Goal: Task Accomplishment & Management: Use online tool/utility

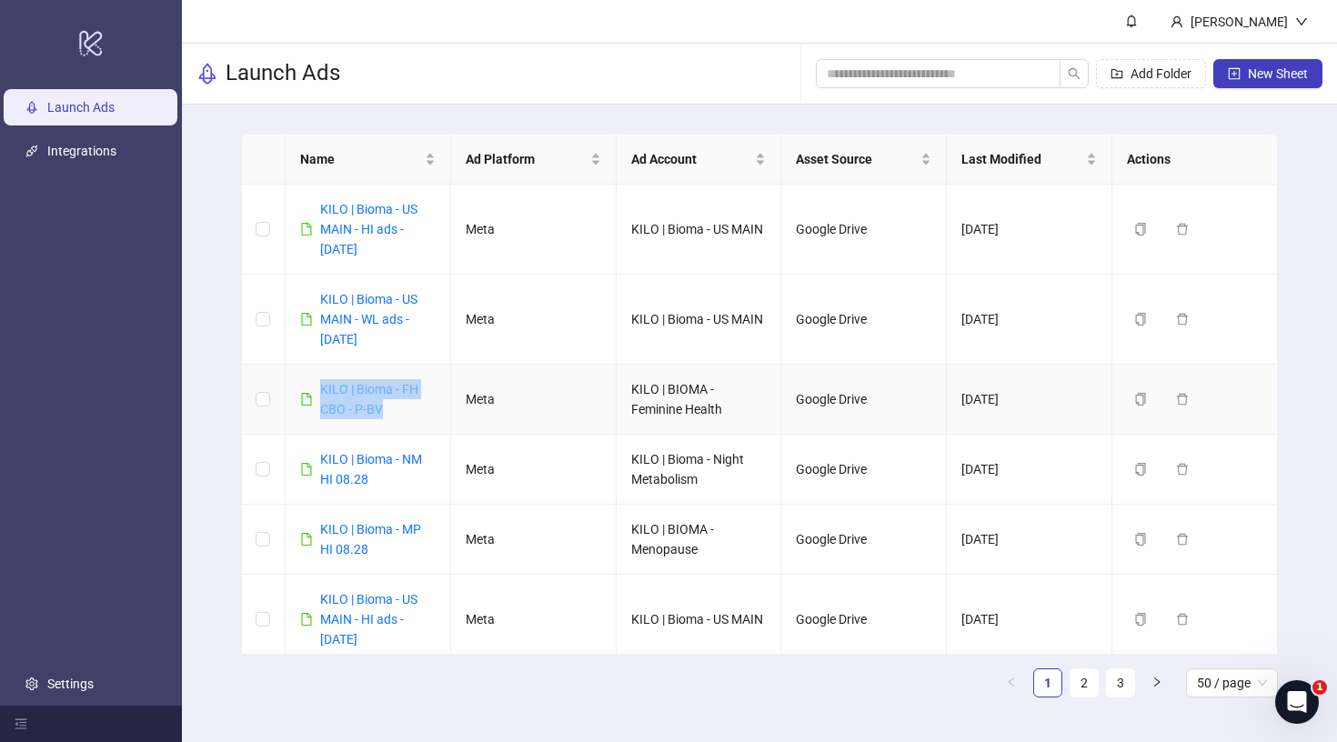
drag, startPoint x: 389, startPoint y: 416, endPoint x: 322, endPoint y: 389, distance: 72.6
click at [322, 389] on div "KILO | Bioma - FH CBO - P-BV" at bounding box center [377, 399] width 115 height 40
click at [1261, 68] on span "New Sheet" at bounding box center [1278, 73] width 60 height 15
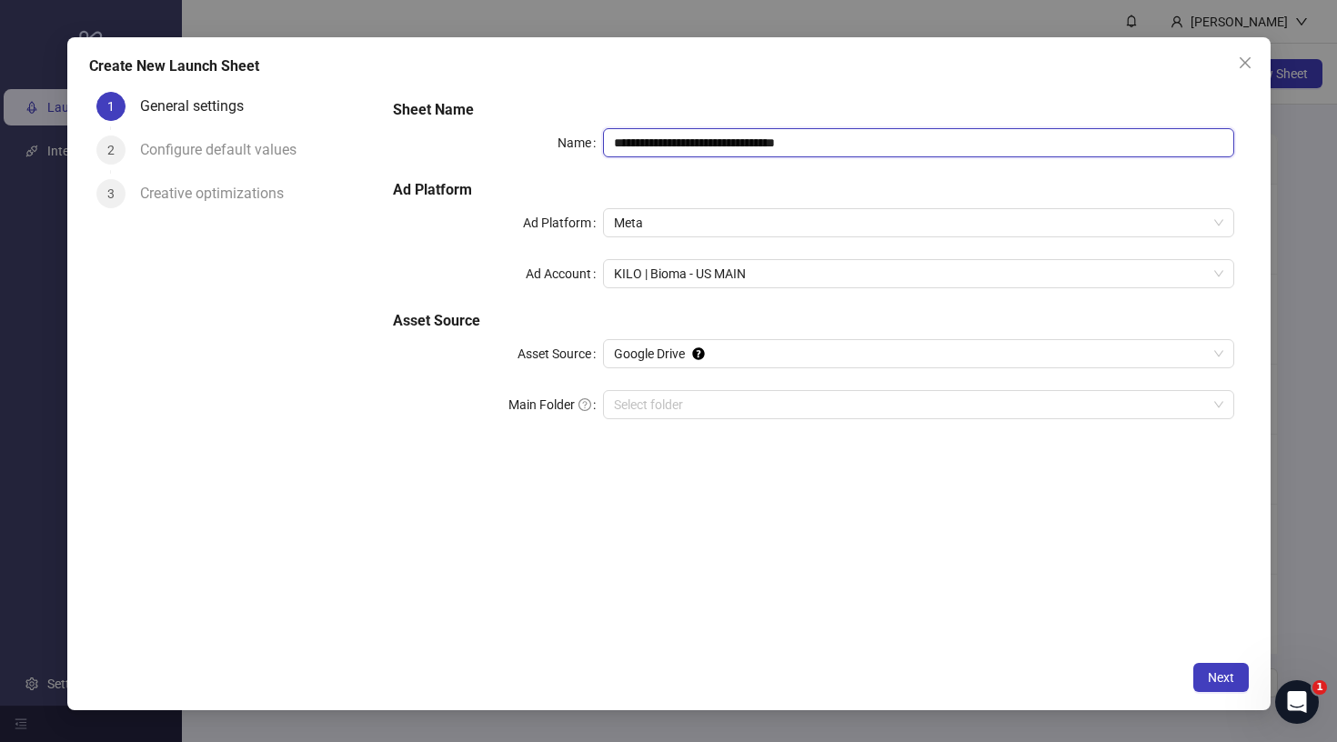
drag, startPoint x: 697, startPoint y: 138, endPoint x: 936, endPoint y: 138, distance: 239.2
click at [936, 138] on input "**********" at bounding box center [918, 142] width 630 height 29
type input "**********"
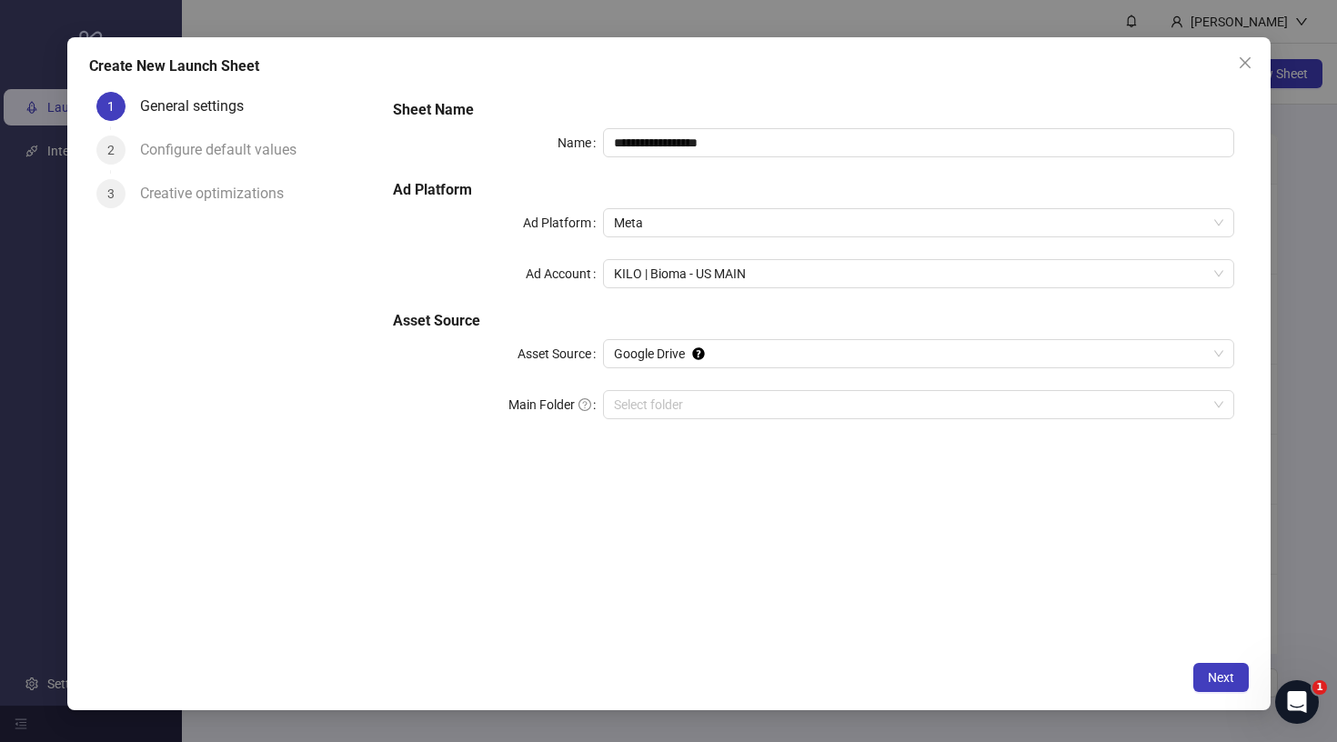
click at [1235, 37] on div "**********" at bounding box center [668, 373] width 1203 height 673
click at [1235, 54] on button "Close" at bounding box center [1244, 62] width 29 height 29
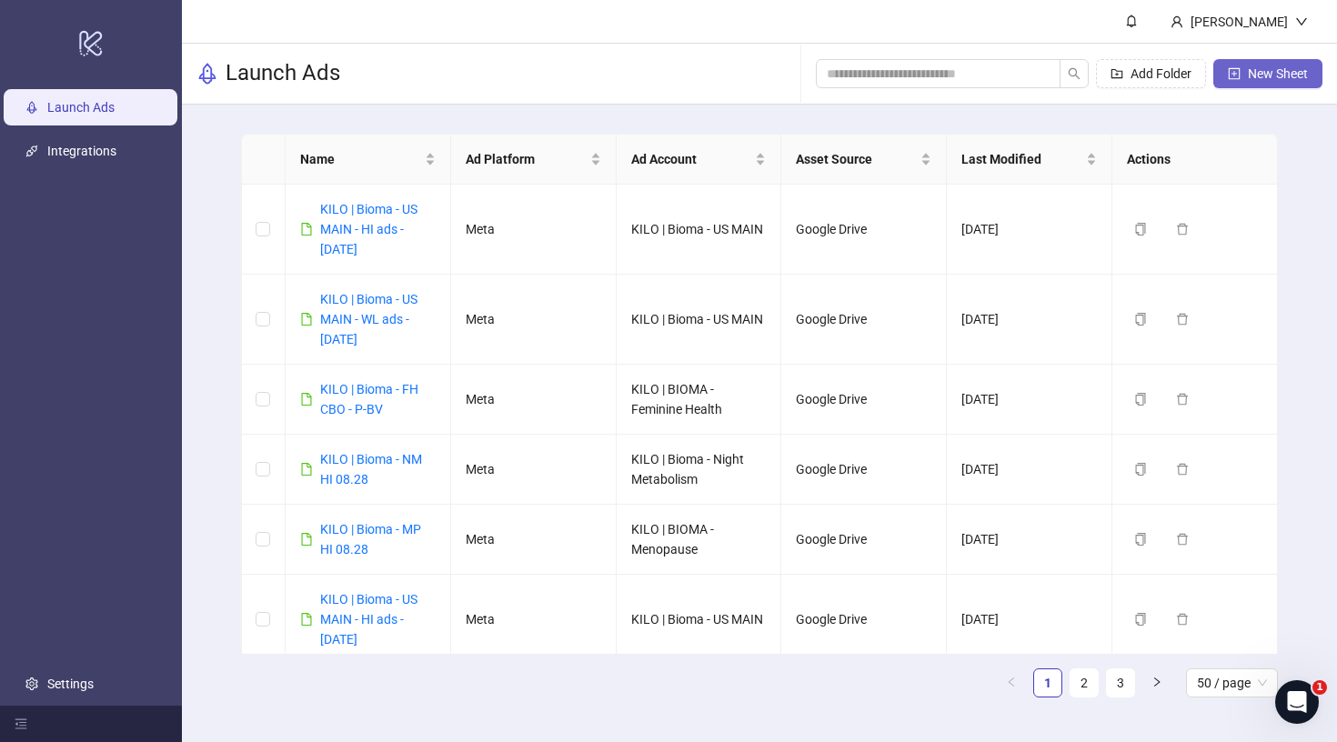
click at [1291, 72] on span "New Sheet" at bounding box center [1278, 73] width 60 height 15
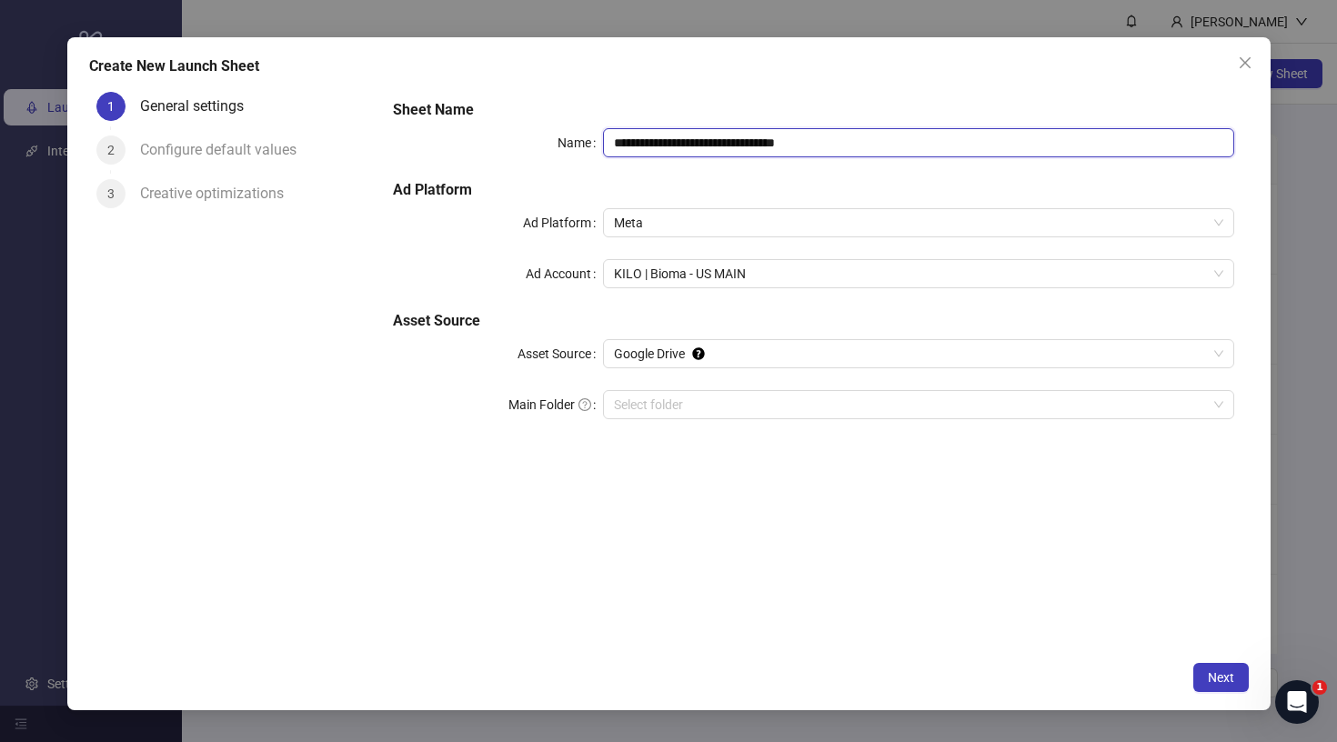
drag, startPoint x: 710, startPoint y: 137, endPoint x: 1029, endPoint y: 176, distance: 321.5
click at [1030, 176] on div "**********" at bounding box center [813, 270] width 855 height 356
type input "**********"
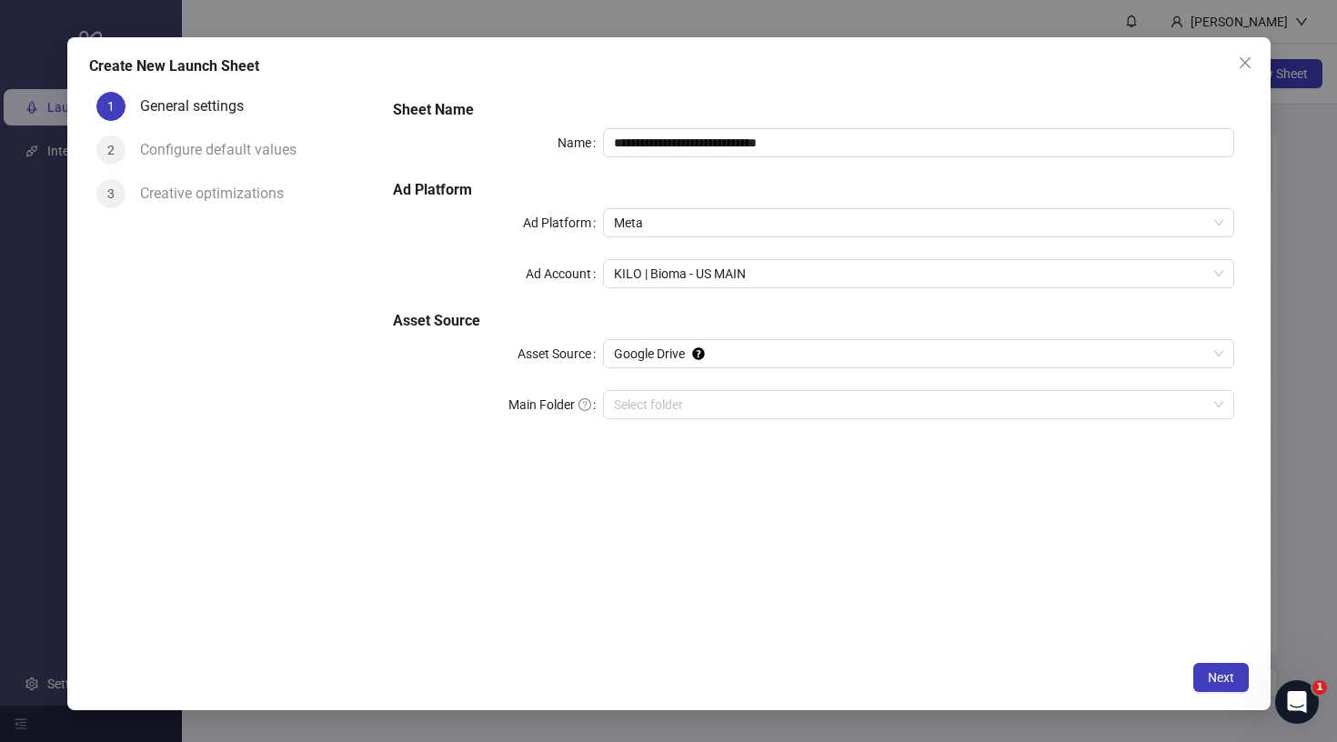
click at [794, 256] on div "**********" at bounding box center [813, 270] width 855 height 356
click at [781, 271] on span "KILO | Bioma - US MAIN" at bounding box center [918, 273] width 608 height 27
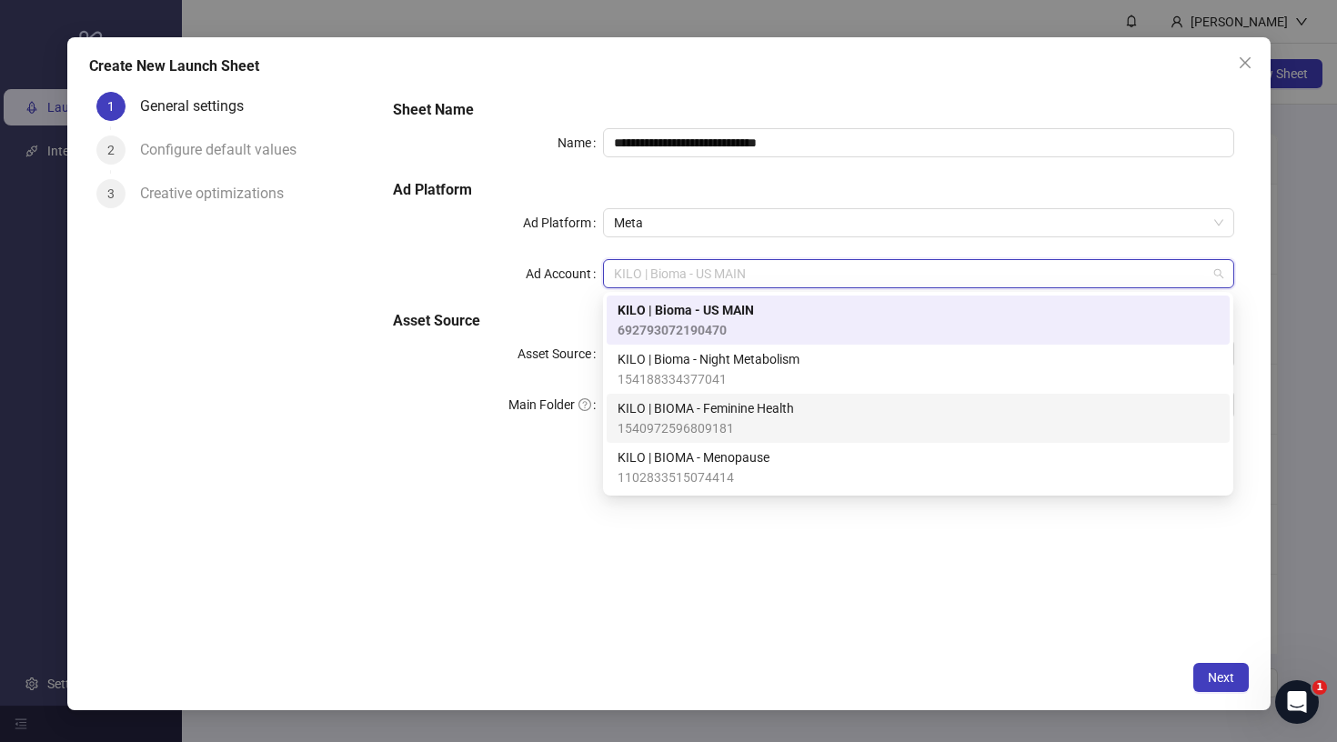
click at [747, 417] on span "KILO | BIOMA - Feminine Health" at bounding box center [705, 408] width 176 height 20
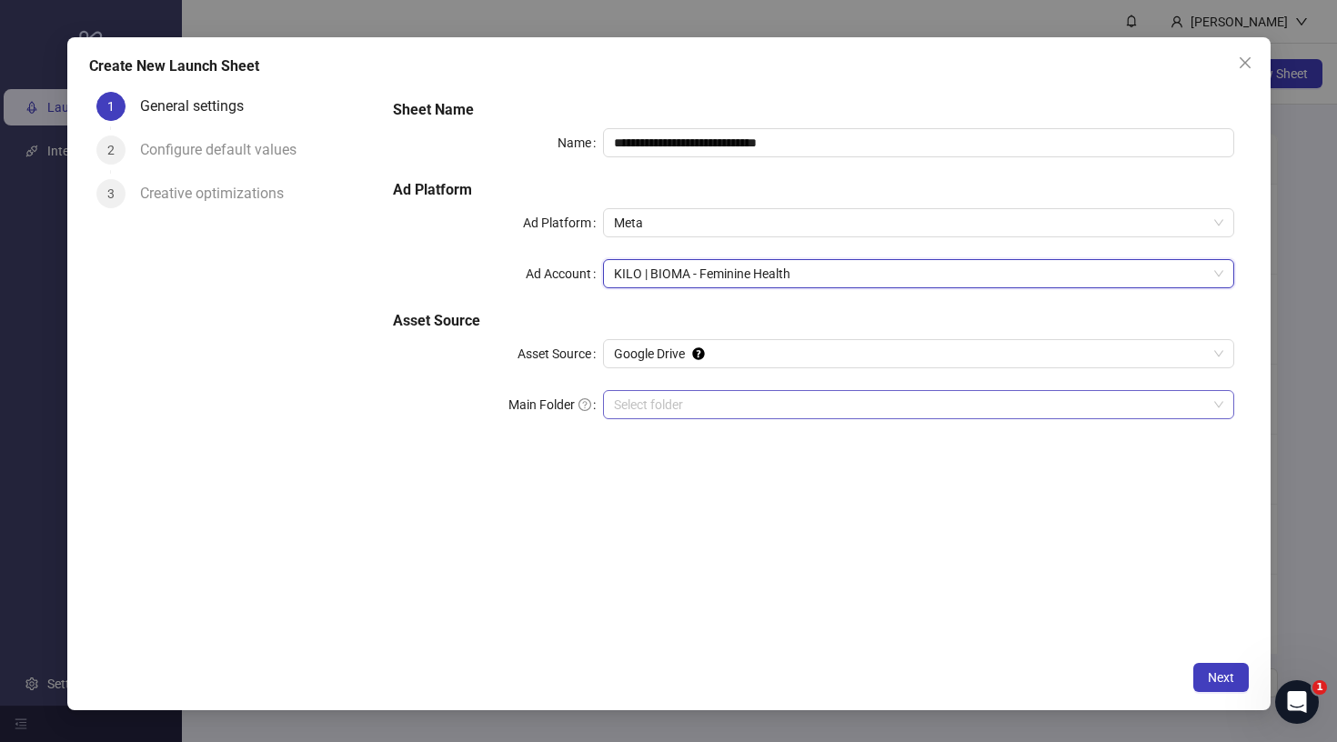
click at [729, 401] on input "Main Folder" at bounding box center [910, 404] width 592 height 27
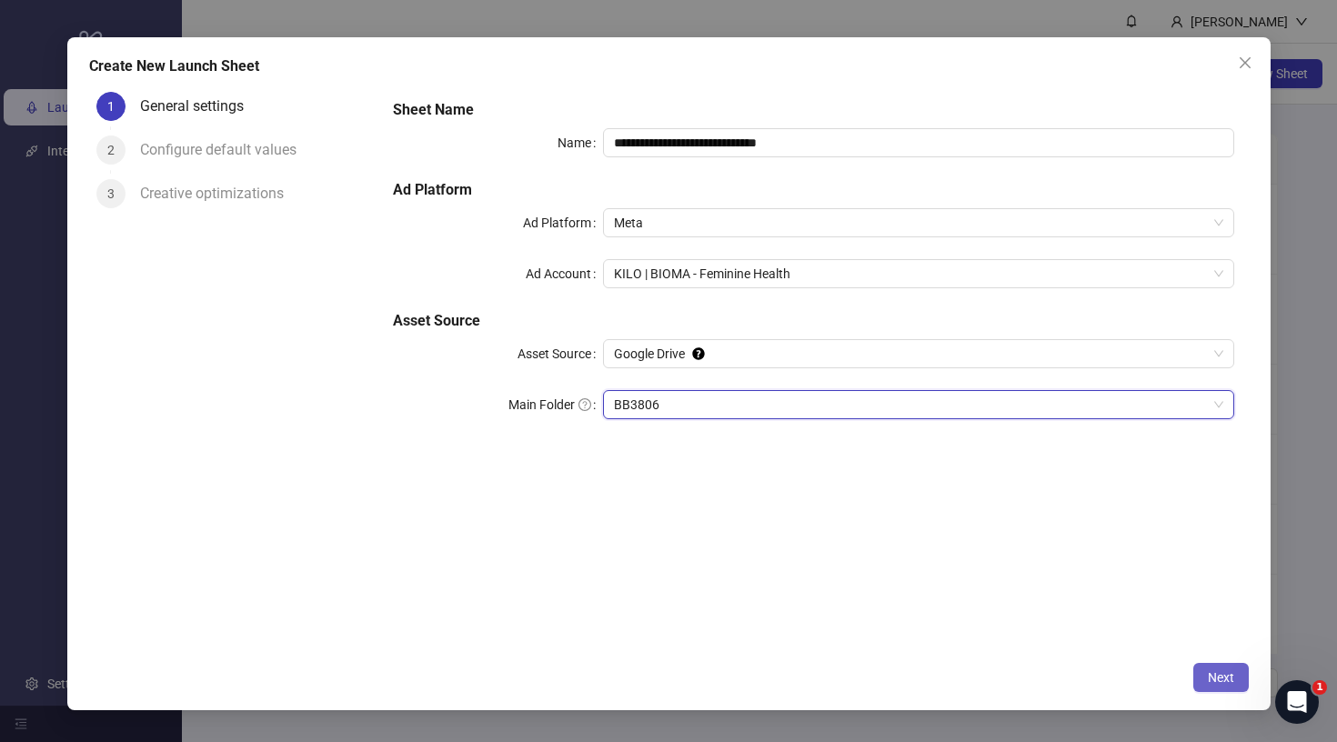
click at [1229, 674] on span "Next" at bounding box center [1221, 677] width 26 height 15
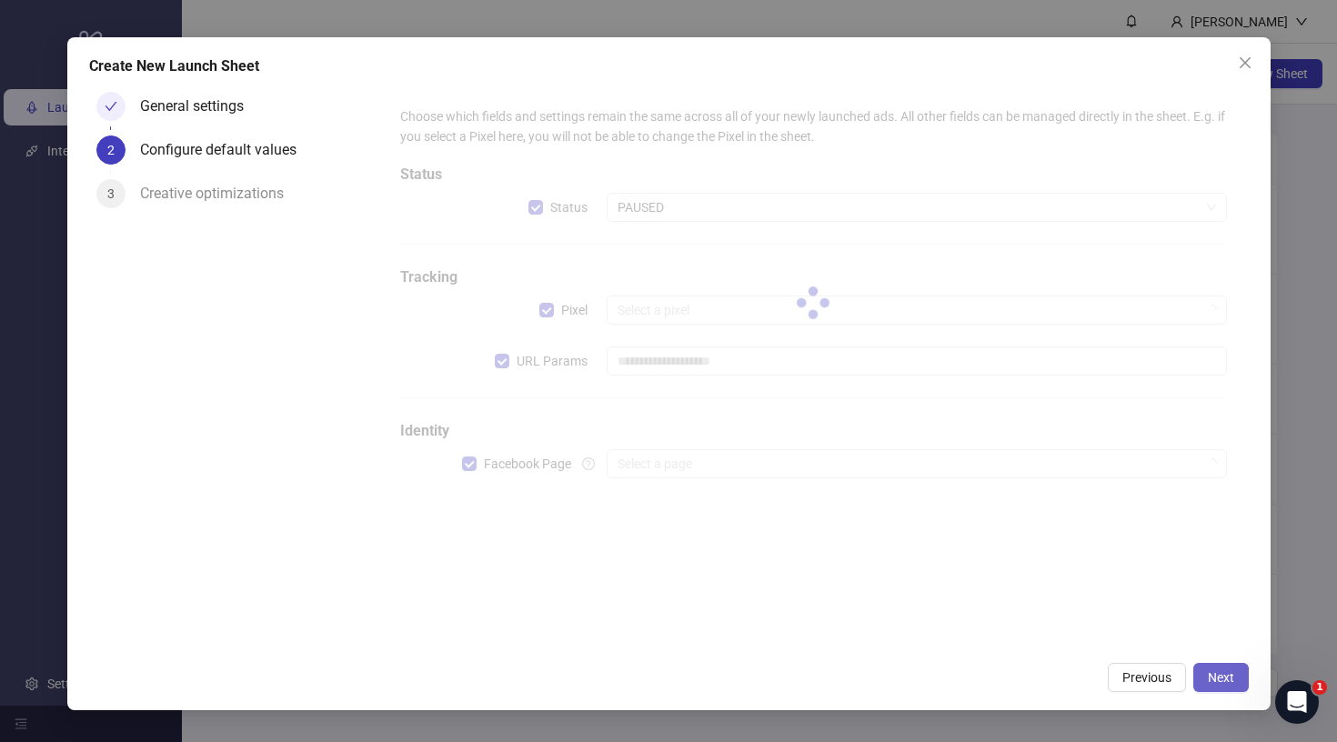
type input "**********"
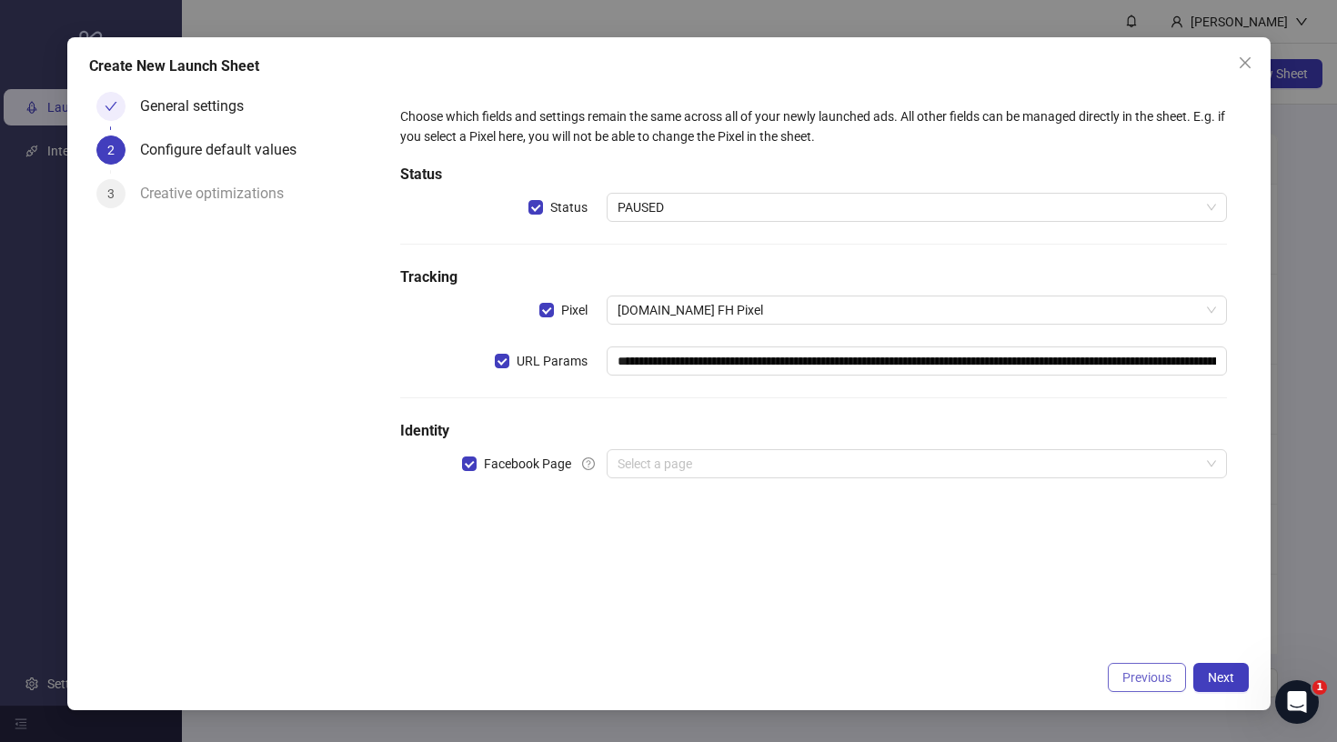
click at [1115, 679] on button "Previous" at bounding box center [1147, 677] width 78 height 29
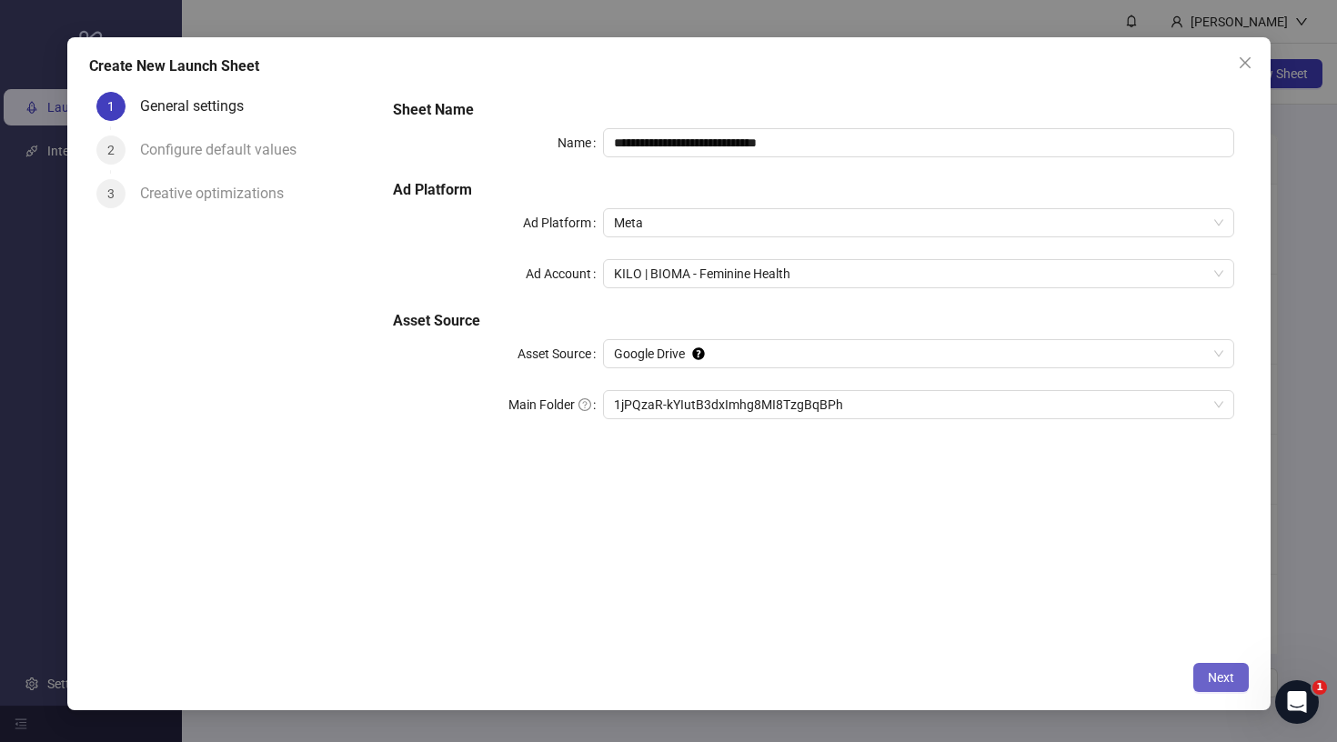
click at [1222, 677] on span "Next" at bounding box center [1221, 677] width 26 height 15
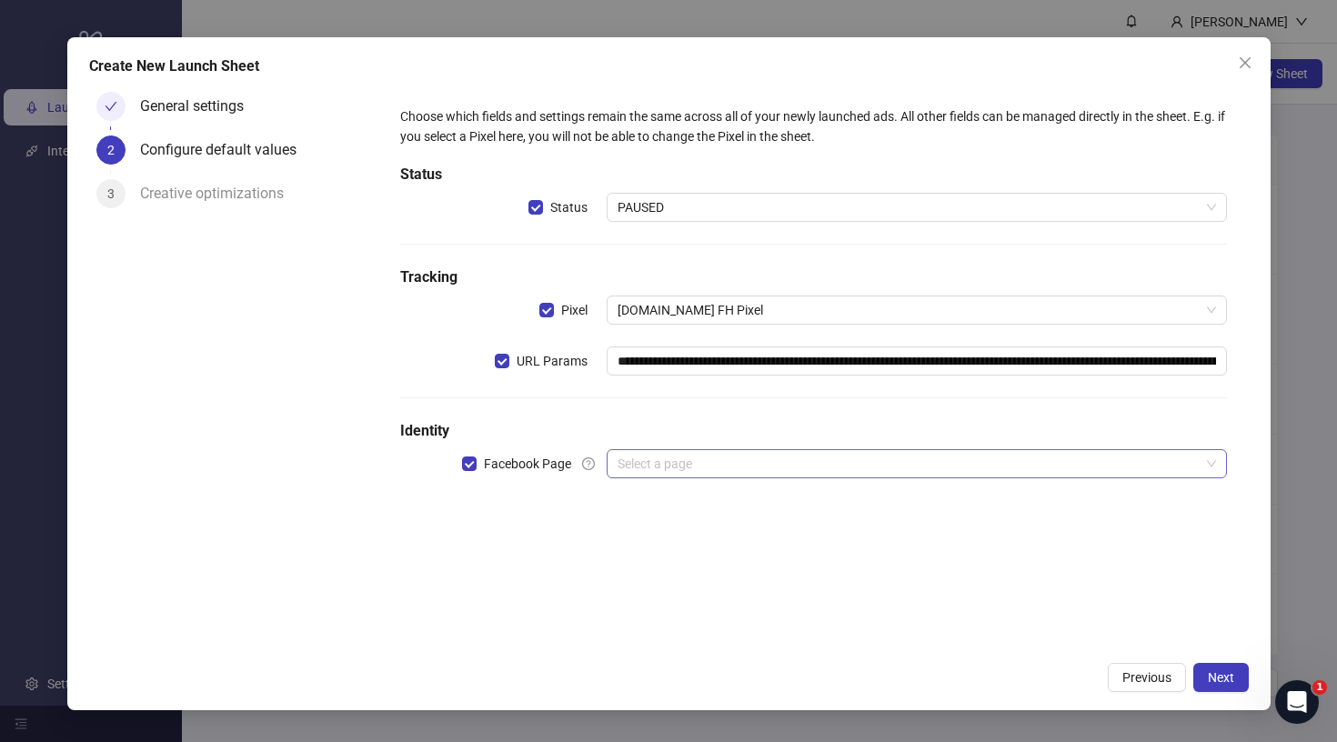
click at [682, 456] on input "search" at bounding box center [907, 463] width 581 height 27
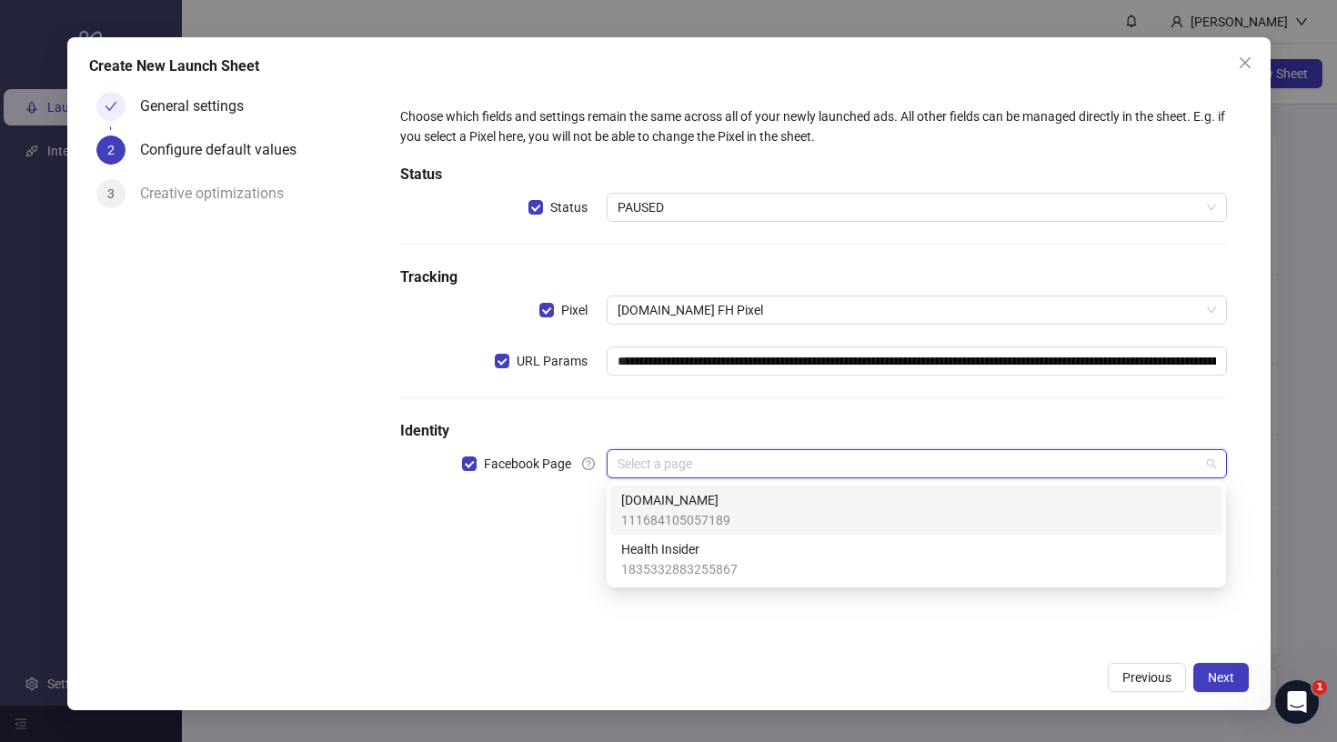
click at [678, 492] on span "[DOMAIN_NAME]" at bounding box center [675, 500] width 109 height 20
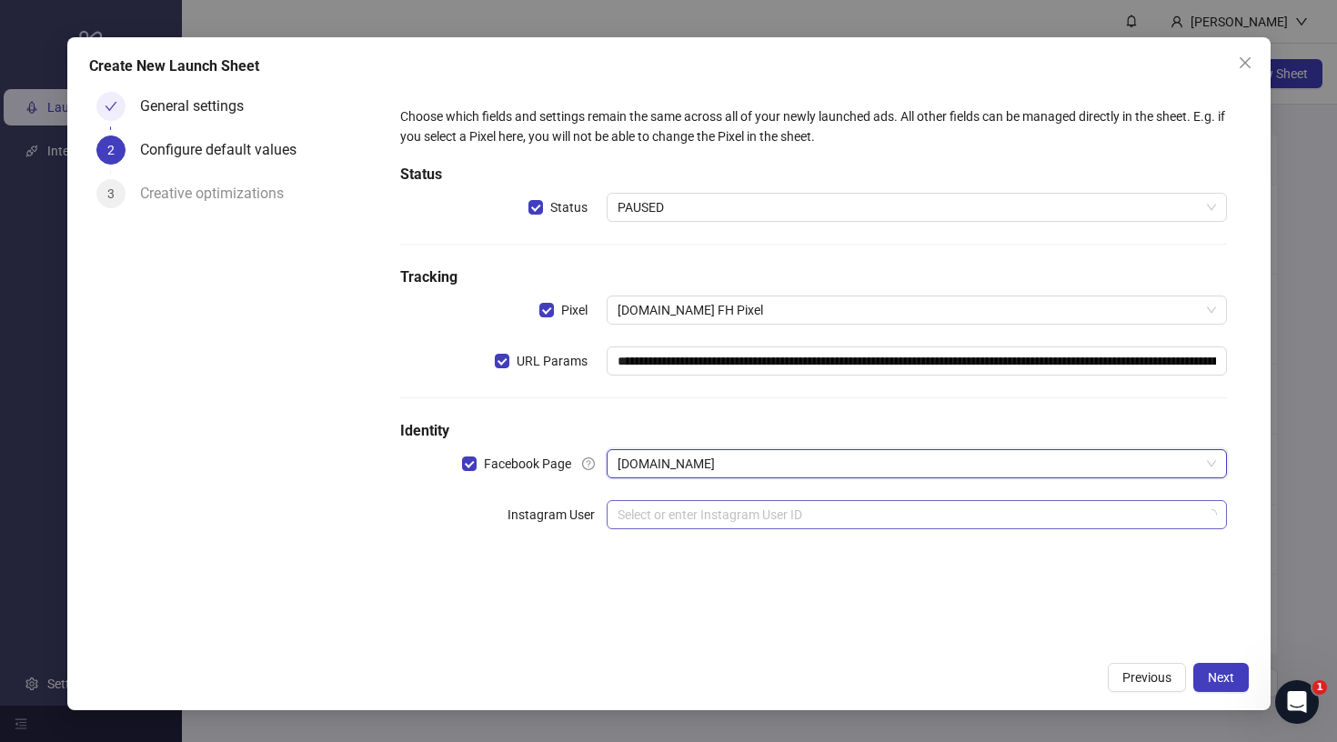
click at [842, 521] on input "search" at bounding box center [907, 514] width 581 height 27
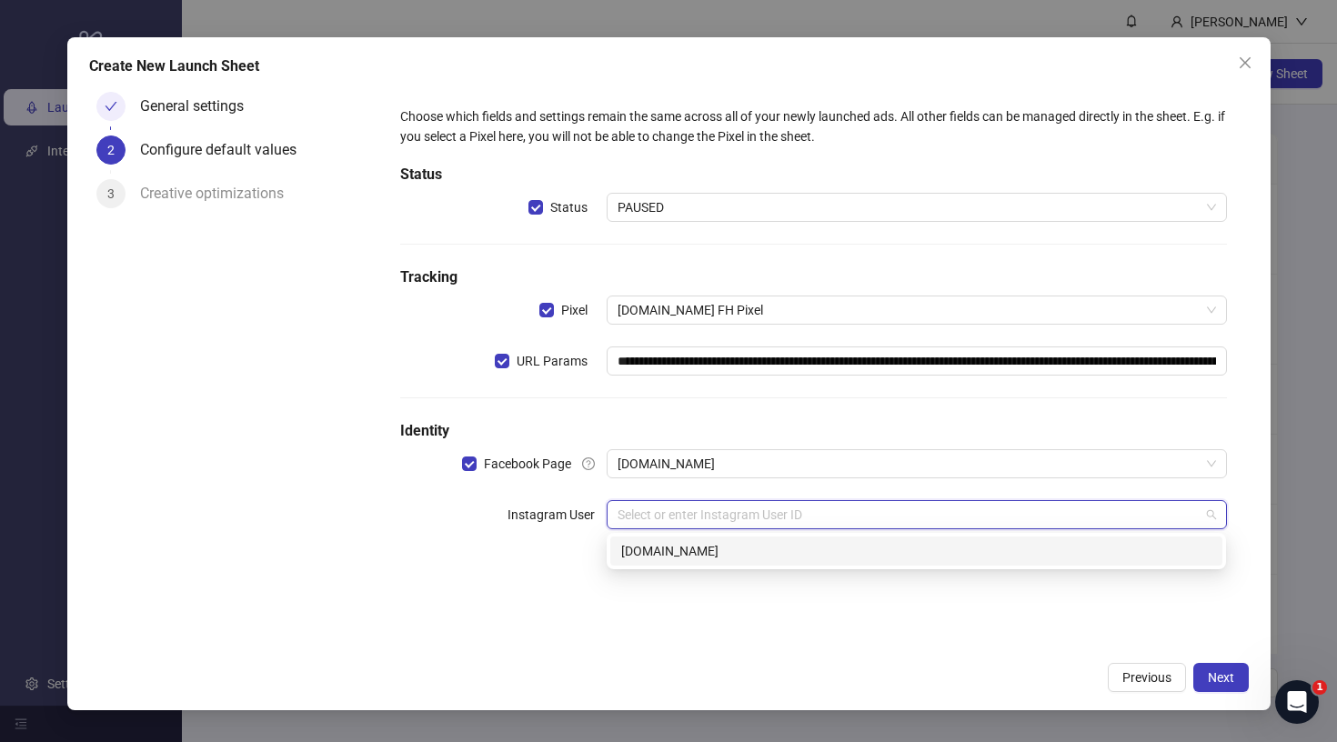
click at [719, 555] on div "[DOMAIN_NAME]" at bounding box center [916, 551] width 590 height 20
click at [718, 560] on input "search" at bounding box center [907, 565] width 581 height 27
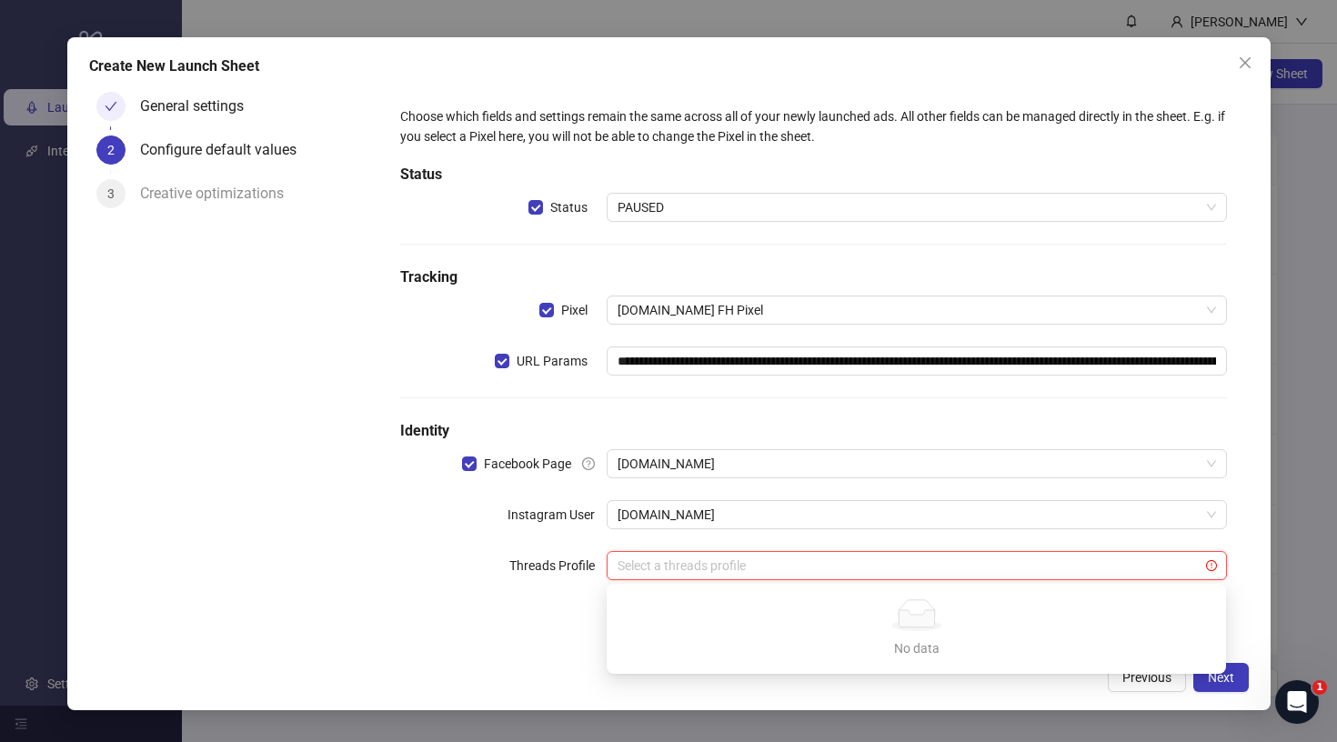
click at [786, 536] on div "**********" at bounding box center [813, 354] width 840 height 510
click at [1207, 667] on button "Next" at bounding box center [1220, 677] width 55 height 29
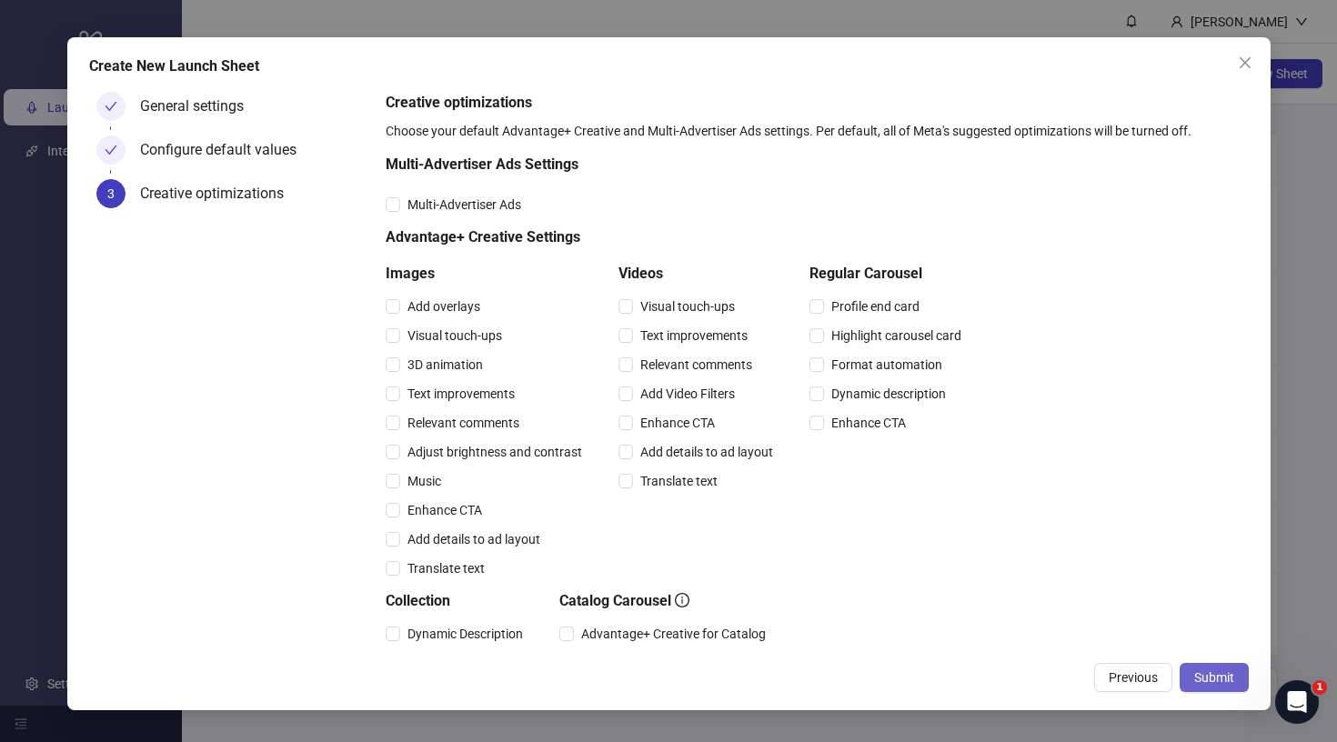
click at [1209, 670] on span "Submit" at bounding box center [1214, 677] width 40 height 15
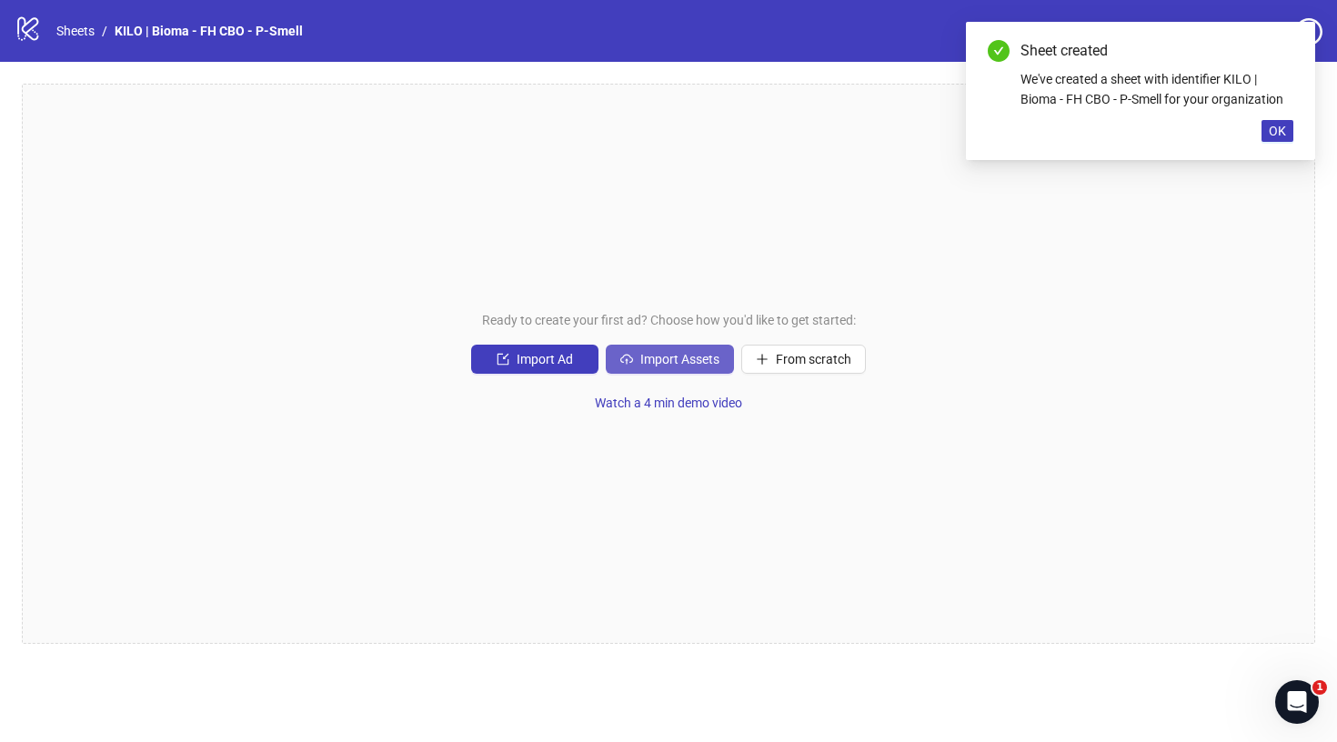
click at [702, 357] on span "Import Assets" at bounding box center [679, 359] width 79 height 15
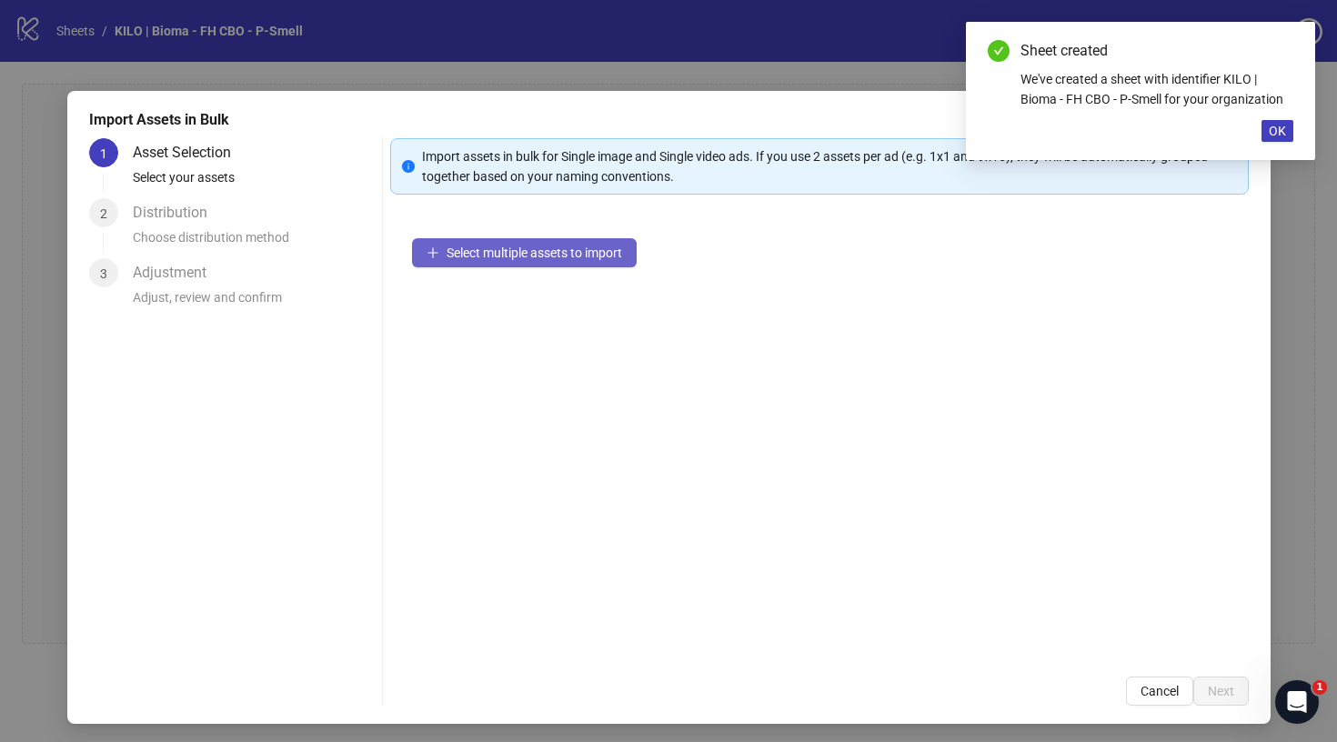
click at [494, 266] on button "Select multiple assets to import" at bounding box center [524, 252] width 225 height 29
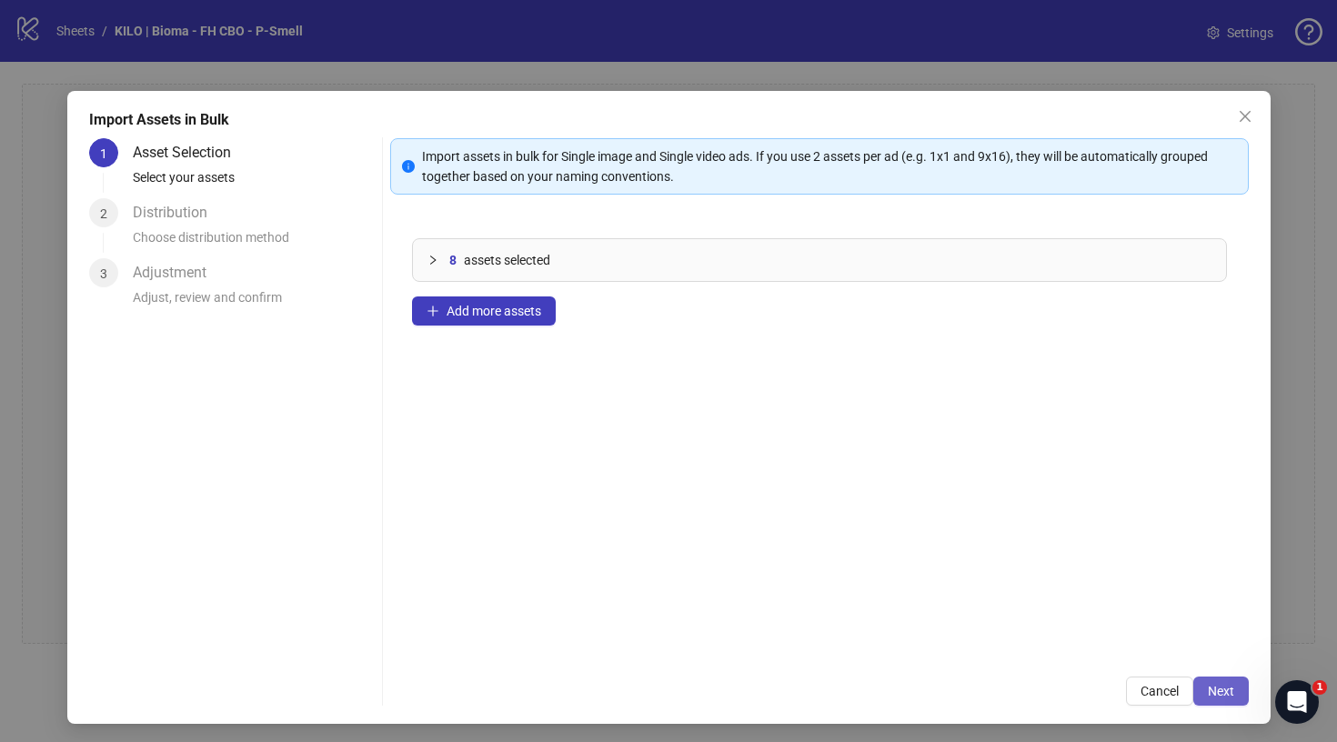
click at [1240, 703] on button "Next" at bounding box center [1220, 691] width 55 height 29
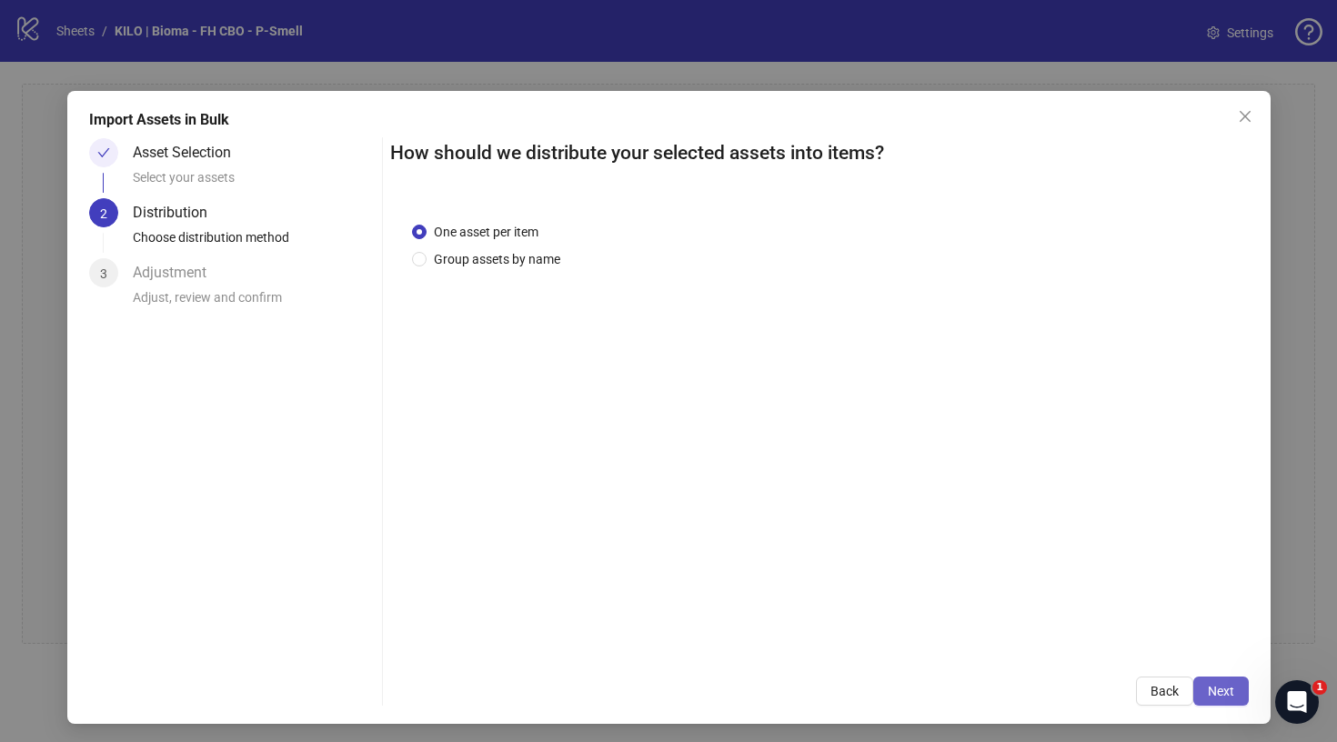
click at [1227, 692] on span "Next" at bounding box center [1221, 691] width 26 height 15
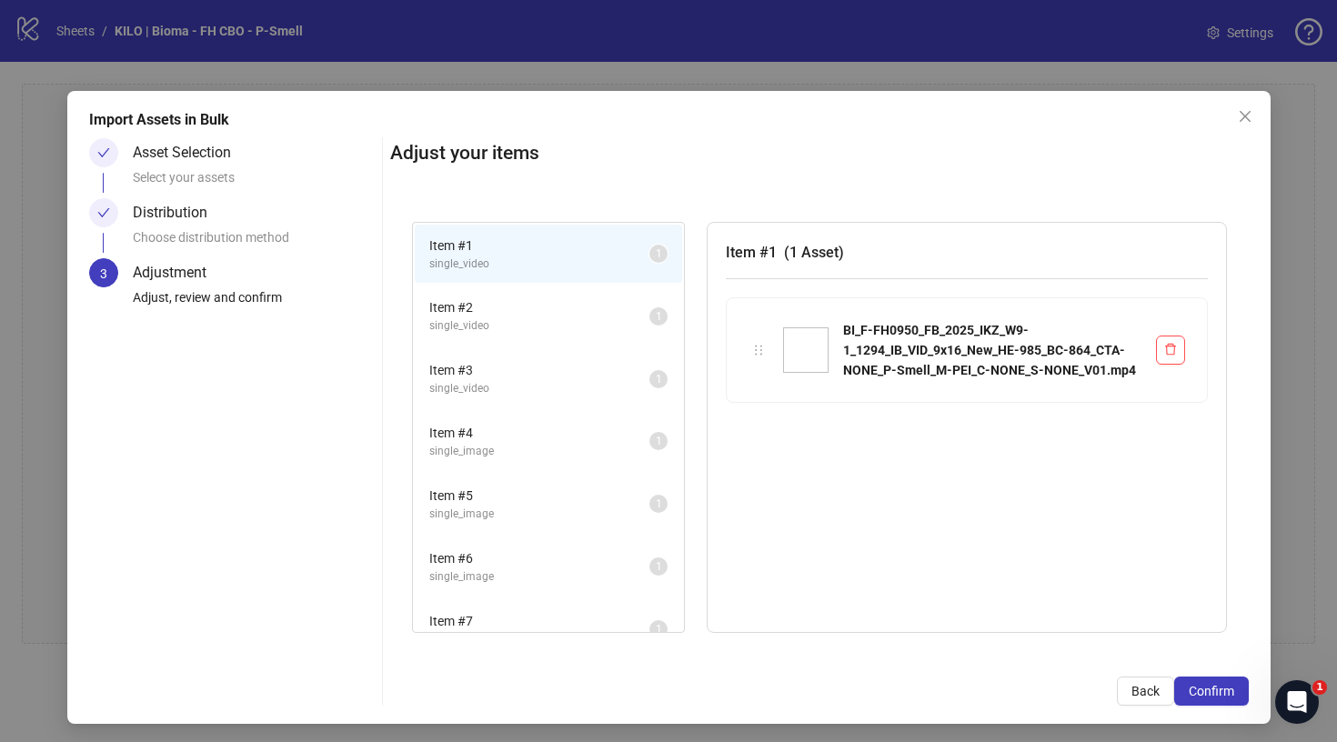
click at [1227, 692] on span "Confirm" at bounding box center [1211, 691] width 45 height 15
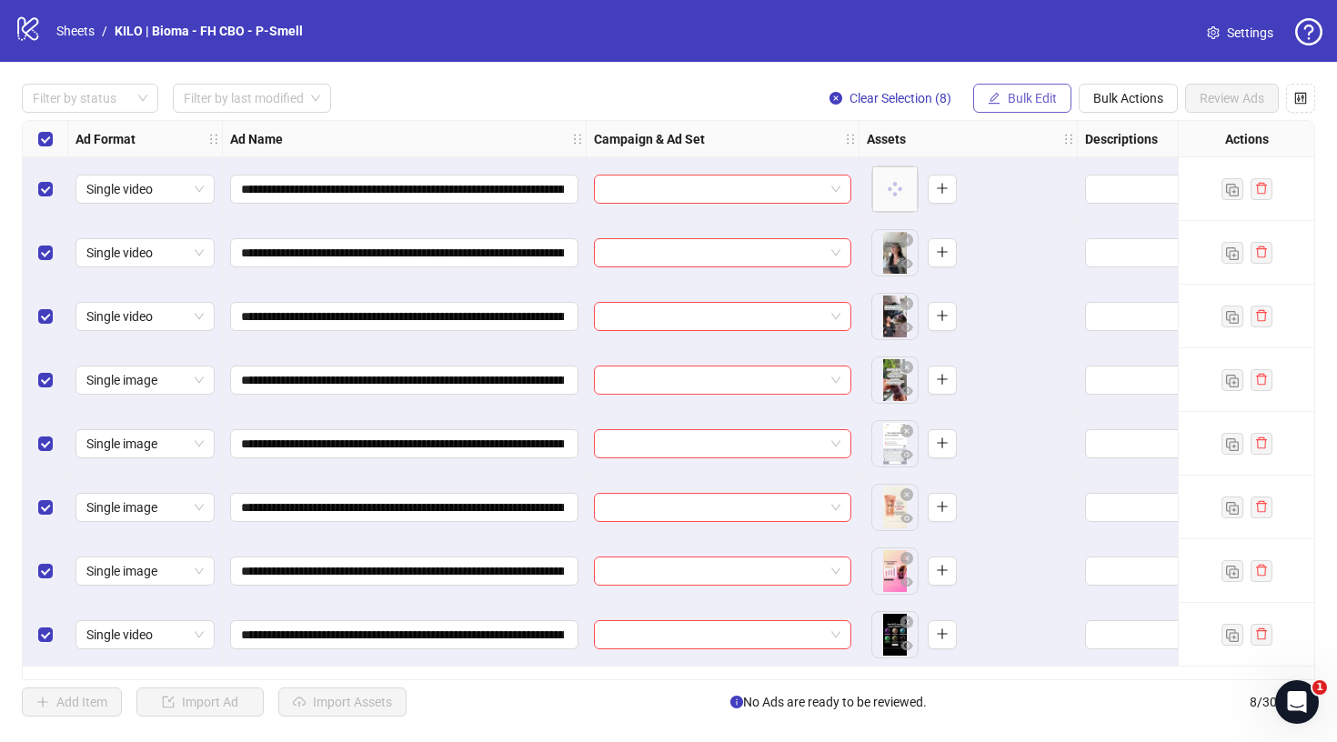
click at [1034, 108] on button "Bulk Edit" at bounding box center [1022, 98] width 98 height 29
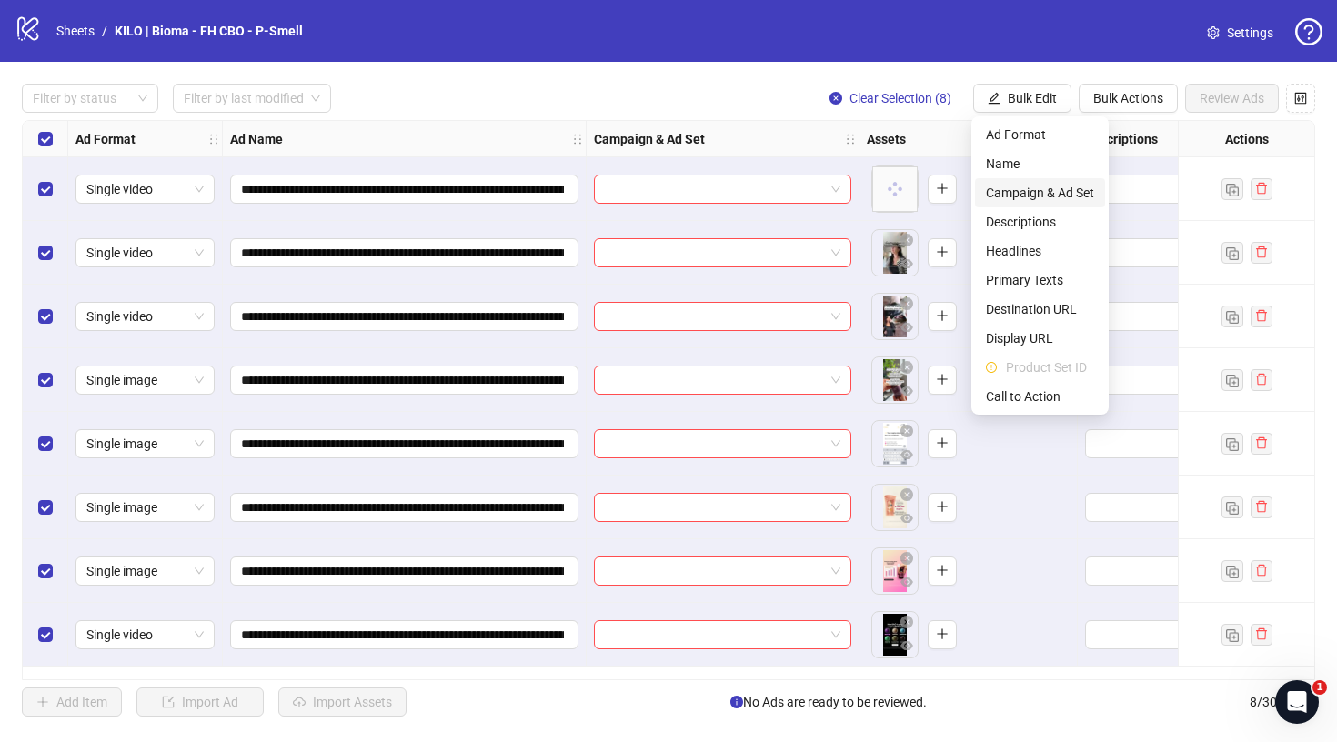
click at [1039, 194] on span "Campaign & Ad Set" at bounding box center [1040, 193] width 108 height 20
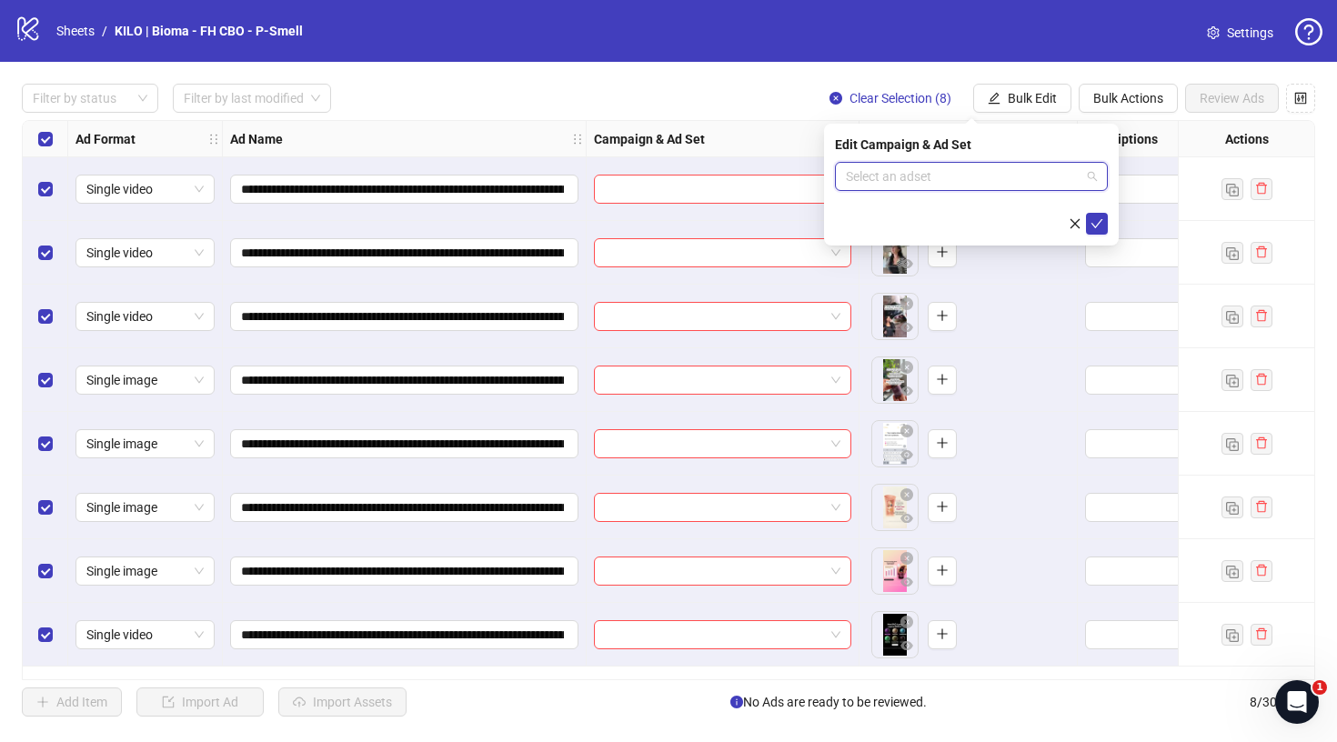
click at [938, 183] on input "search" at bounding box center [963, 176] width 235 height 27
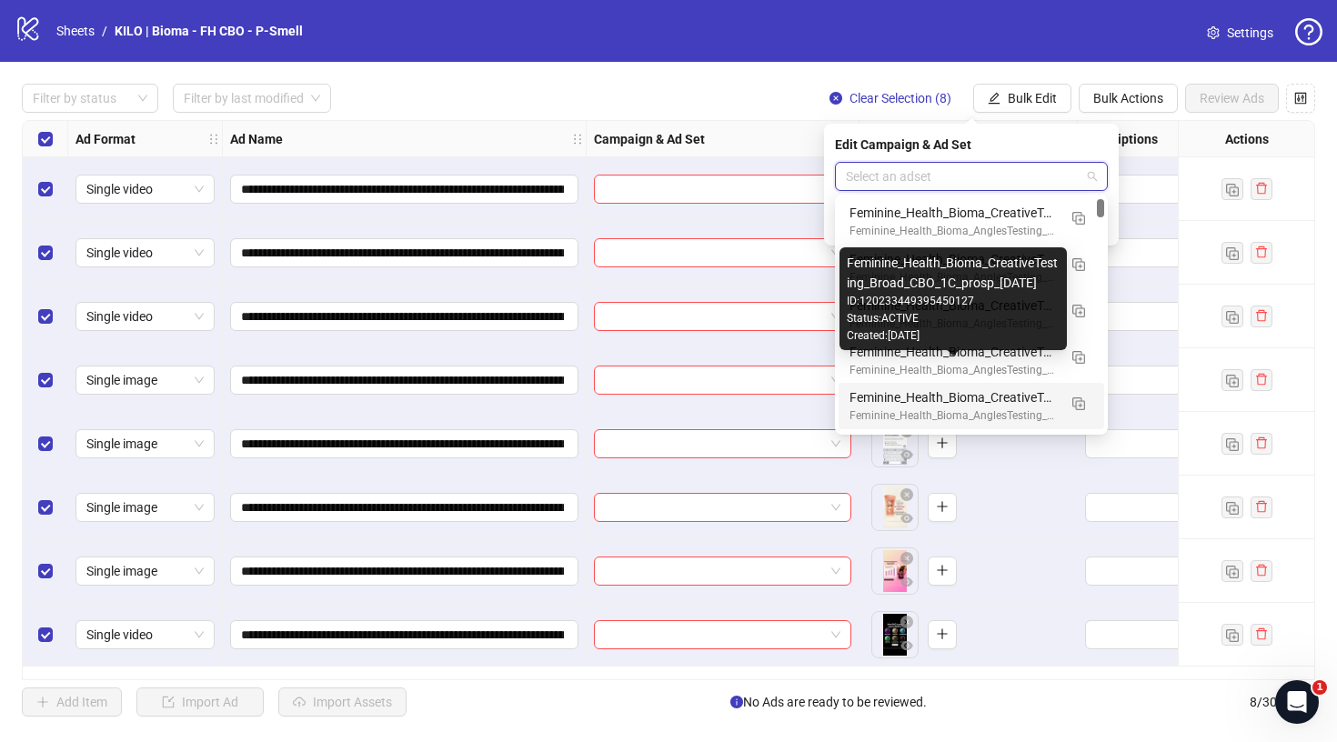
scroll to position [52, 0]
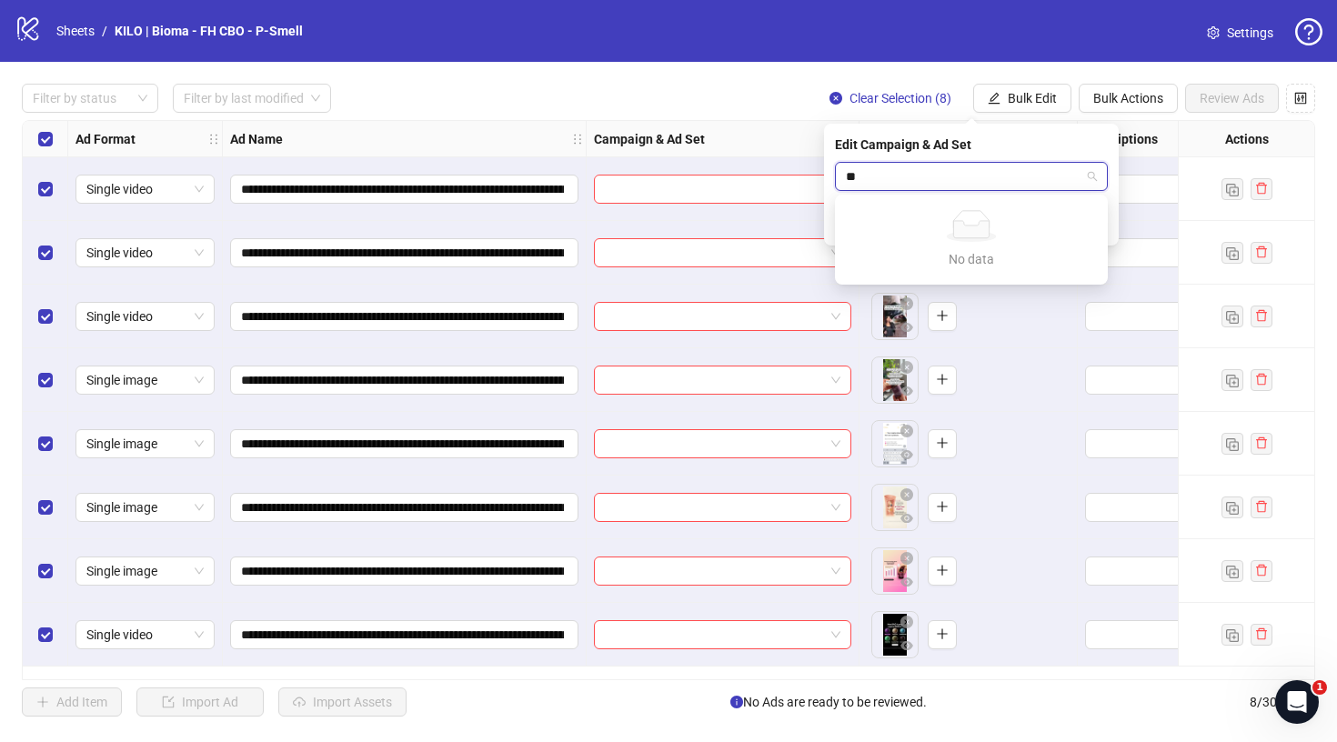
type input "*"
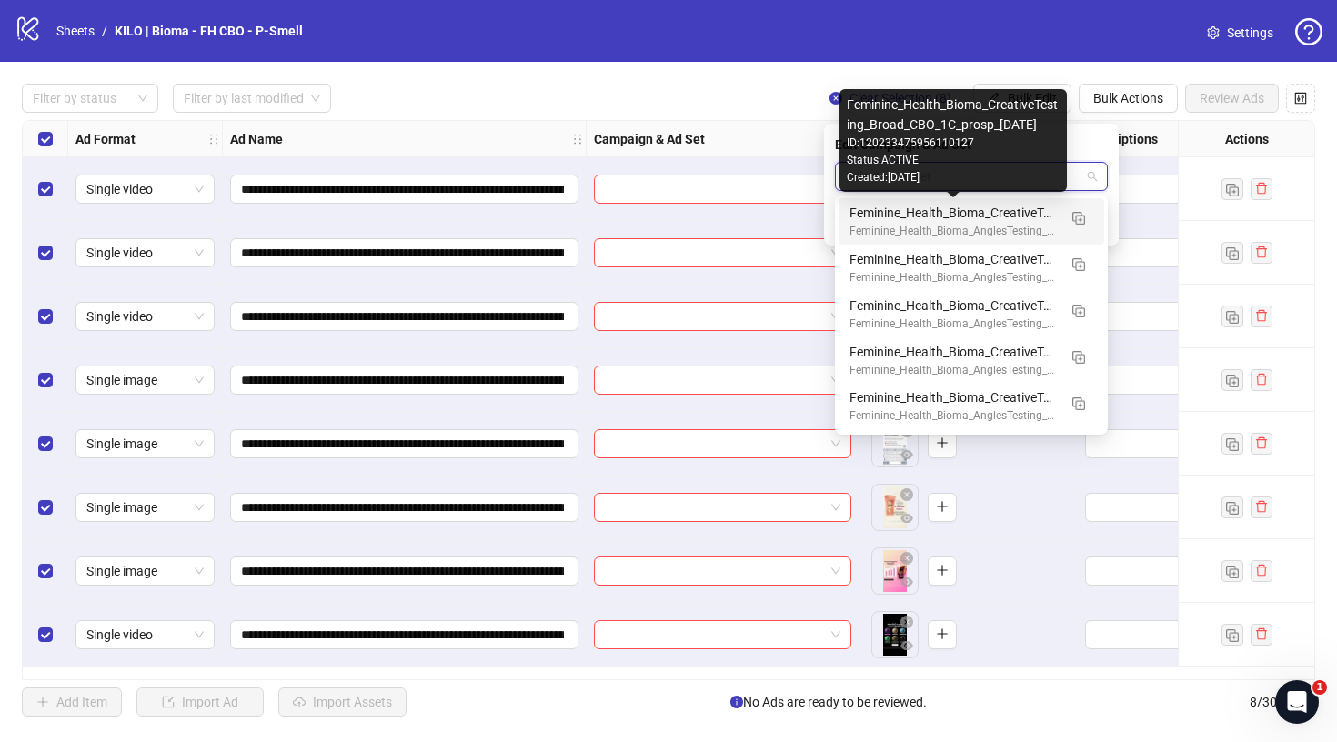
click at [883, 220] on div "Feminine_Health_Bioma_CreativeTesting_Broad_CBO_1C_prosp_[DATE]" at bounding box center [952, 213] width 207 height 20
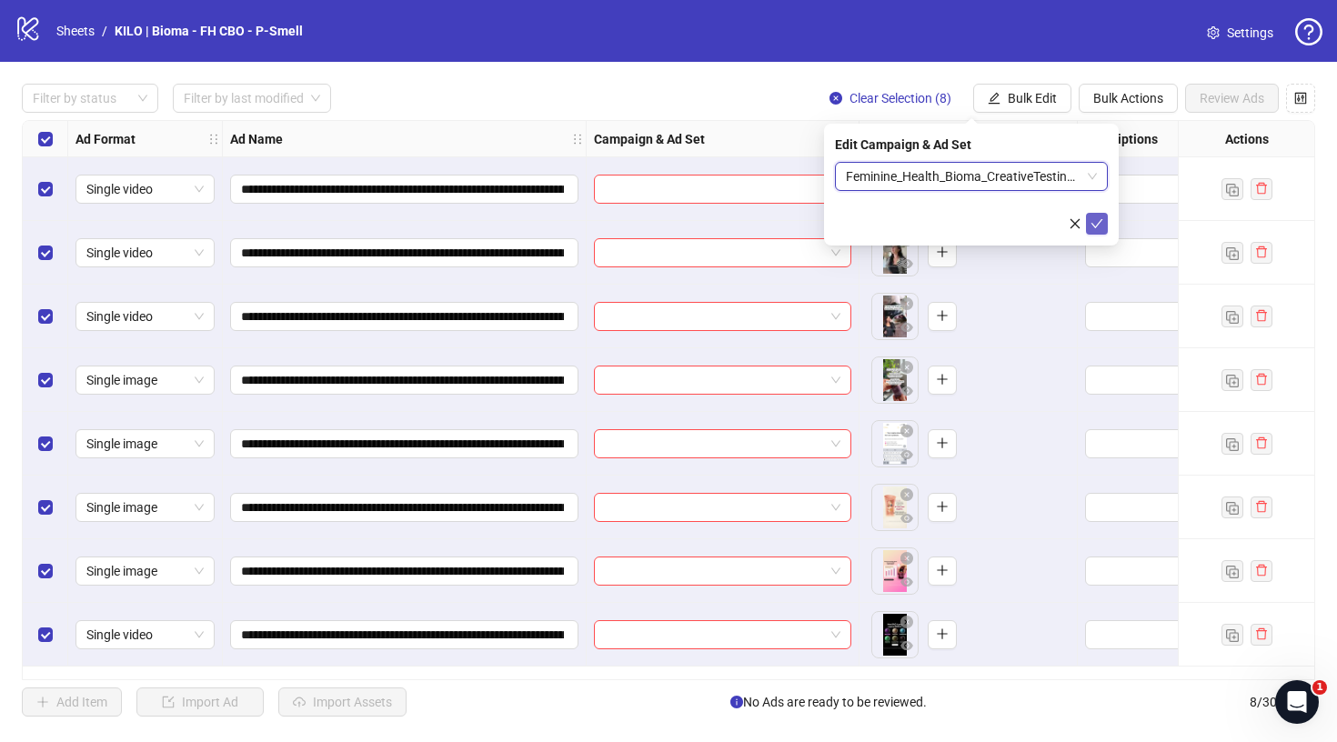
click at [1100, 226] on icon "check" at bounding box center [1096, 223] width 13 height 13
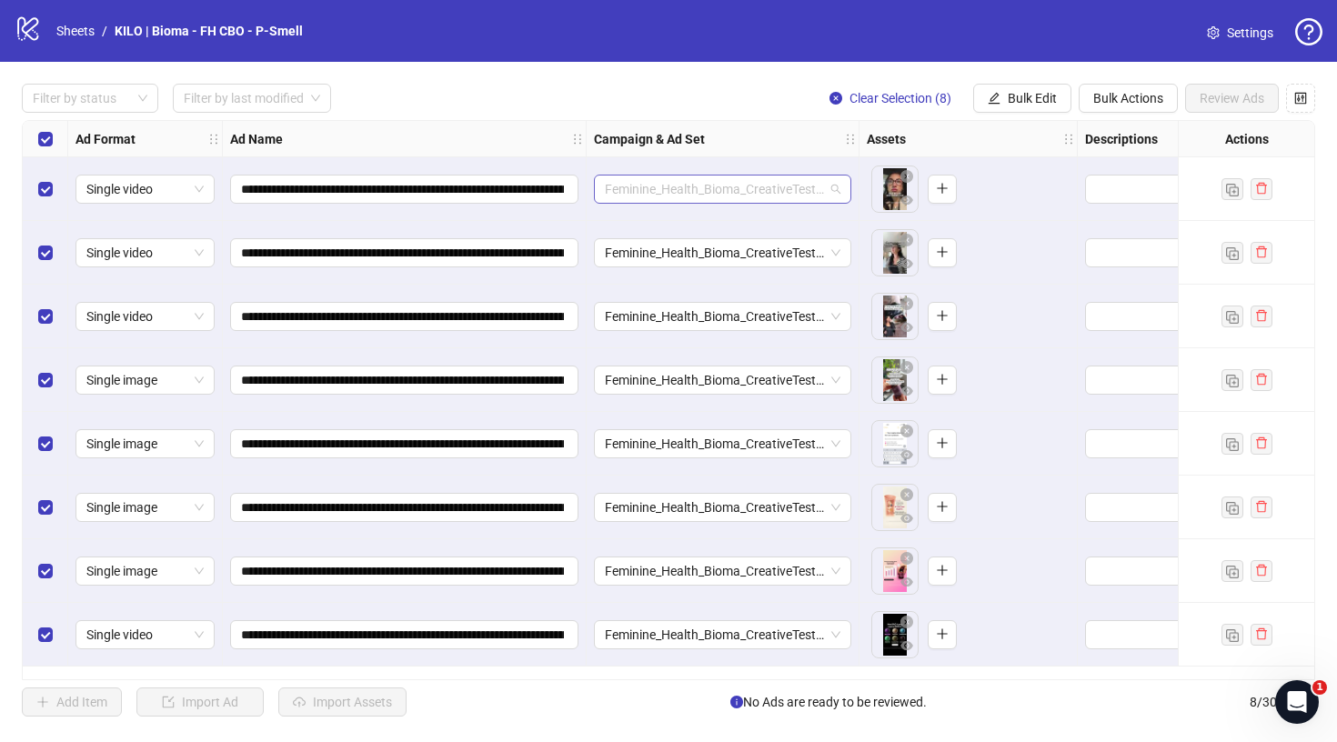
click at [779, 195] on span "Feminine_Health_Bioma_CreativeTesting_Broad_CBO_1C_prosp_[DATE]" at bounding box center [723, 189] width 236 height 27
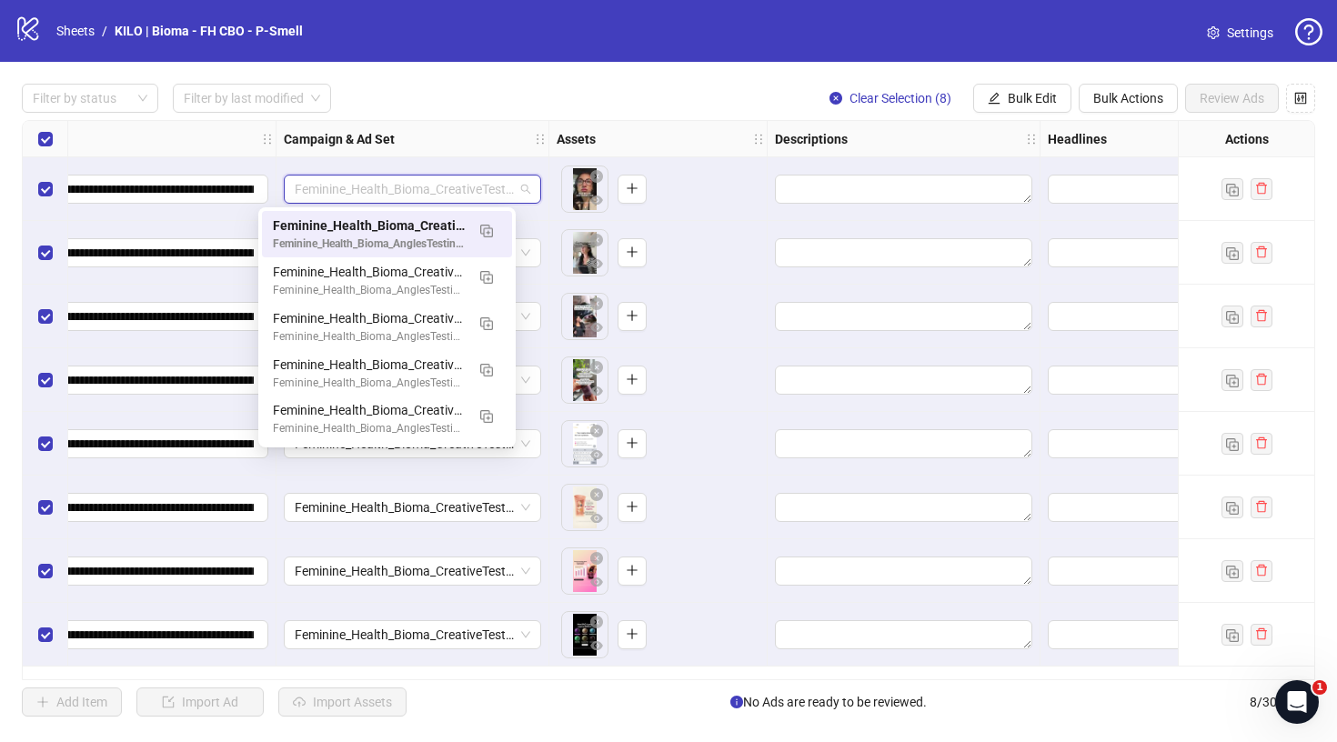
scroll to position [0, 447]
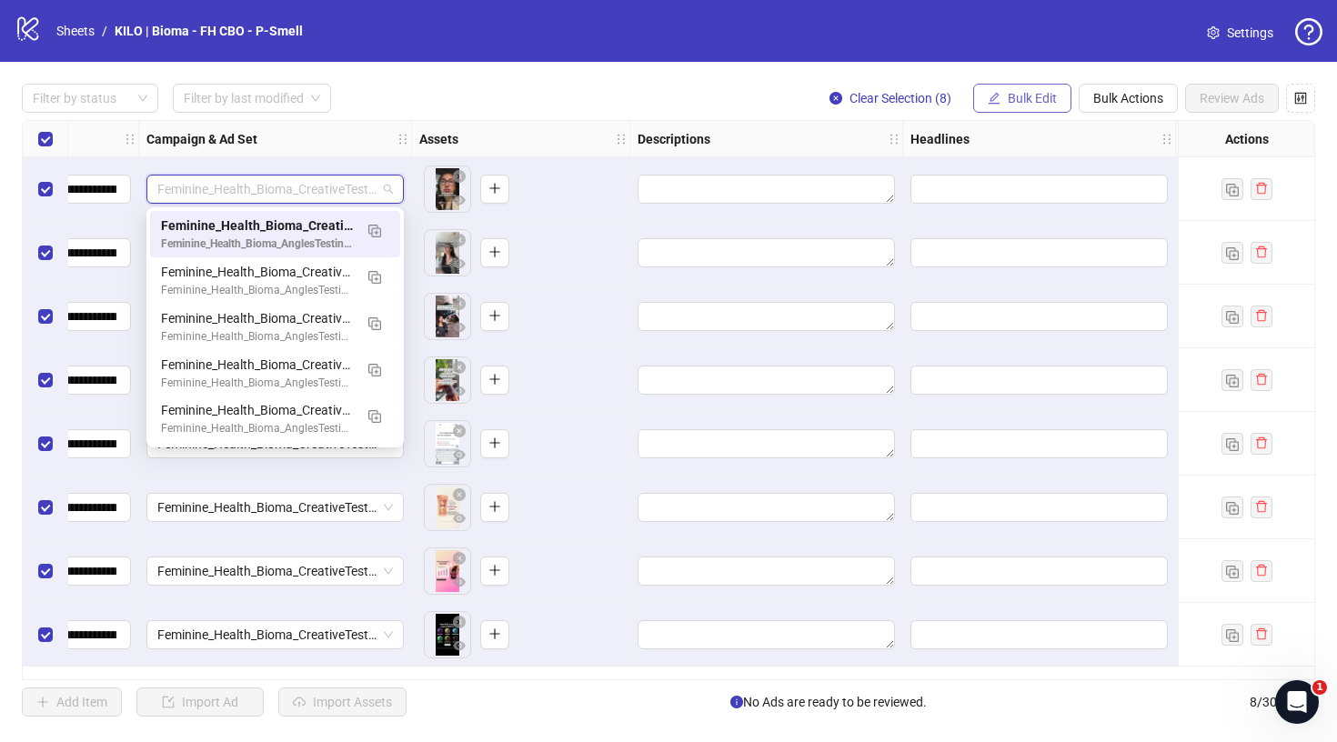
click at [1052, 88] on button "Bulk Edit" at bounding box center [1022, 98] width 98 height 29
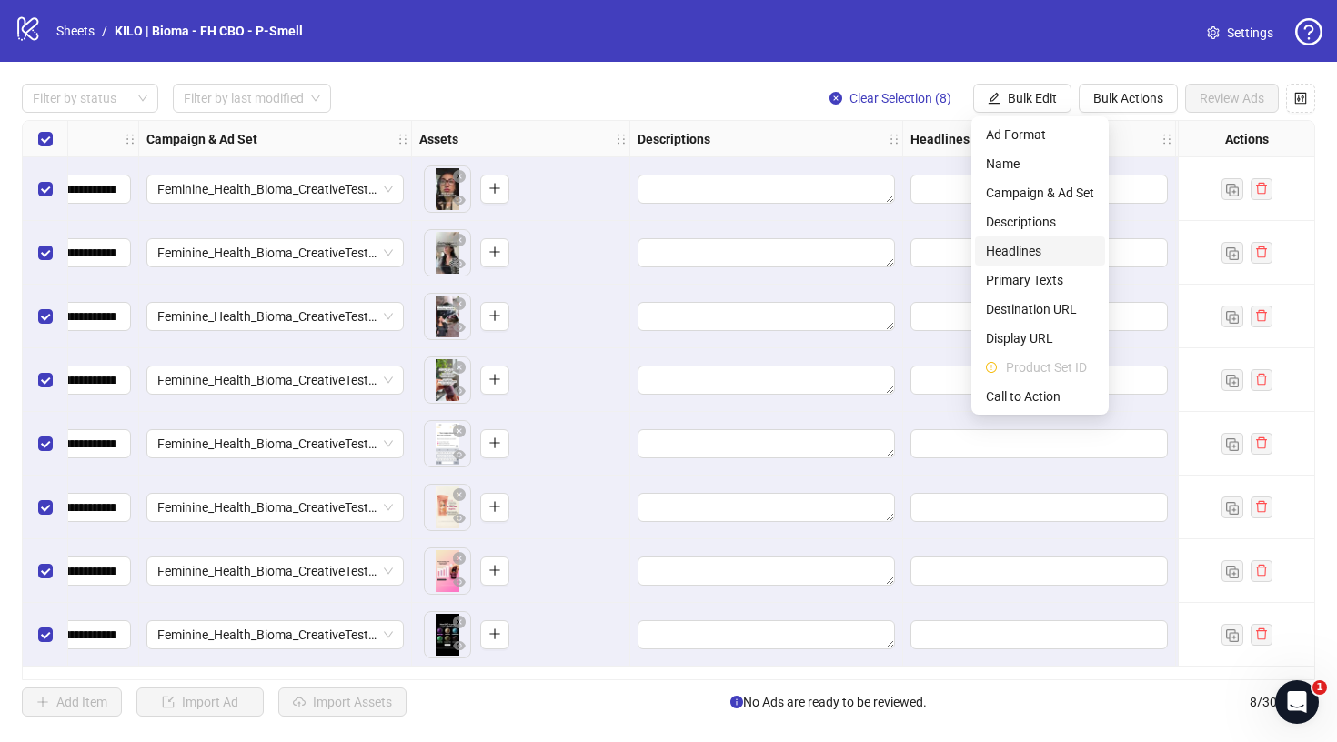
click at [1015, 244] on span "Headlines" at bounding box center [1040, 251] width 108 height 20
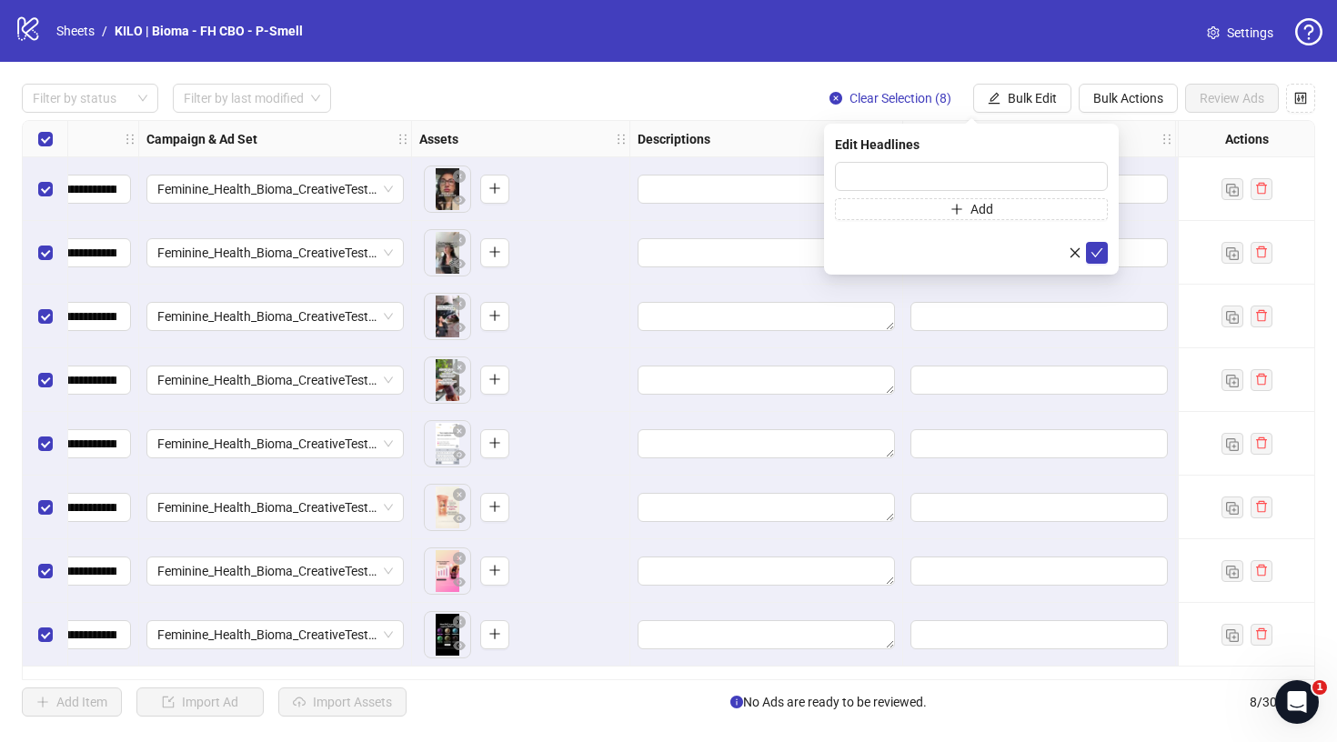
click at [1016, 293] on div at bounding box center [1039, 317] width 273 height 64
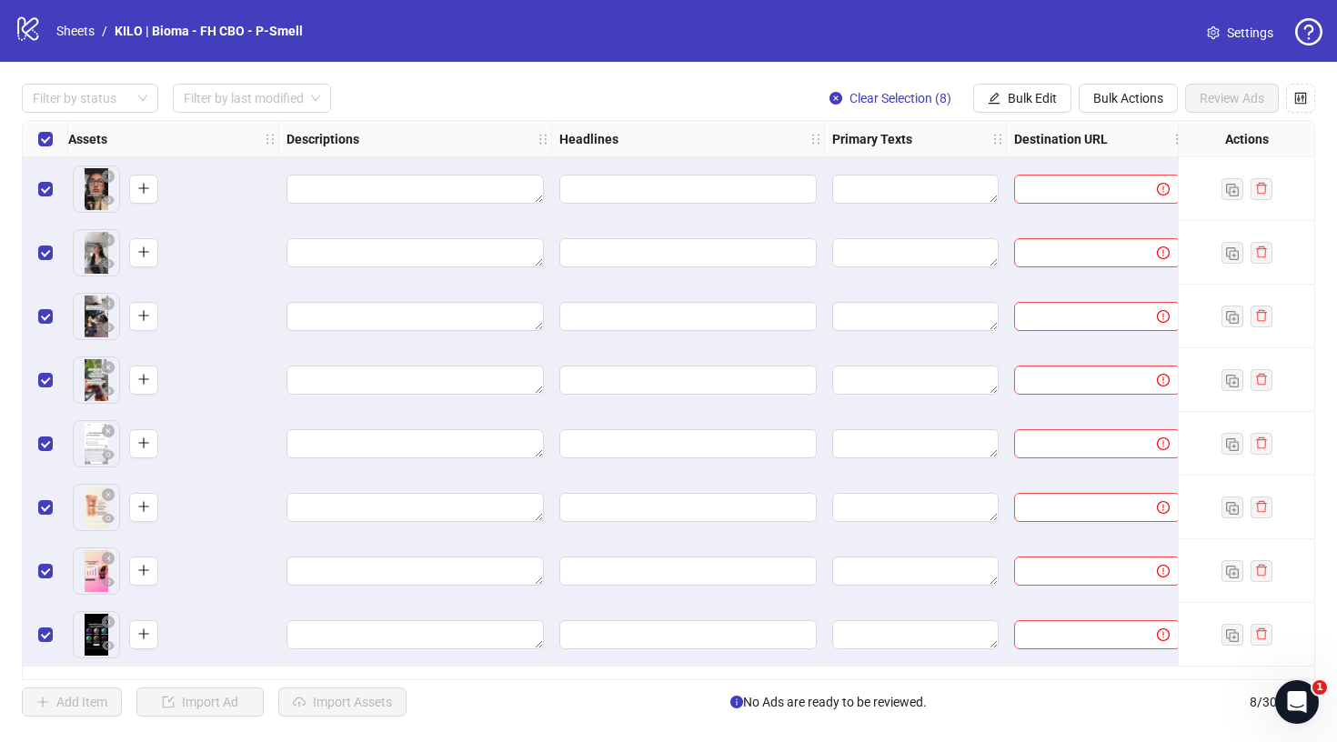
scroll to position [0, 835]
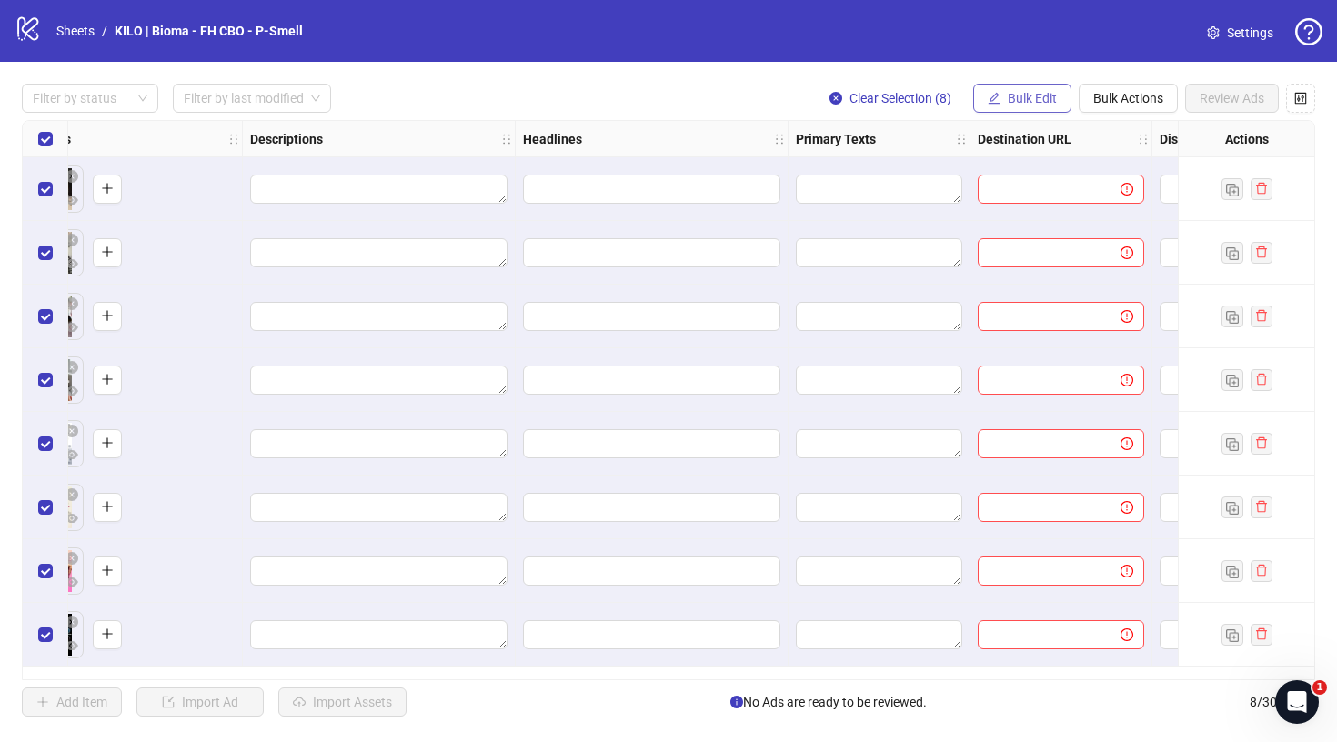
click at [1015, 93] on span "Bulk Edit" at bounding box center [1032, 98] width 49 height 15
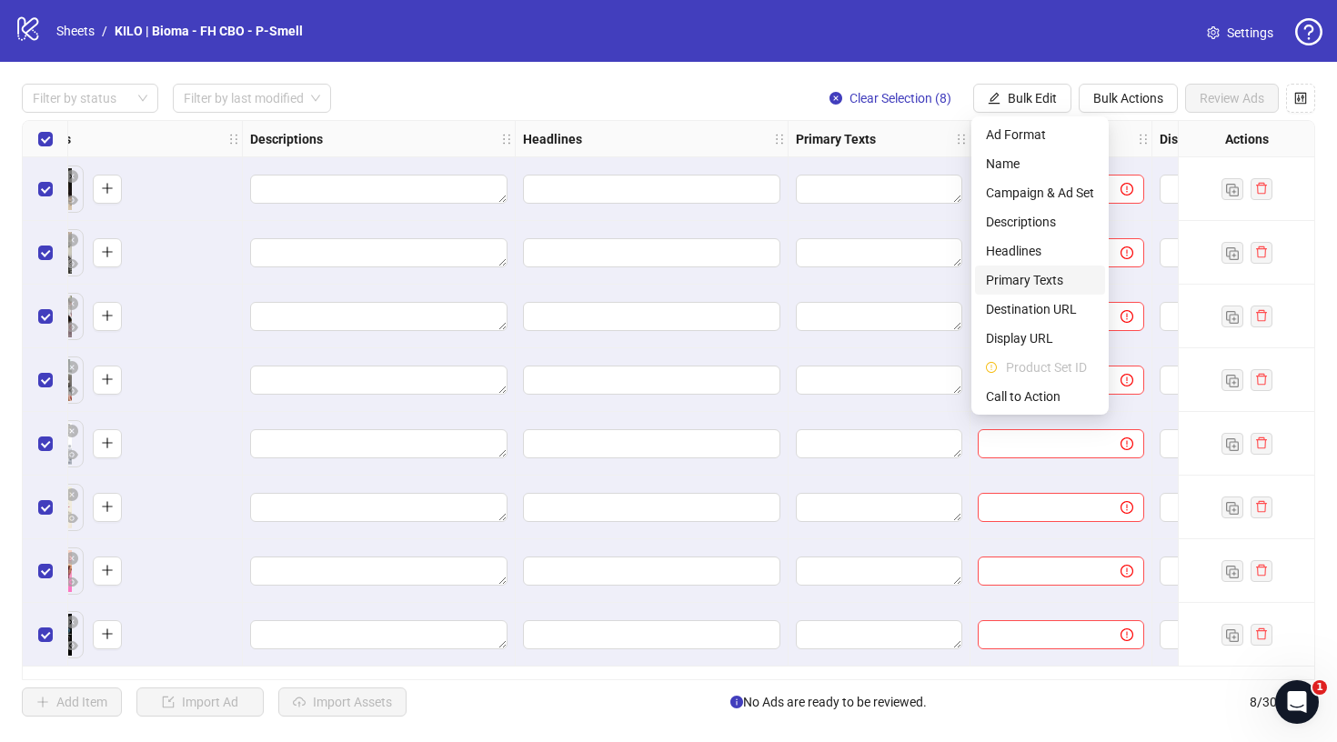
click at [1006, 282] on span "Primary Texts" at bounding box center [1040, 280] width 108 height 20
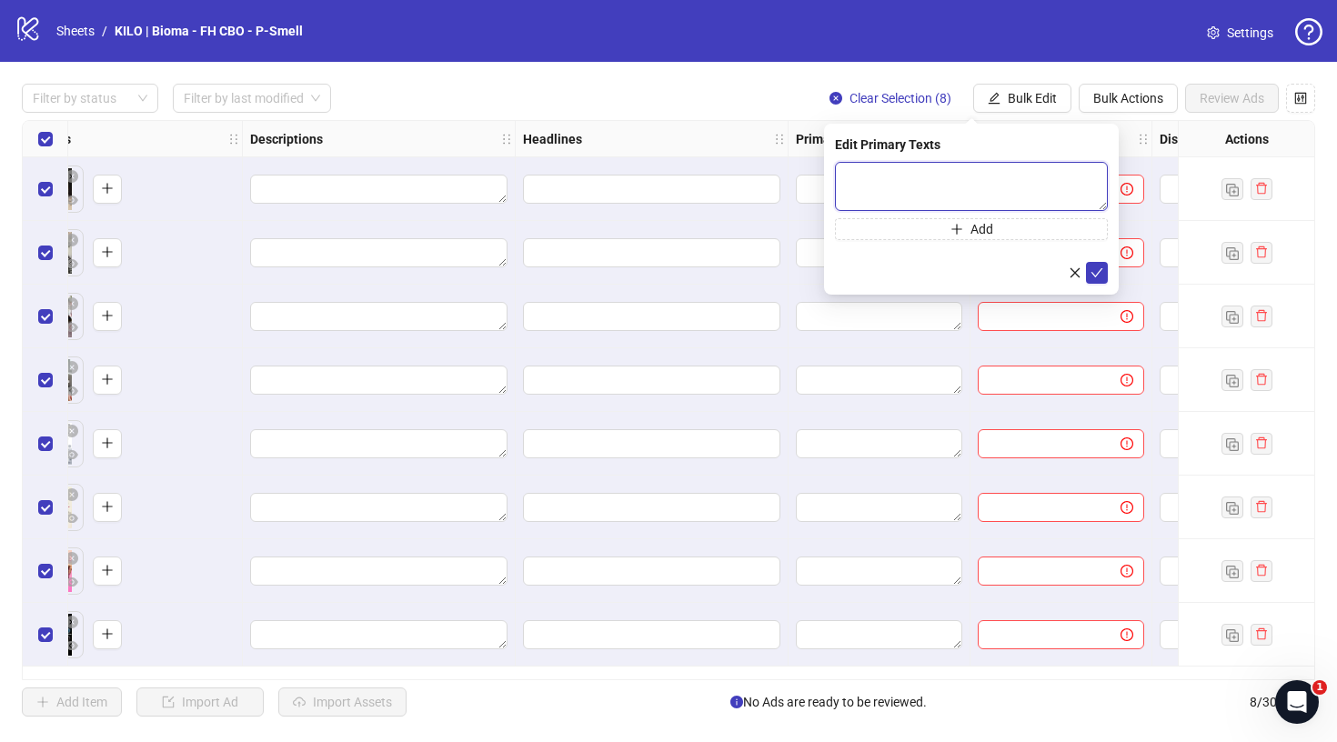
click at [929, 183] on textarea at bounding box center [971, 186] width 273 height 49
paste textarea "**********"
click at [1011, 182] on textarea "**********" at bounding box center [971, 186] width 273 height 49
type textarea "**********"
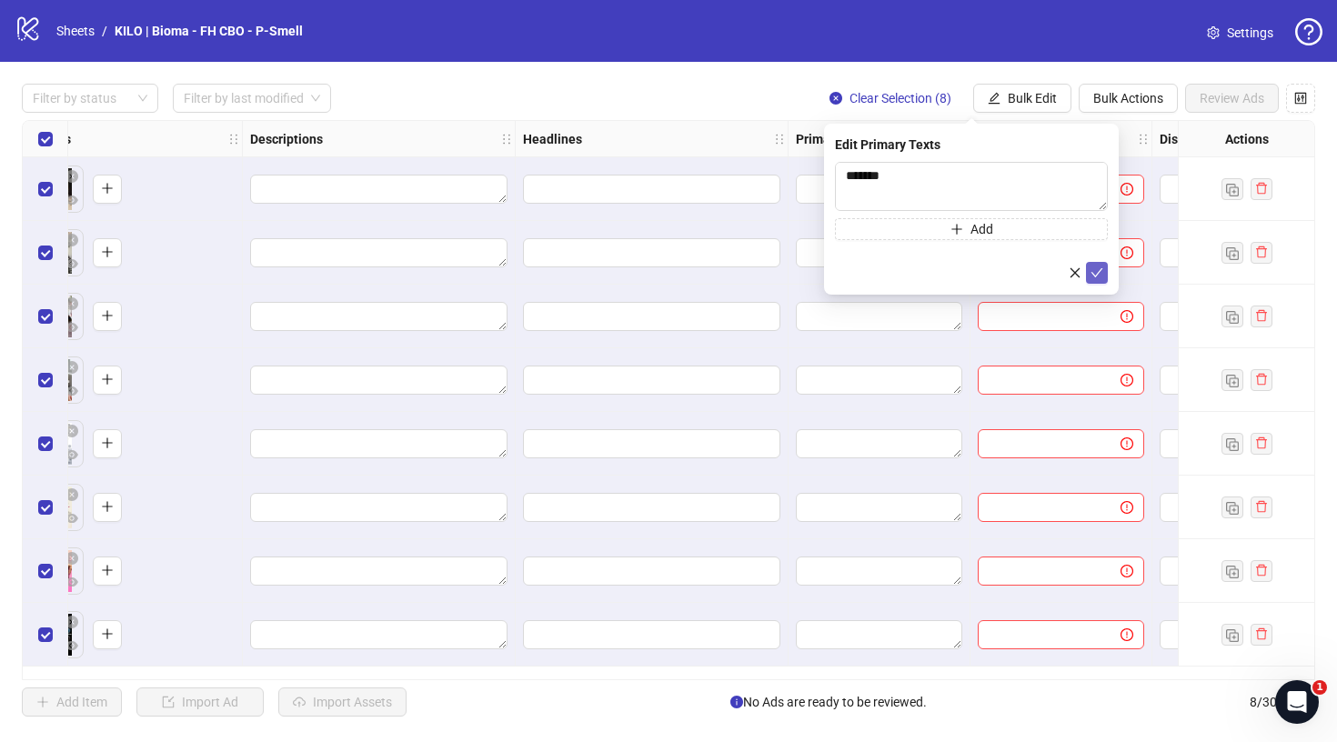
click at [1095, 266] on icon "check" at bounding box center [1096, 272] width 13 height 13
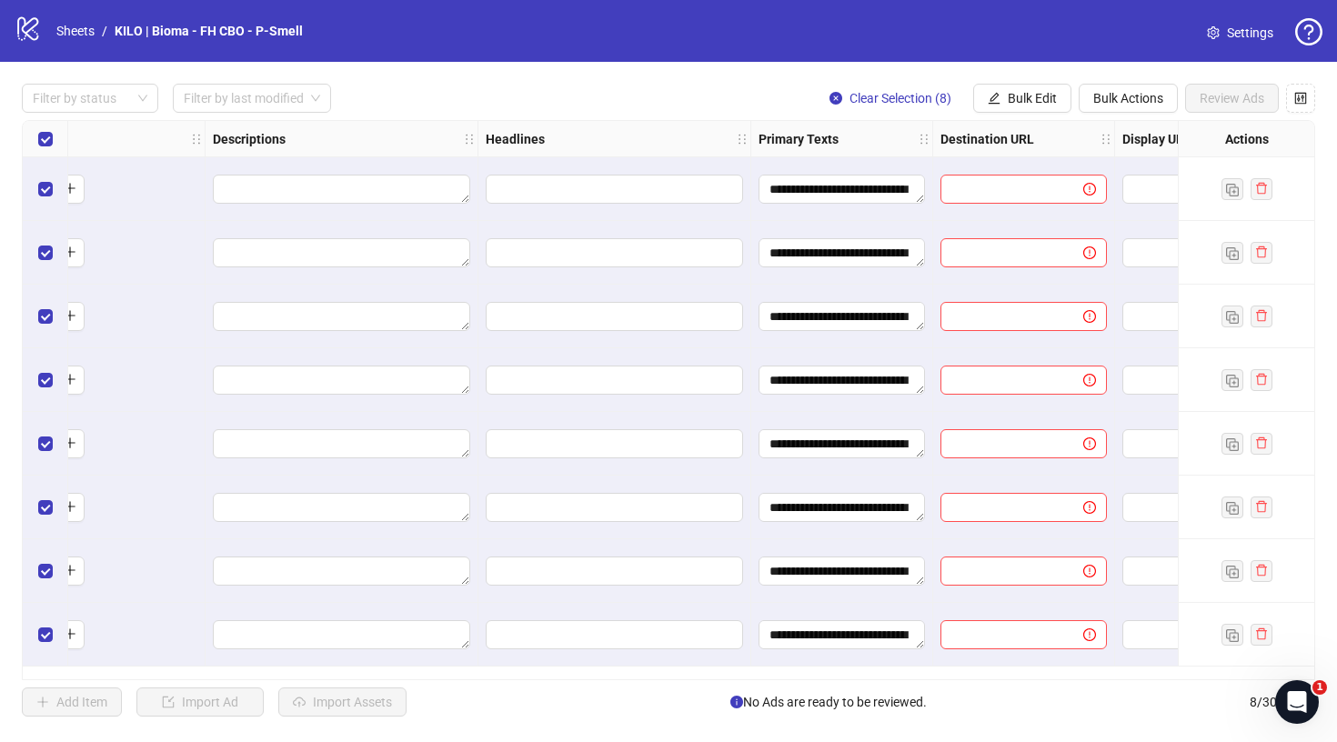
scroll to position [0, 891]
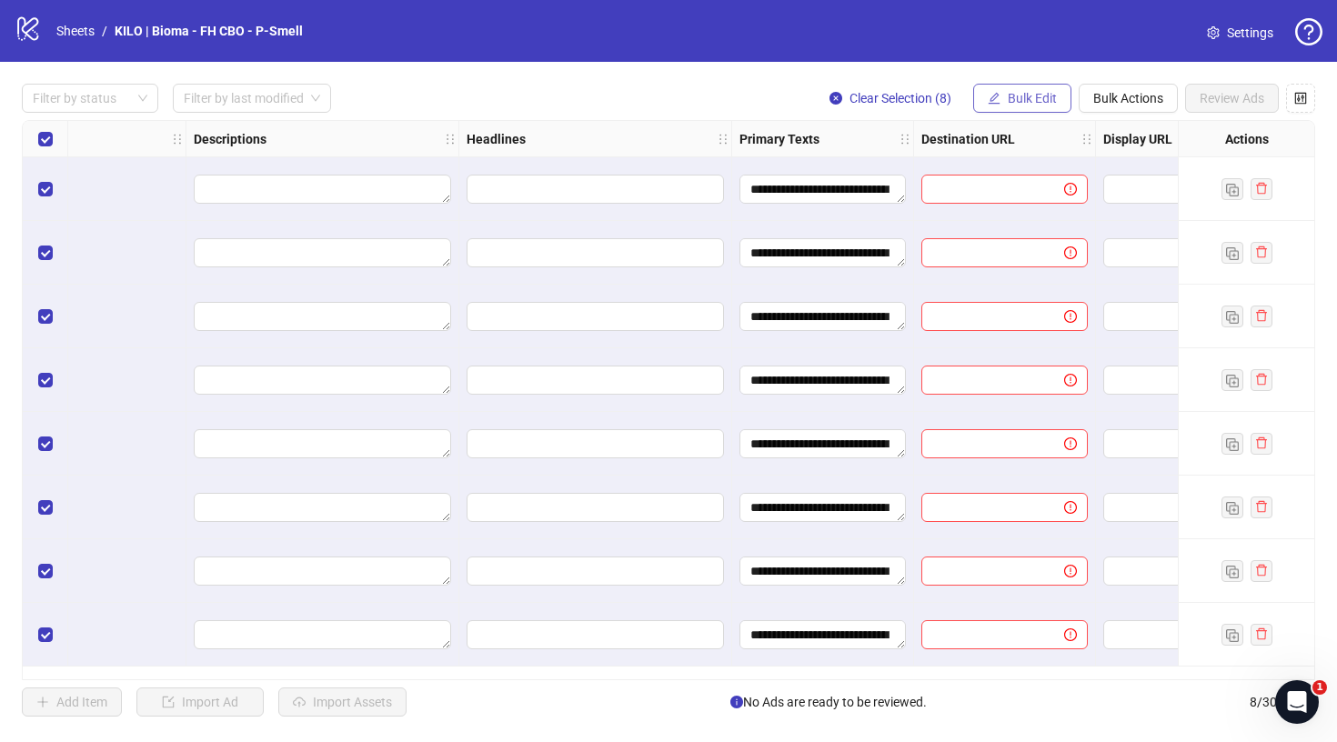
click at [1036, 98] on span "Bulk Edit" at bounding box center [1032, 98] width 49 height 15
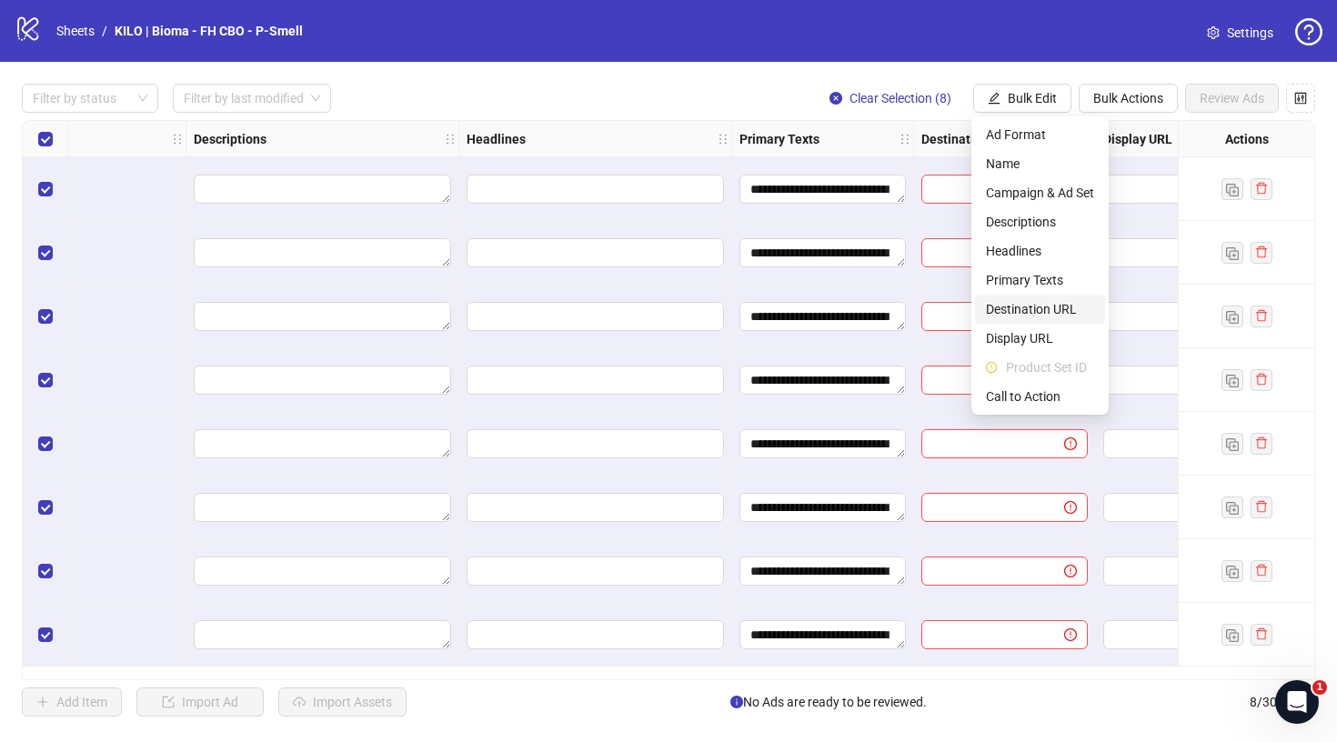
click at [1034, 303] on span "Destination URL" at bounding box center [1040, 309] width 108 height 20
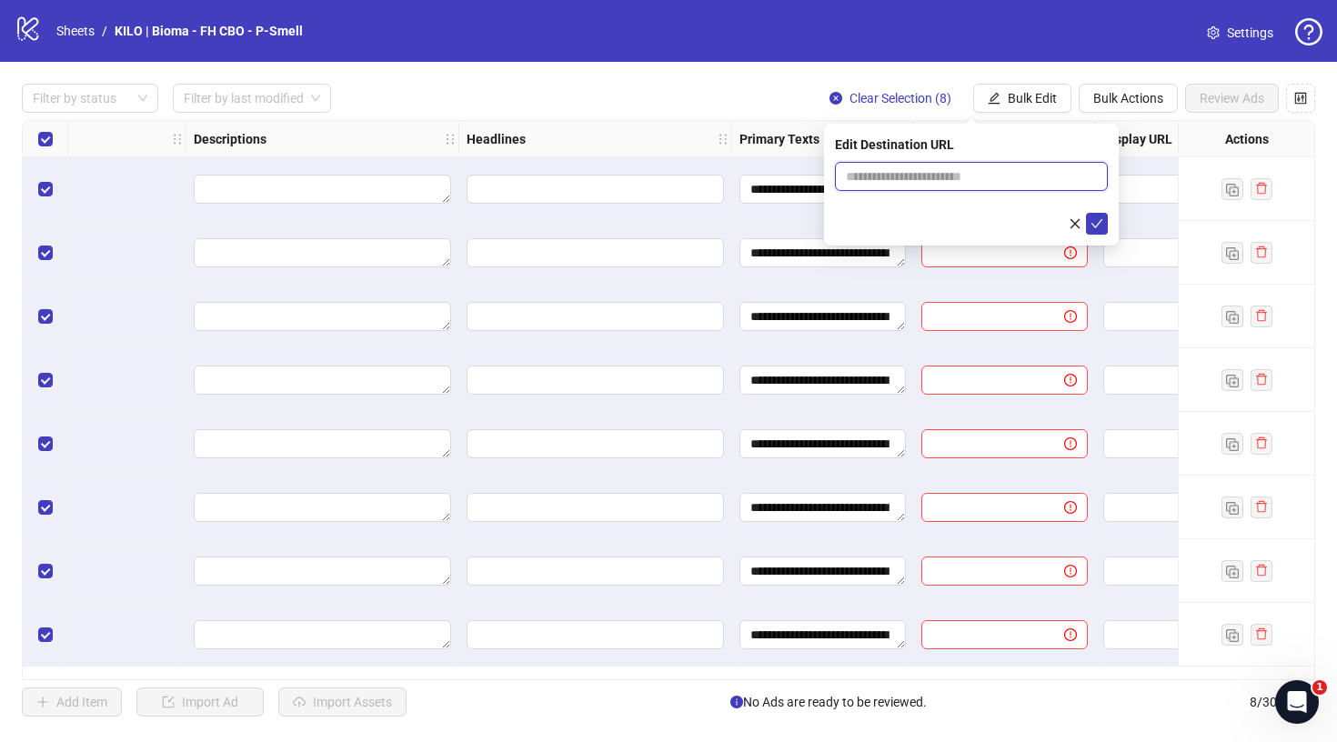
click at [997, 175] on input "text" at bounding box center [964, 176] width 236 height 20
paste input "**********"
drag, startPoint x: 1050, startPoint y: 176, endPoint x: 703, endPoint y: 177, distance: 347.4
click at [703, 177] on body "**********" at bounding box center [668, 371] width 1337 height 742
type input "**********"
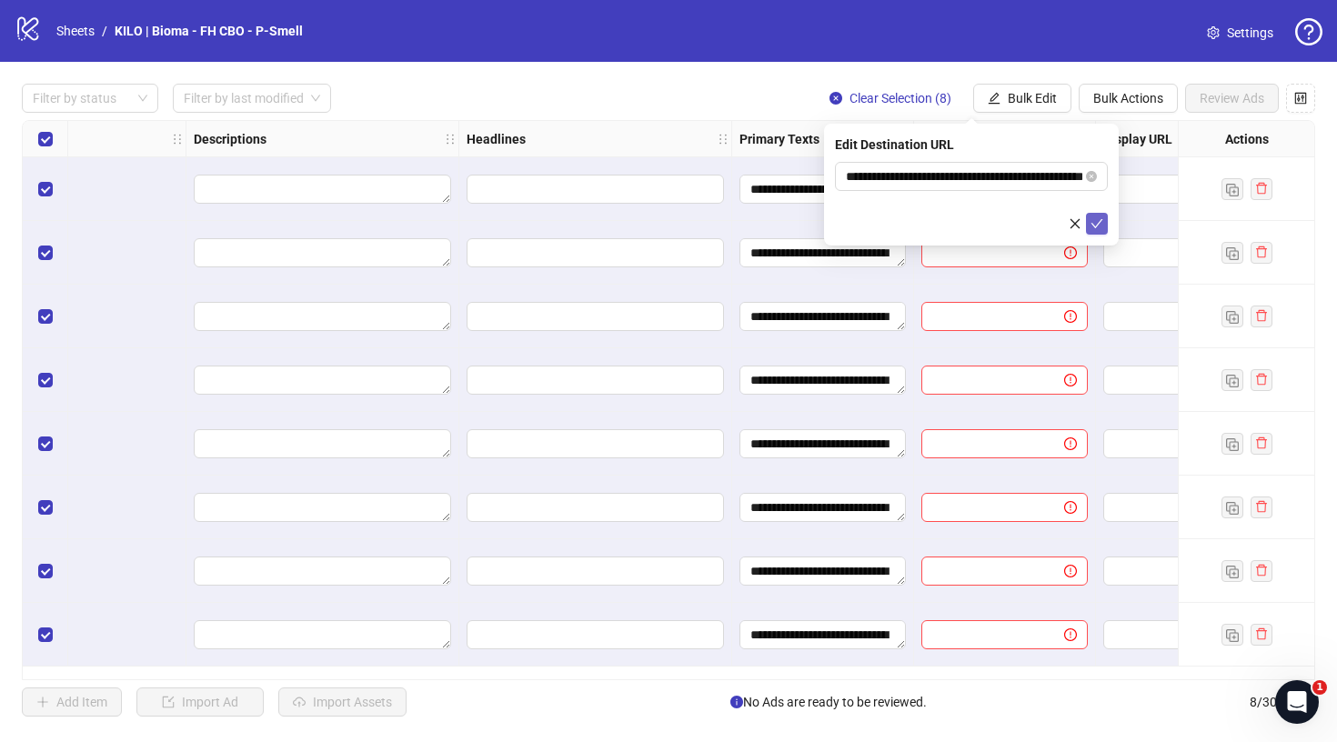
click at [1099, 226] on icon "check" at bounding box center [1096, 223] width 13 height 13
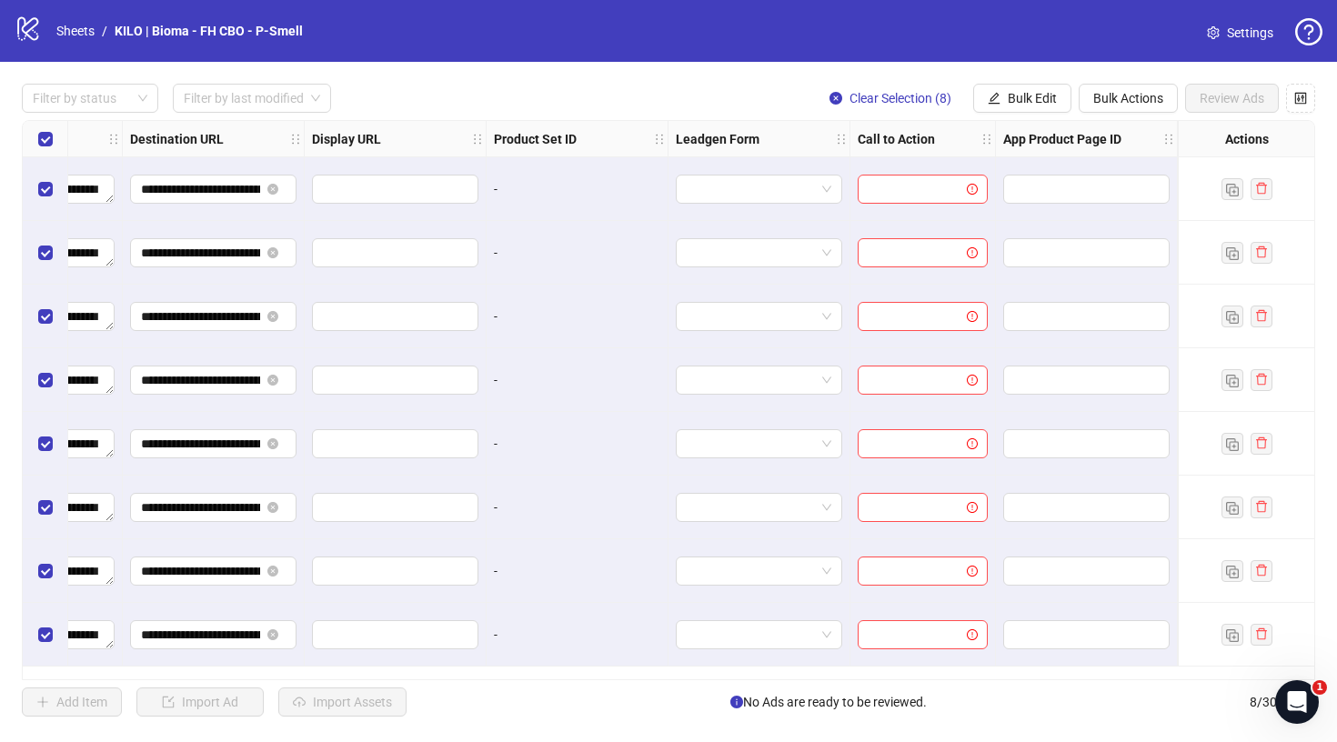
scroll to position [0, 1682]
click at [1037, 108] on button "Bulk Edit" at bounding box center [1022, 98] width 98 height 29
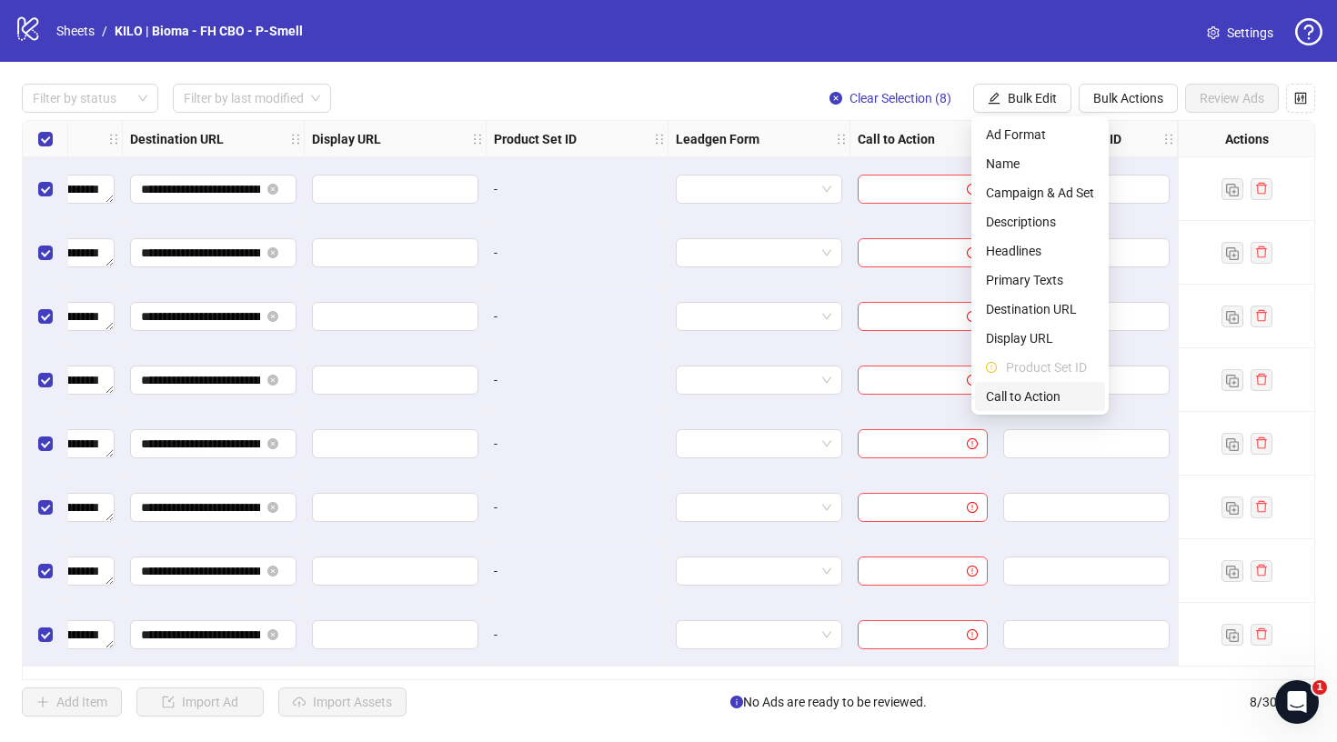
click at [1013, 402] on span "Call to Action" at bounding box center [1040, 396] width 108 height 20
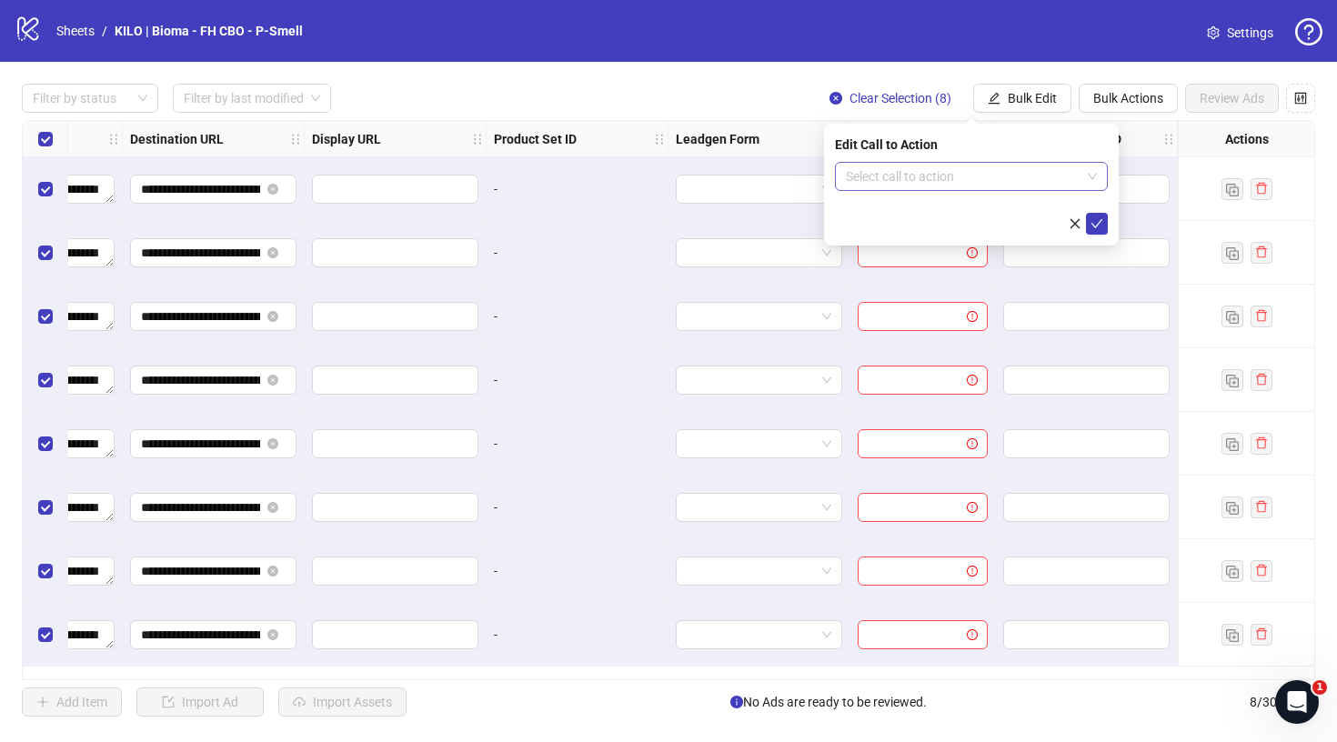
click at [938, 176] on input "search" at bounding box center [963, 176] width 235 height 27
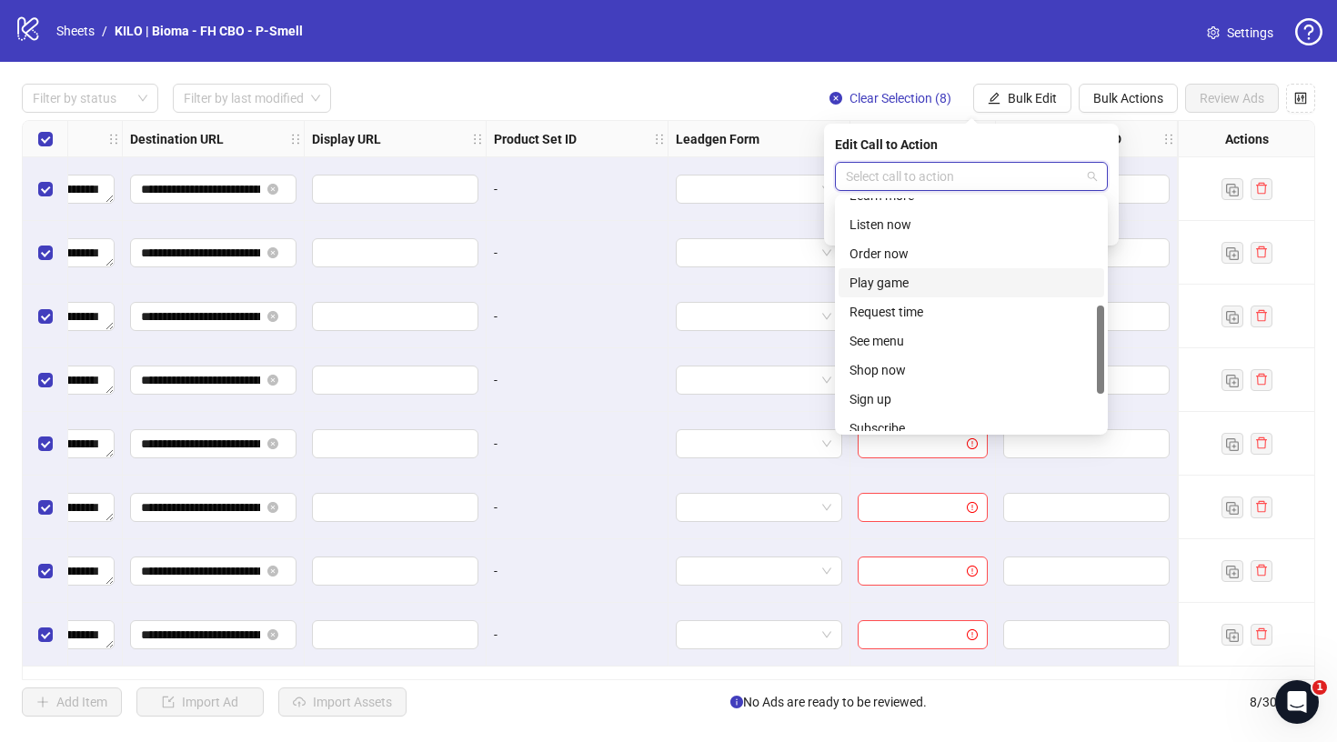
scroll to position [282, 0]
click at [896, 366] on div "Shop now" at bounding box center [971, 367] width 244 height 20
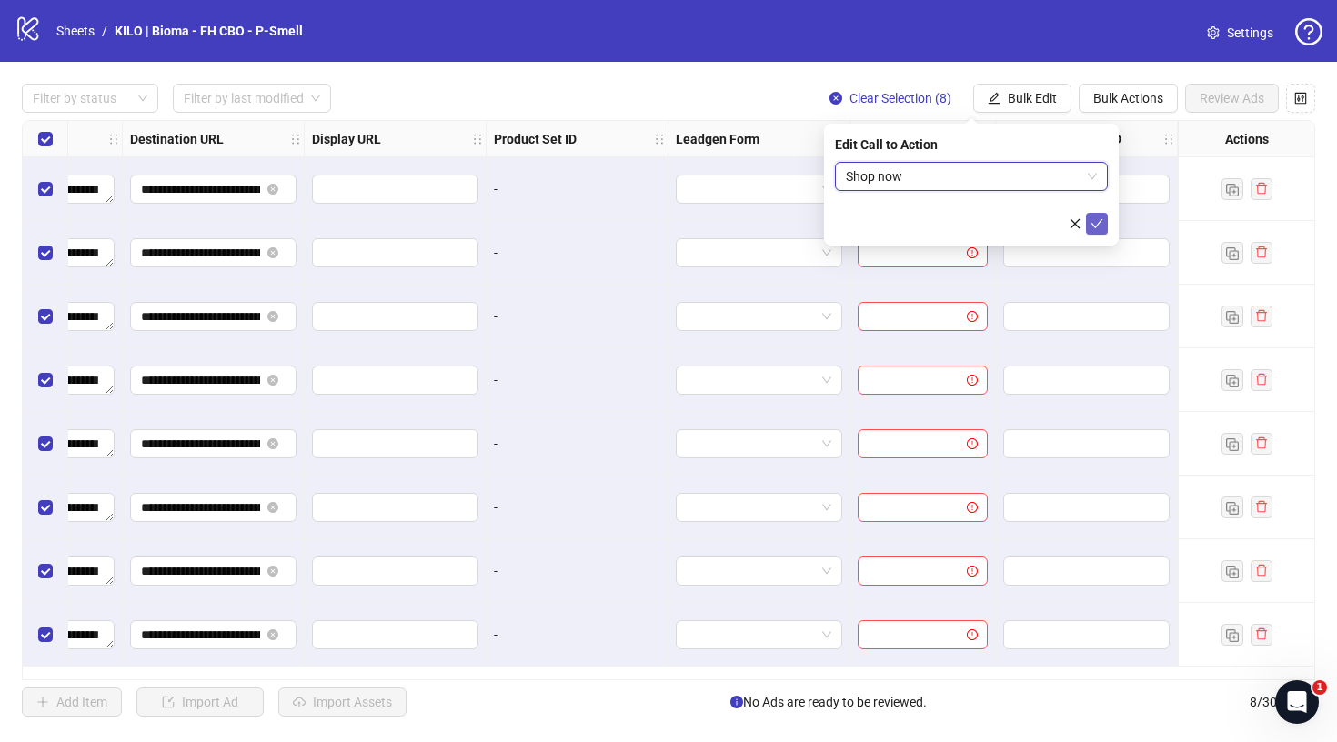
click at [1099, 232] on button "submit" at bounding box center [1097, 224] width 22 height 22
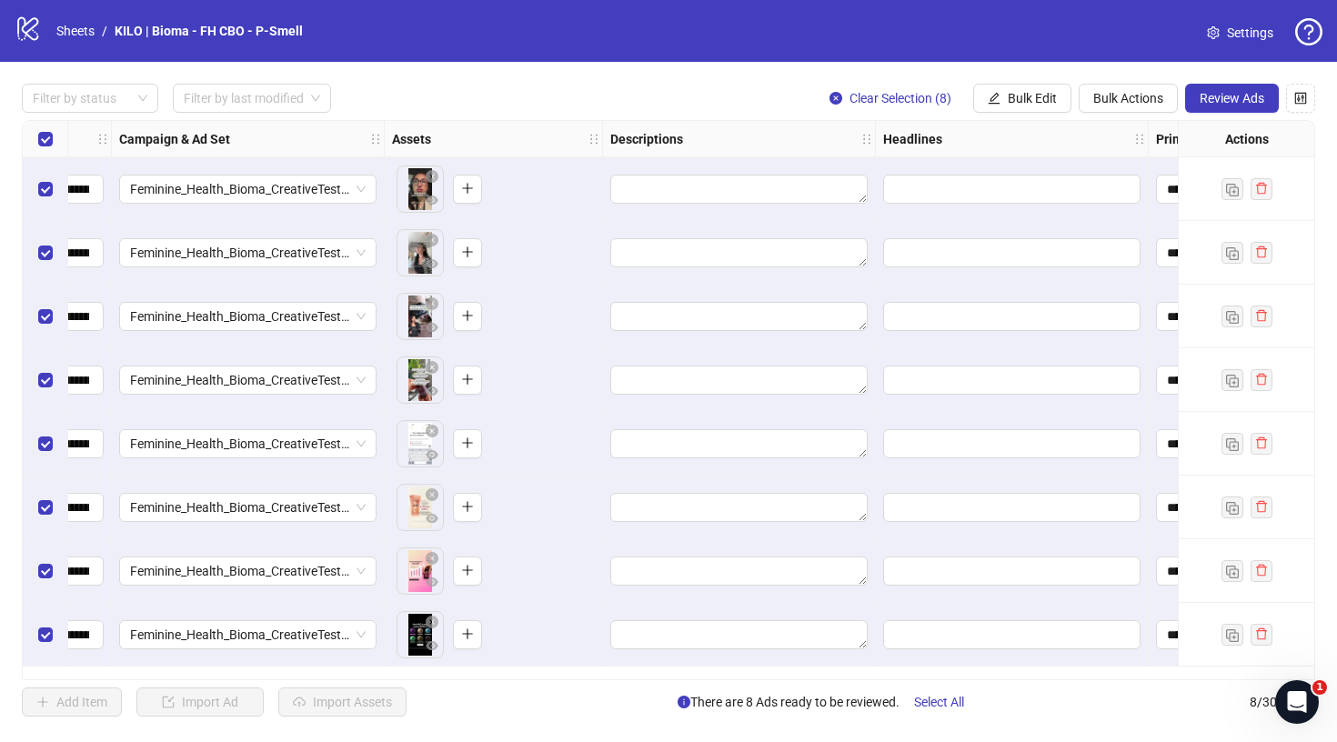
scroll to position [0, 705]
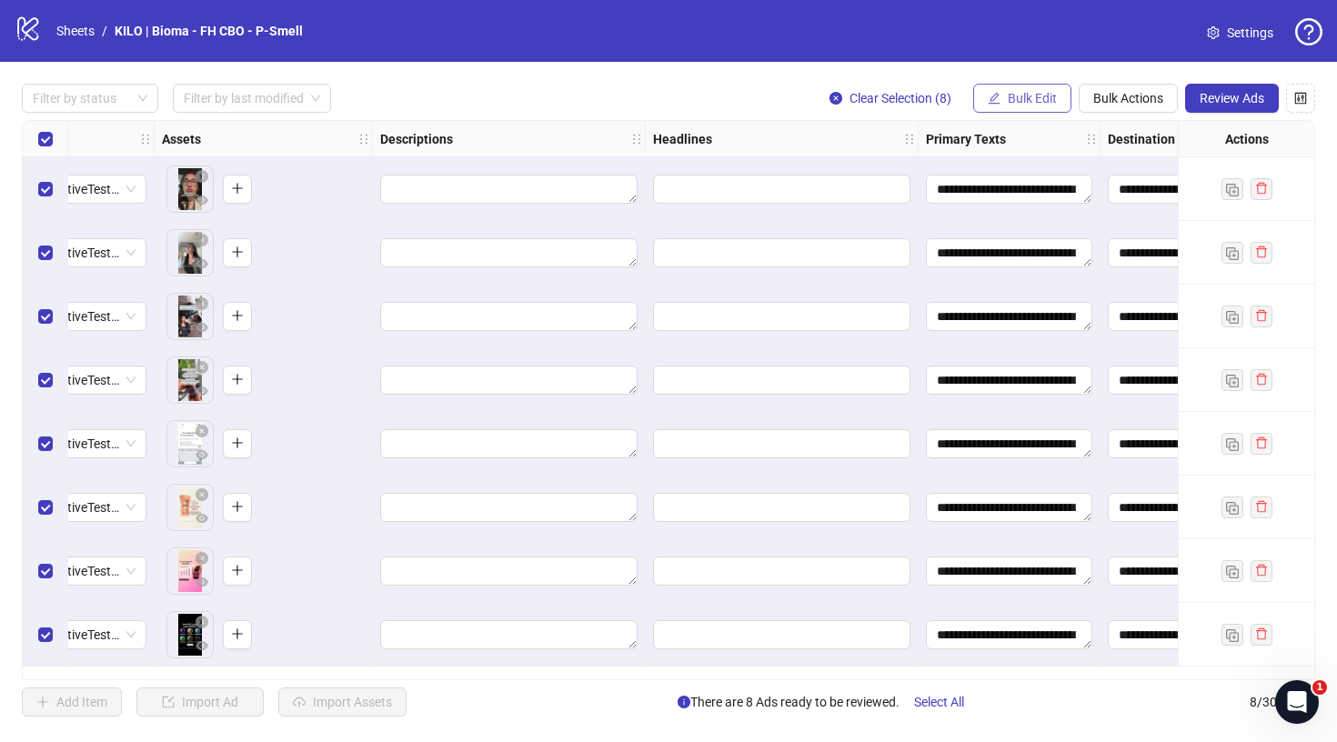
click at [1024, 105] on button "Bulk Edit" at bounding box center [1022, 98] width 98 height 29
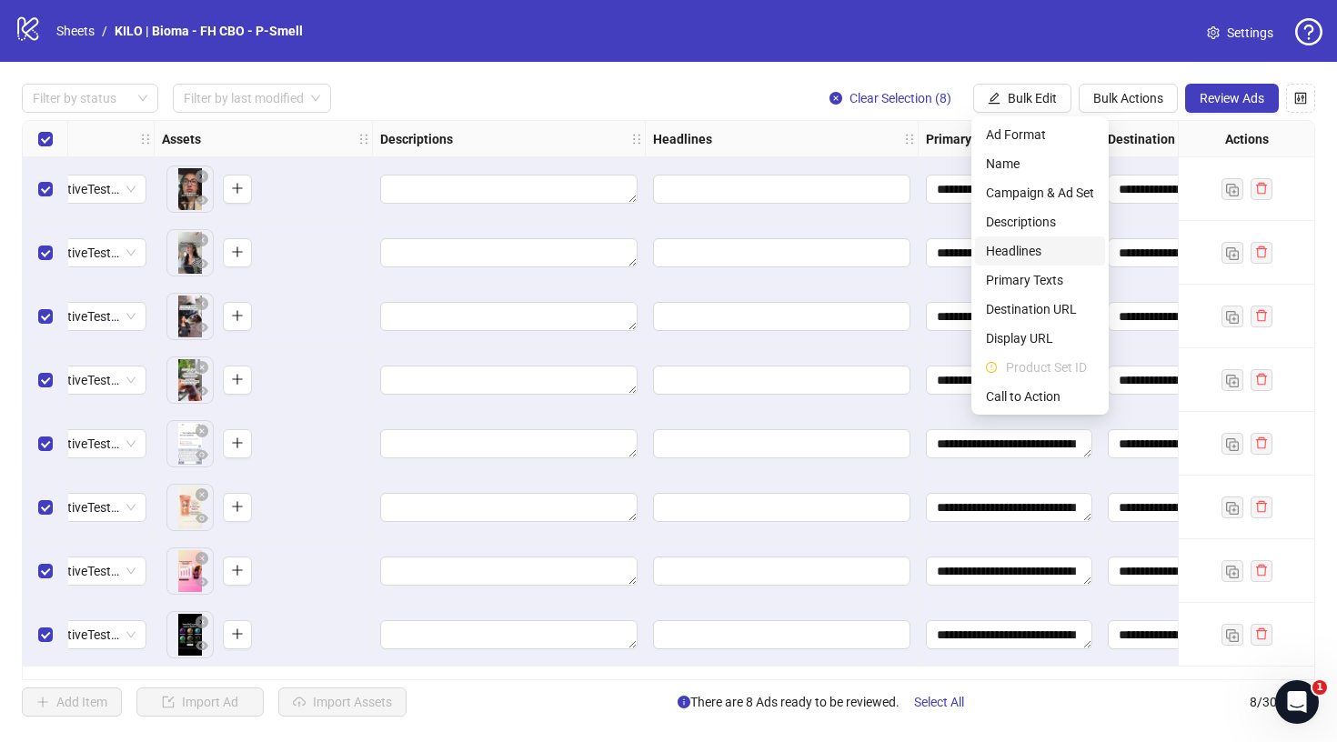
click at [1028, 246] on span "Headlines" at bounding box center [1040, 251] width 108 height 20
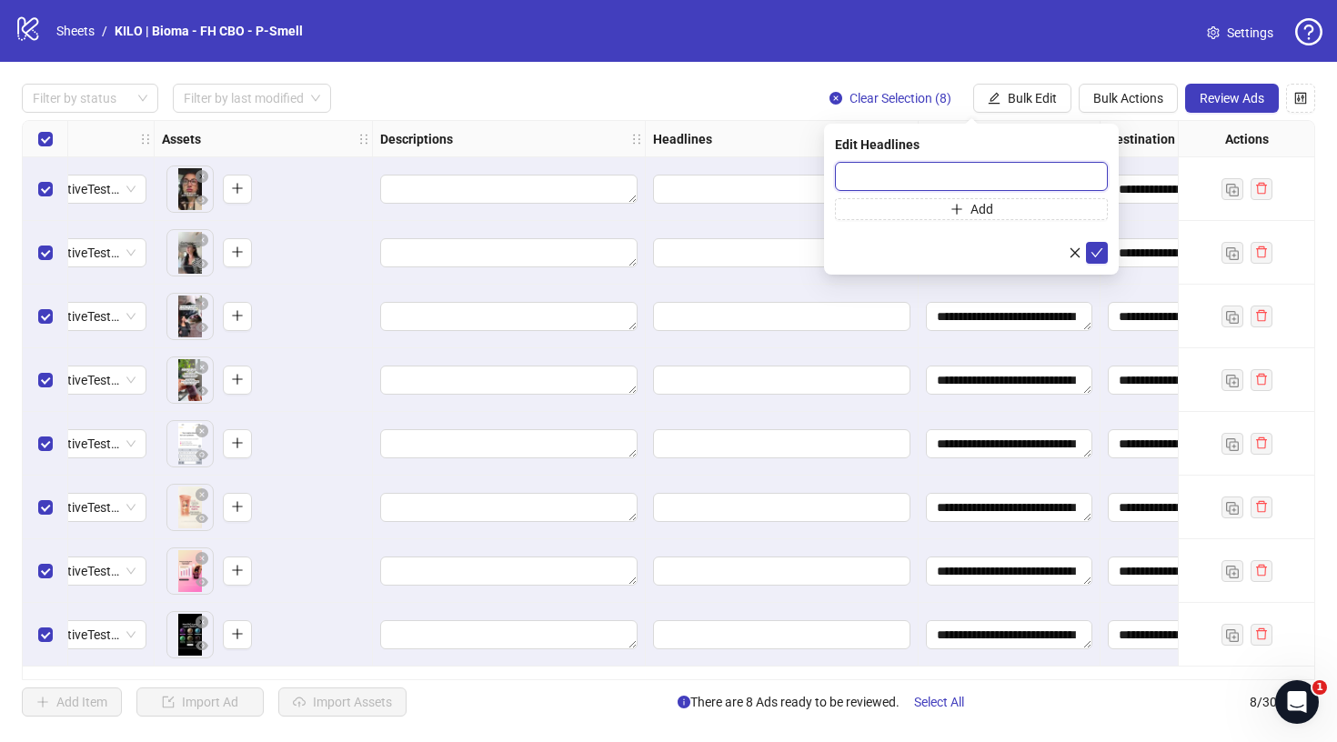
click at [1000, 176] on input "text" at bounding box center [971, 176] width 273 height 29
paste input "**********"
type input "**********"
click at [1104, 263] on button "submit" at bounding box center [1097, 253] width 22 height 22
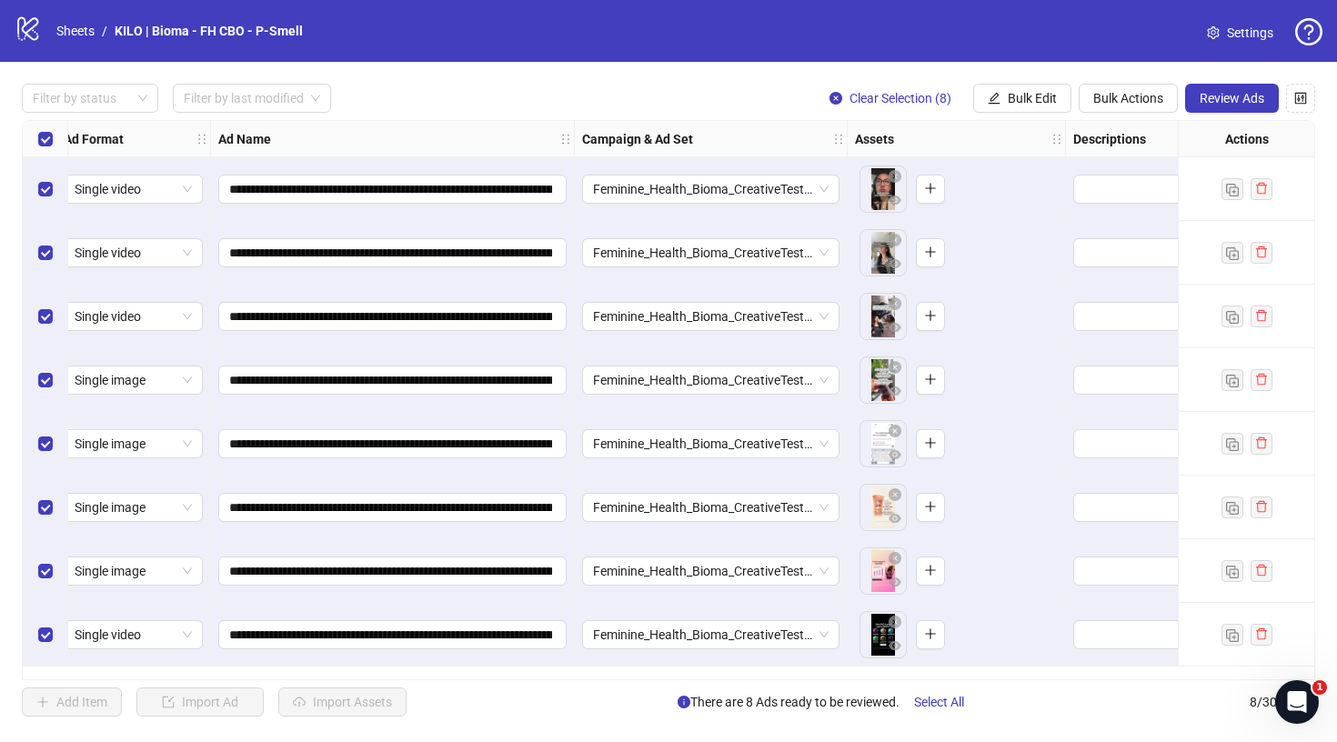
scroll to position [0, 11]
click at [770, 186] on span "Feminine_Health_Bioma_CreativeTesting_Broad_CBO_1C_prosp_[DATE]" at bounding box center [712, 189] width 236 height 27
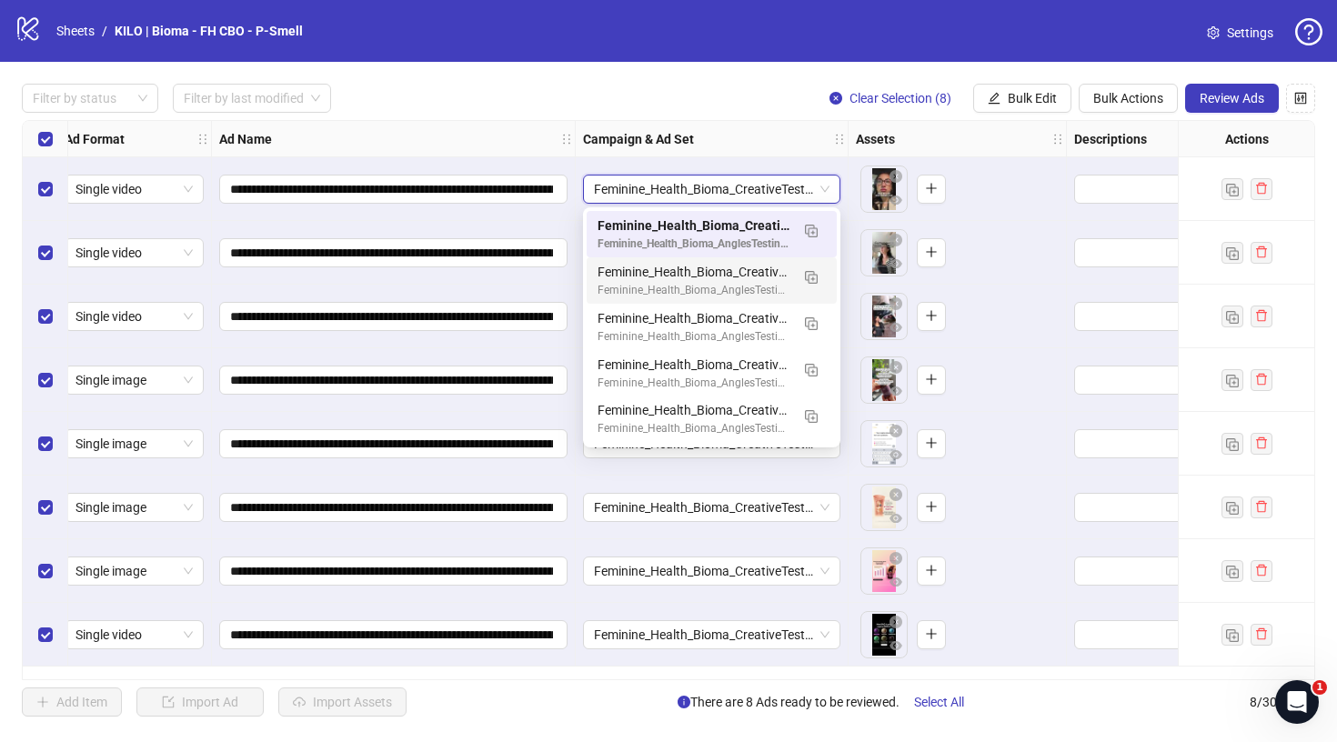
click at [800, 158] on div "Feminine_Health_Bioma_CreativeTesting_Broad_CBO_1C_prosp_2025.09.03 Feminine_He…" at bounding box center [712, 189] width 273 height 64
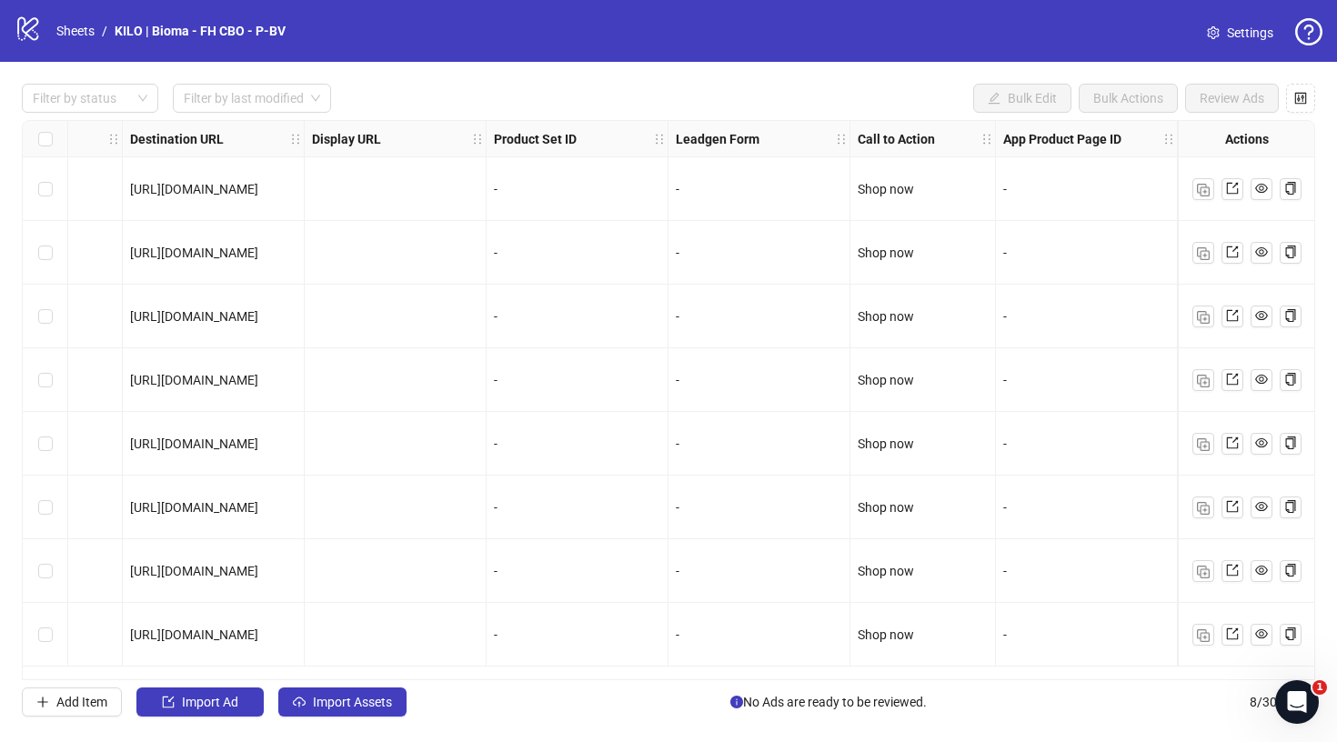
scroll to position [0, 1682]
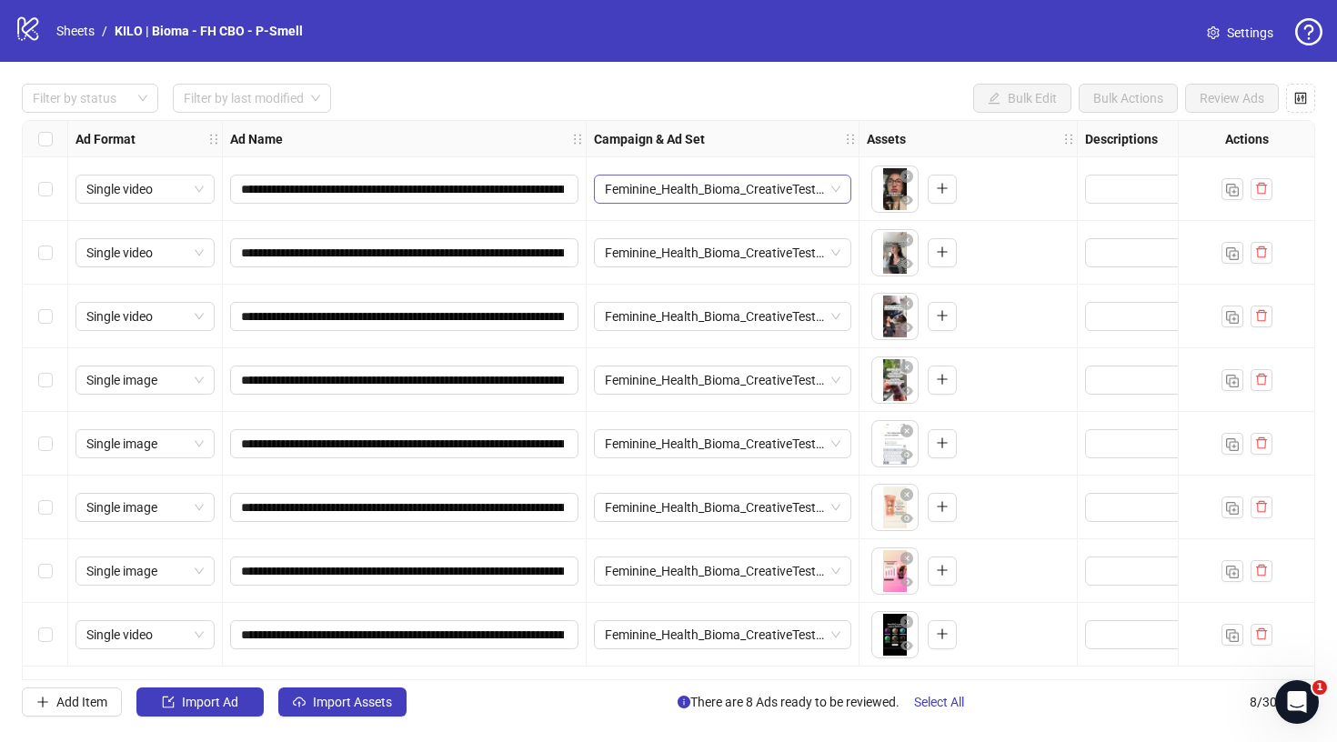
click at [663, 185] on span "Feminine_Health_Bioma_CreativeTesting_Broad_CBO_1C_prosp_[DATE]" at bounding box center [723, 189] width 236 height 27
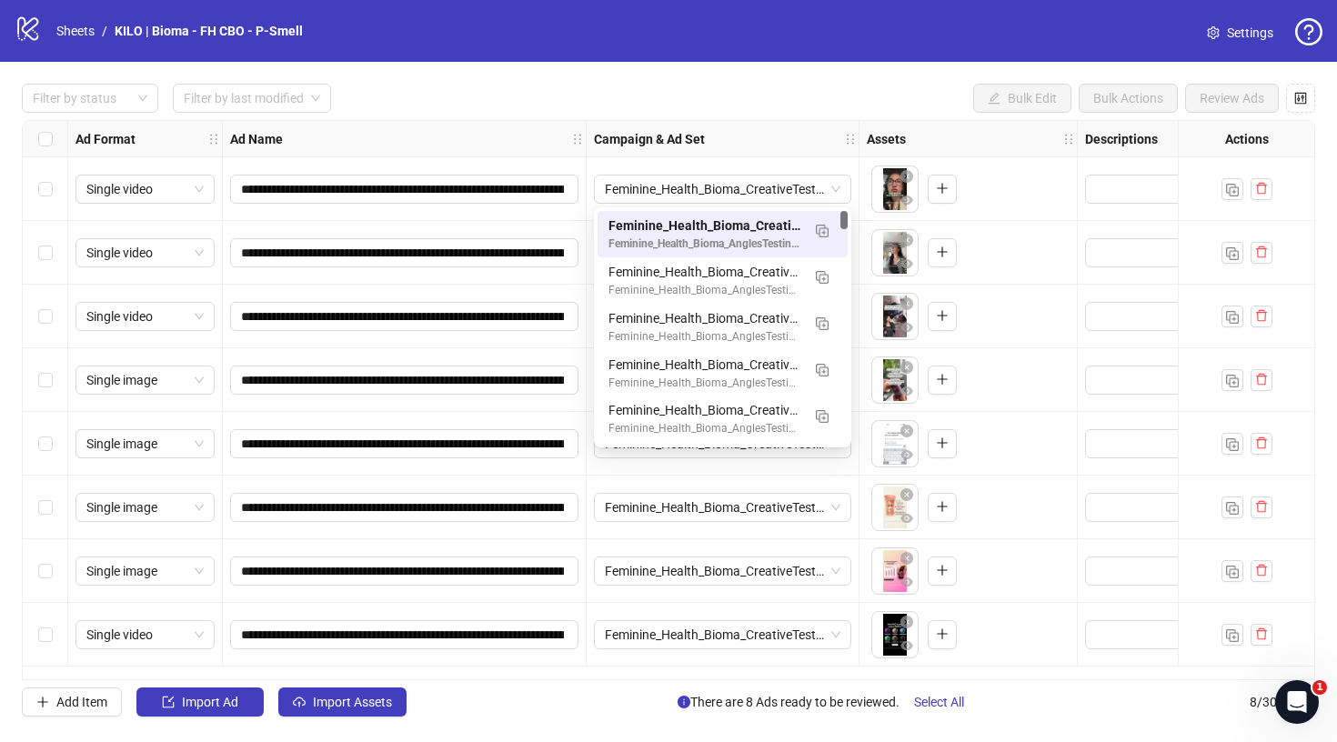
click at [36, 133] on div "Select all rows" at bounding box center [45, 139] width 45 height 36
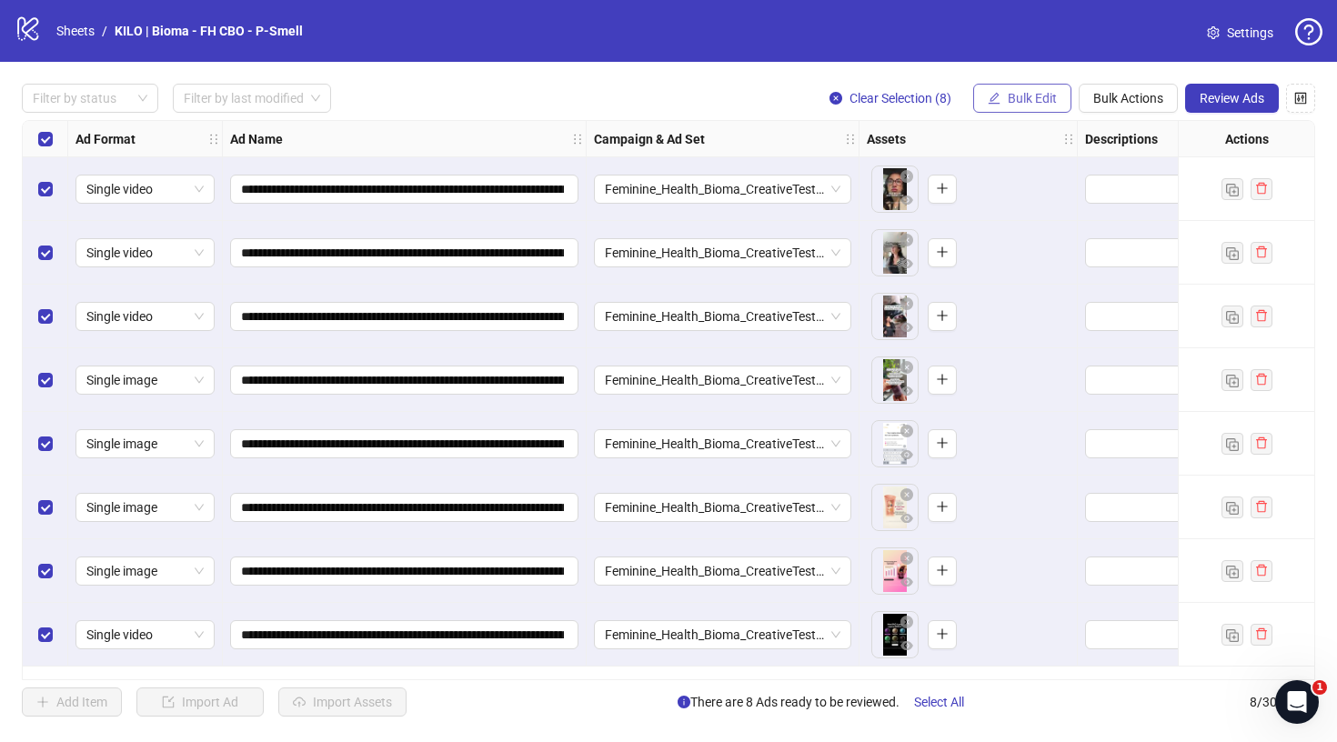
click at [1035, 86] on button "Bulk Edit" at bounding box center [1022, 98] width 98 height 29
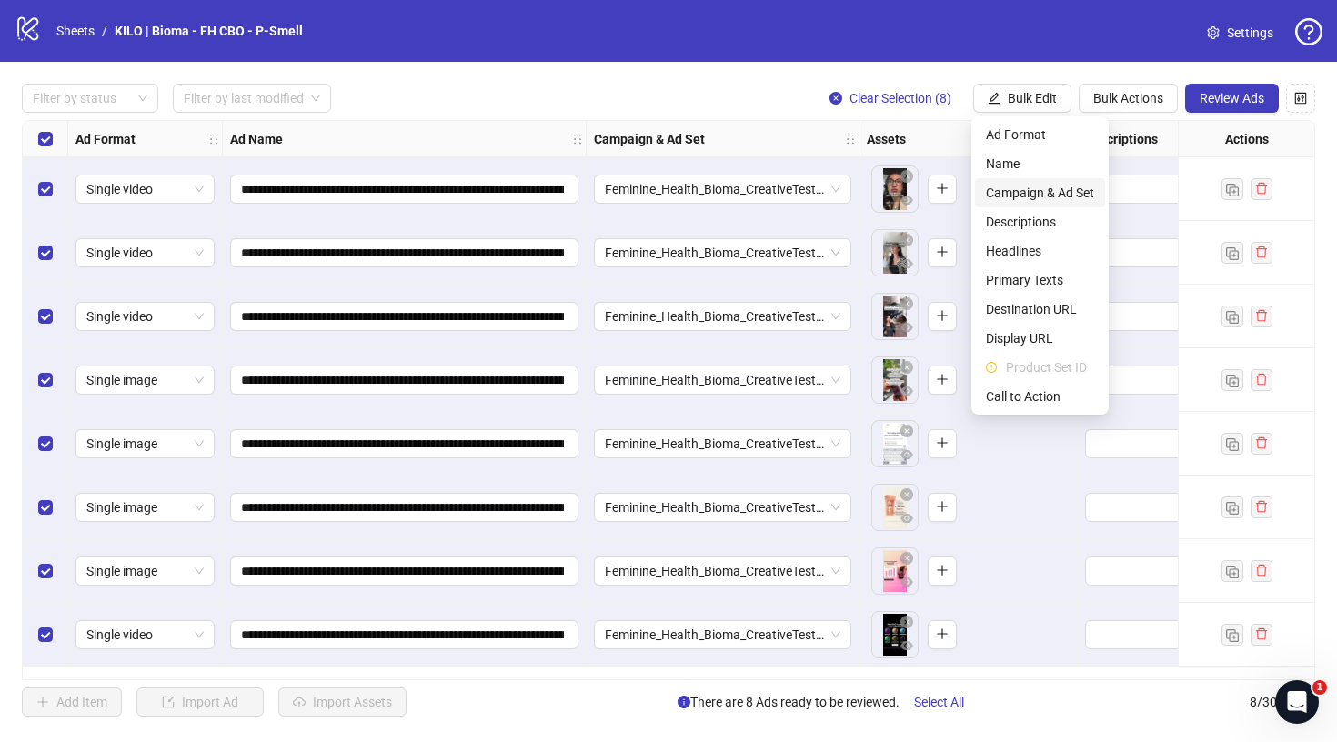
click at [1014, 200] on span "Campaign & Ad Set" at bounding box center [1040, 193] width 108 height 20
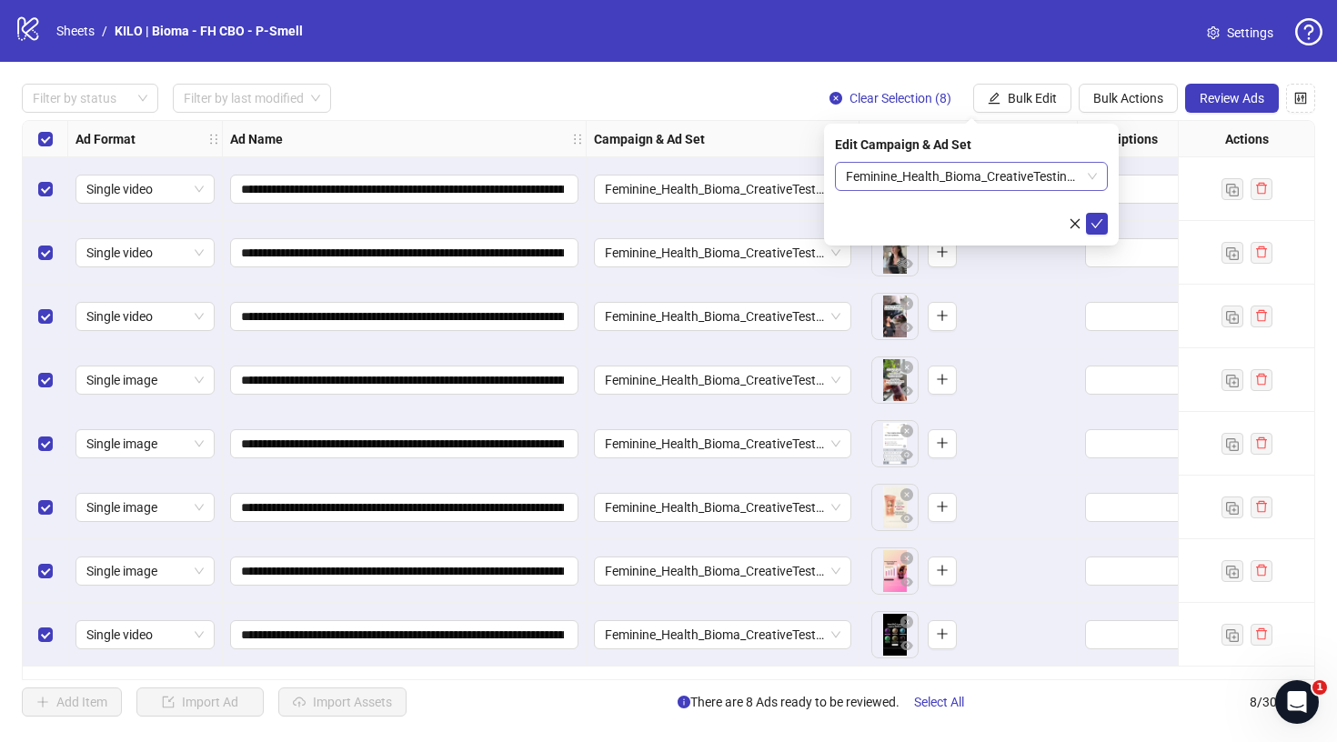
click at [921, 182] on span "Feminine_Health_Bioma_CreativeTesting_Broad_CBO_1C_prosp_[DATE]" at bounding box center [971, 176] width 251 height 27
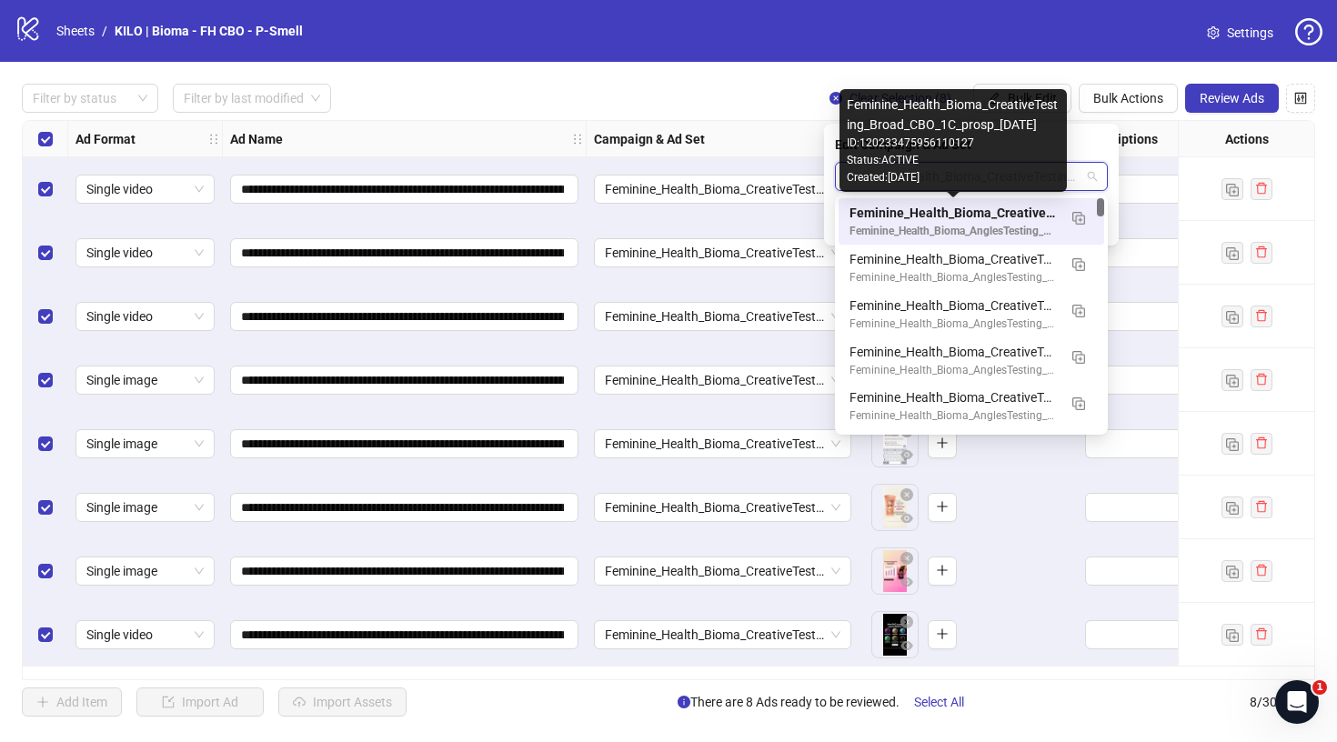
click at [878, 216] on div "Feminine_Health_Bioma_CreativeTesting_Broad_CBO_1C_prosp_[DATE]" at bounding box center [952, 213] width 207 height 20
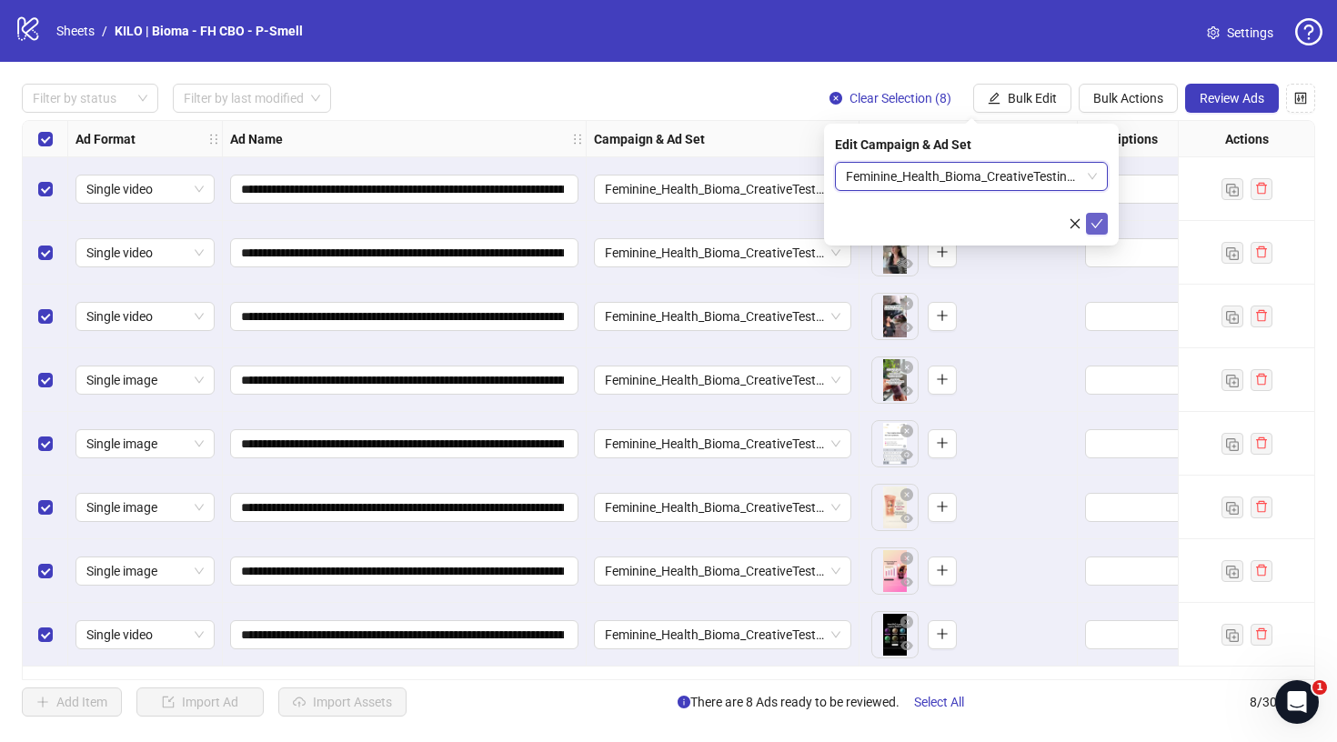
click at [1100, 225] on icon "check" at bounding box center [1096, 223] width 13 height 13
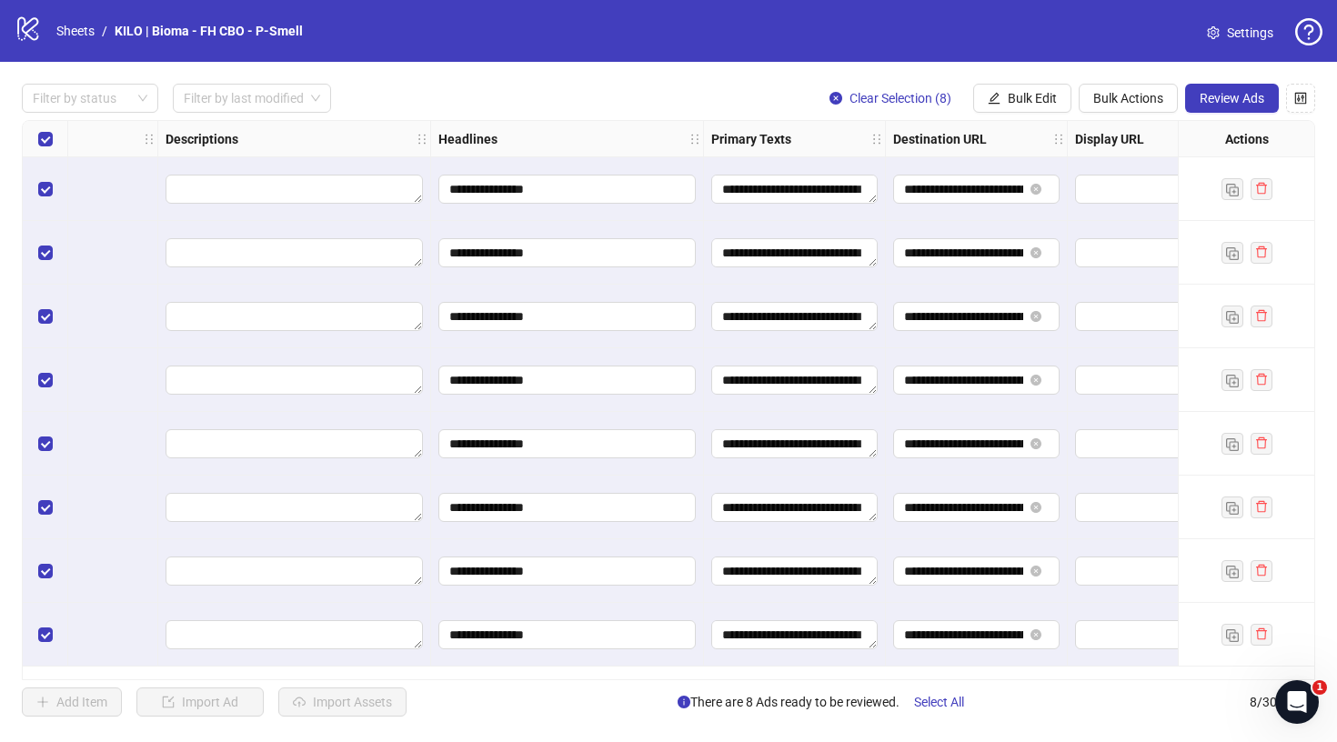
scroll to position [0, 952]
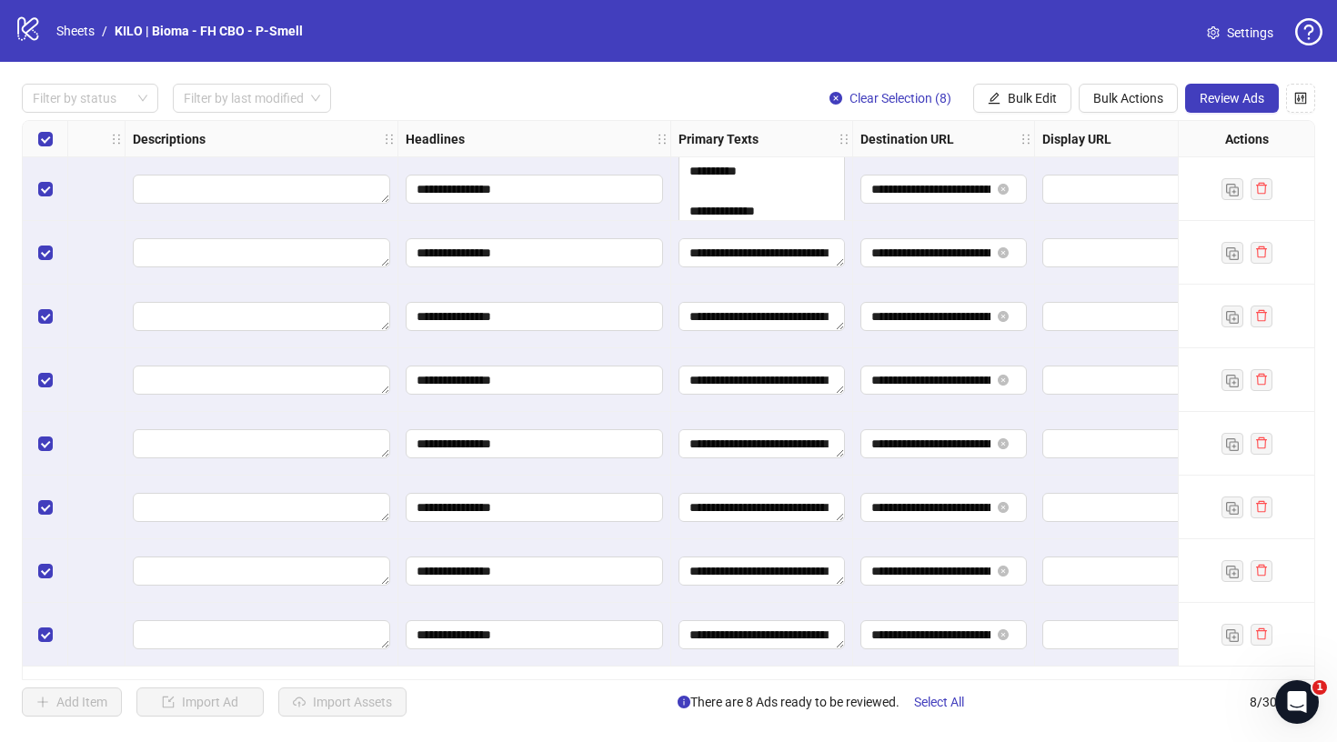
click at [861, 121] on div "**********" at bounding box center [371, 121] width 2601 height 0
click at [562, 190] on input "**********" at bounding box center [532, 189] width 232 height 20
click at [562, 190] on input "**********" at bounding box center [534, 192] width 235 height 29
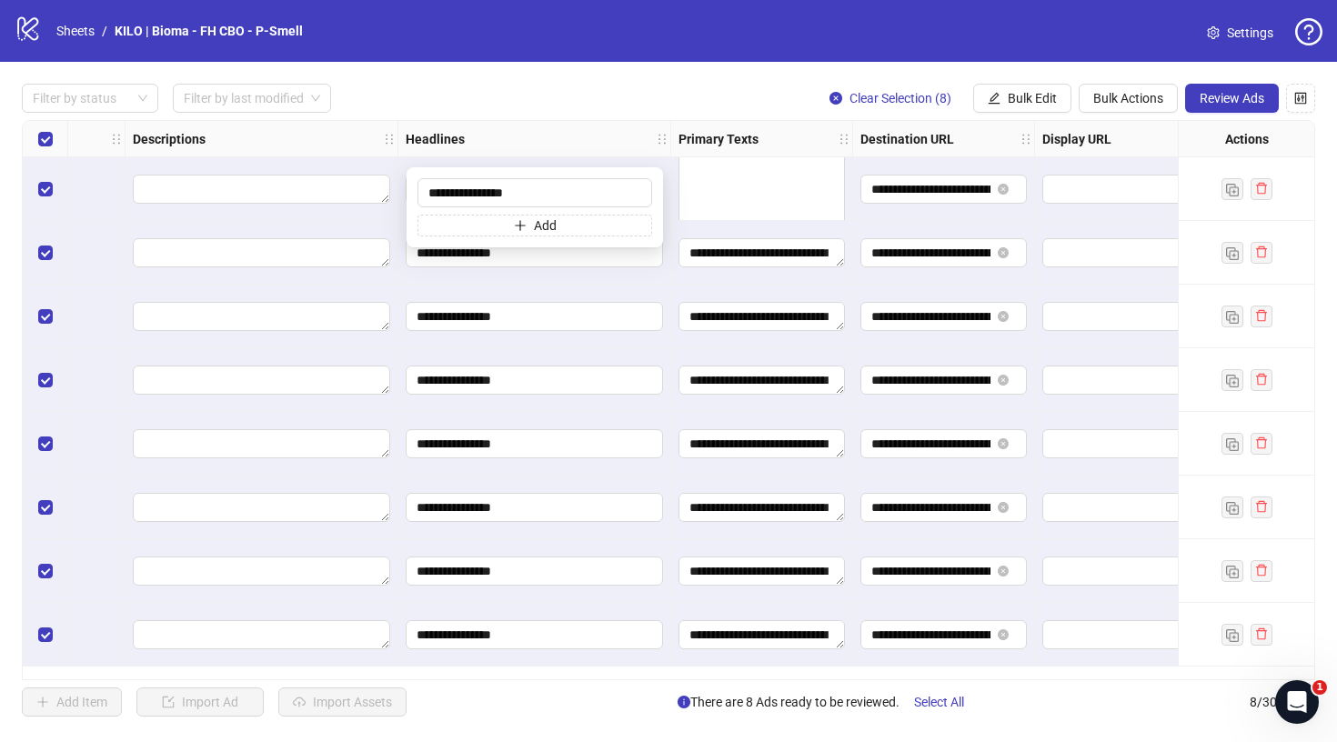
click at [583, 144] on div "Headlines" at bounding box center [534, 139] width 273 height 36
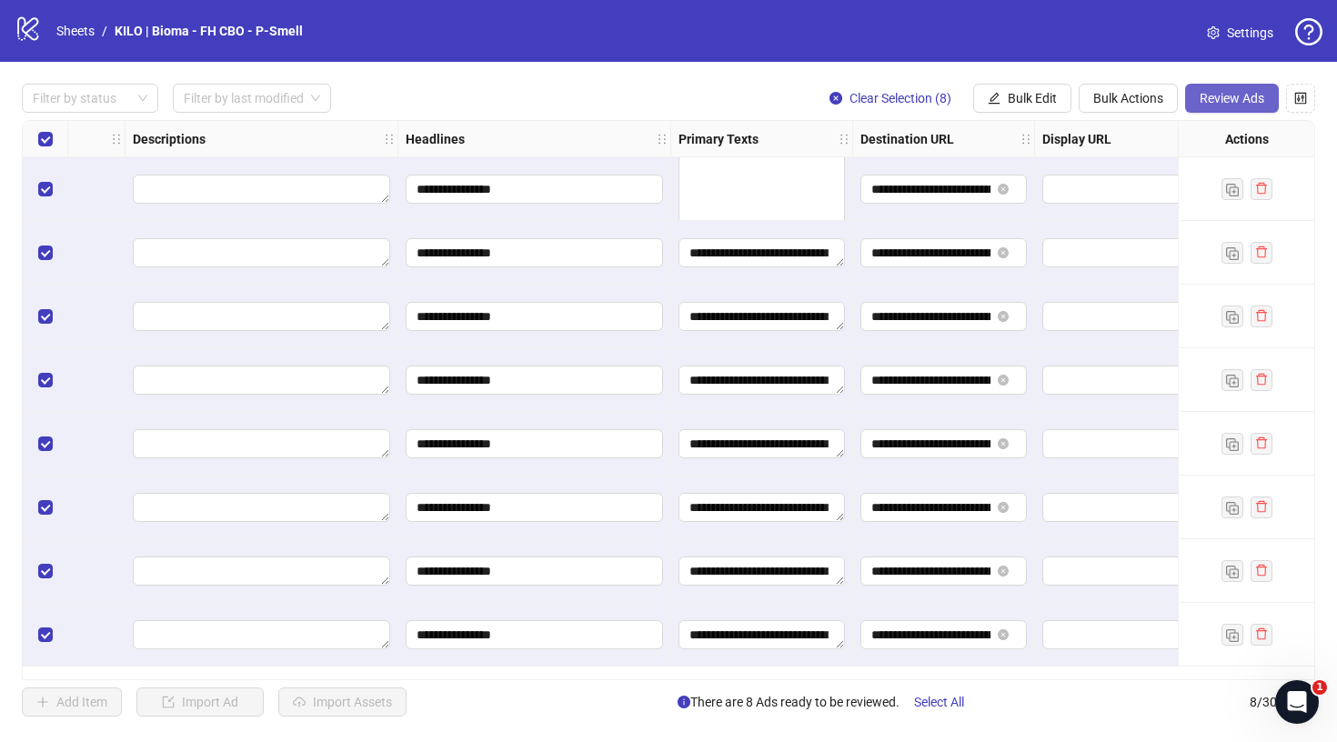
click at [1252, 97] on span "Review Ads" at bounding box center [1231, 98] width 65 height 15
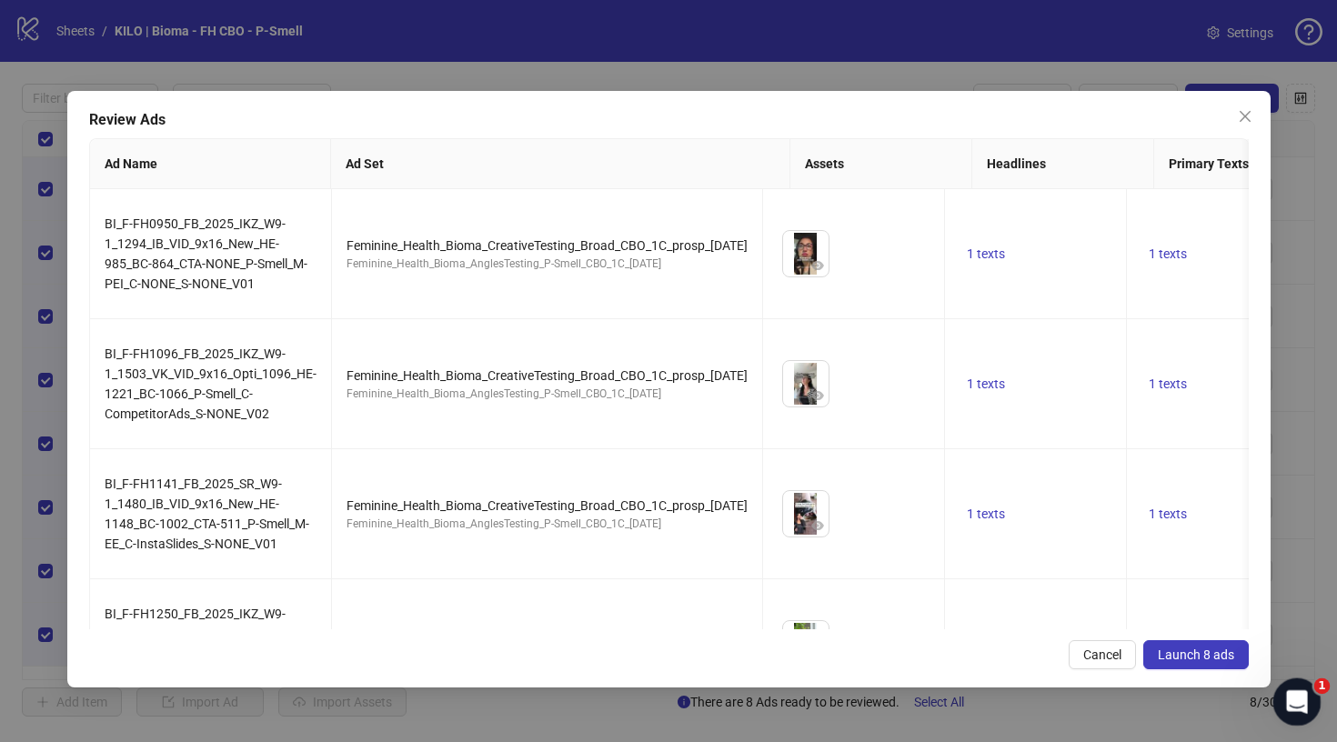
scroll to position [0, 0]
click at [1217, 655] on span "Launch 8 ads" at bounding box center [1196, 654] width 76 height 15
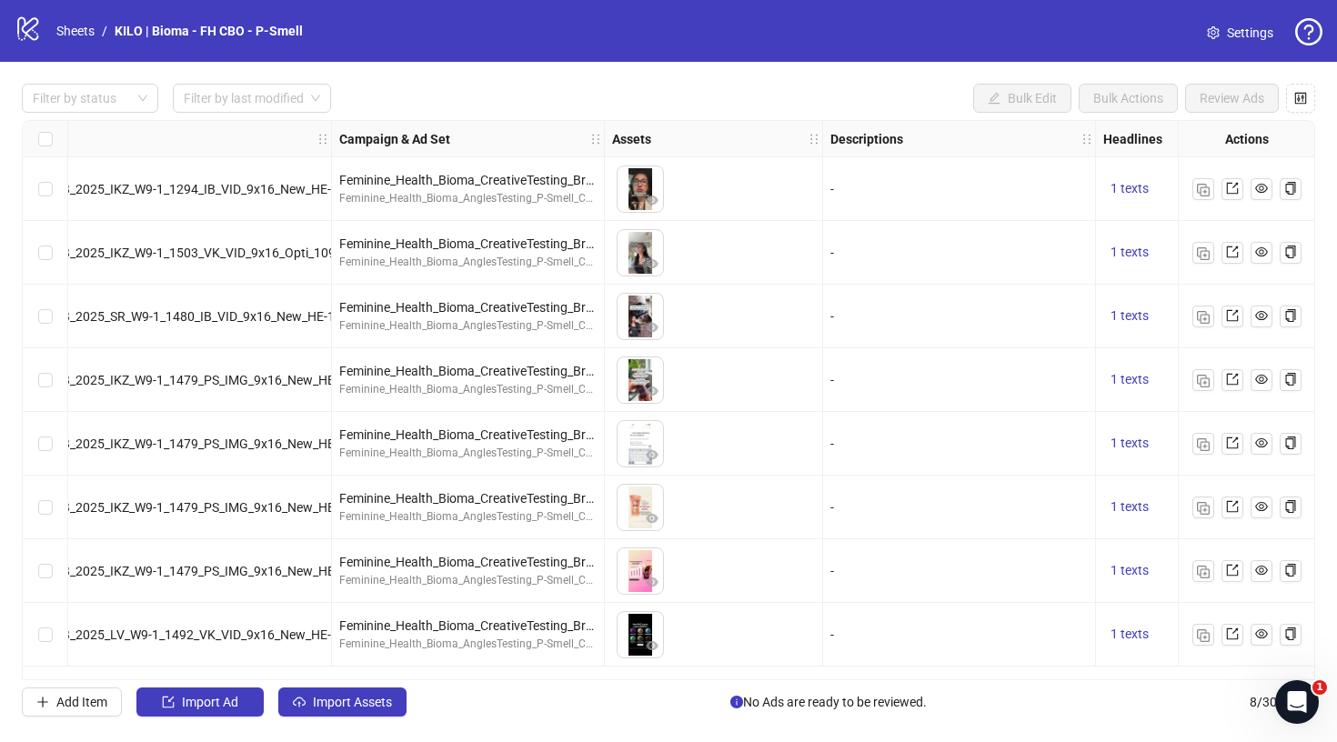
scroll to position [0, 155]
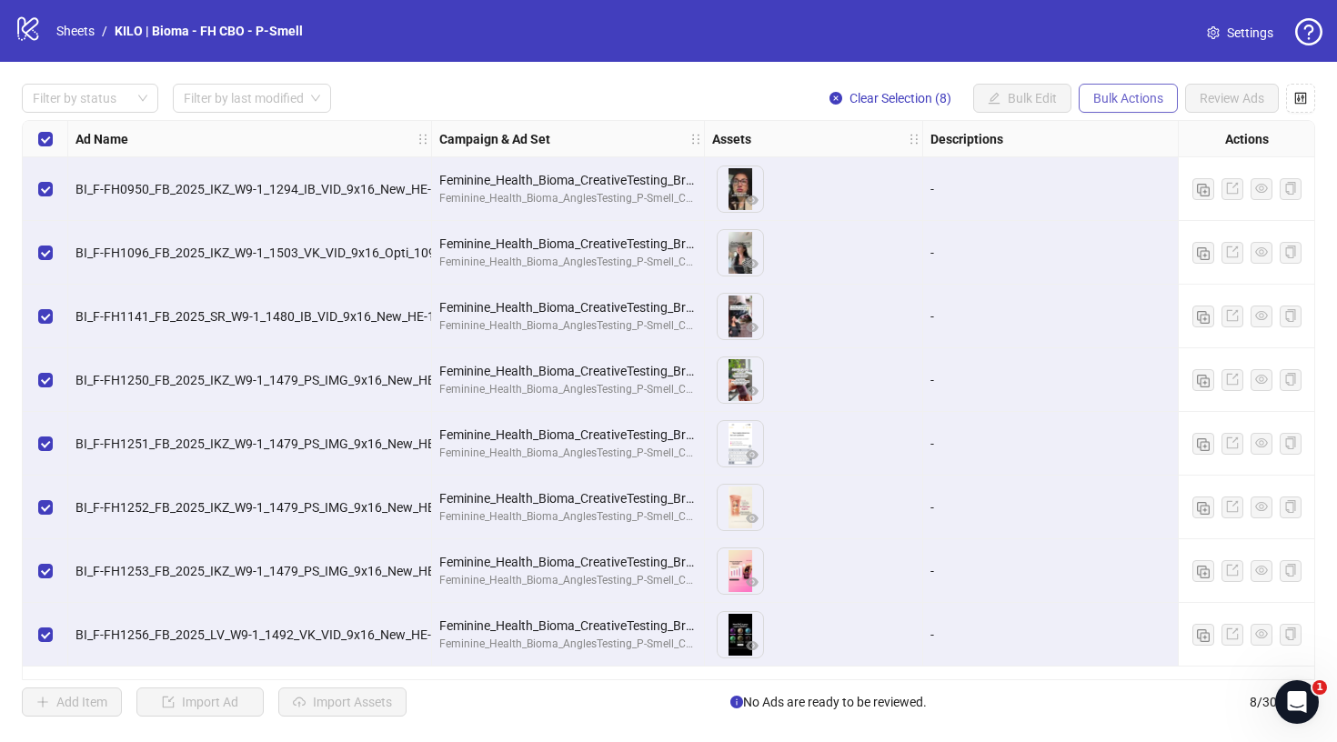
click at [1098, 95] on span "Bulk Actions" at bounding box center [1128, 98] width 70 height 15
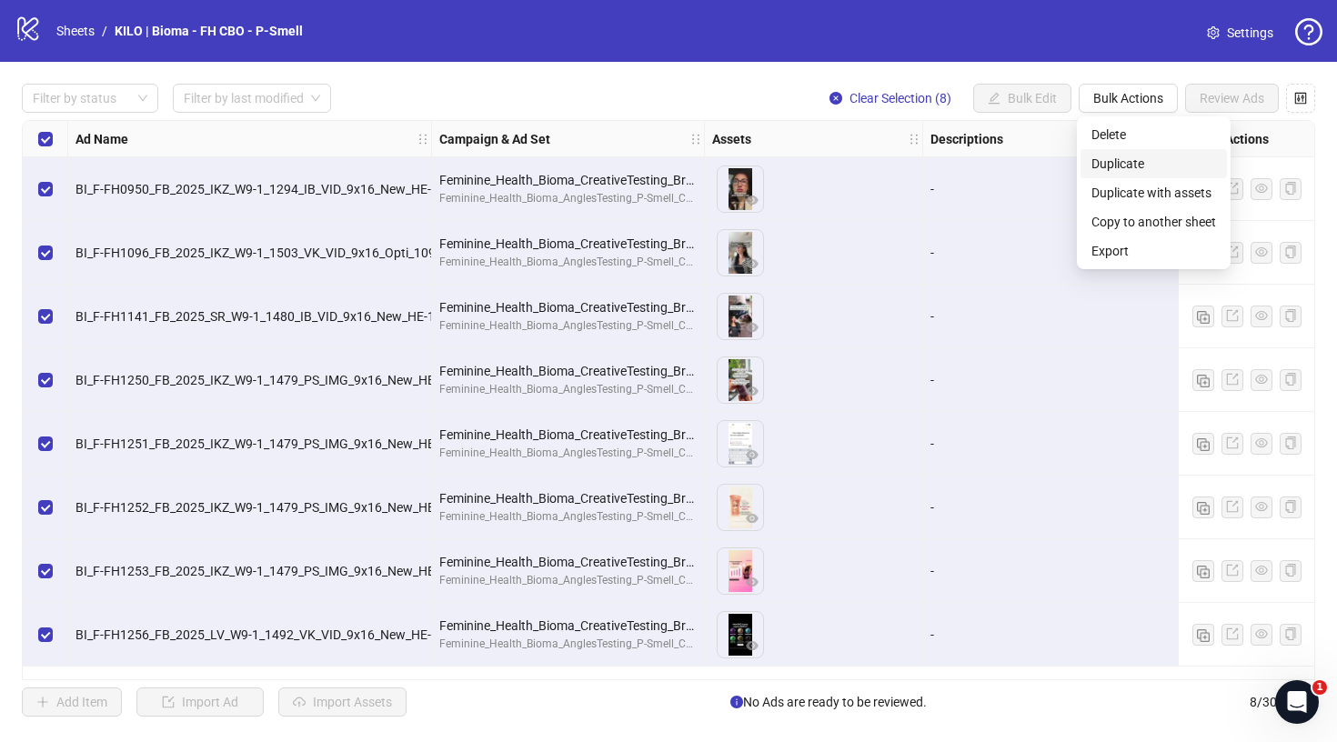
click at [1143, 166] on span "Duplicate" at bounding box center [1153, 164] width 125 height 20
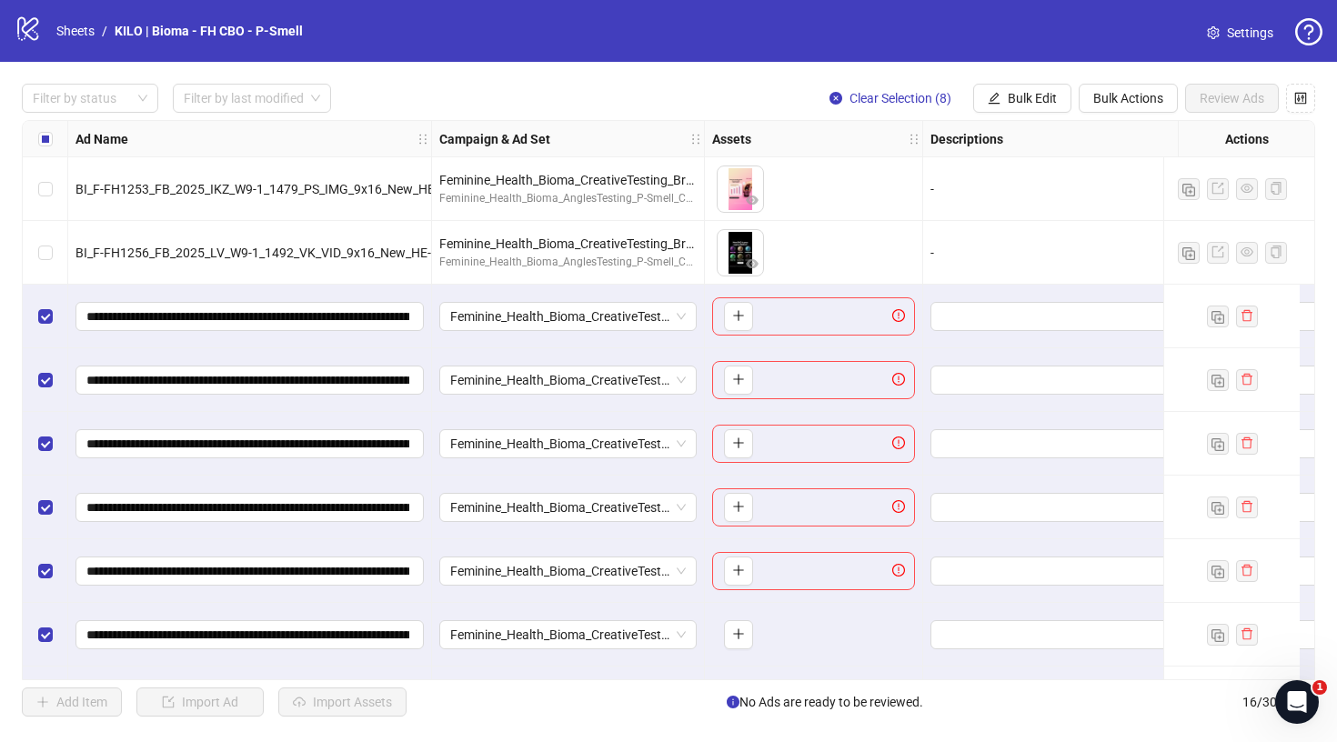
scroll to position [504, 155]
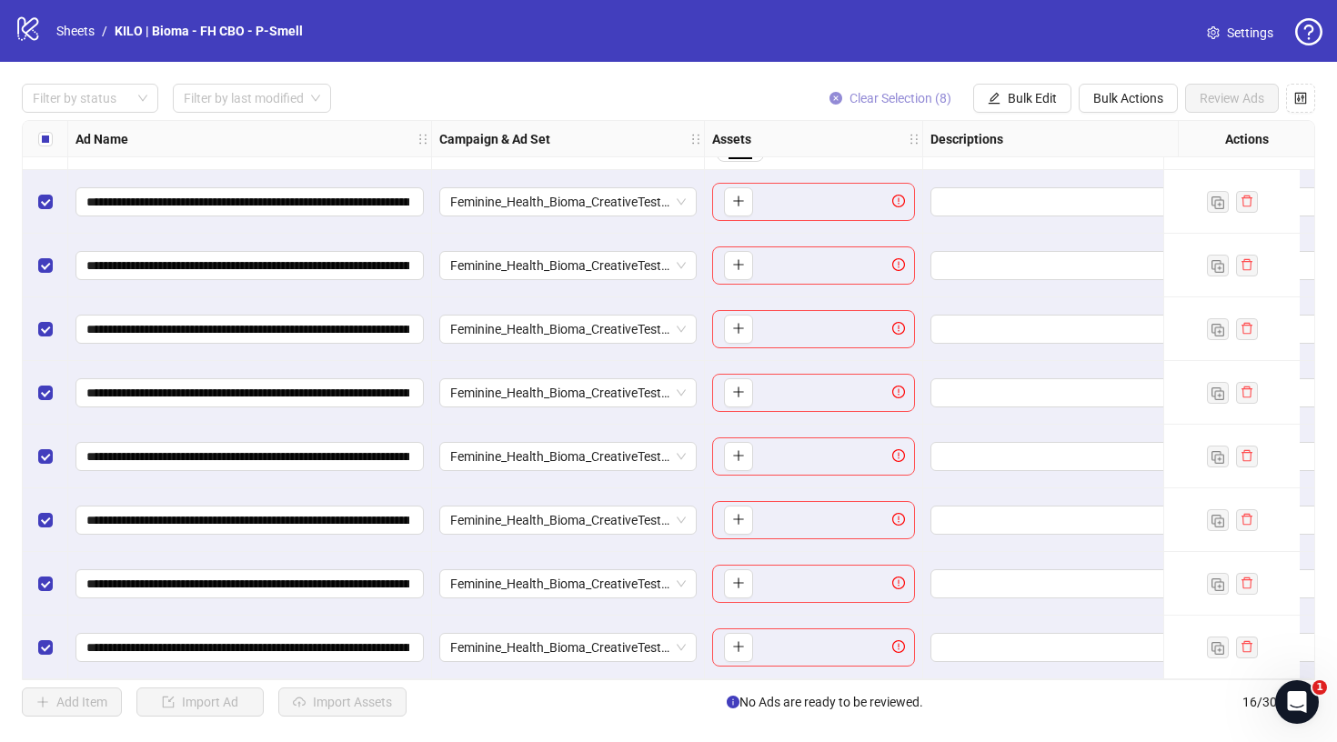
click at [895, 94] on span "Clear Selection (8)" at bounding box center [900, 98] width 102 height 15
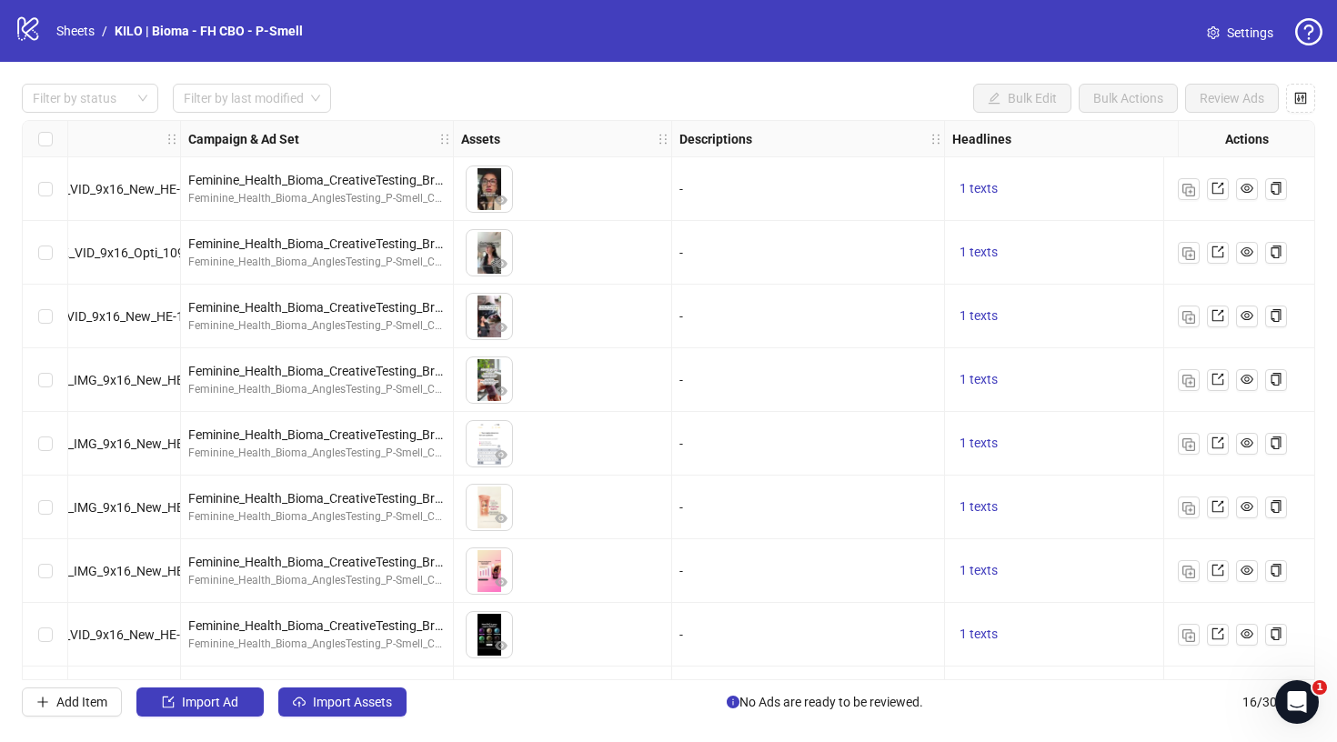
scroll to position [0, 211]
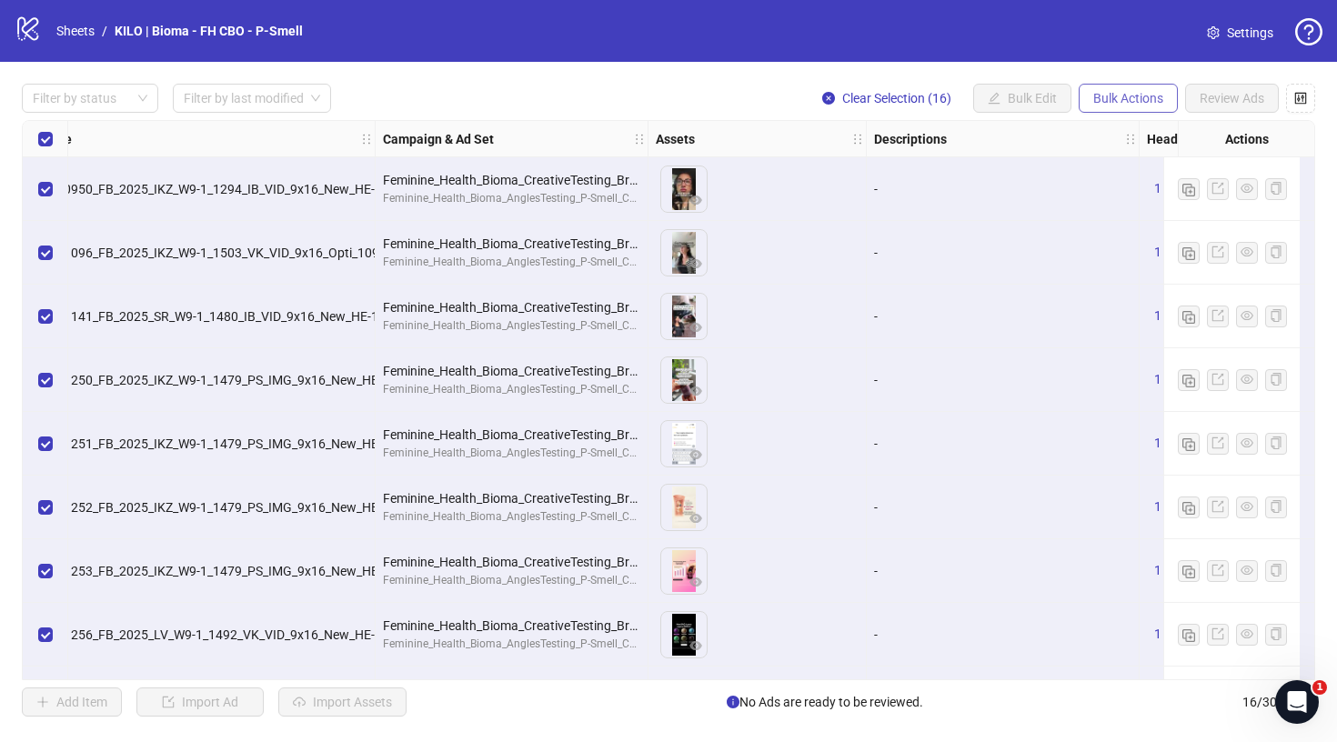
click at [1123, 97] on span "Bulk Actions" at bounding box center [1128, 98] width 70 height 15
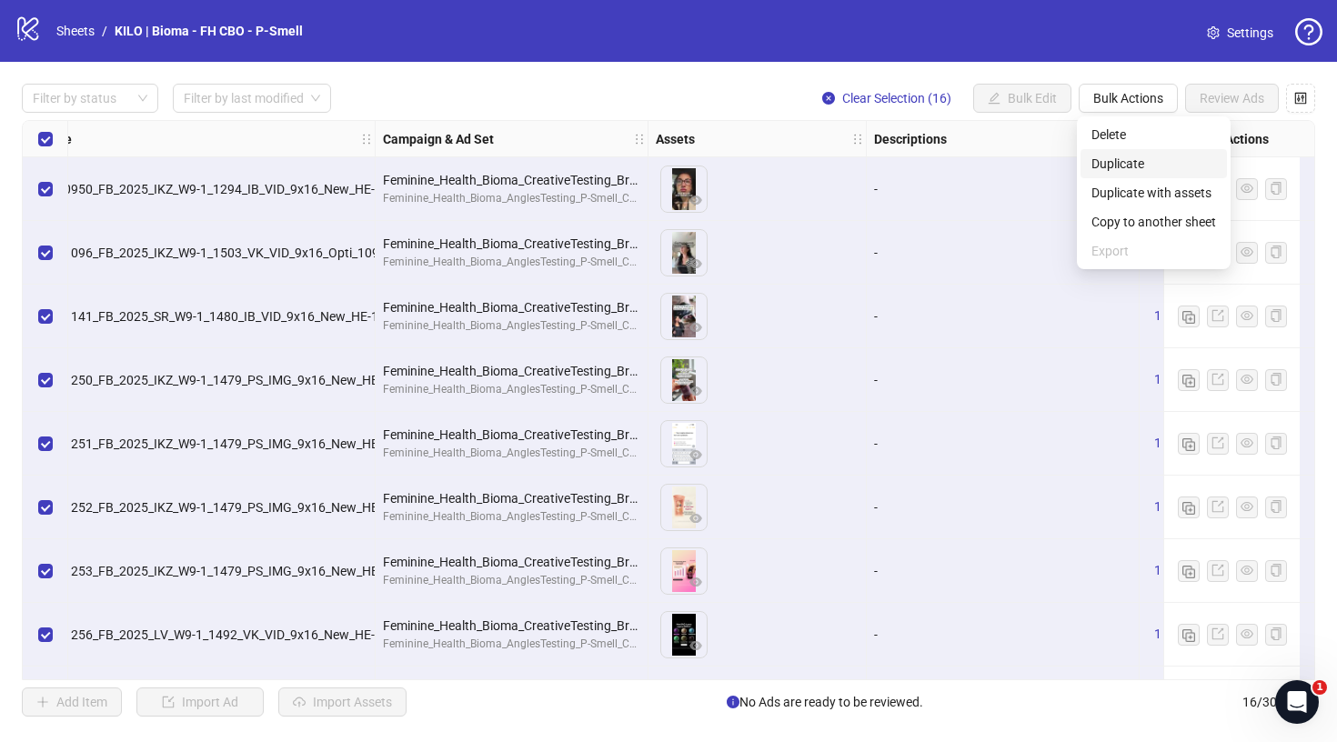
click at [1132, 162] on span "Duplicate" at bounding box center [1153, 164] width 125 height 20
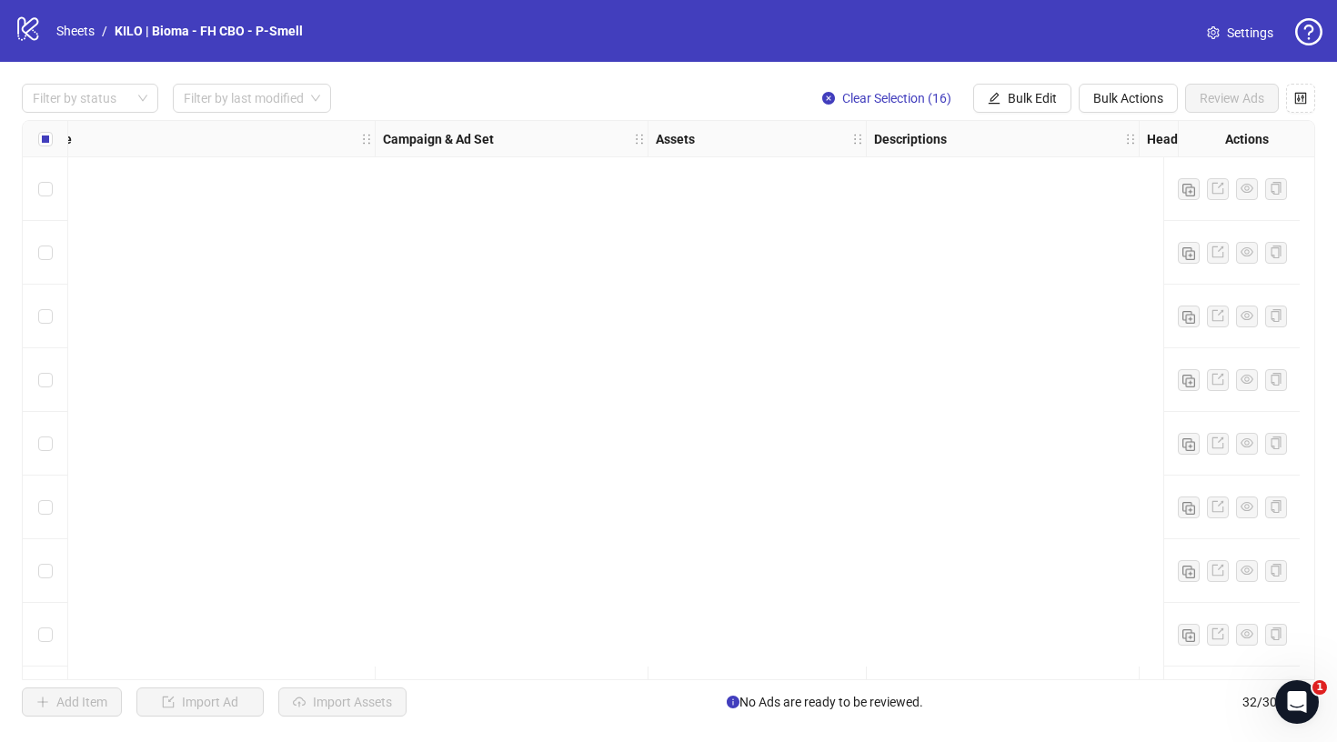
scroll to position [1522, 211]
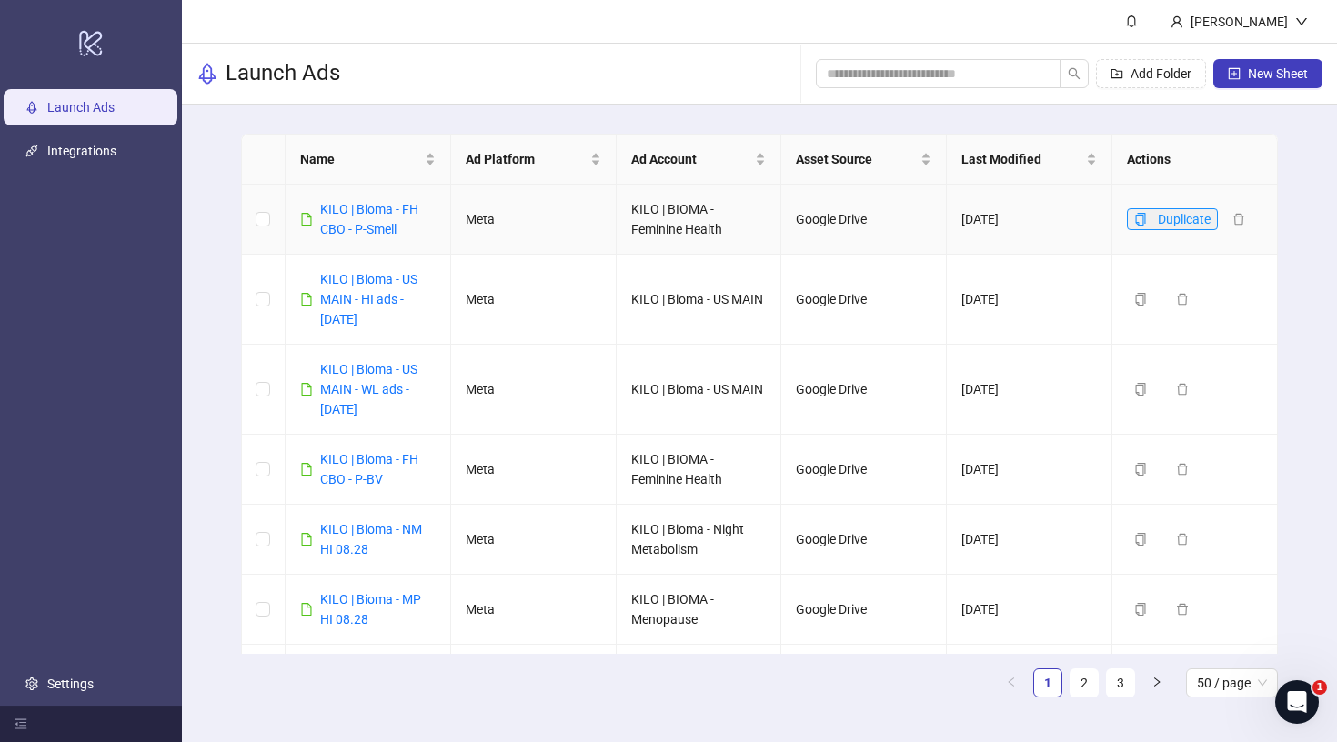
click at [1146, 220] on icon "copy" at bounding box center [1140, 219] width 13 height 13
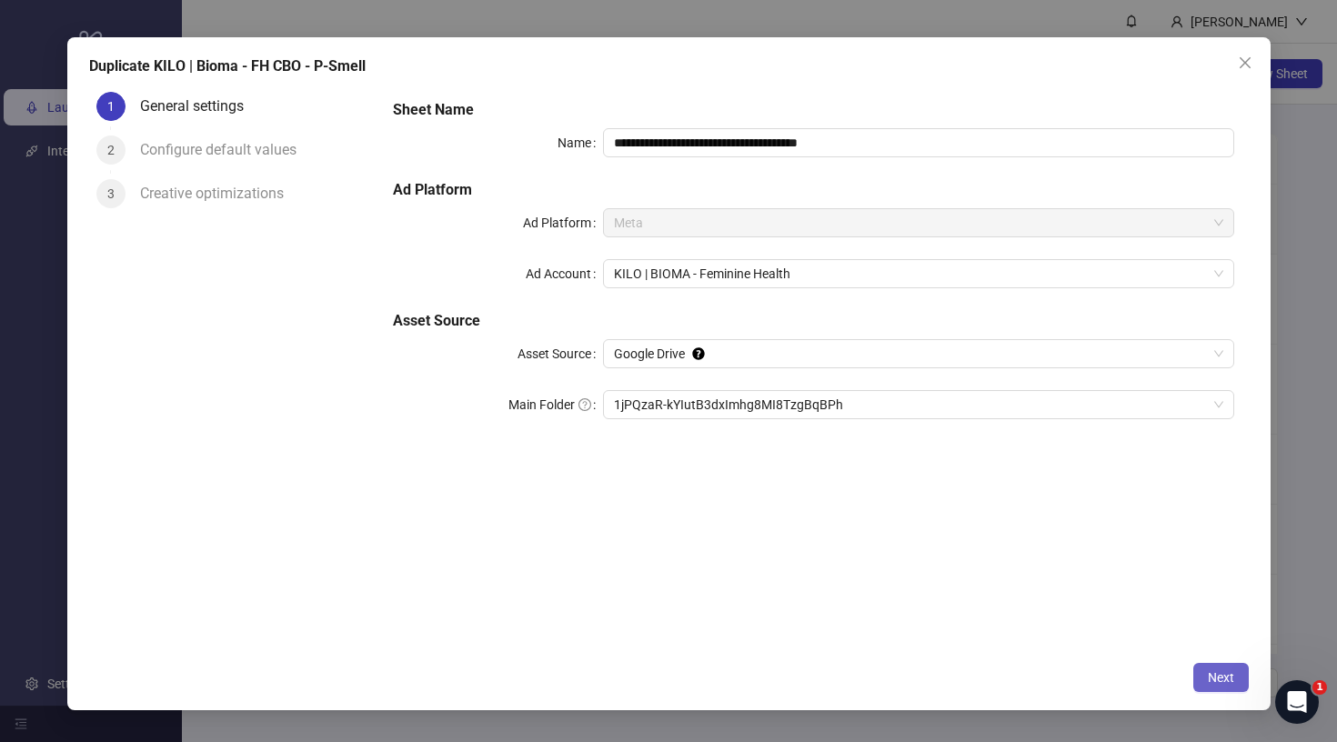
click at [1229, 677] on span "Next" at bounding box center [1221, 677] width 26 height 15
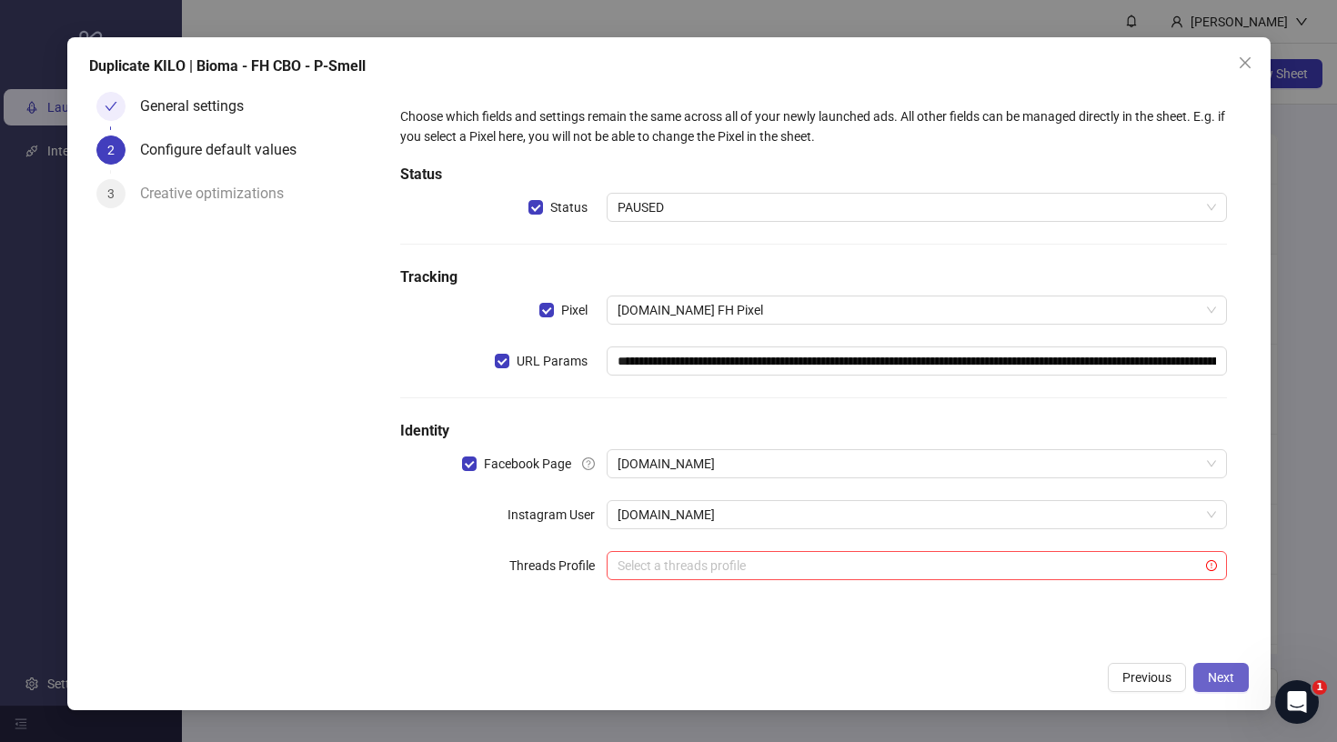
click at [1225, 679] on span "Next" at bounding box center [1221, 677] width 26 height 15
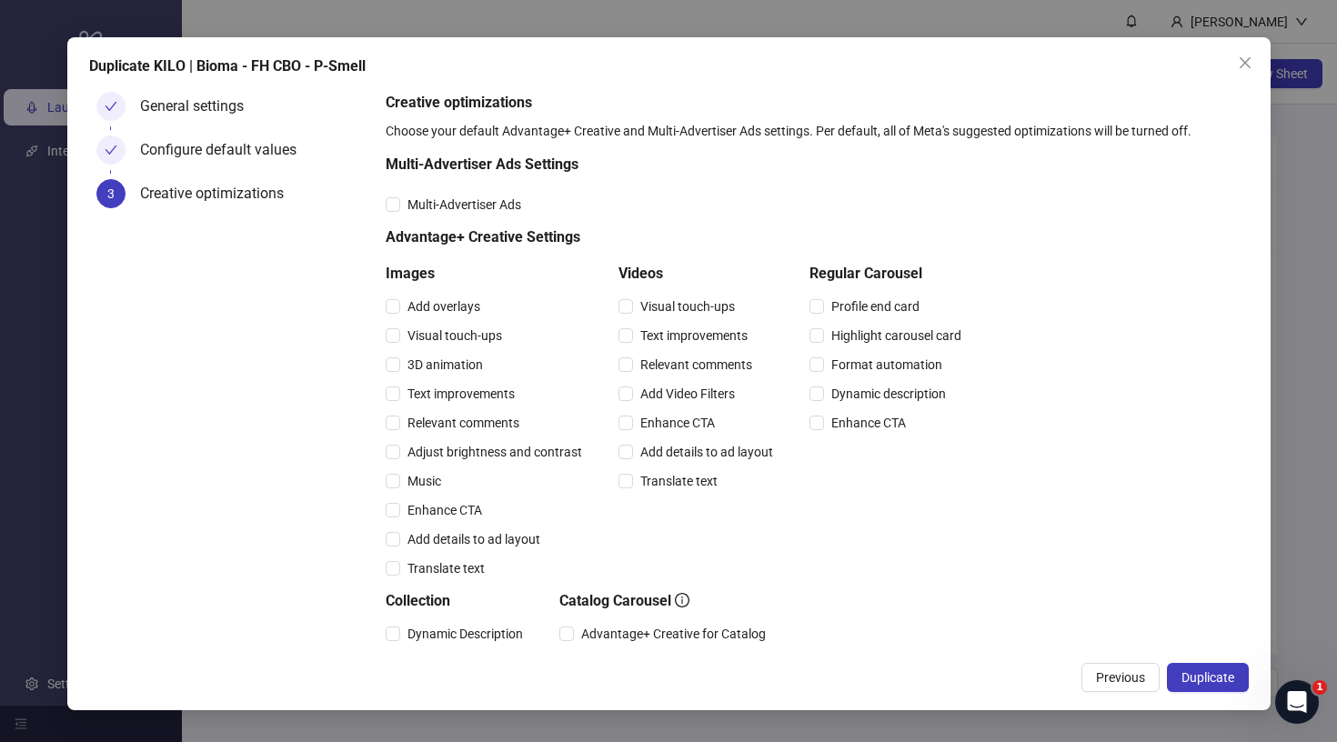
click at [1225, 679] on span "Duplicate" at bounding box center [1207, 677] width 53 height 15
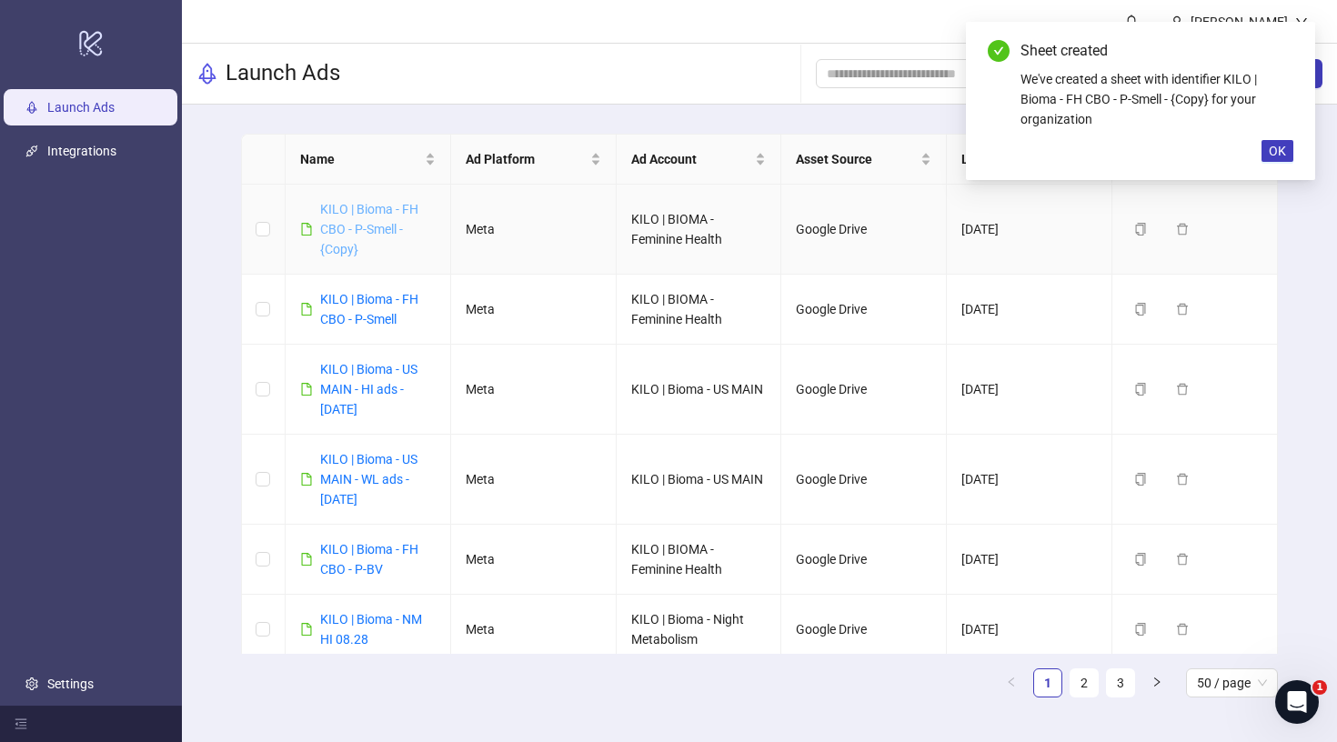
click at [357, 210] on link "KILO | Bioma - FH CBO - P-Smell - {Copy}" at bounding box center [369, 229] width 98 height 55
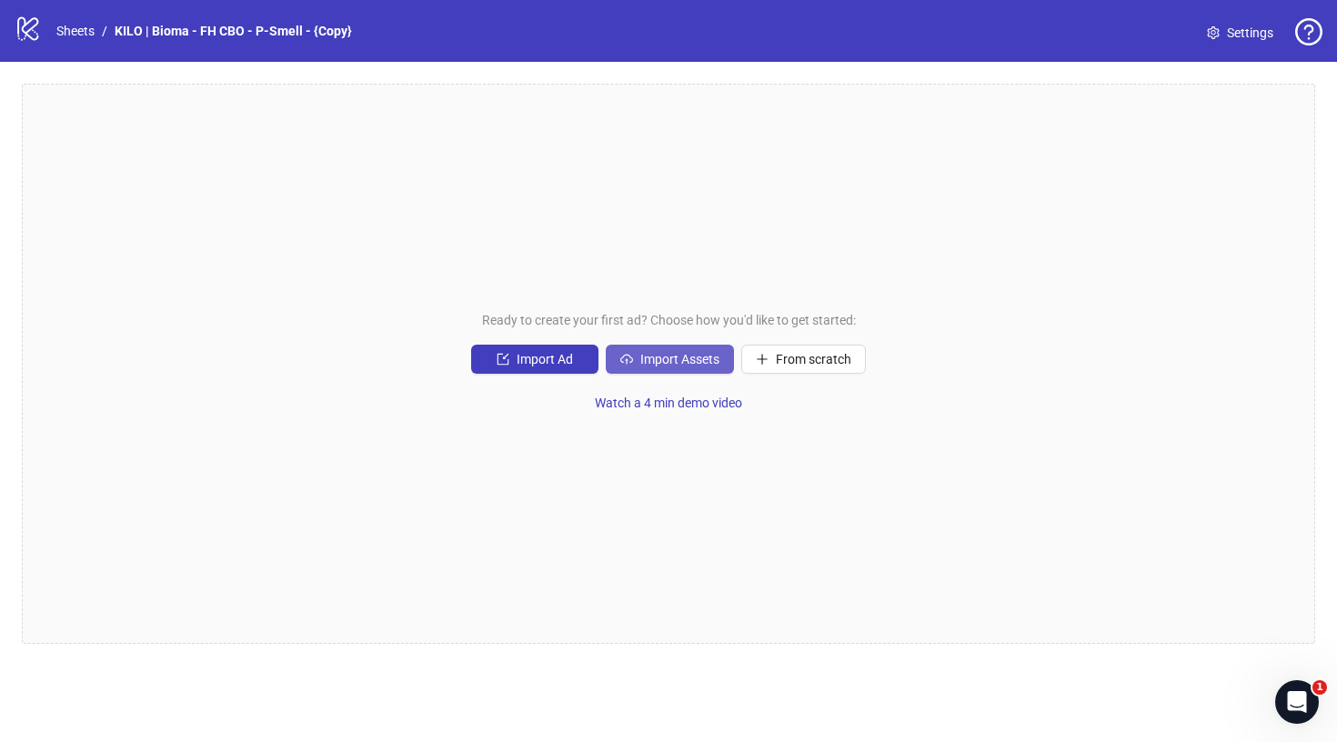
click at [703, 364] on span "Import Assets" at bounding box center [679, 359] width 79 height 15
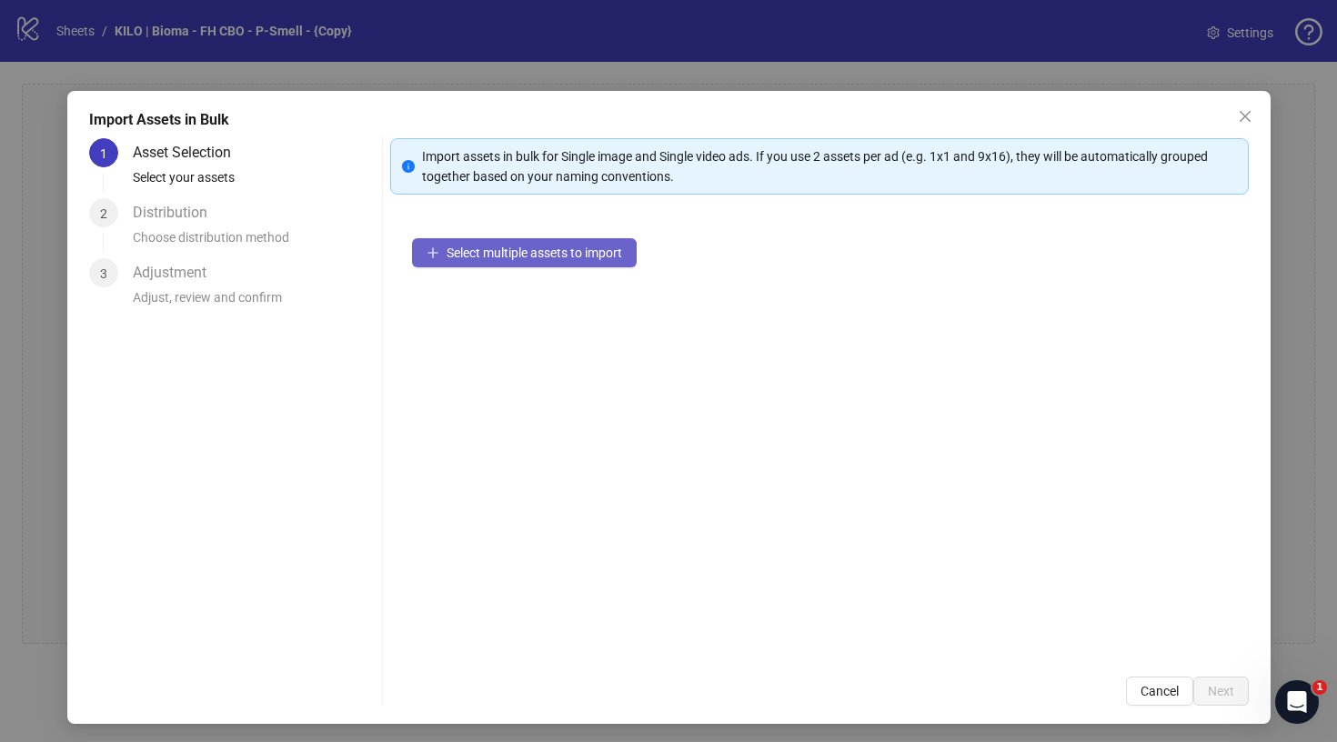
click at [579, 255] on span "Select multiple assets to import" at bounding box center [534, 253] width 176 height 15
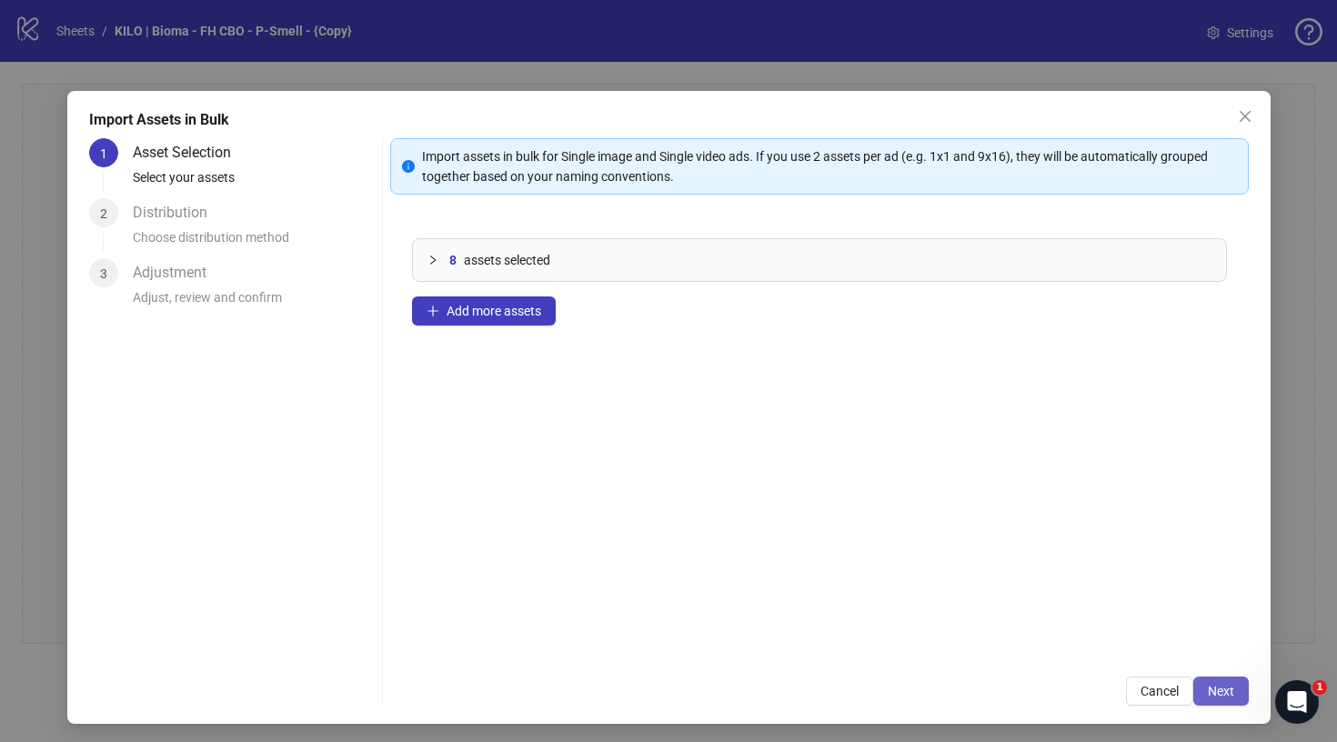
click at [1219, 691] on span "Next" at bounding box center [1221, 691] width 26 height 15
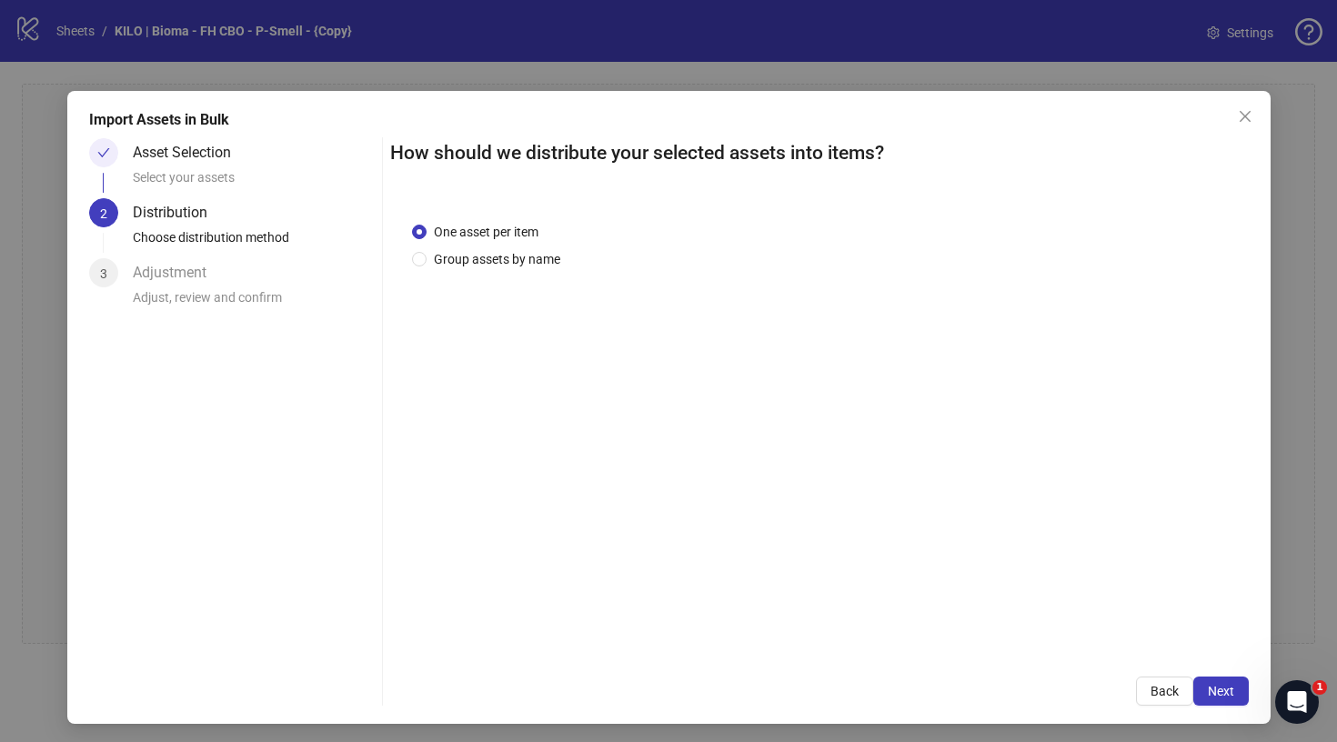
click at [1219, 691] on span "Next" at bounding box center [1221, 691] width 26 height 15
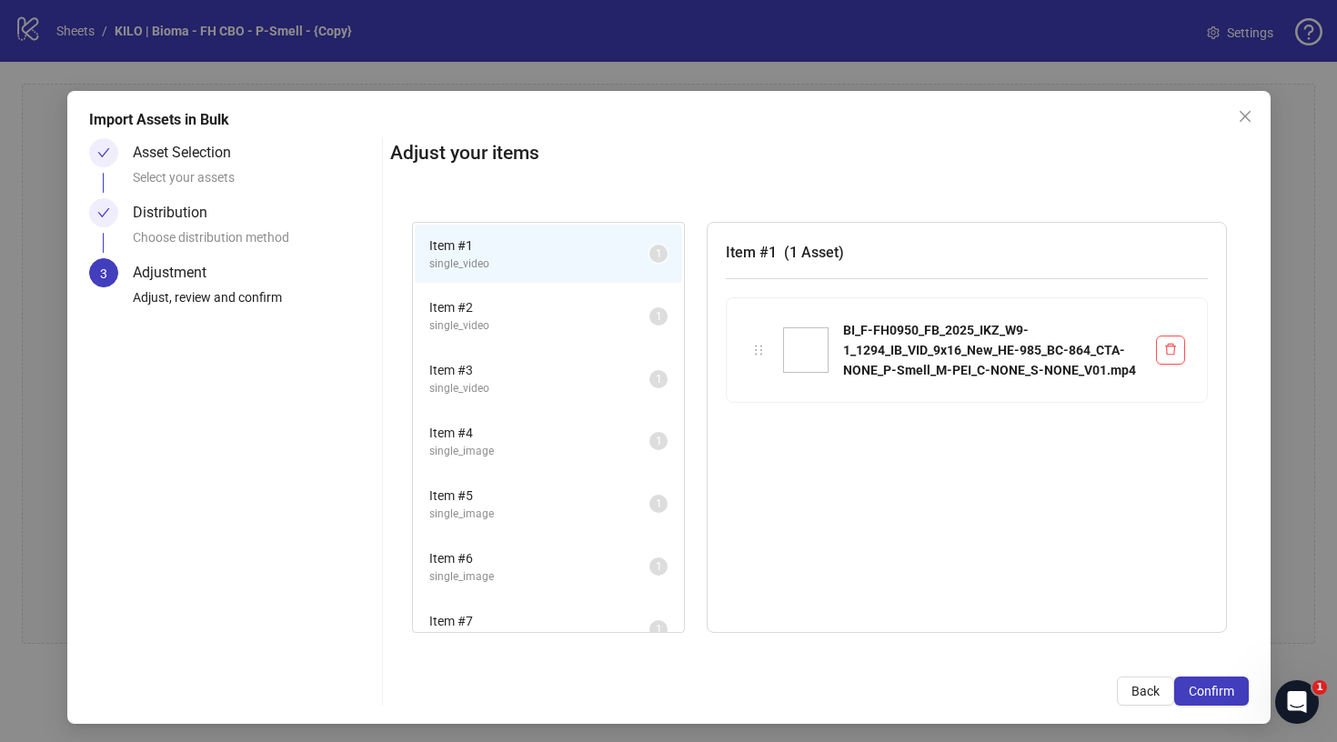
click at [1219, 691] on span "Confirm" at bounding box center [1211, 691] width 45 height 15
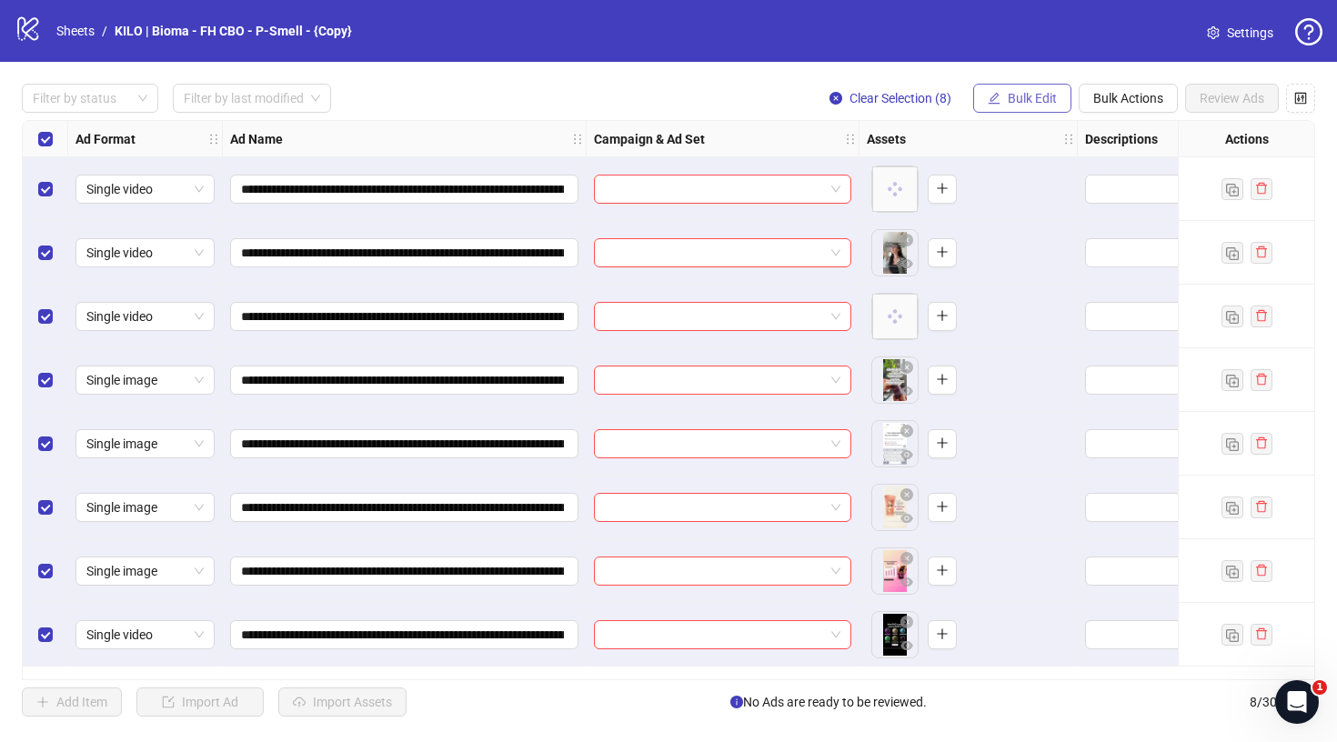
click at [1015, 100] on span "Bulk Edit" at bounding box center [1032, 98] width 49 height 15
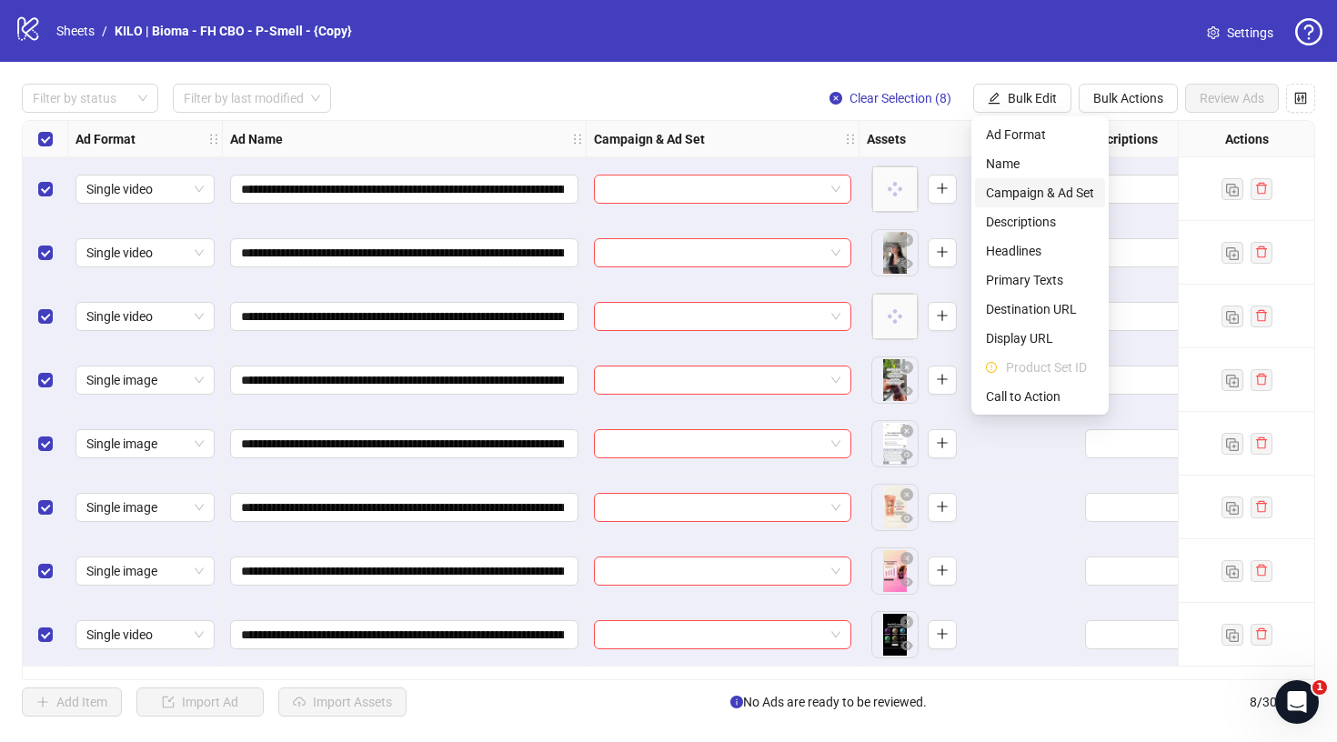
click at [1028, 186] on span "Campaign & Ad Set" at bounding box center [1040, 193] width 108 height 20
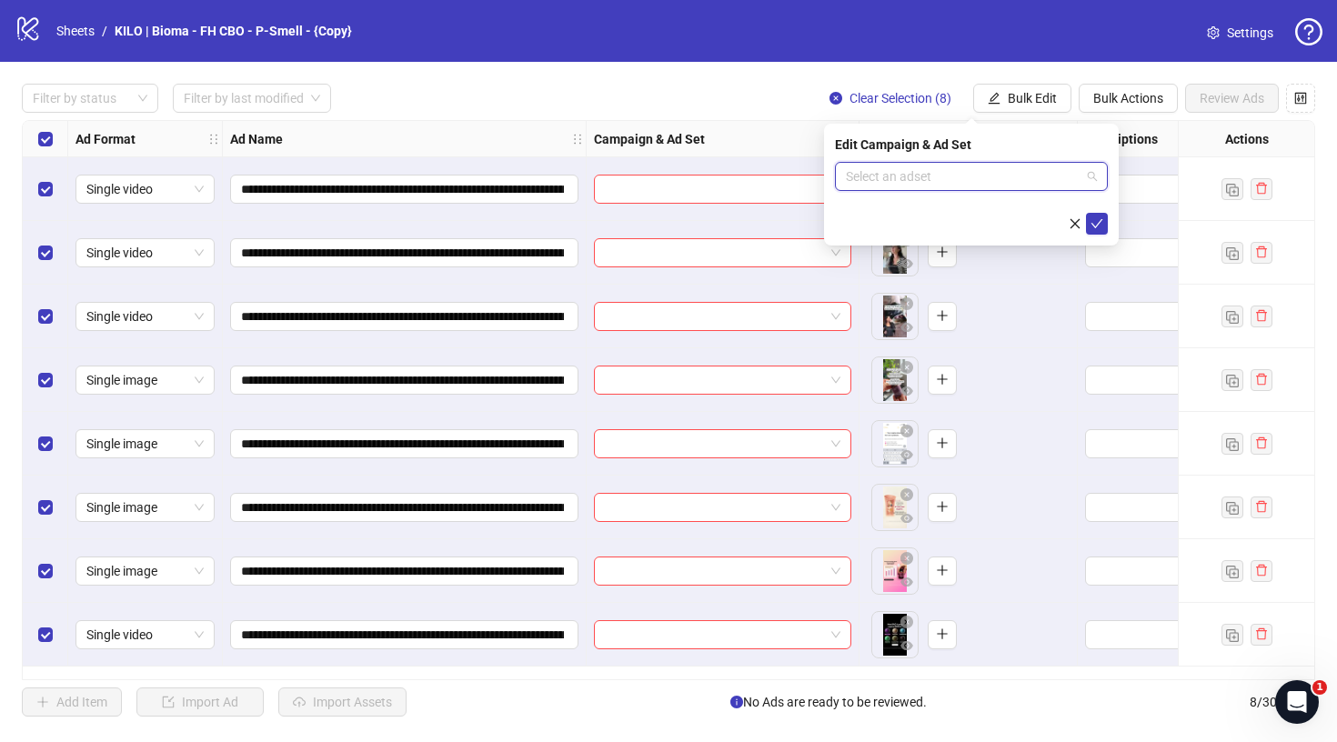
click at [908, 165] on input "search" at bounding box center [963, 176] width 235 height 27
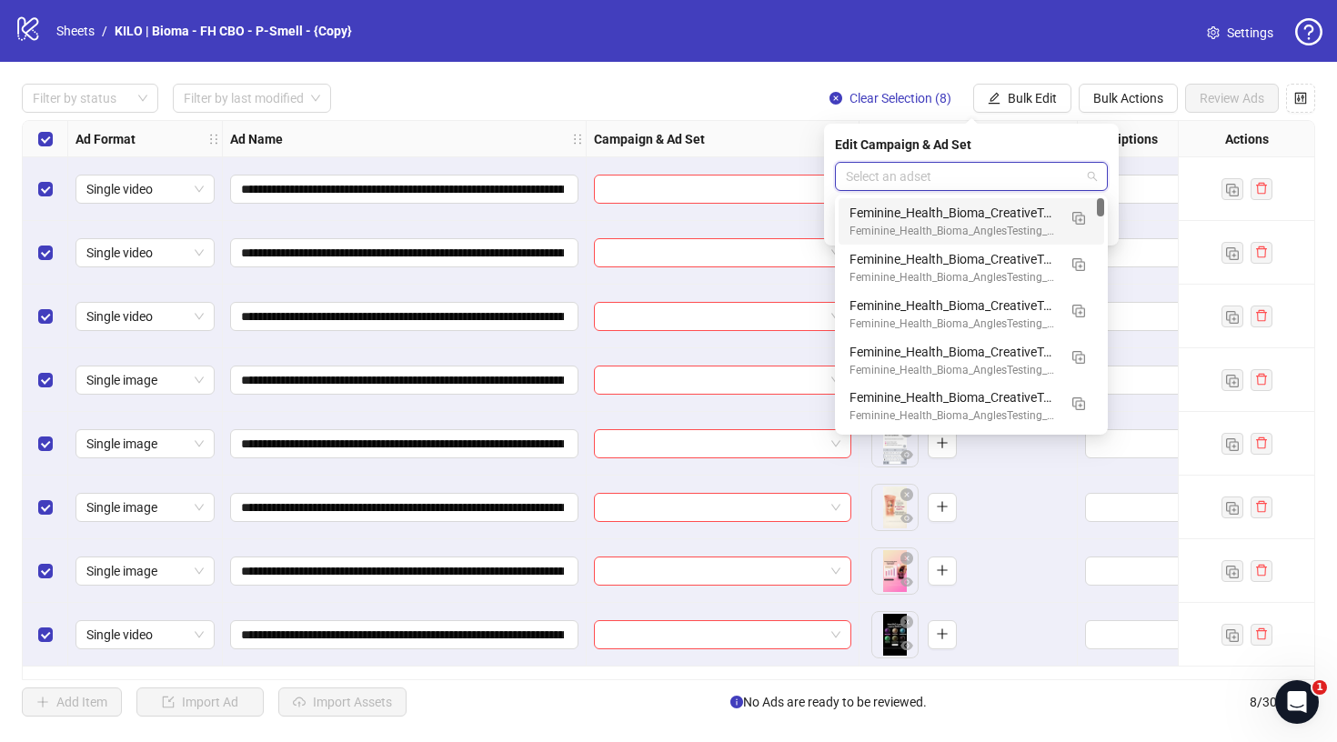
click at [913, 180] on input "search" at bounding box center [963, 176] width 235 height 27
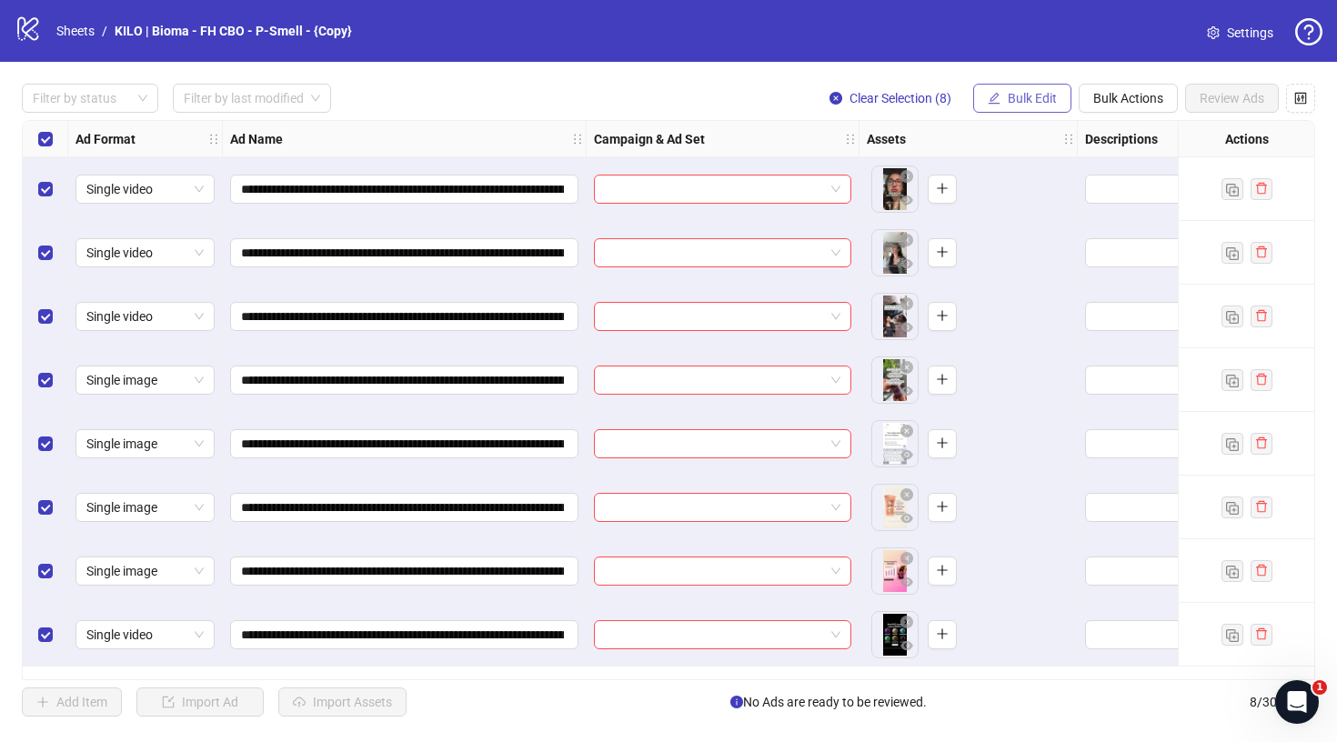
click at [979, 87] on button "Bulk Edit" at bounding box center [1022, 98] width 98 height 29
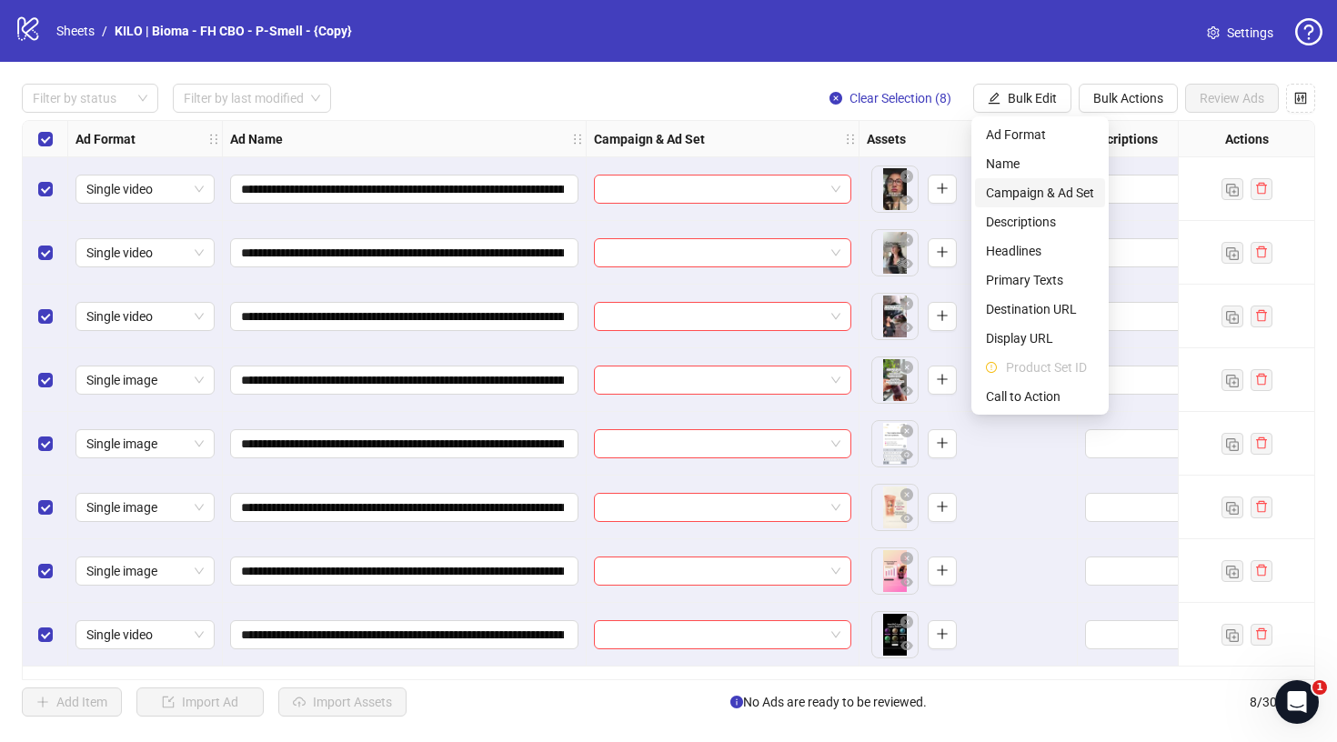
click at [1057, 194] on span "Campaign & Ad Set" at bounding box center [1040, 193] width 108 height 20
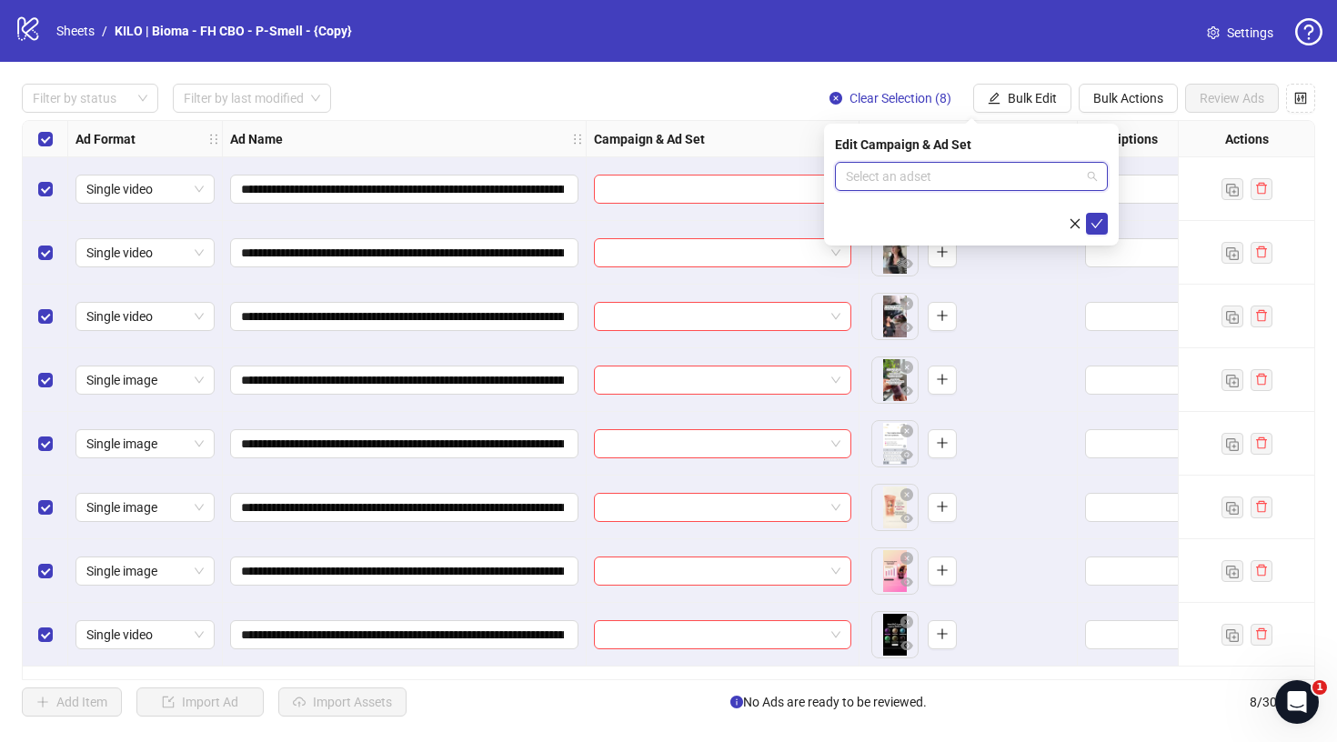
click at [991, 188] on input "search" at bounding box center [963, 176] width 235 height 27
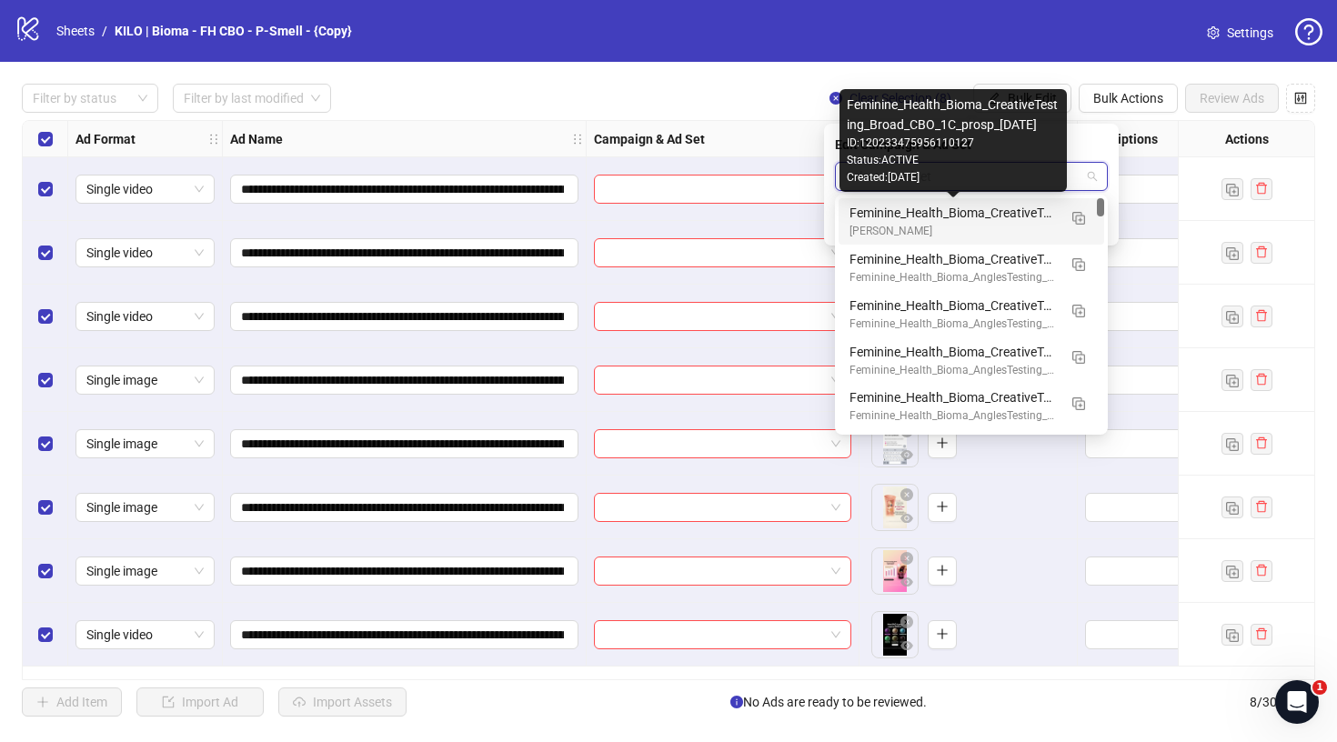
click at [972, 216] on div "Feminine_Health_Bioma_CreativeTesting_Broad_CBO_1C_prosp_[DATE]" at bounding box center [952, 213] width 207 height 20
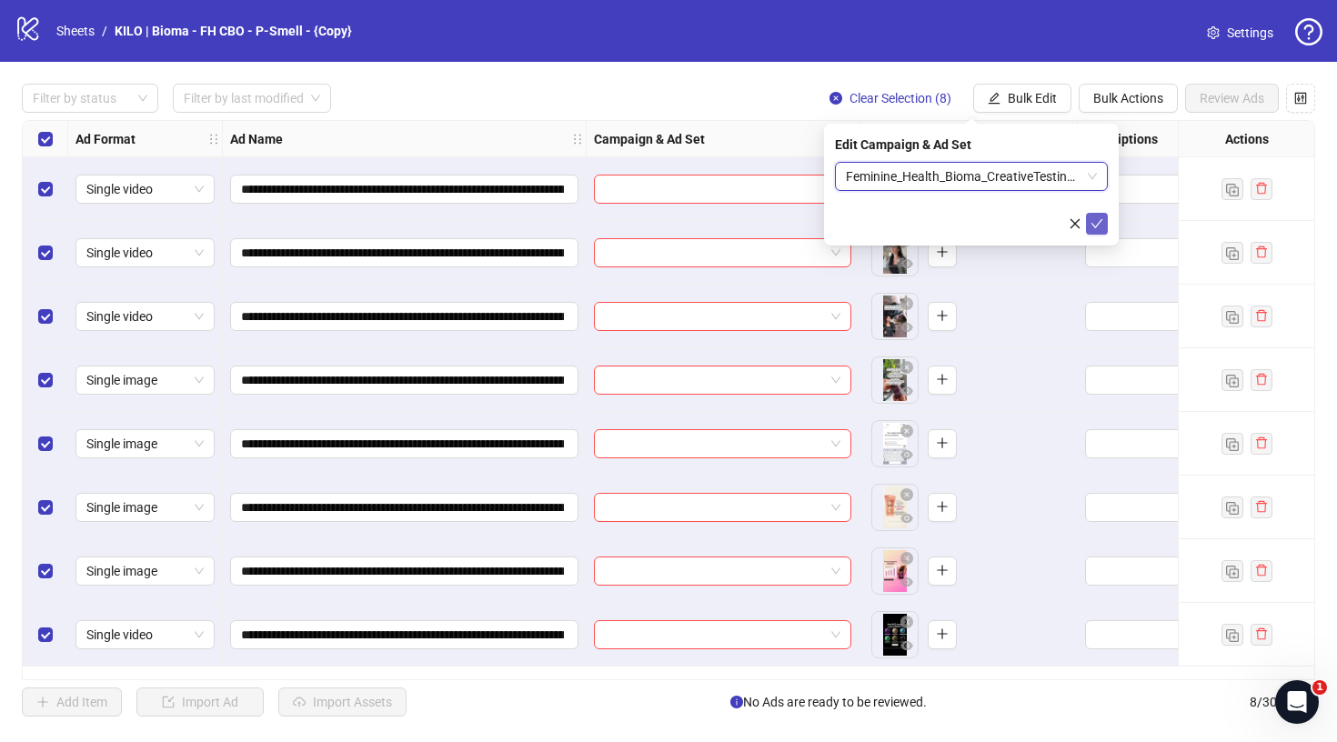
click at [1099, 224] on icon "check" at bounding box center [1096, 223] width 13 height 13
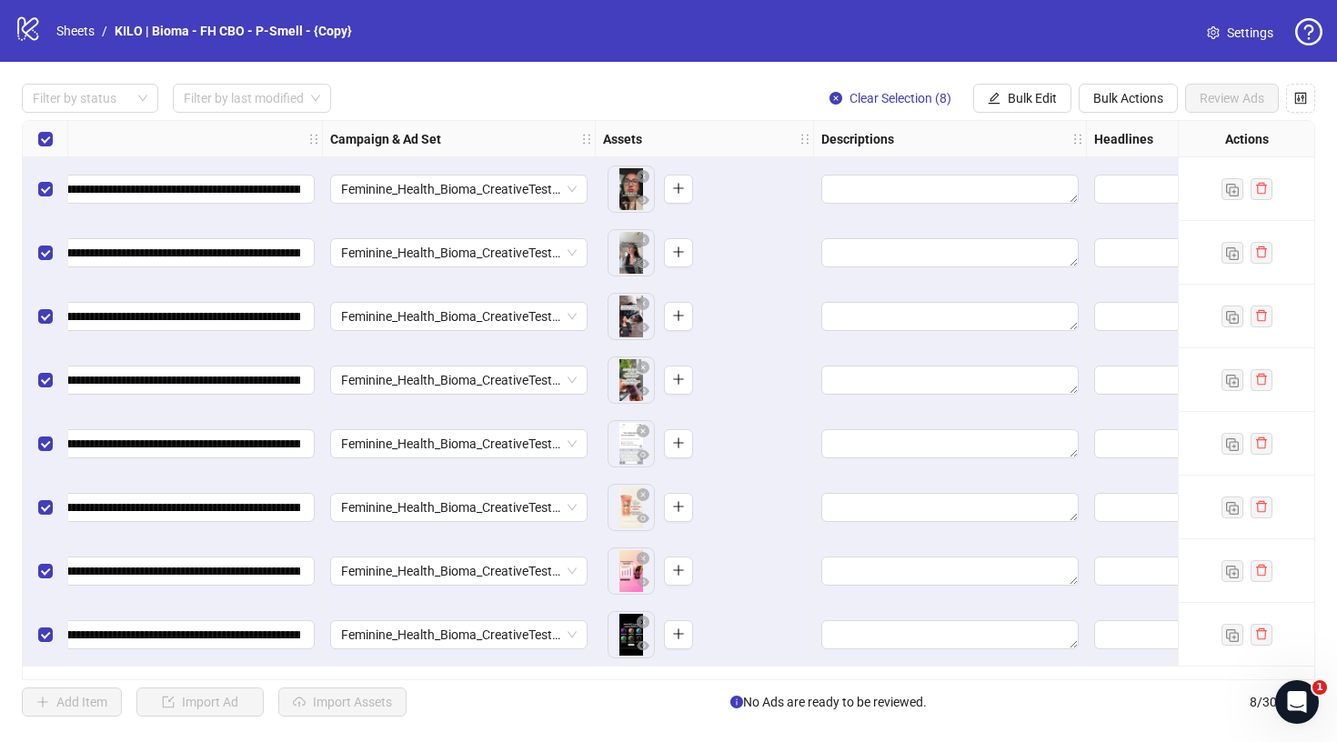
scroll to position [0, 551]
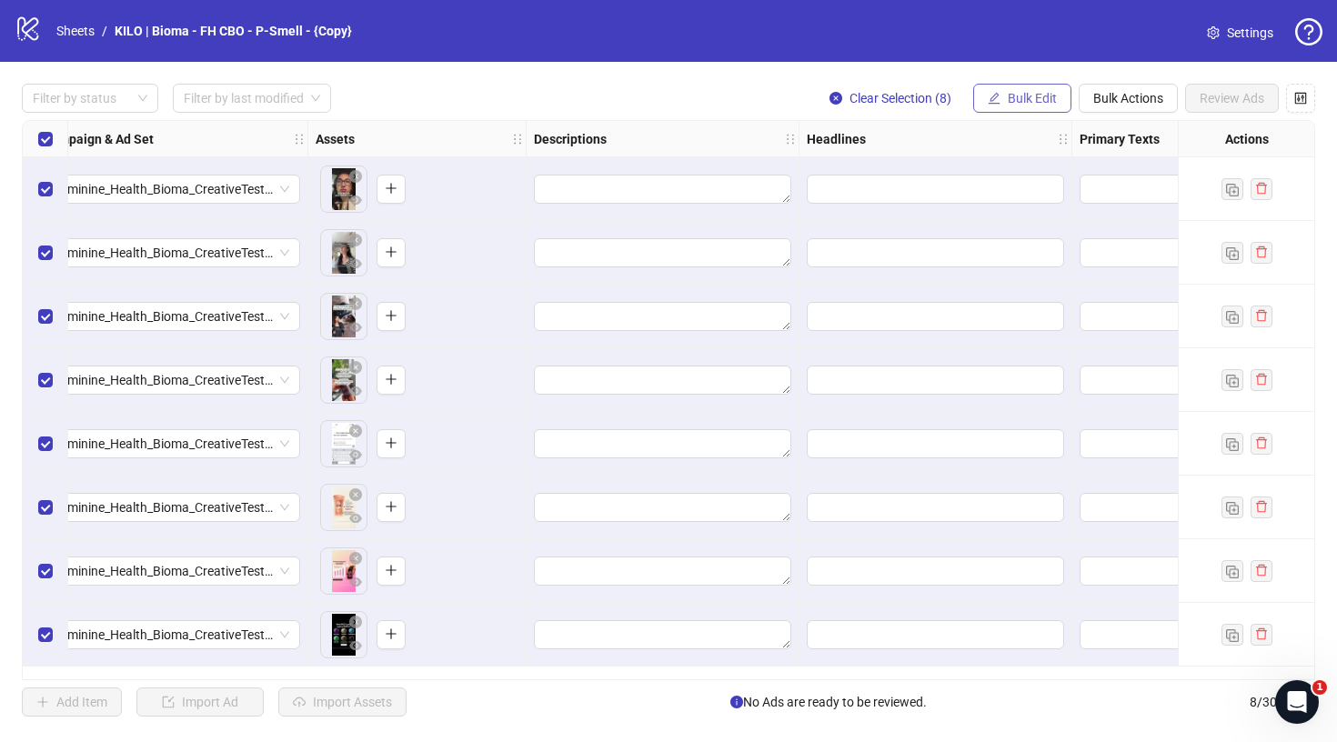
click at [1028, 94] on span "Bulk Edit" at bounding box center [1032, 98] width 49 height 15
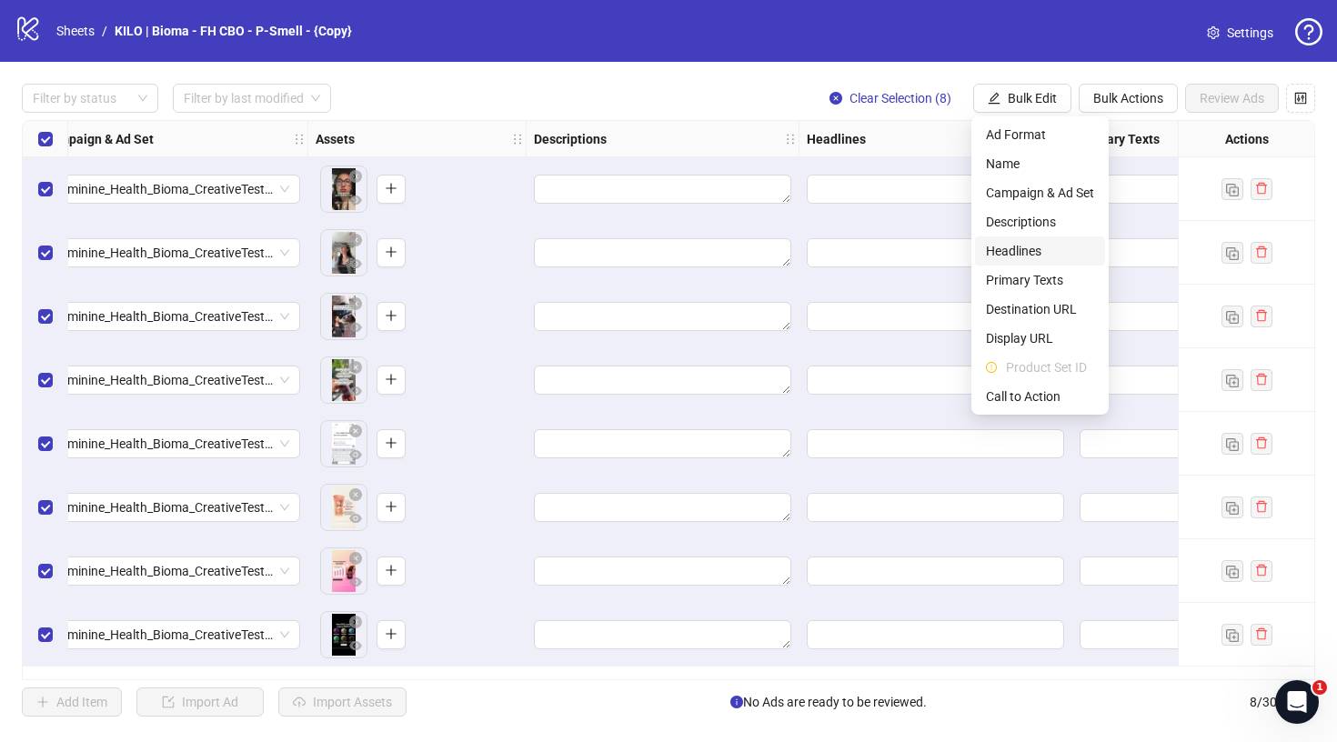
click at [1003, 257] on span "Headlines" at bounding box center [1040, 251] width 108 height 20
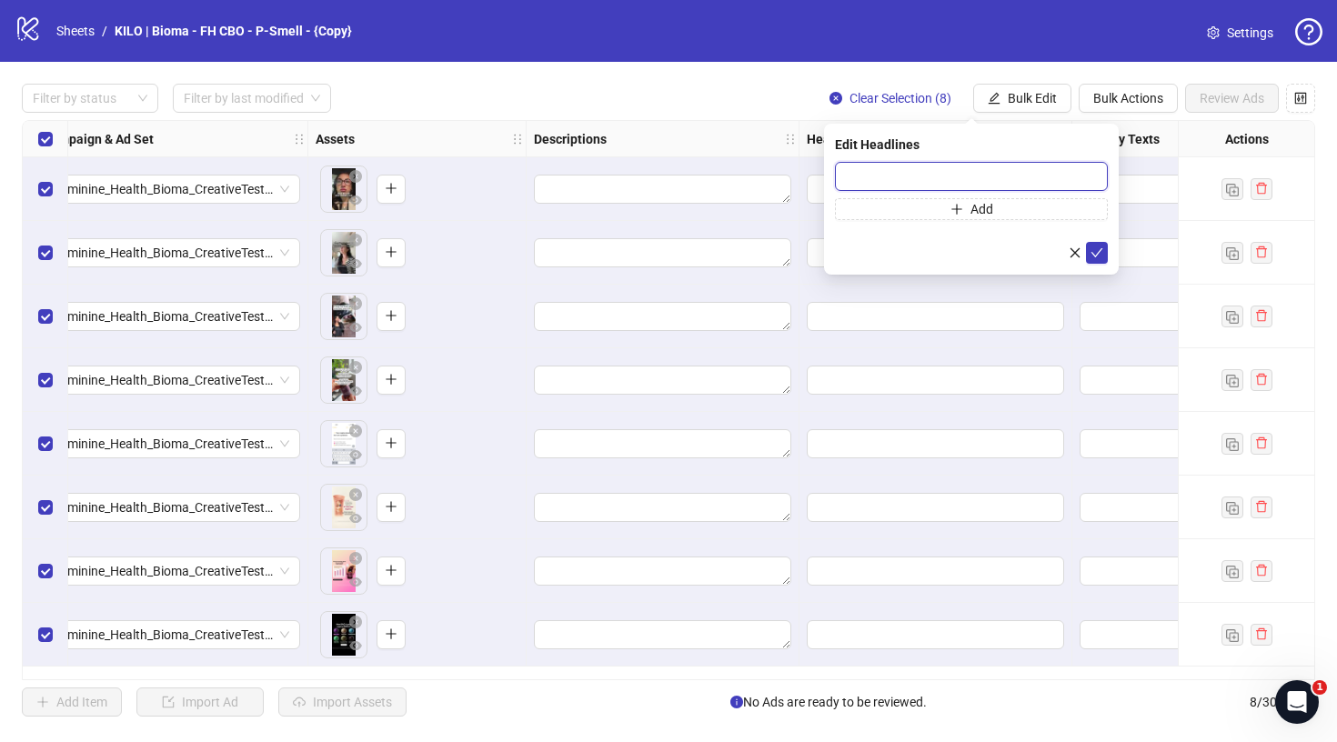
click at [993, 172] on input "text" at bounding box center [971, 176] width 273 height 29
paste input "**********"
type input "**********"
click at [1097, 254] on icon "check" at bounding box center [1097, 252] width 12 height 9
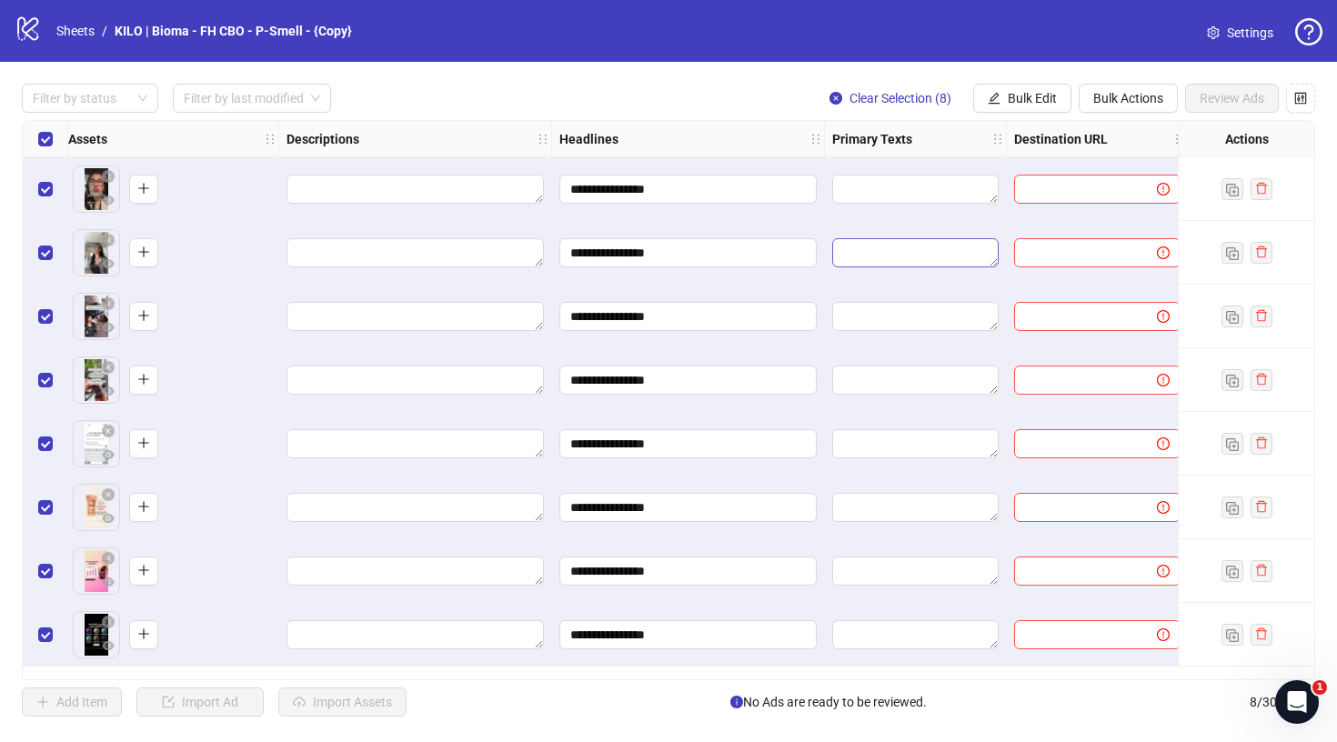
scroll to position [0, 810]
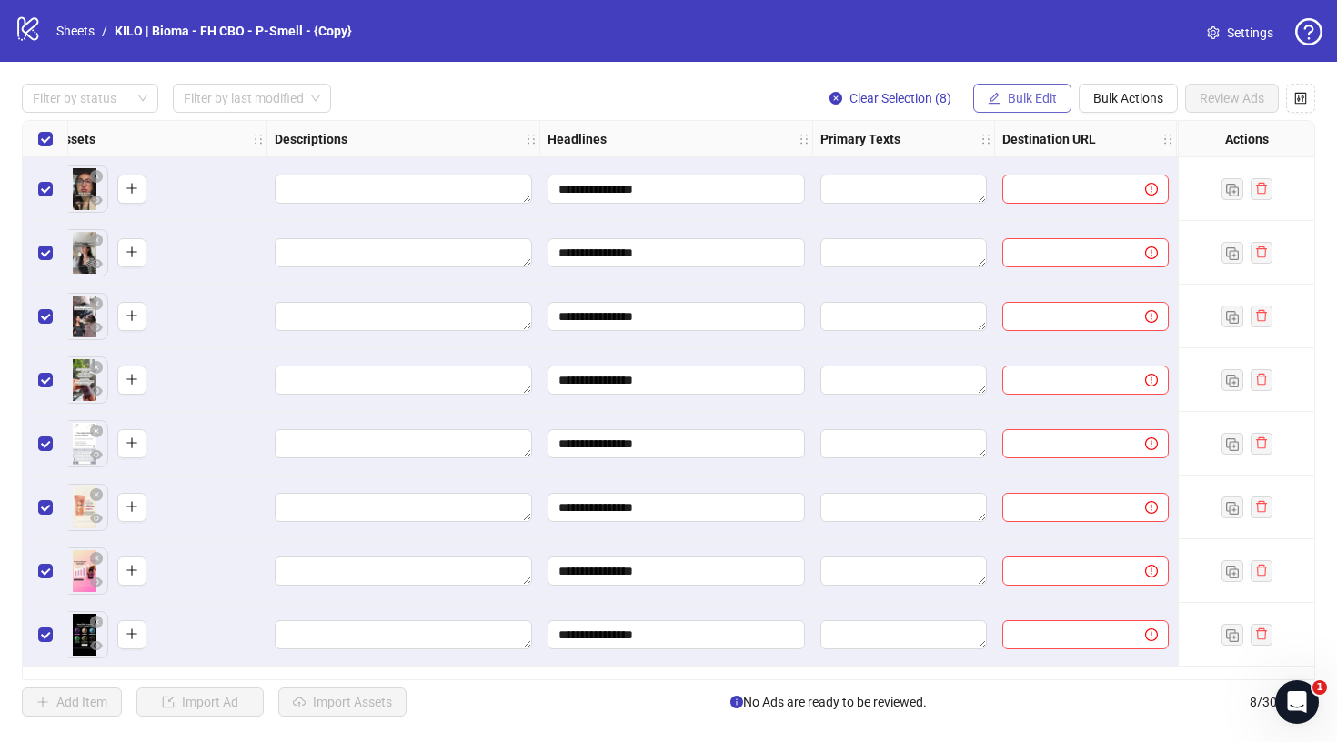
click at [1037, 99] on span "Bulk Edit" at bounding box center [1032, 98] width 49 height 15
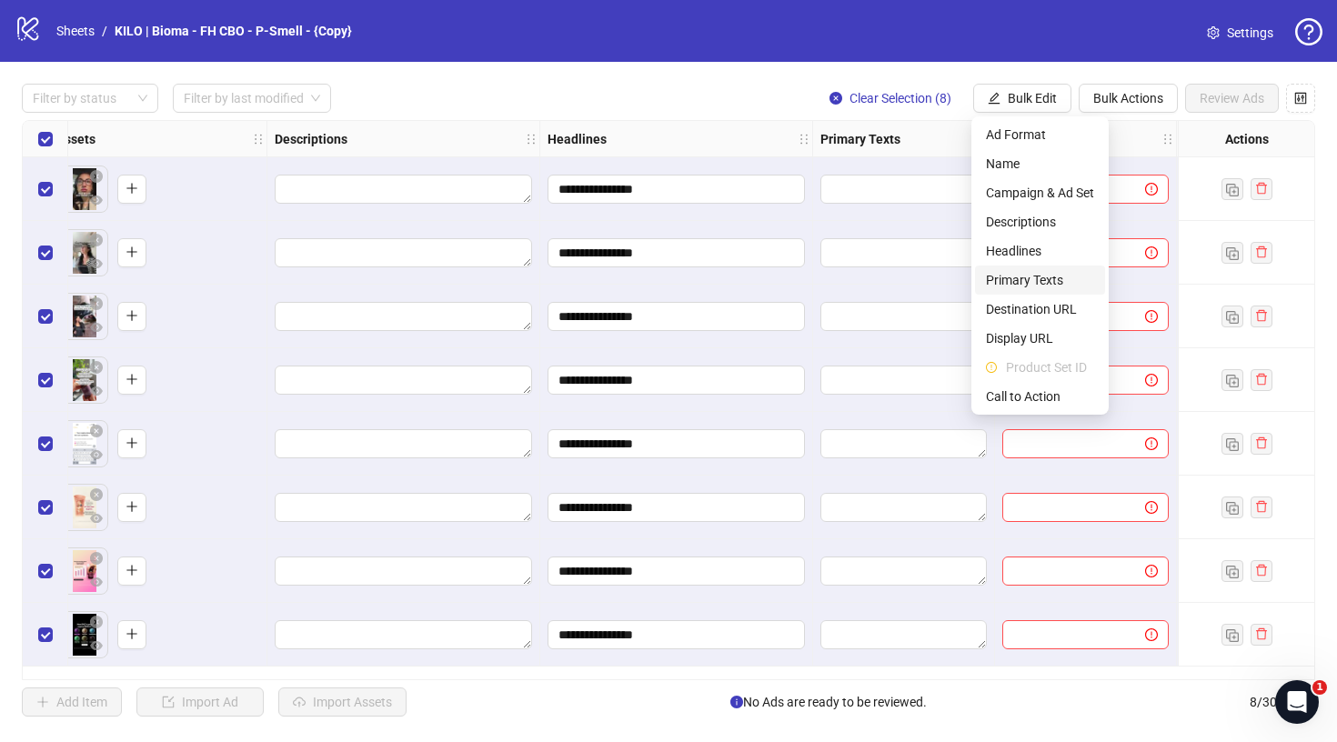
click at [1019, 276] on span "Primary Texts" at bounding box center [1040, 280] width 108 height 20
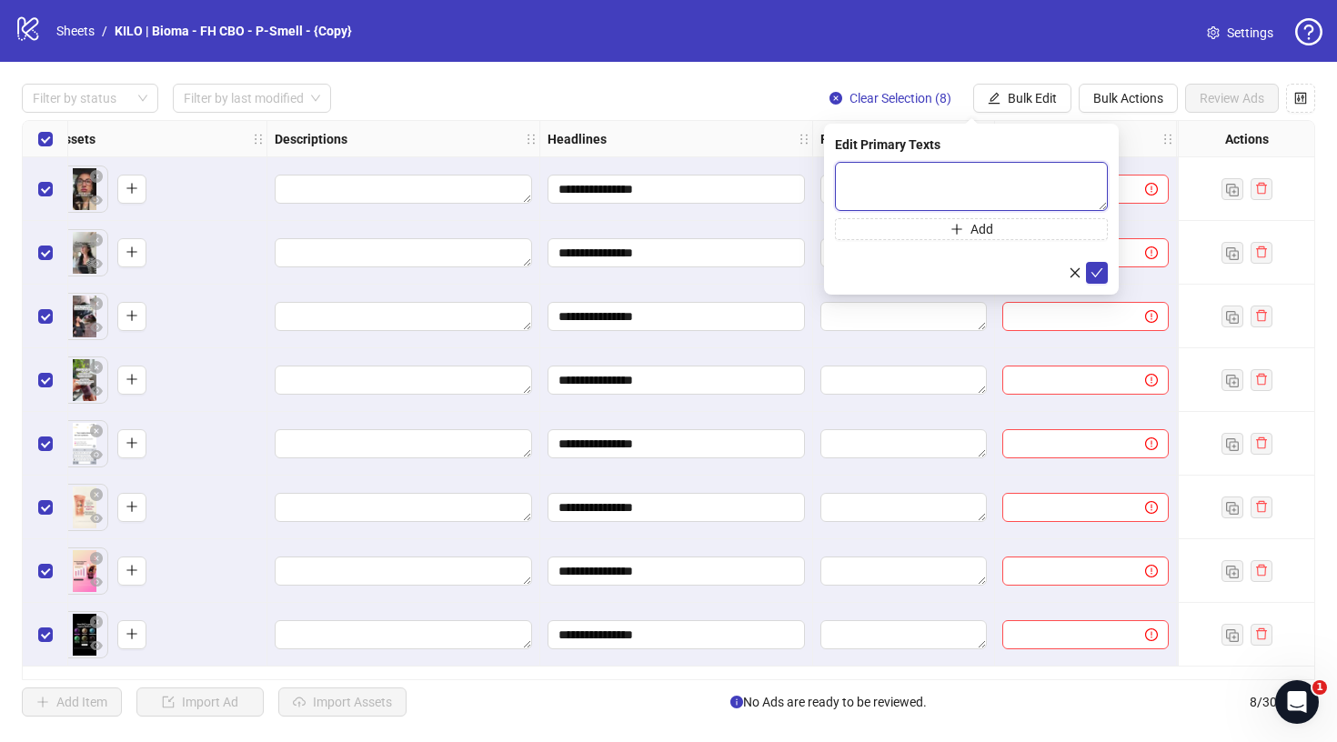
click at [970, 185] on textarea at bounding box center [971, 186] width 273 height 49
paste textarea "**********"
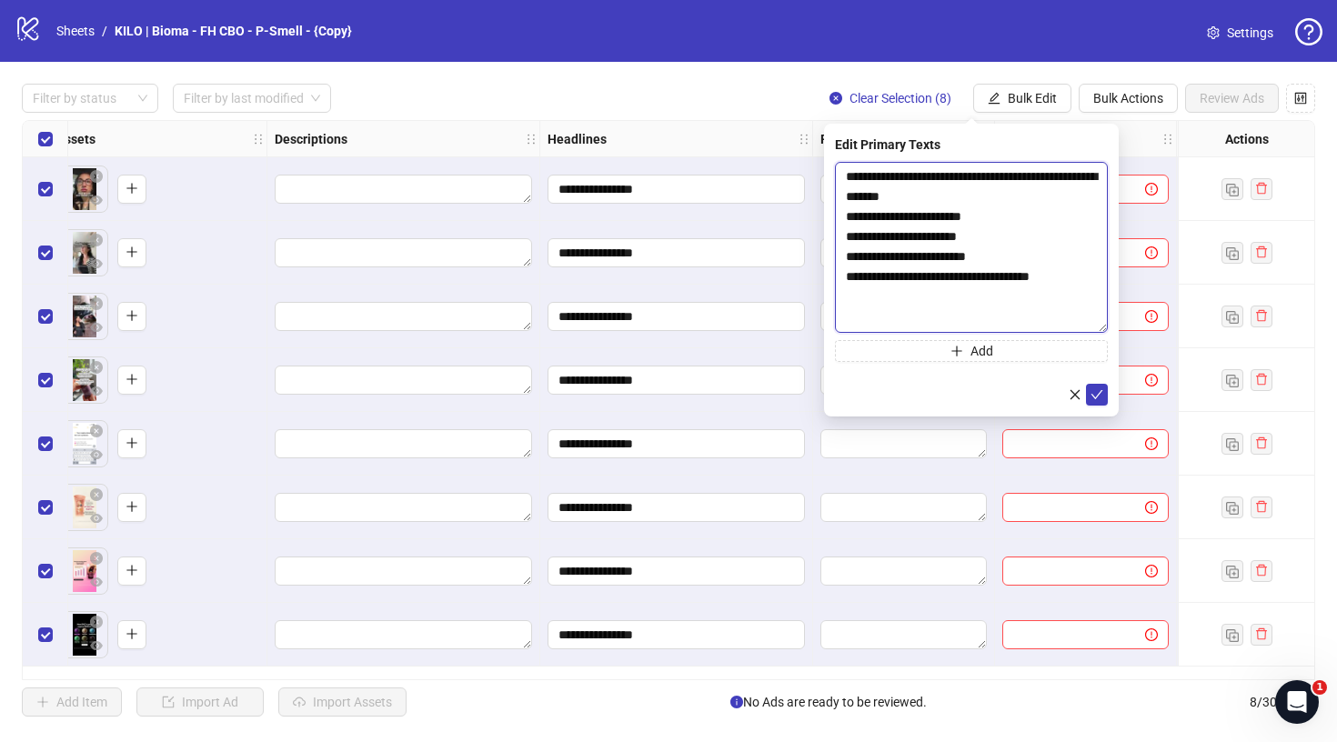
click at [1154, 396] on body "**********" at bounding box center [668, 371] width 1337 height 742
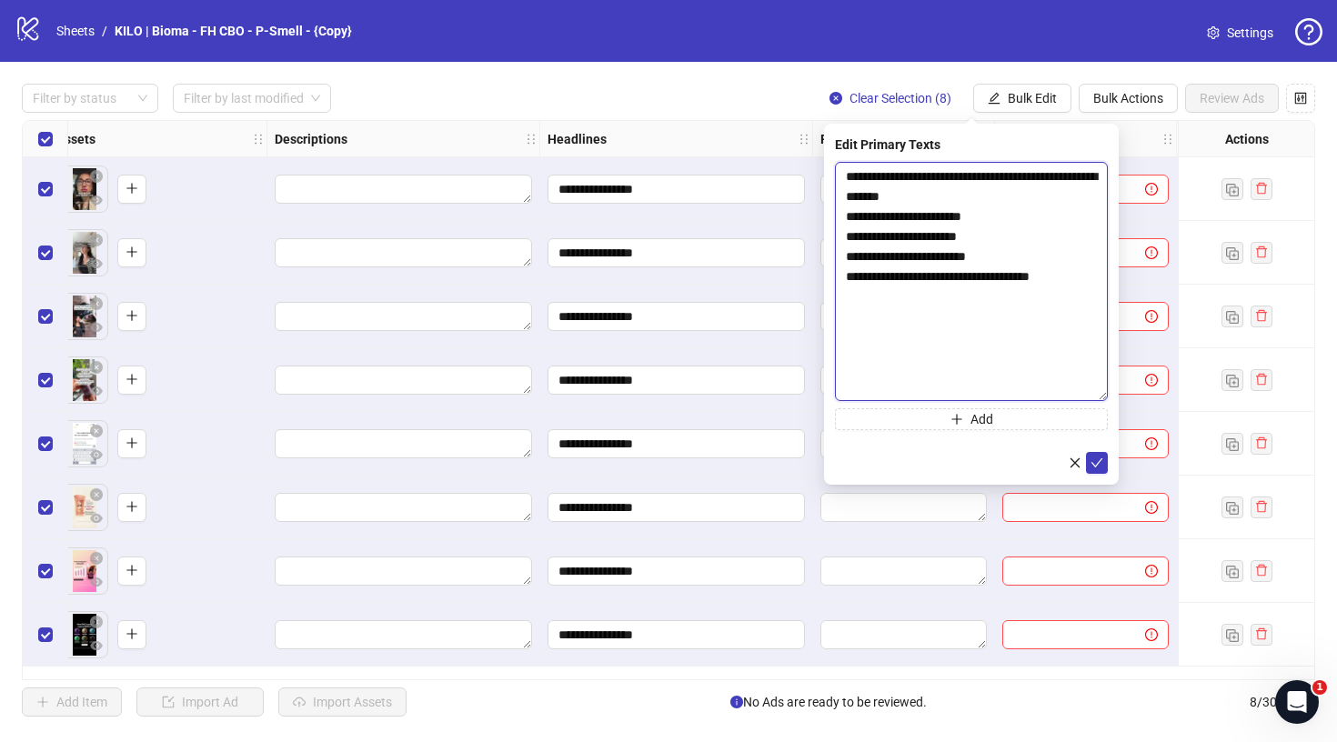
click at [975, 190] on textarea "**********" at bounding box center [971, 281] width 273 height 239
click at [928, 346] on textarea "**********" at bounding box center [971, 281] width 273 height 239
type textarea "**********"
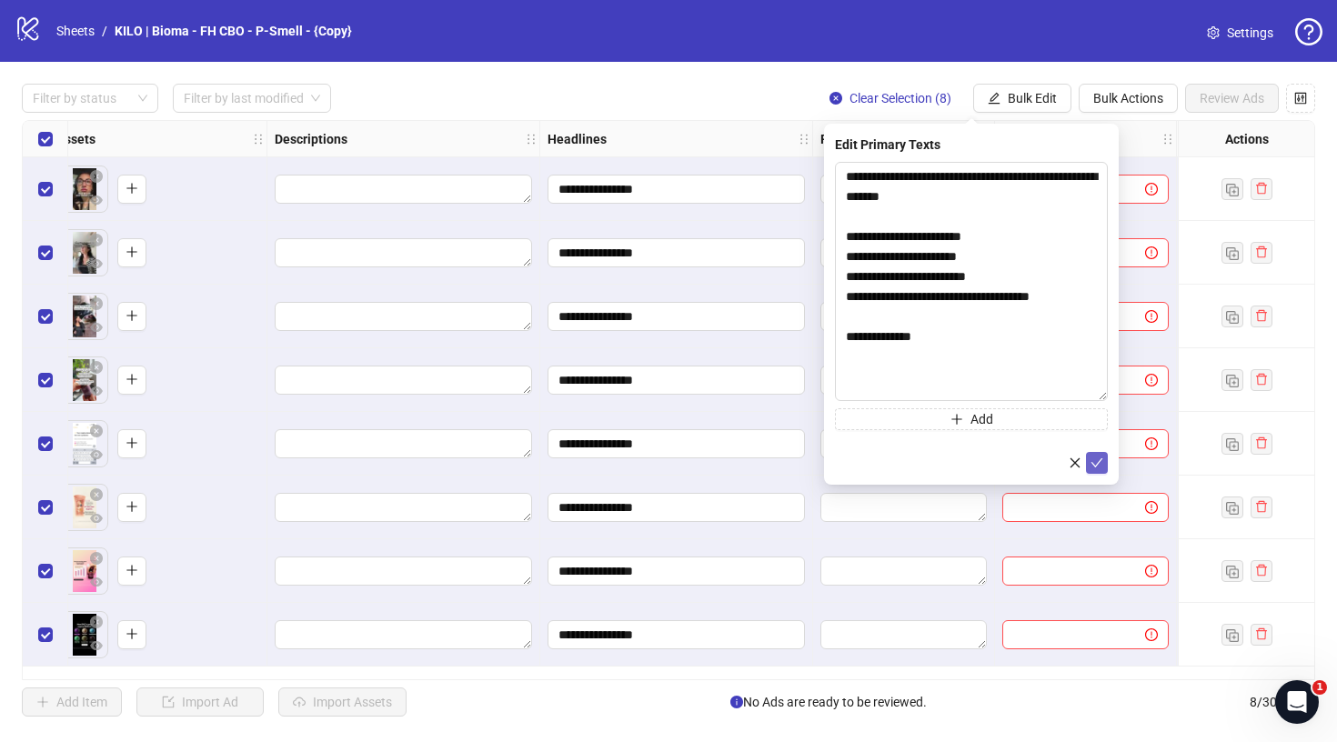
click at [1096, 459] on icon "check" at bounding box center [1096, 462] width 13 height 13
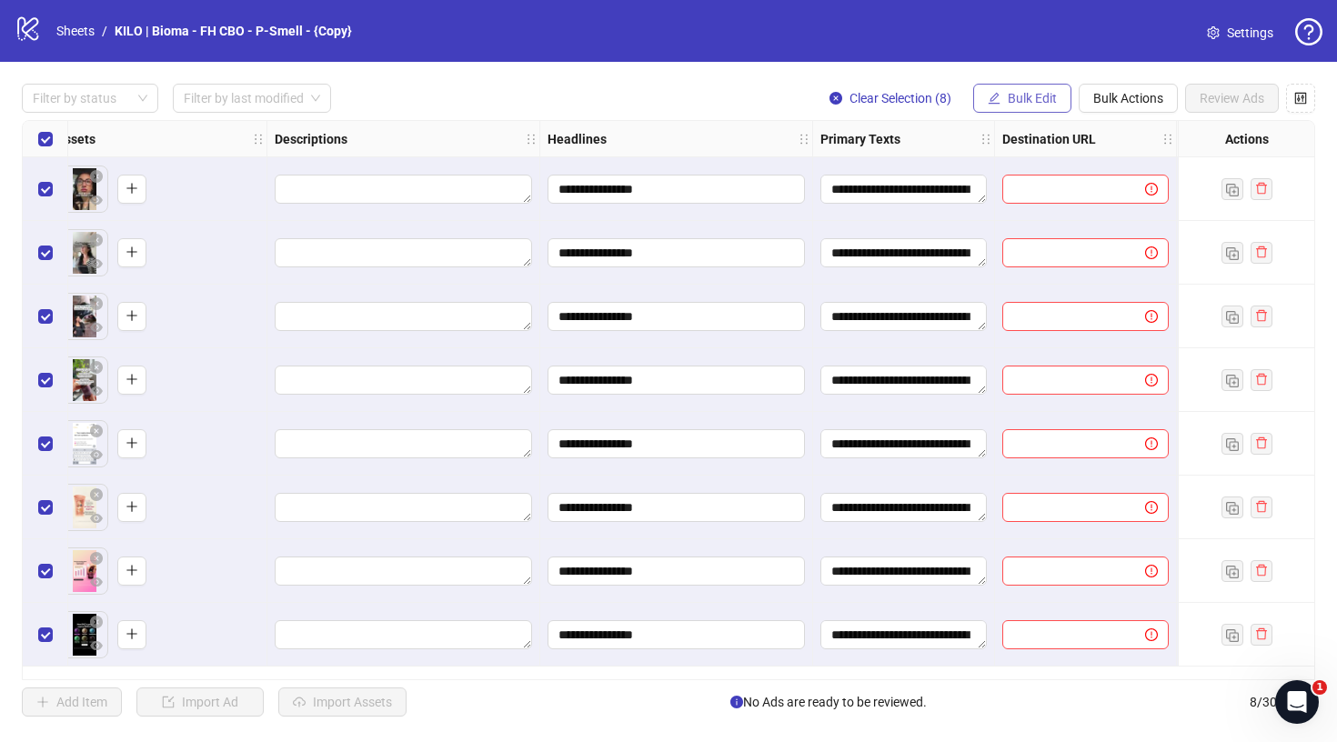
click at [1043, 104] on span "Bulk Edit" at bounding box center [1032, 98] width 49 height 15
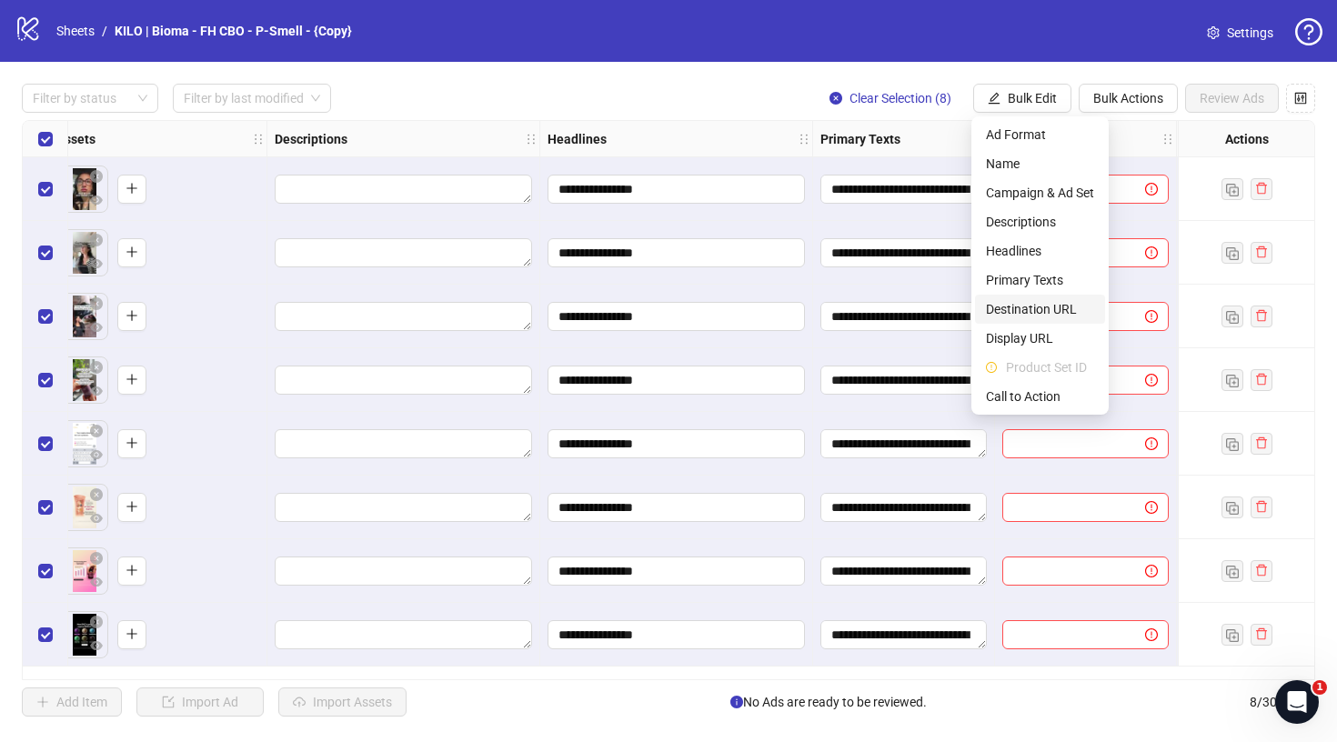
click at [1032, 316] on span "Destination URL" at bounding box center [1040, 309] width 108 height 20
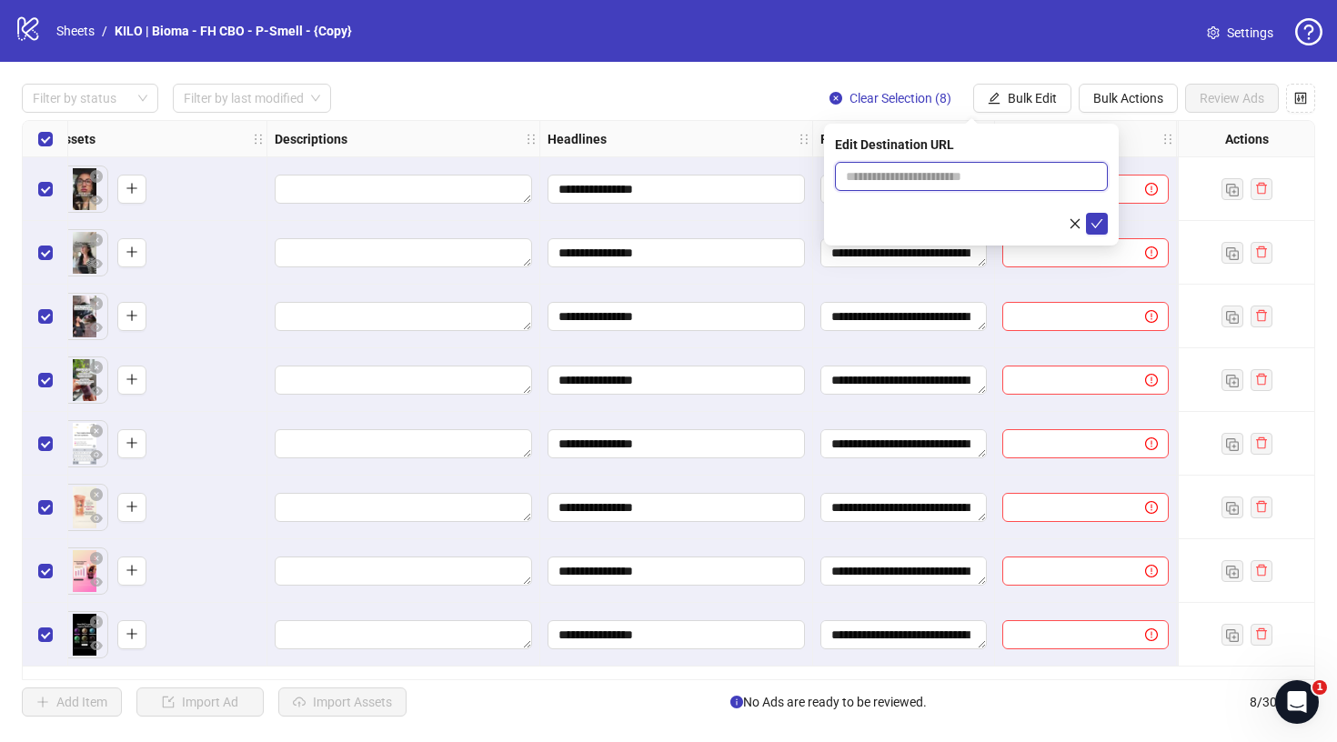
click at [978, 176] on input "text" at bounding box center [964, 176] width 236 height 20
paste input "**********"
type input "**********"
click at [1087, 220] on button "submit" at bounding box center [1097, 224] width 22 height 22
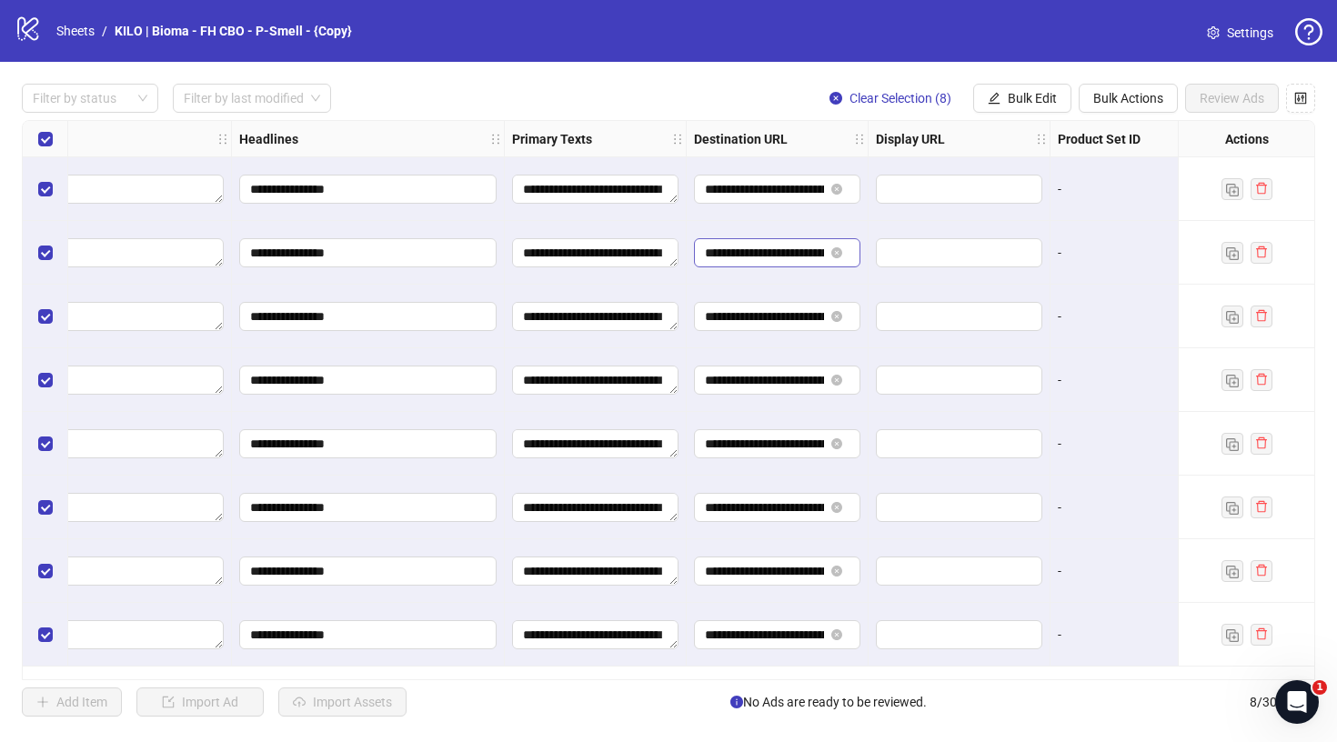
scroll to position [0, 1209]
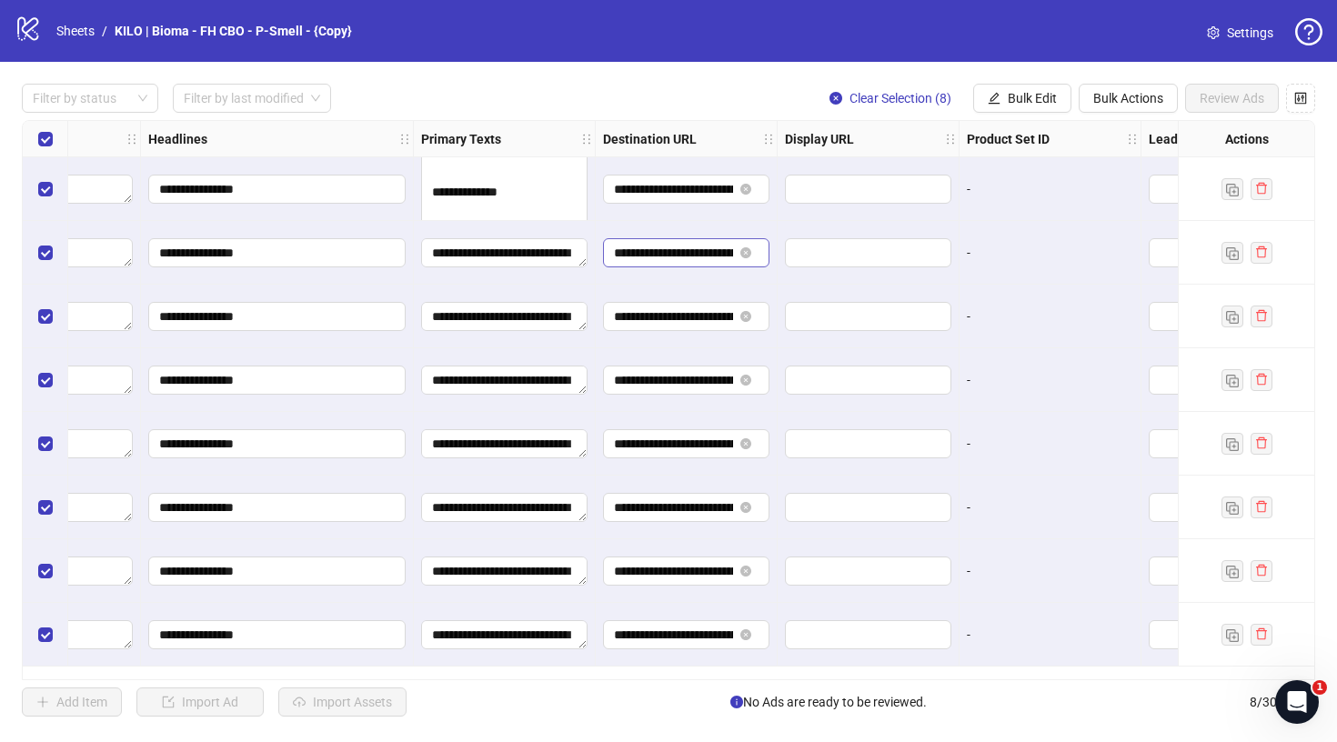
click at [610, 121] on div "**********" at bounding box center [231, 121] width 2837 height 0
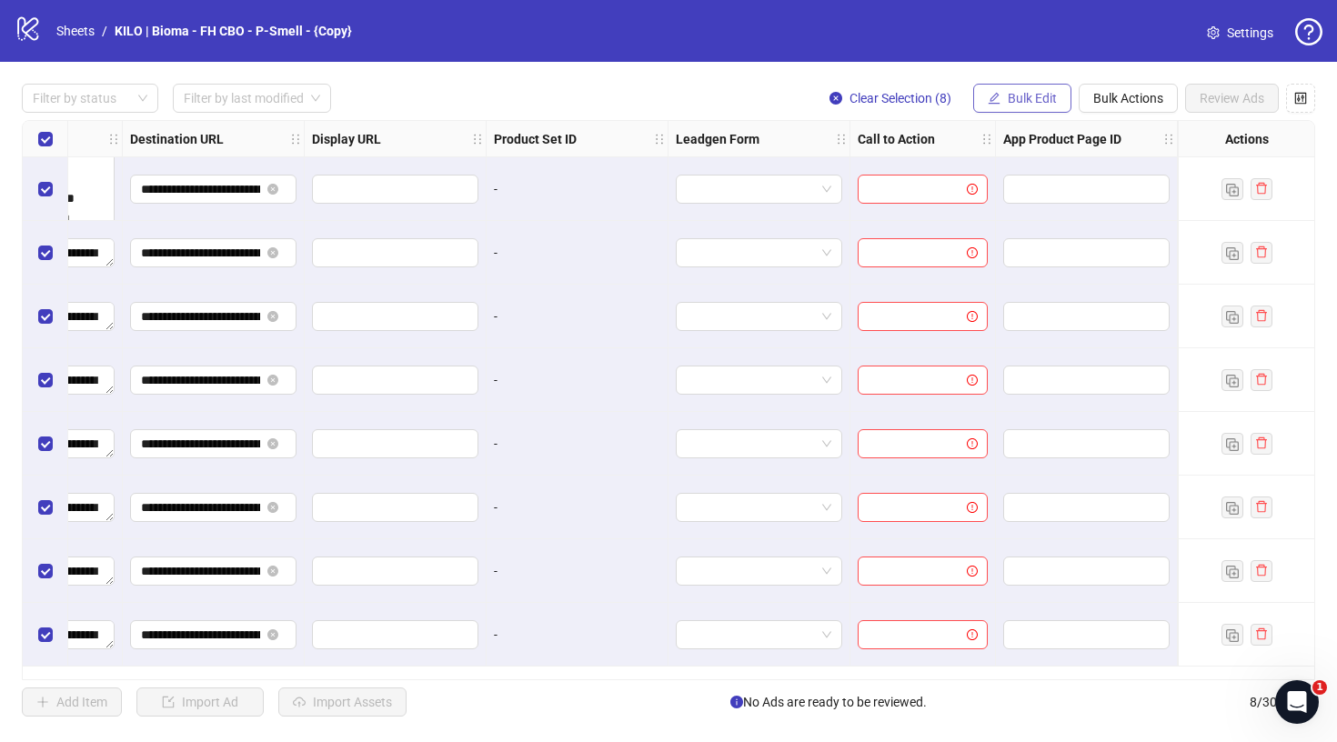
scroll to position [0, 1682]
click at [1029, 107] on button "Bulk Edit" at bounding box center [1022, 98] width 98 height 29
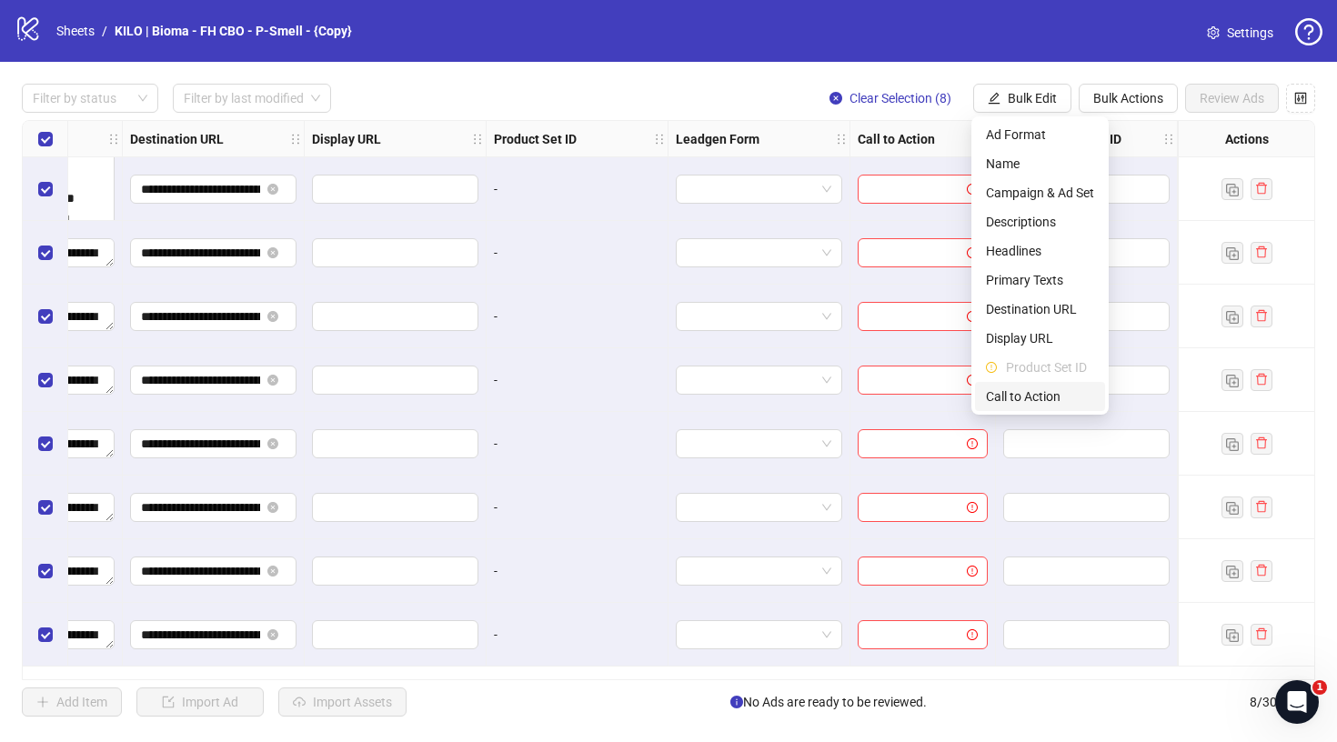
click at [1024, 386] on span "Call to Action" at bounding box center [1040, 396] width 108 height 20
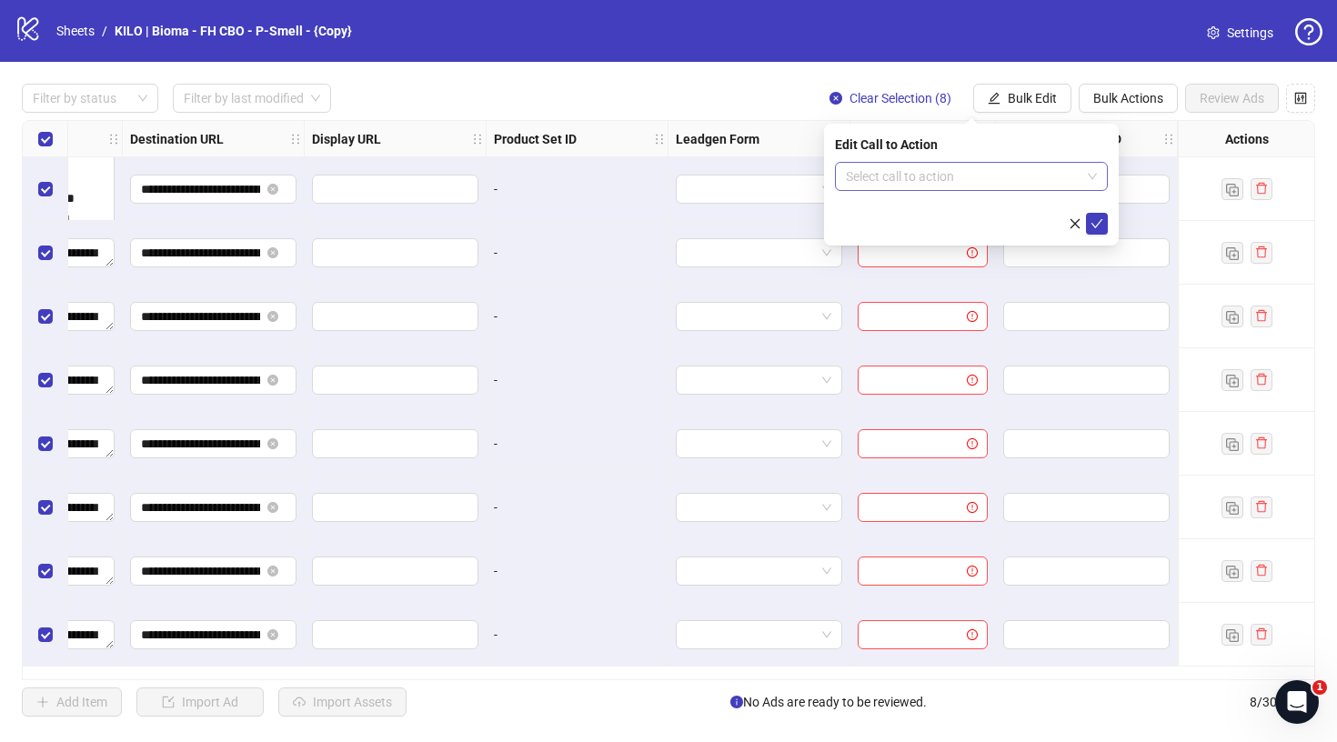
click at [988, 162] on div "Select call to action" at bounding box center [971, 176] width 273 height 29
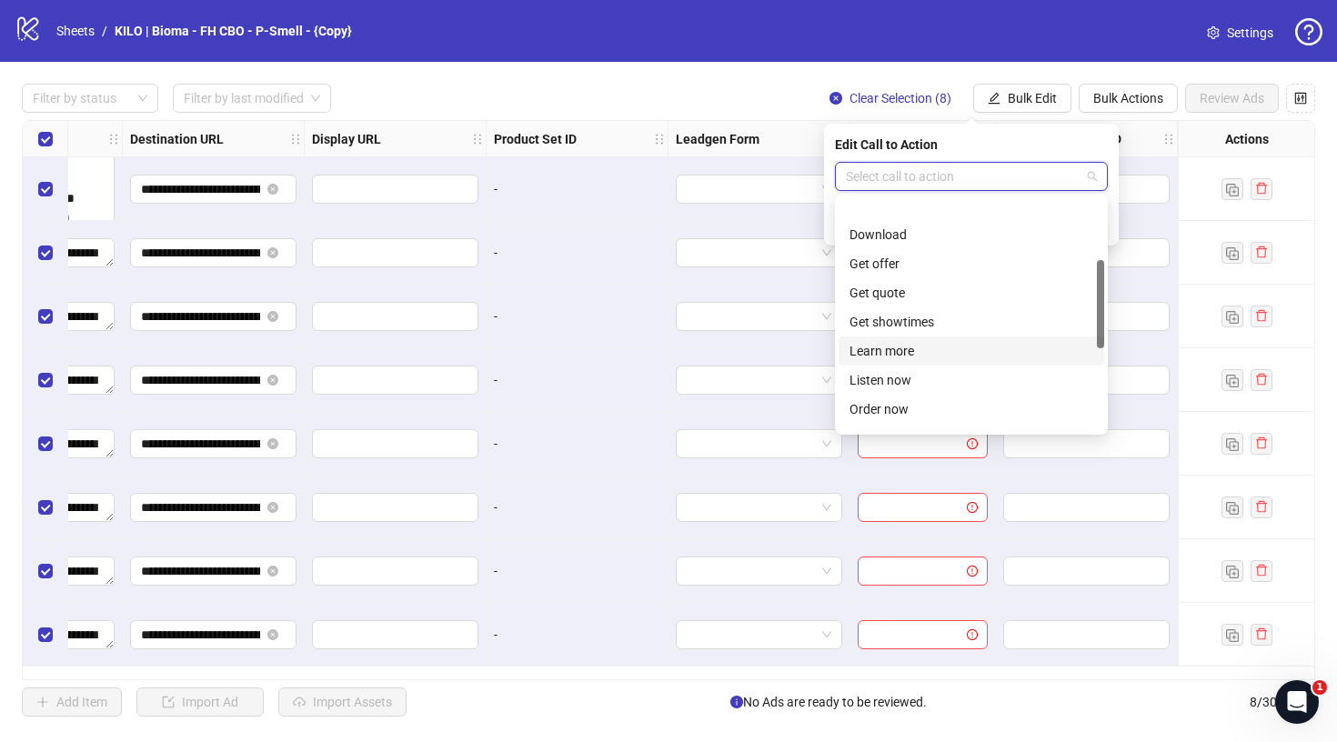
scroll to position [338, 0]
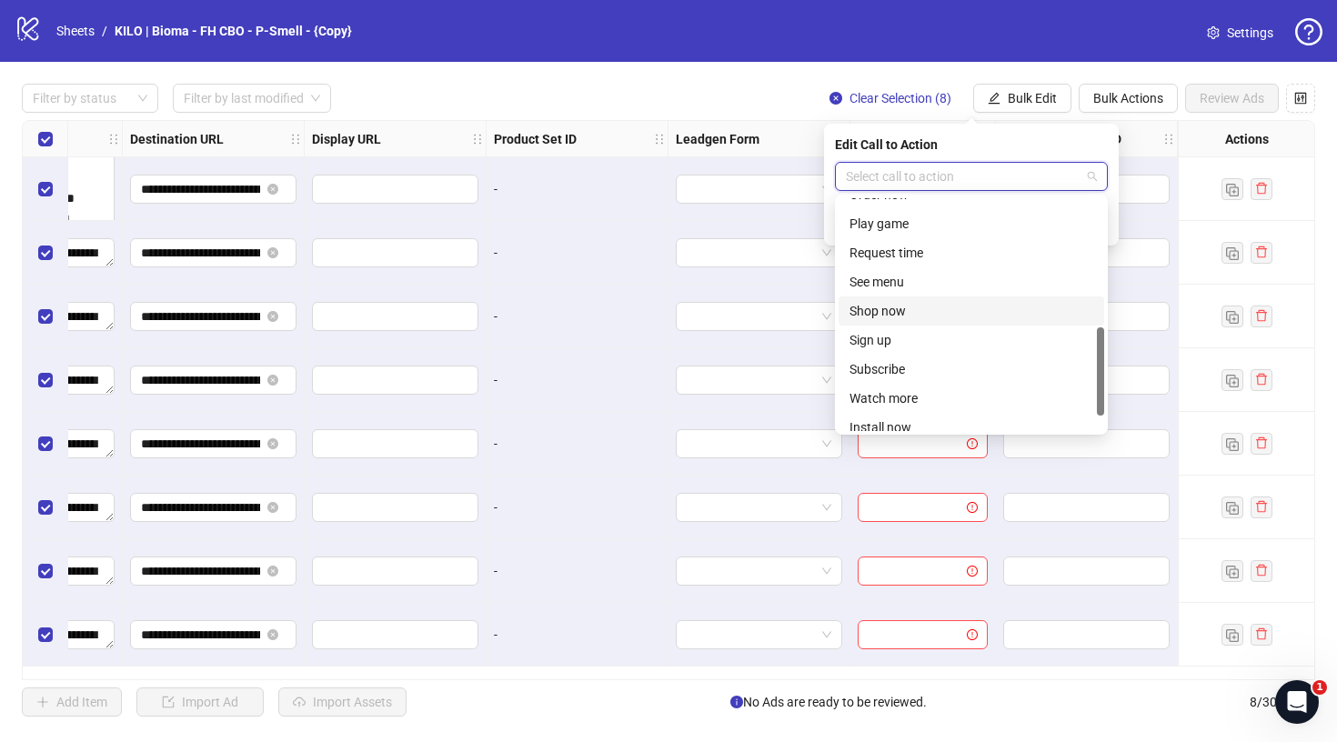
click at [911, 307] on div "Shop now" at bounding box center [971, 311] width 244 height 20
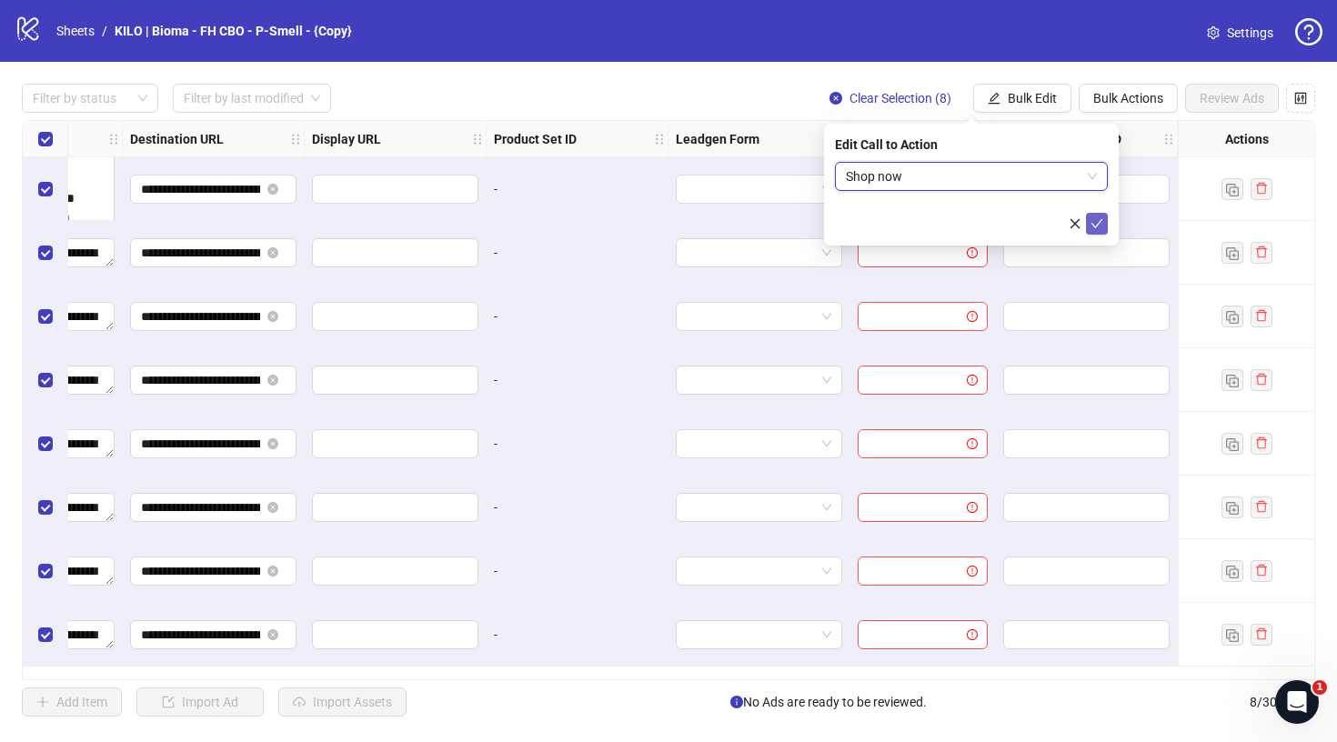
click at [1091, 226] on icon "check" at bounding box center [1096, 223] width 13 height 13
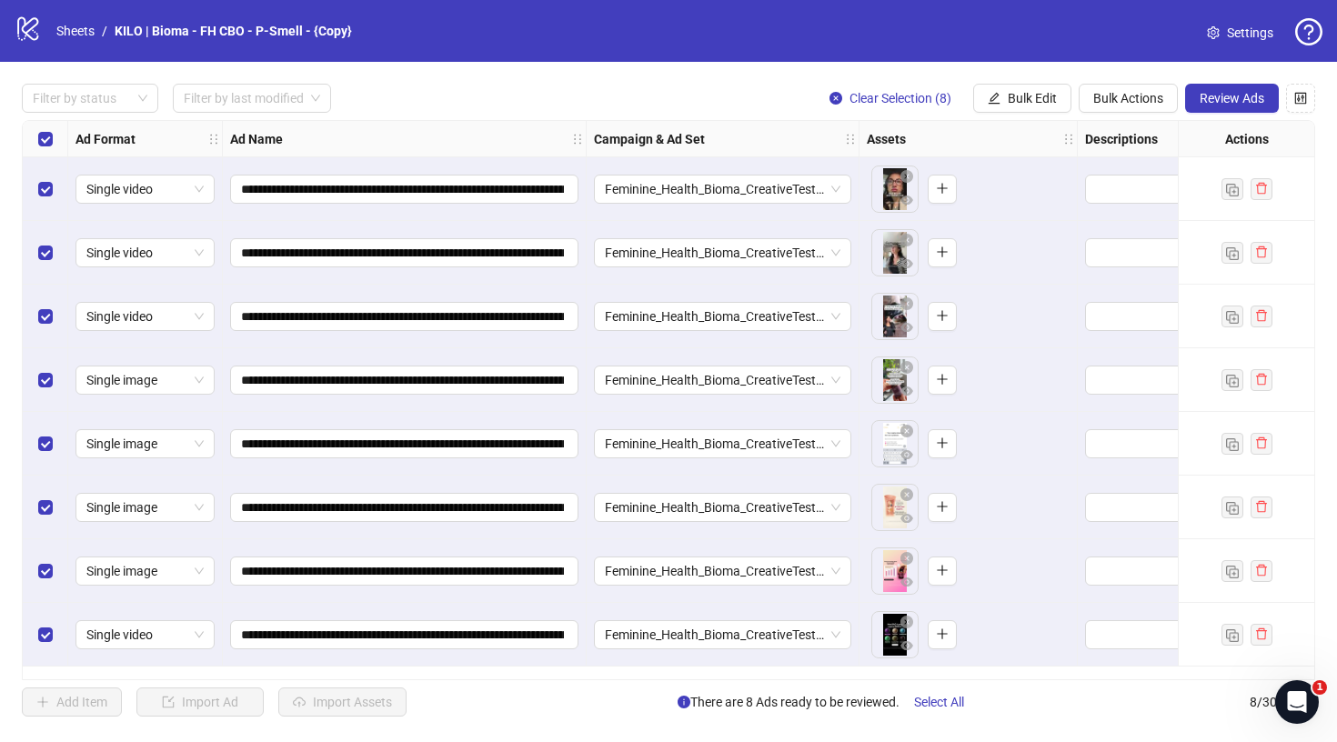
scroll to position [0, 0]
click at [1239, 98] on span "Review Ads" at bounding box center [1231, 98] width 65 height 15
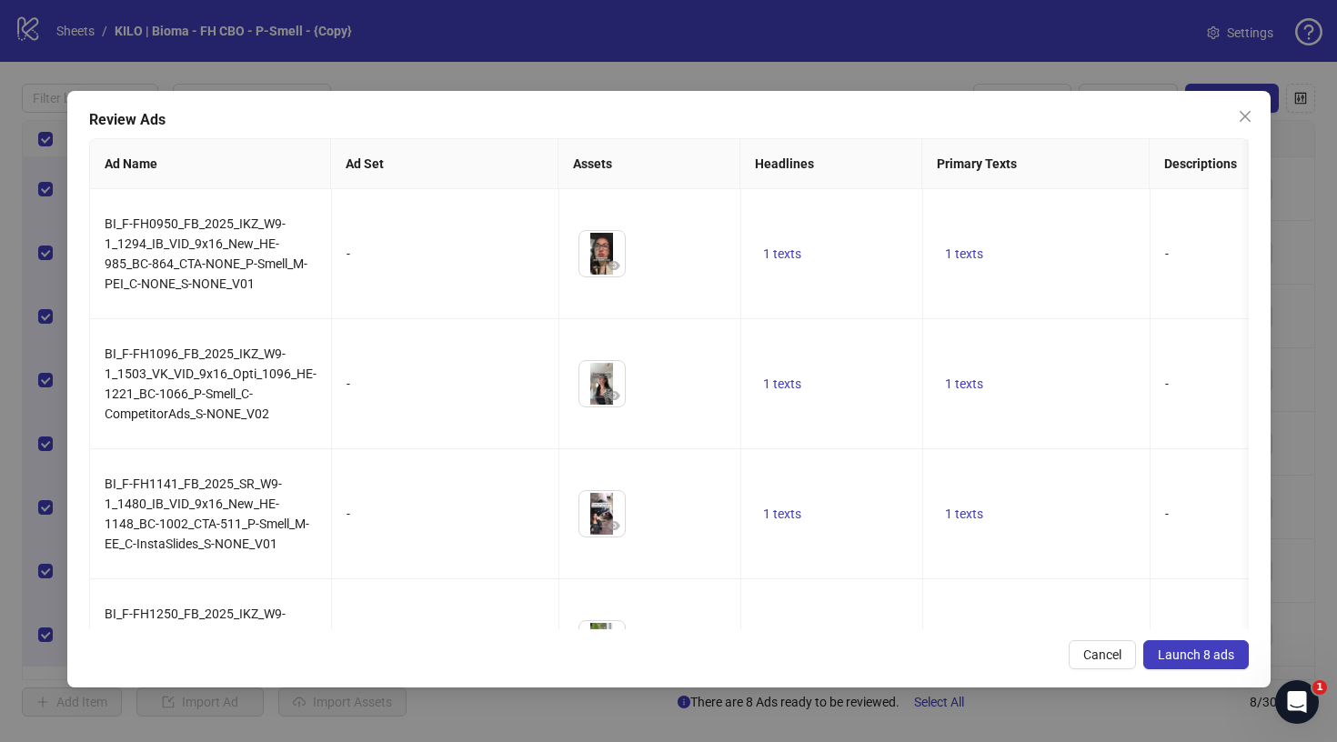
click at [1171, 653] on span "Launch 8 ads" at bounding box center [1196, 654] width 76 height 15
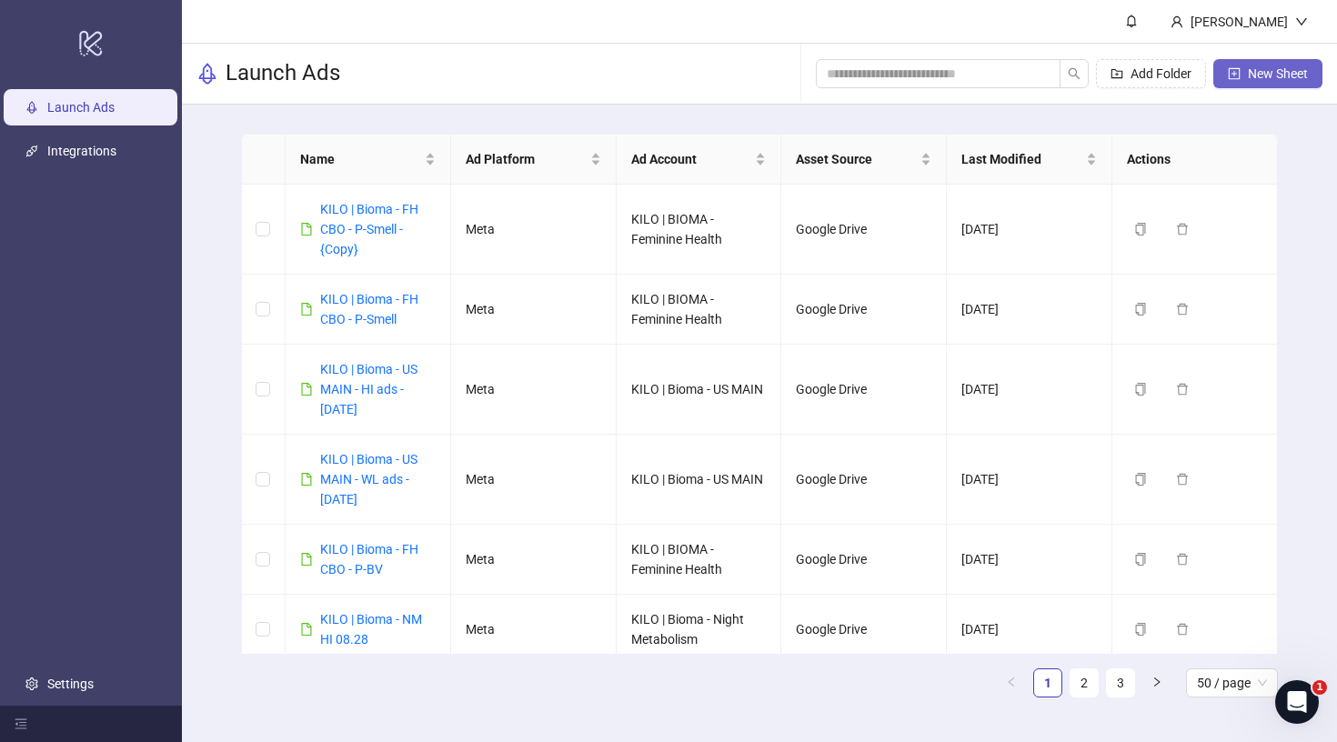
click at [1262, 74] on span "New Sheet" at bounding box center [1278, 73] width 60 height 15
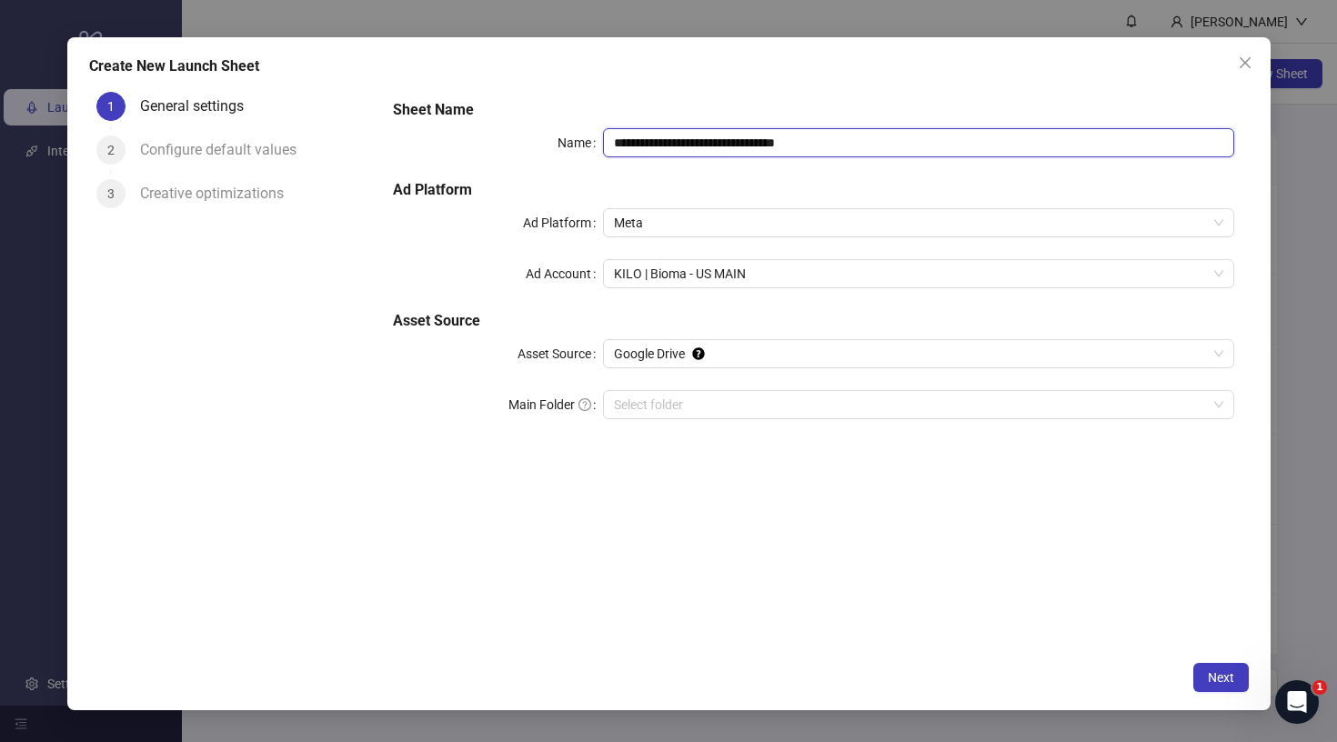
drag, startPoint x: 698, startPoint y: 142, endPoint x: 987, endPoint y: 142, distance: 288.3
click at [988, 142] on input "**********" at bounding box center [918, 142] width 630 height 29
type input "**********"
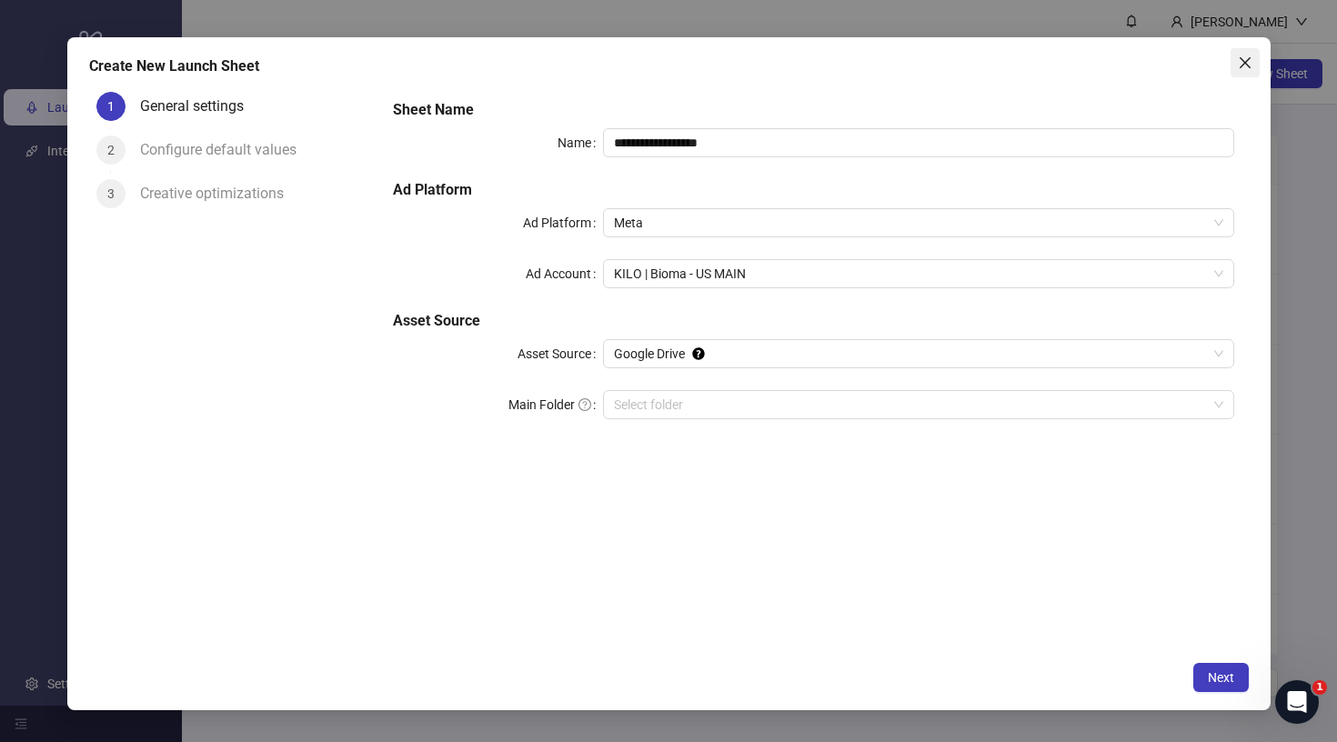
click at [1244, 59] on icon "close" at bounding box center [1245, 62] width 15 height 15
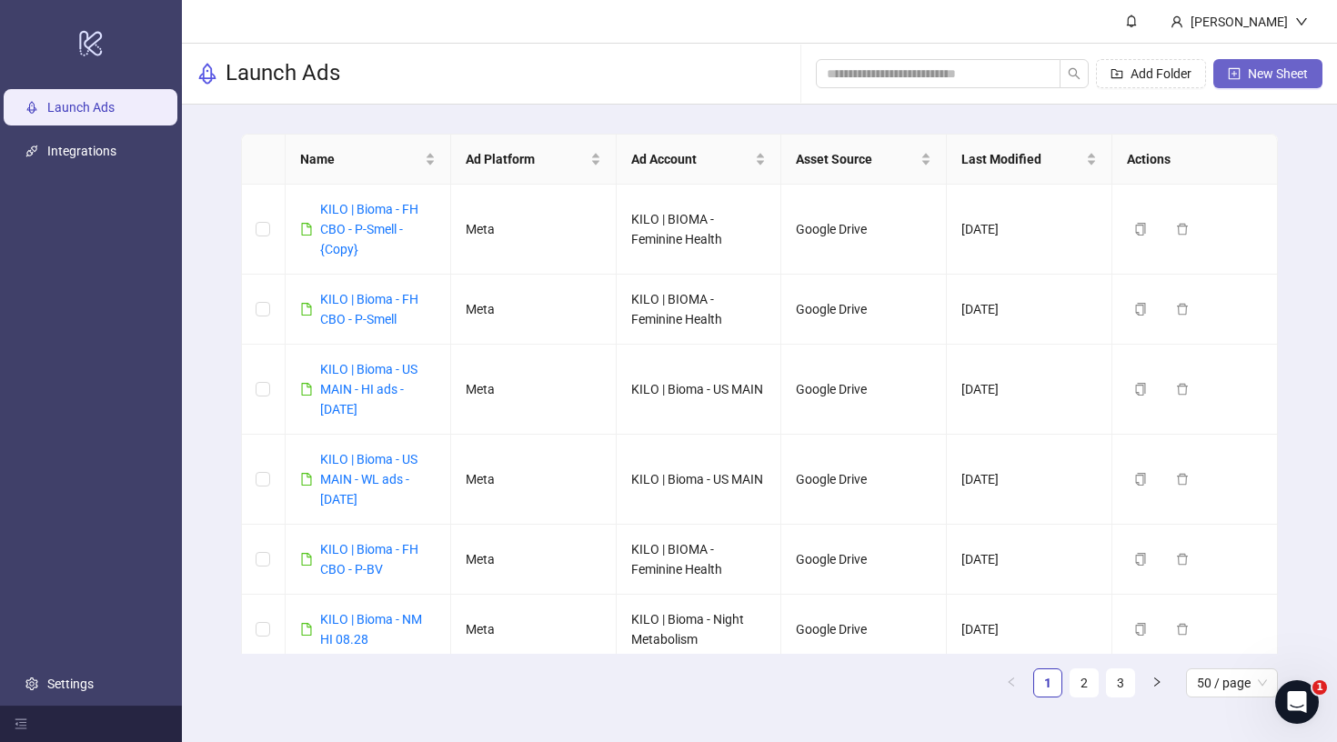
click at [1241, 82] on button "New Sheet" at bounding box center [1267, 73] width 109 height 29
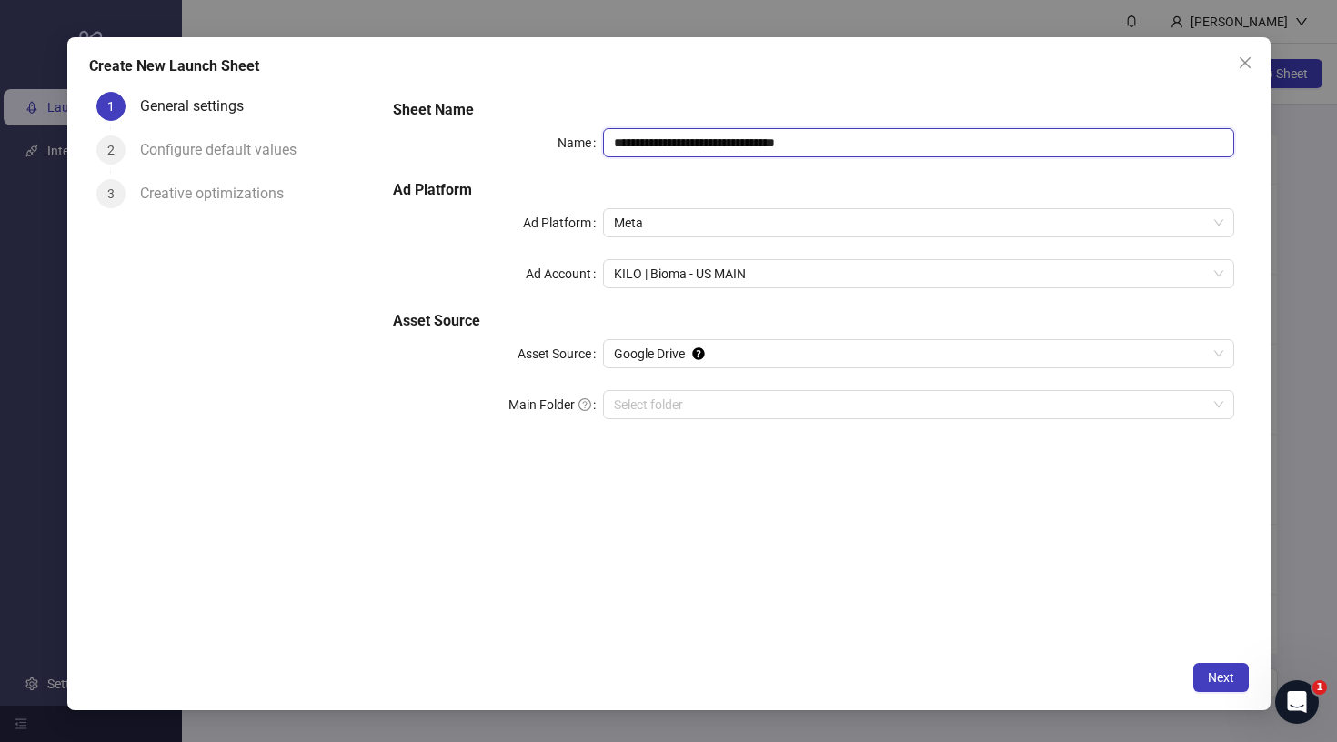
drag, startPoint x: 701, startPoint y: 141, endPoint x: 1000, endPoint y: 143, distance: 299.2
click at [1000, 143] on input "**********" at bounding box center [918, 142] width 630 height 29
drag, startPoint x: 972, startPoint y: 145, endPoint x: 957, endPoint y: 145, distance: 15.5
click at [972, 145] on input "**********" at bounding box center [918, 142] width 630 height 29
drag, startPoint x: 697, startPoint y: 141, endPoint x: 1105, endPoint y: 142, distance: 407.4
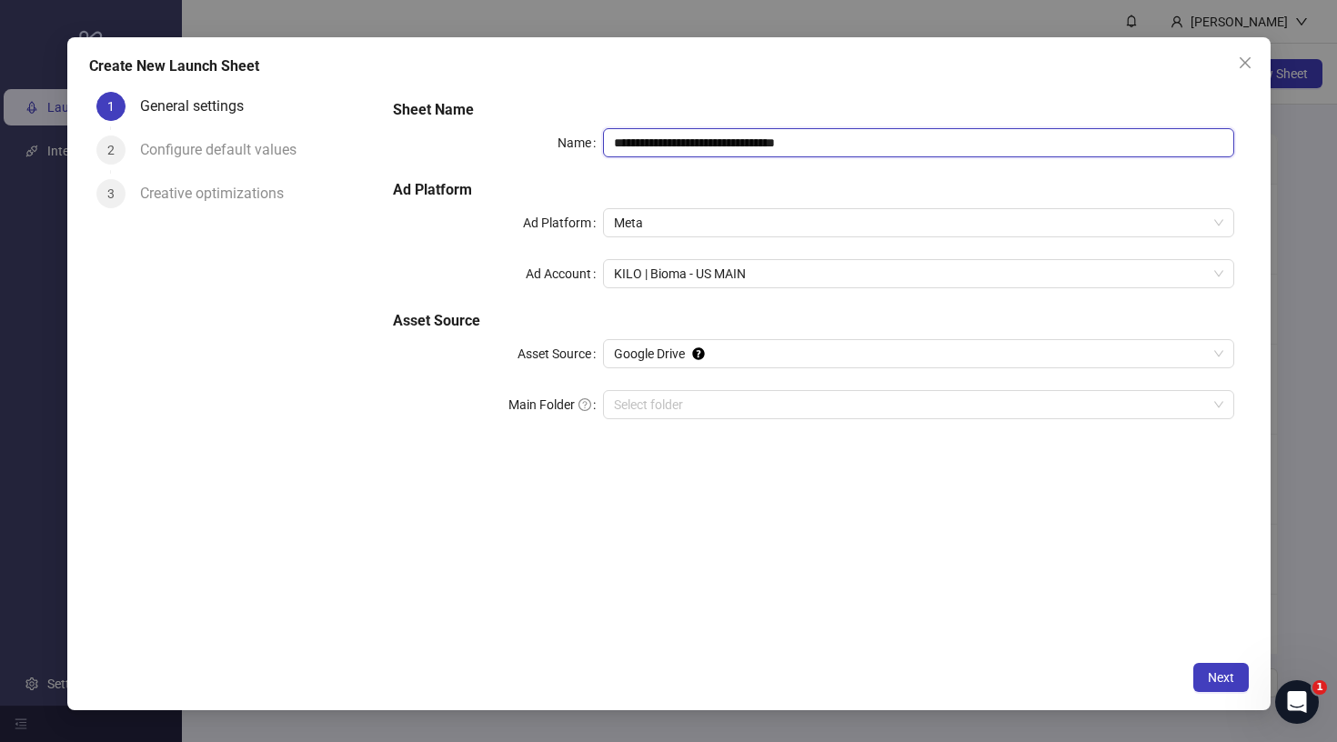
click at [1107, 142] on input "**********" at bounding box center [918, 142] width 630 height 29
click at [722, 275] on span "KILO | Bioma - US MAIN" at bounding box center [918, 273] width 608 height 27
type input "**********"
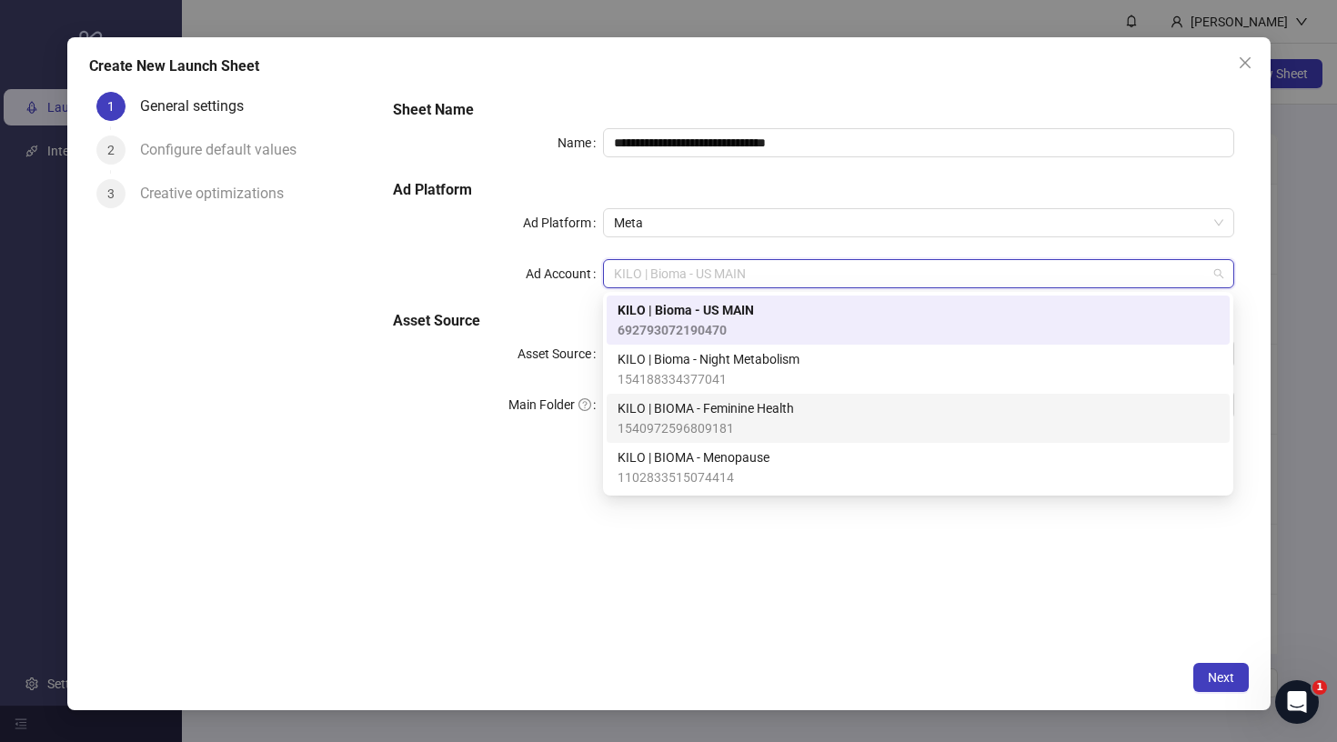
click at [700, 403] on span "KILO | BIOMA - Feminine Health" at bounding box center [705, 408] width 176 height 20
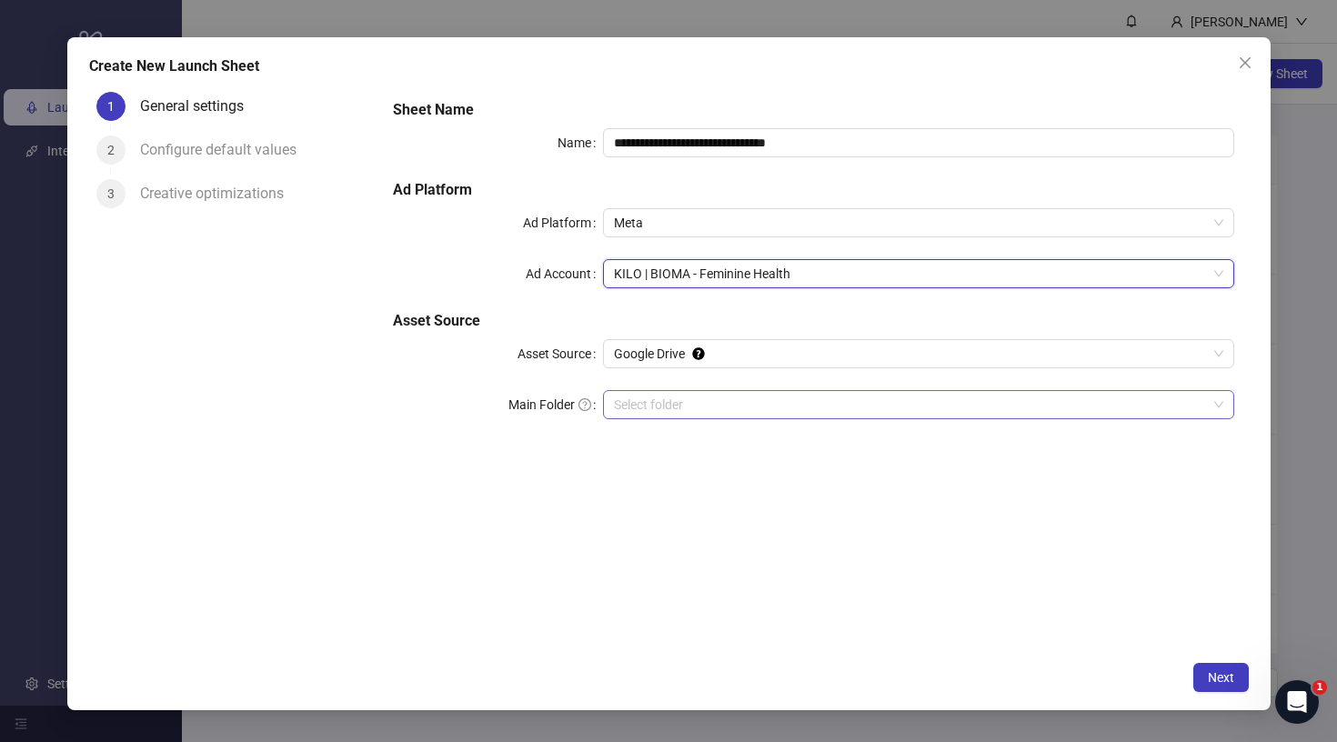
click at [667, 394] on input "Main Folder" at bounding box center [910, 404] width 592 height 27
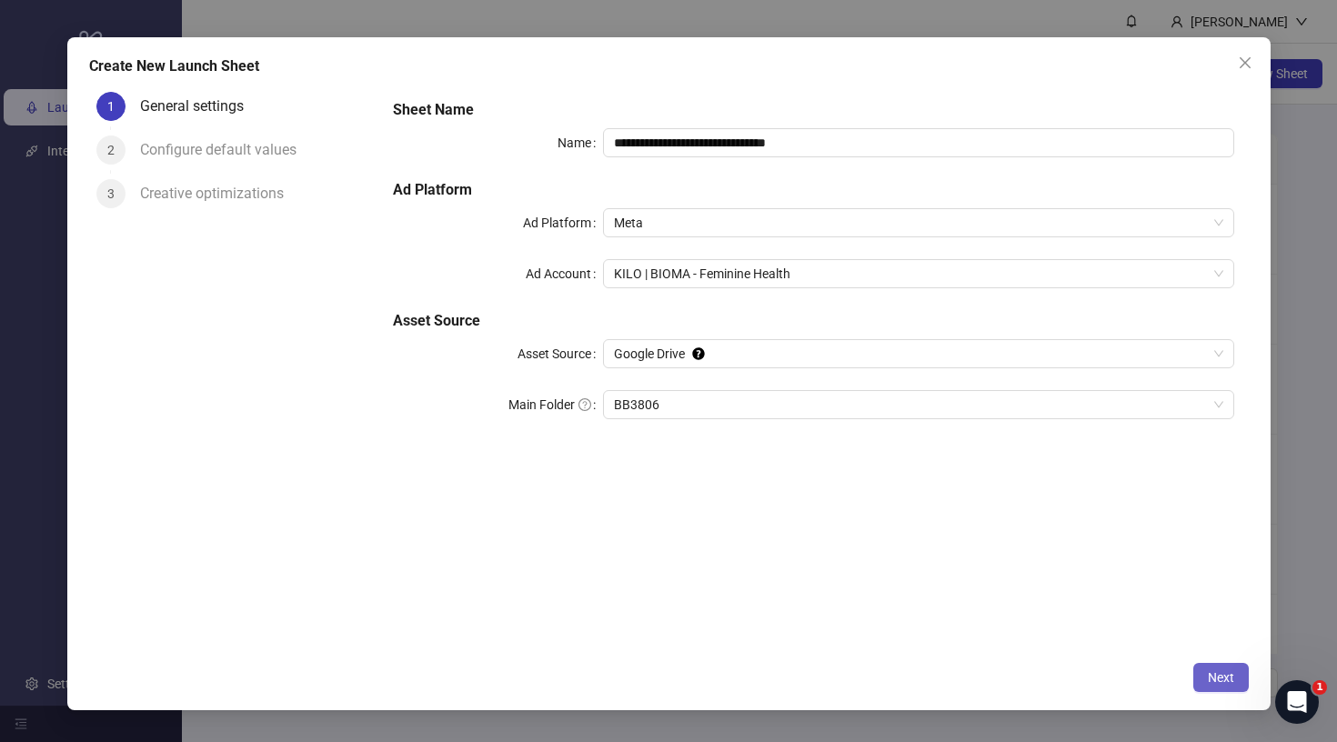
click at [1219, 663] on button "Next" at bounding box center [1220, 677] width 55 height 29
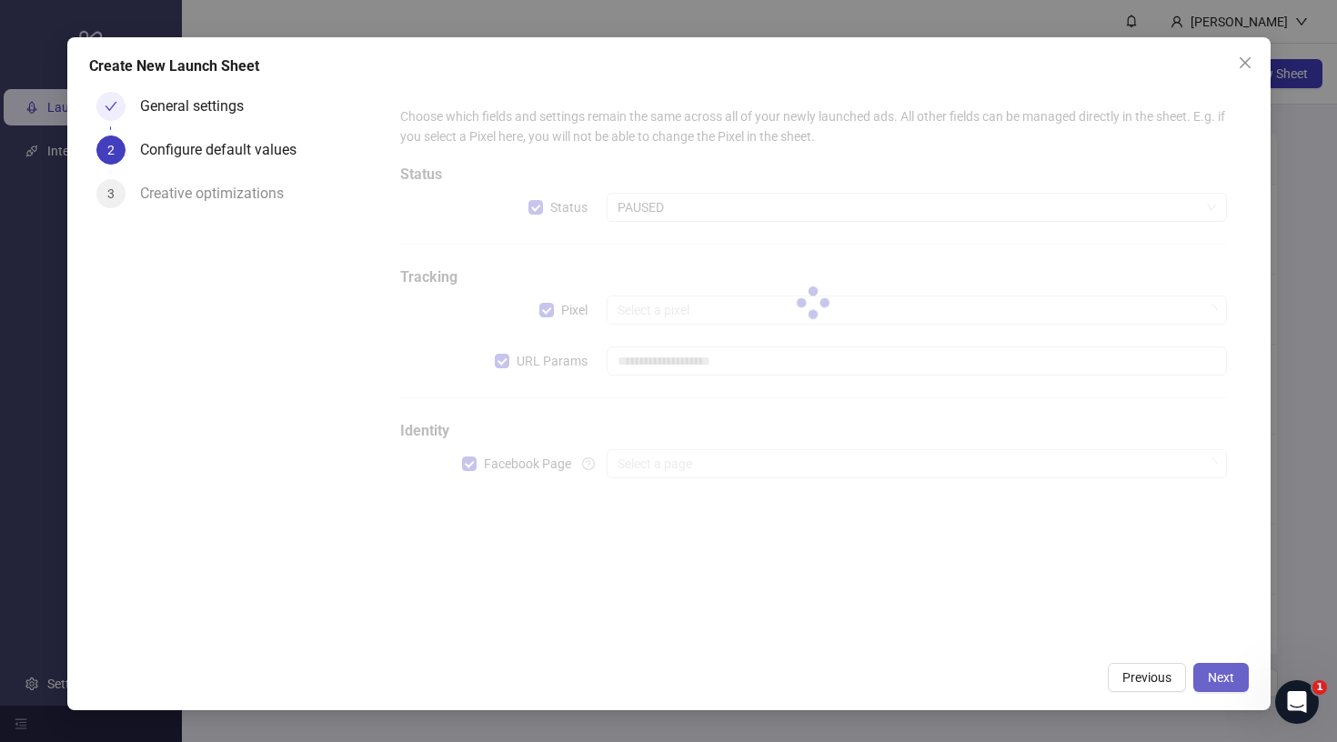
type input "**********"
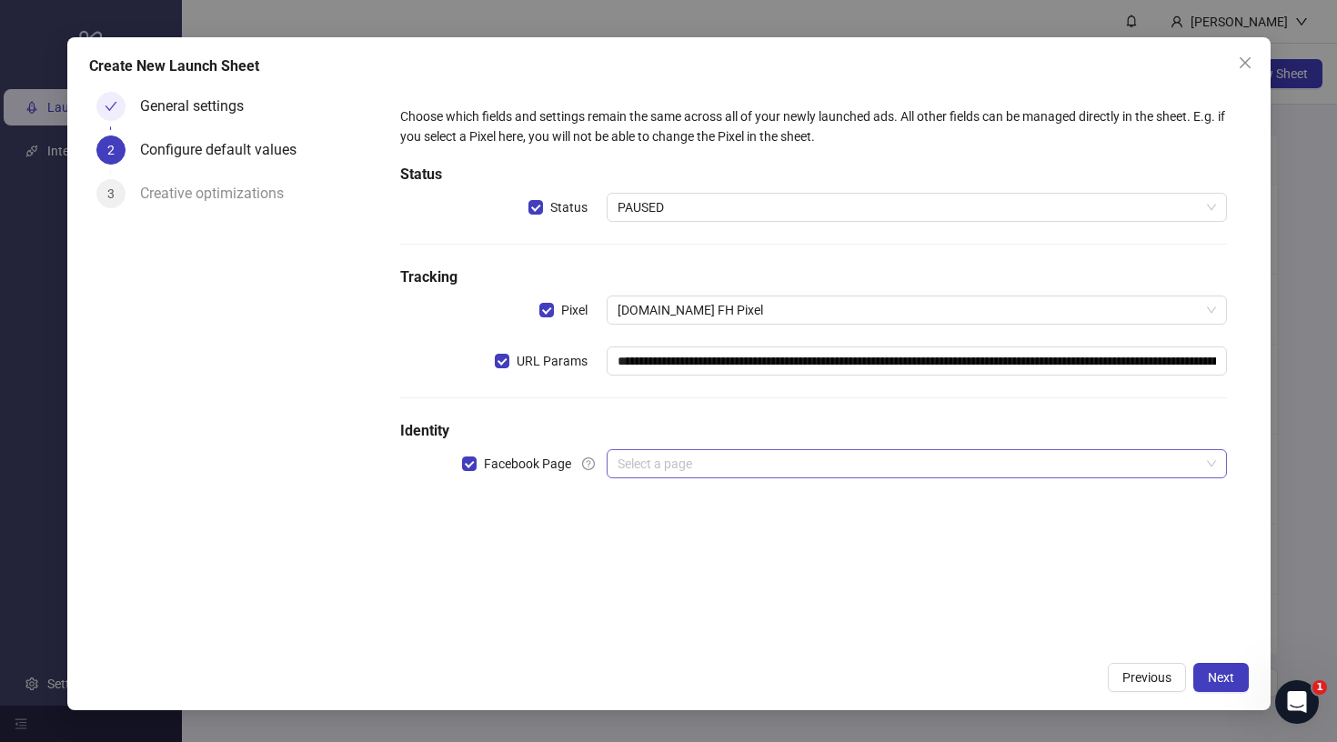
click at [666, 456] on input "search" at bounding box center [907, 463] width 581 height 27
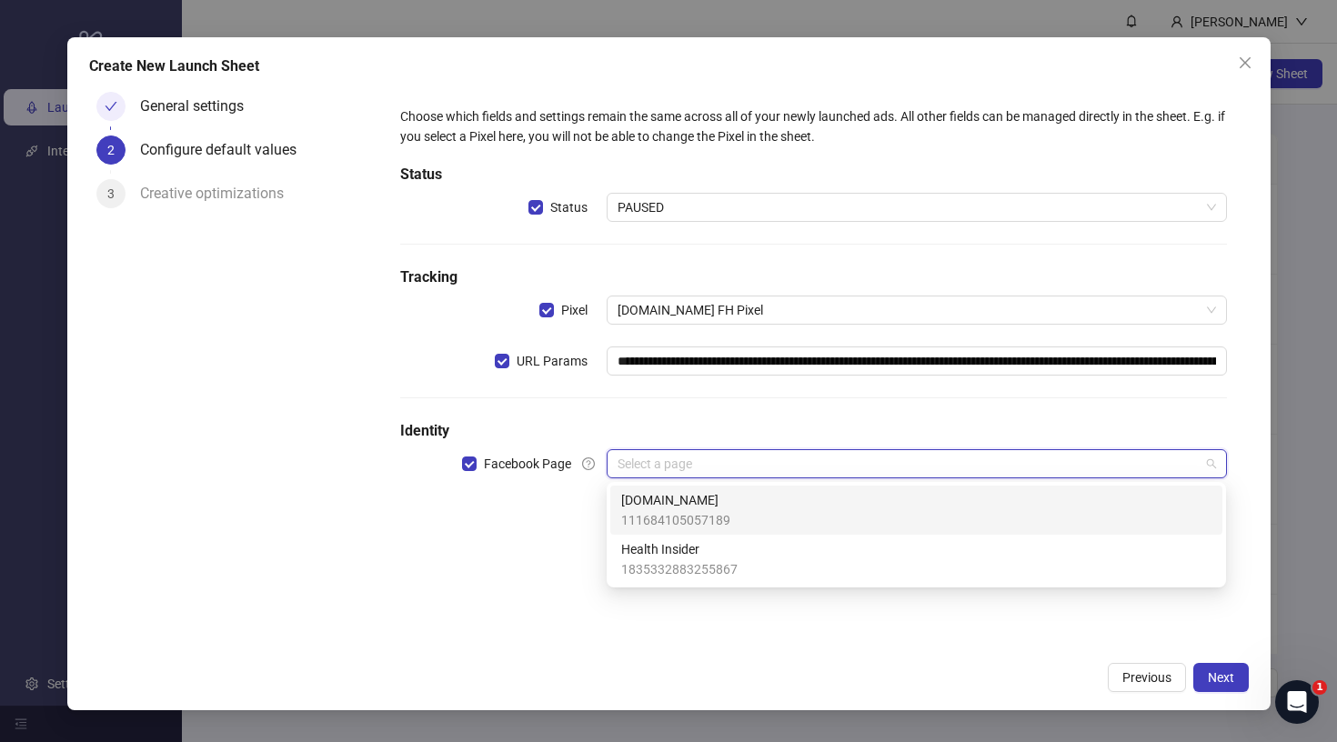
click at [677, 501] on span "[DOMAIN_NAME]" at bounding box center [675, 500] width 109 height 20
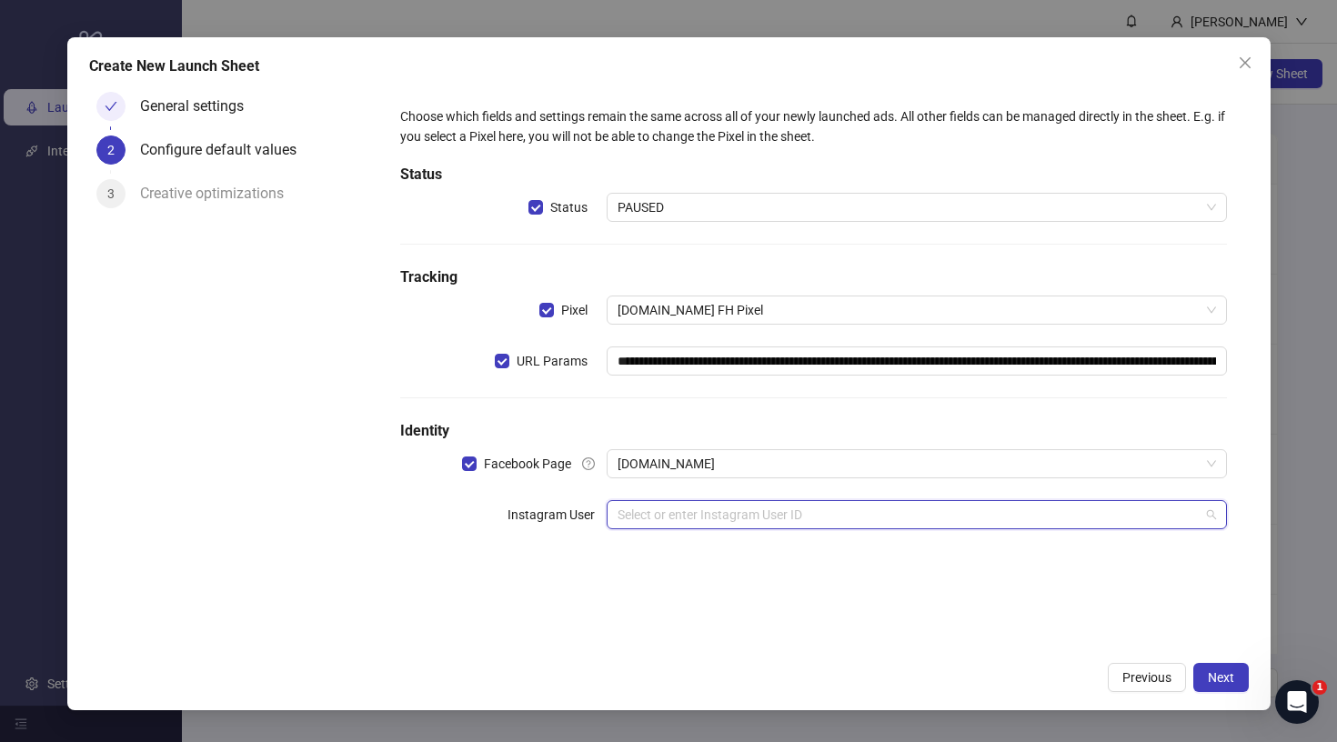
click at [697, 514] on input "search" at bounding box center [907, 514] width 581 height 27
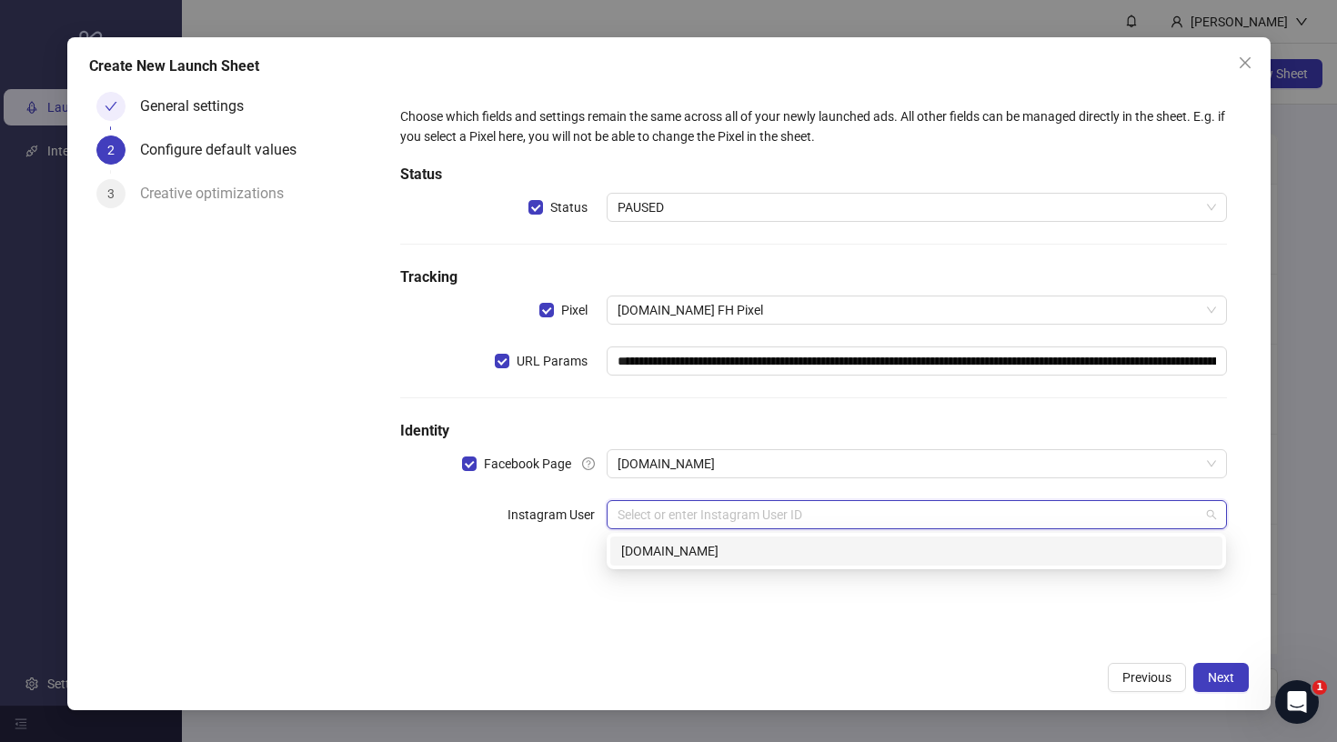
click at [692, 547] on div "[DOMAIN_NAME]" at bounding box center [916, 551] width 590 height 20
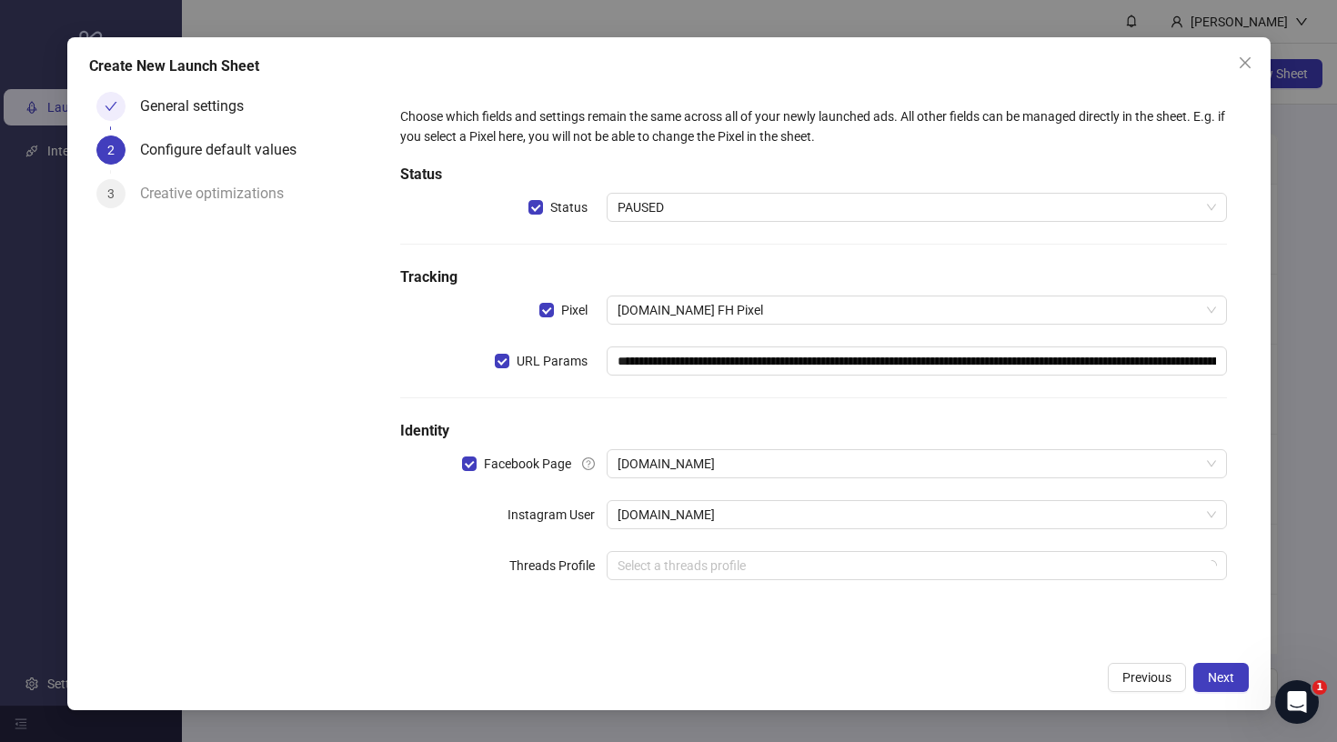
click at [801, 587] on div "**********" at bounding box center [813, 354] width 840 height 510
click at [1206, 668] on button "Next" at bounding box center [1220, 677] width 55 height 29
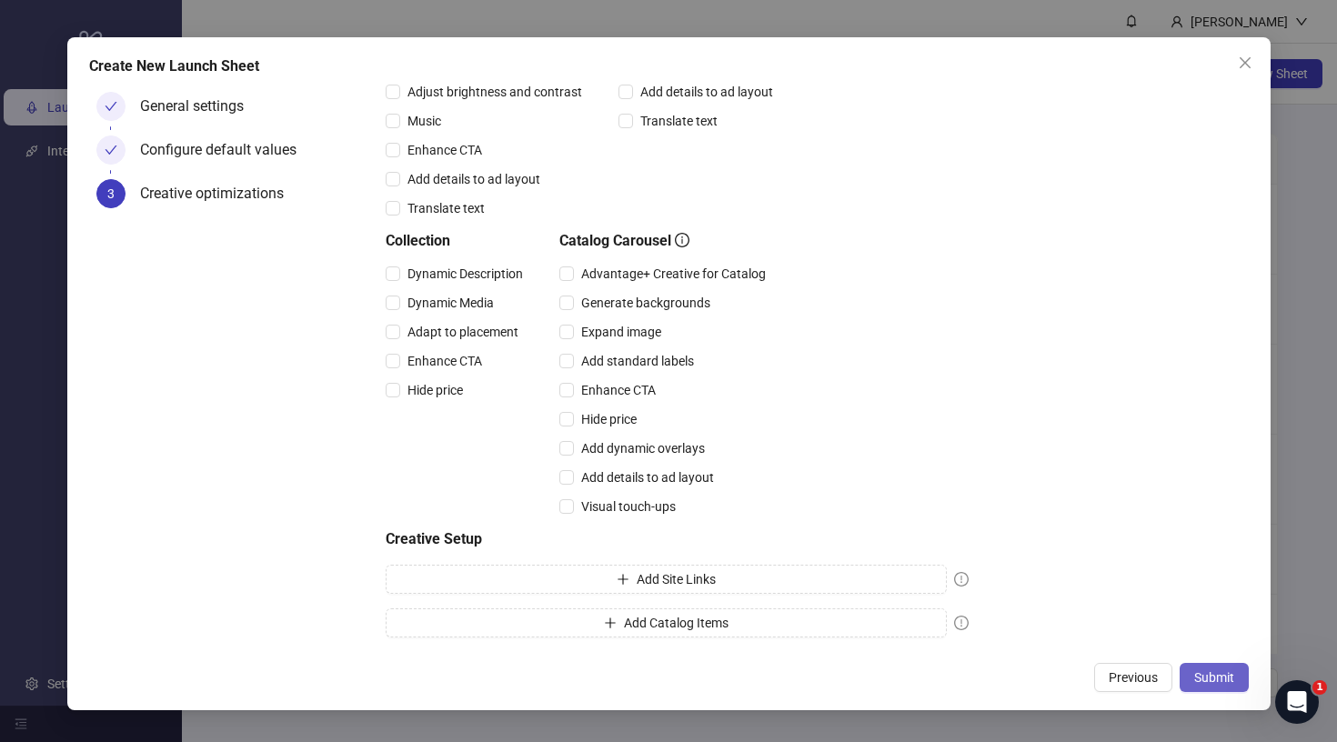
scroll to position [360, 0]
click at [1214, 671] on span "Submit" at bounding box center [1214, 677] width 40 height 15
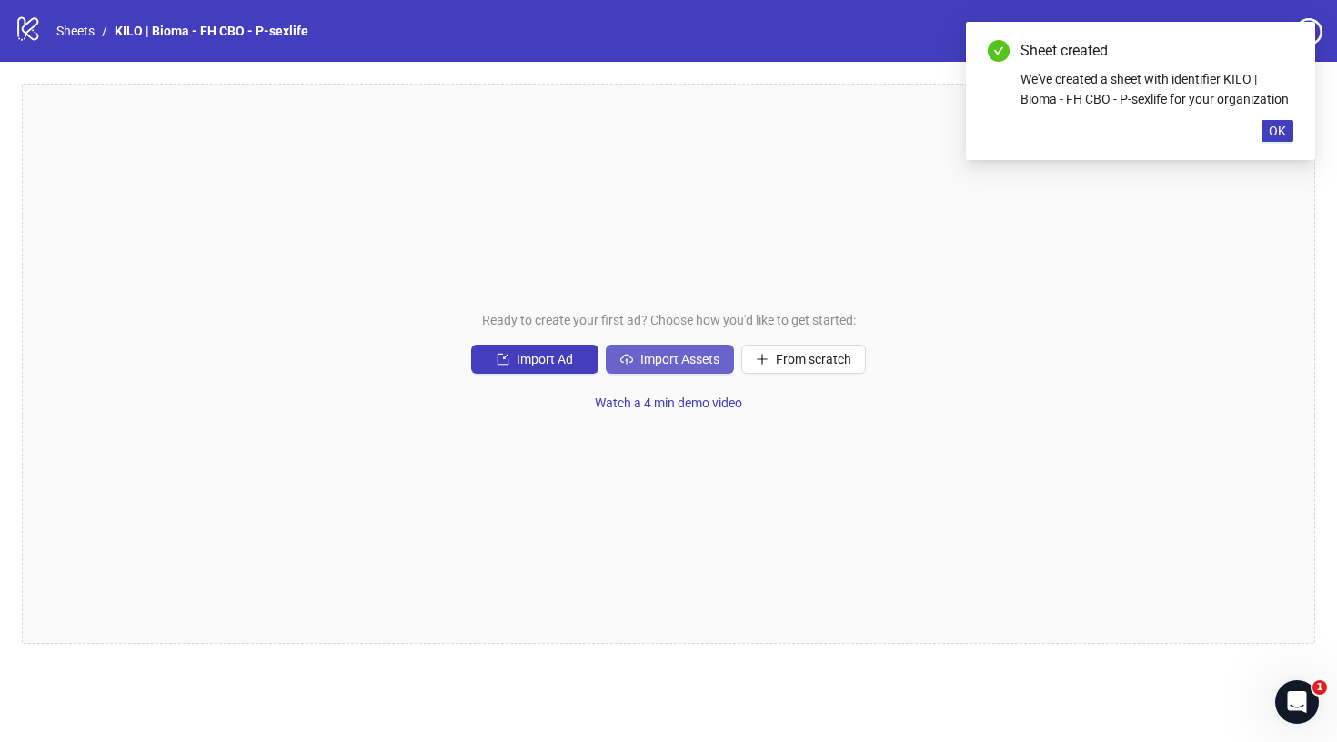
click at [671, 357] on span "Import Assets" at bounding box center [679, 359] width 79 height 15
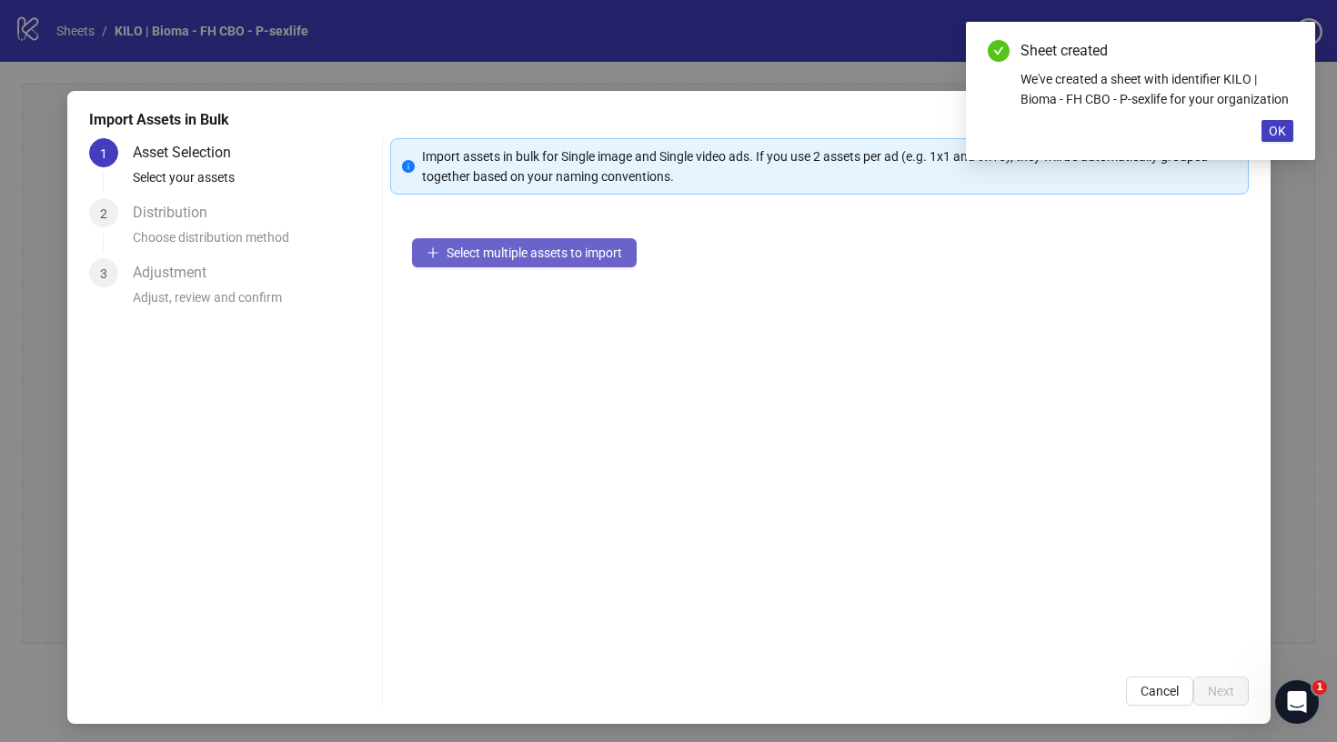
click at [594, 238] on button "Select multiple assets to import" at bounding box center [524, 252] width 225 height 29
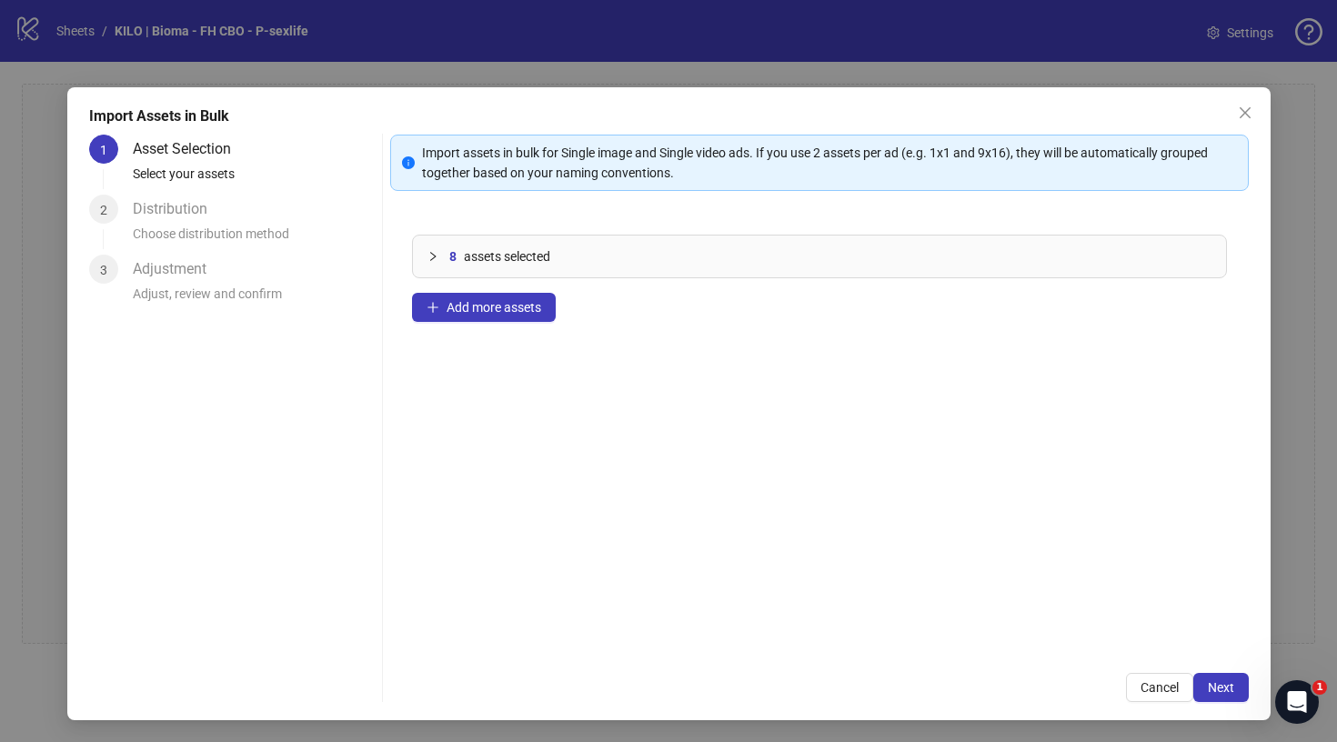
scroll to position [4, 0]
click at [1228, 698] on button "Next" at bounding box center [1220, 687] width 55 height 29
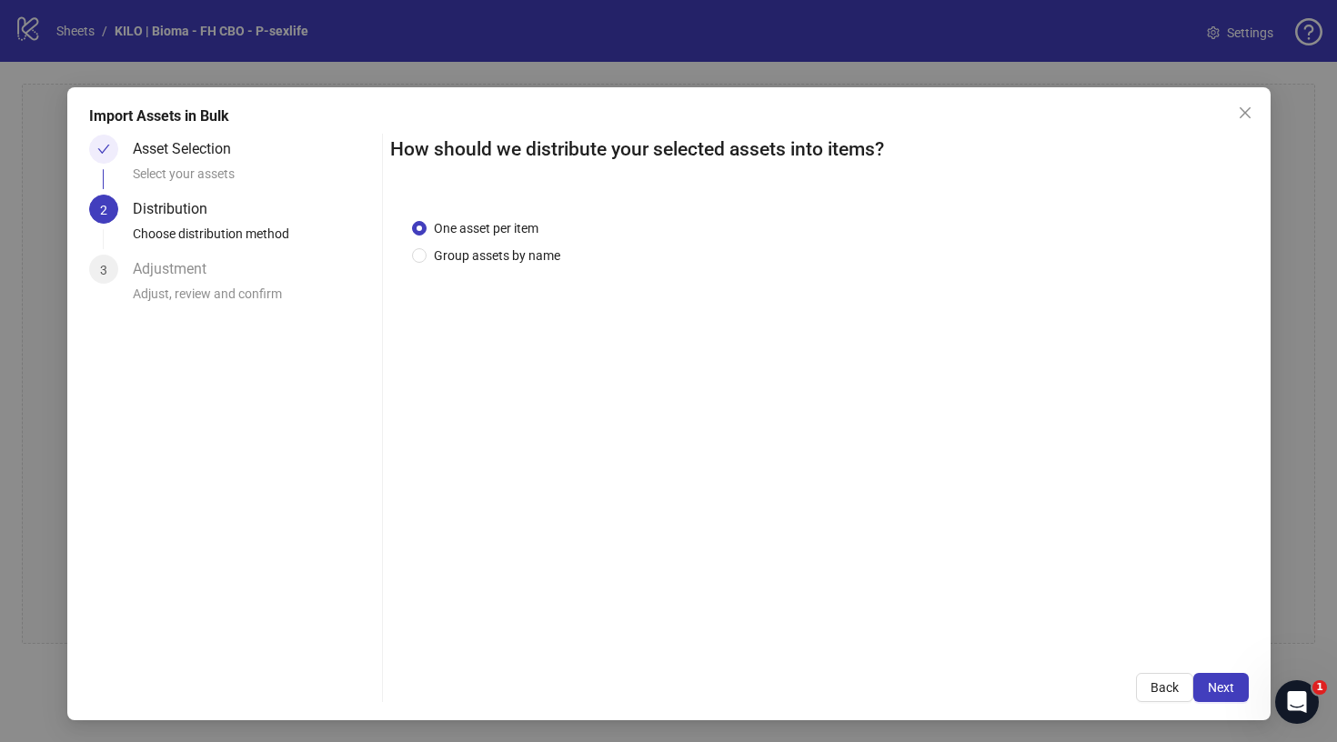
click at [1228, 698] on button "Next" at bounding box center [1220, 687] width 55 height 29
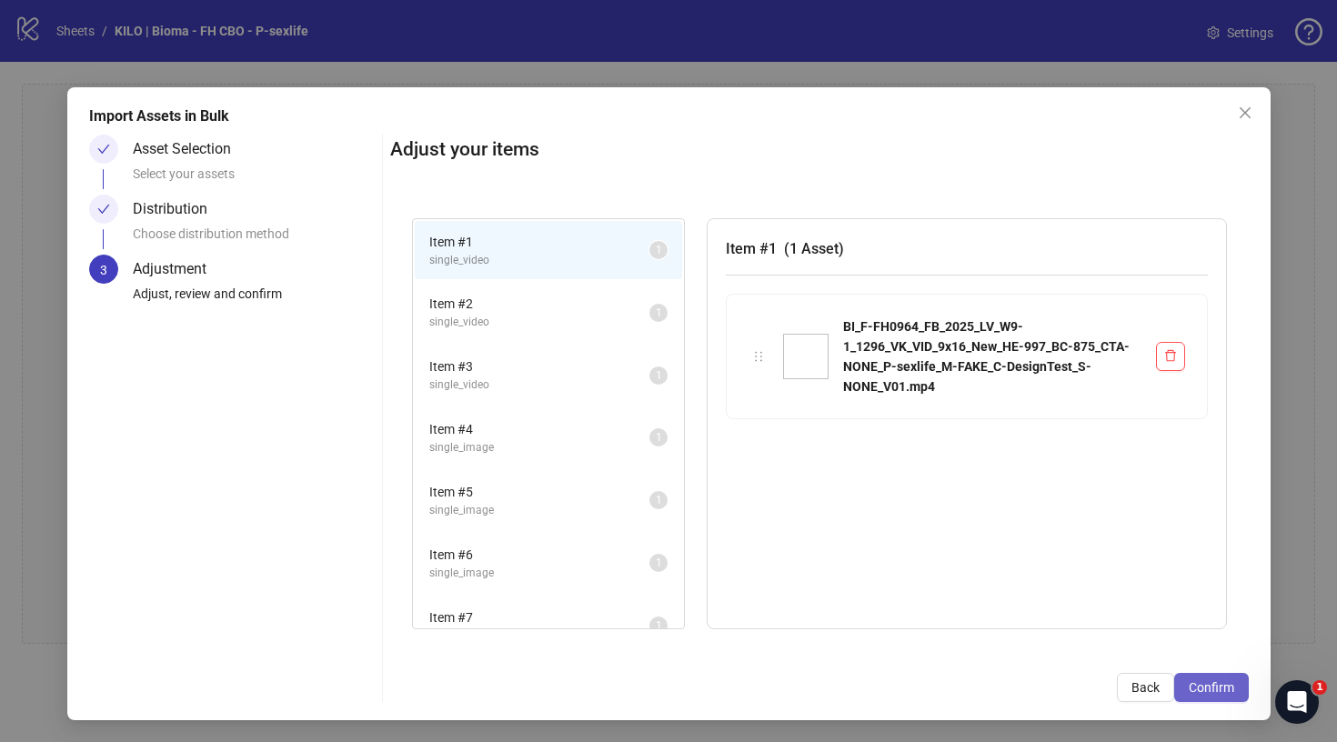
click at [1220, 690] on span "Confirm" at bounding box center [1211, 687] width 45 height 15
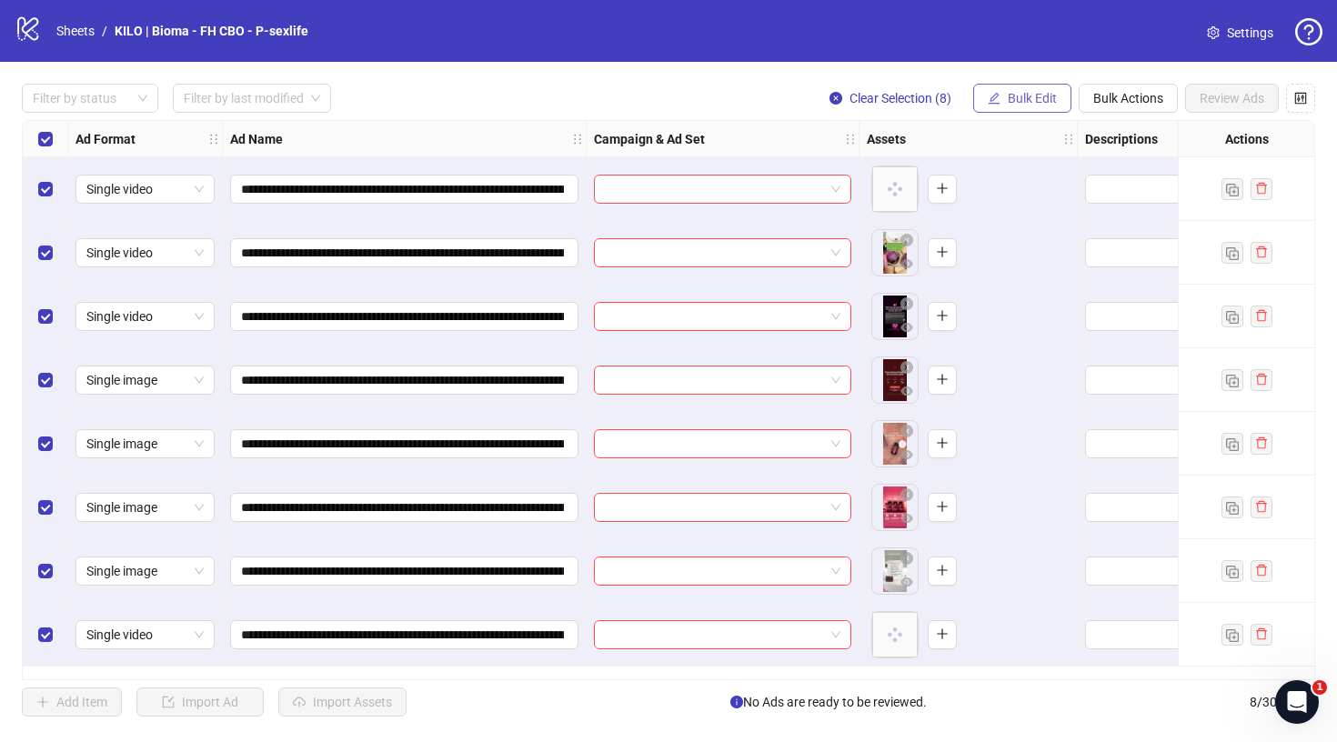
click at [1007, 89] on button "Bulk Edit" at bounding box center [1022, 98] width 98 height 29
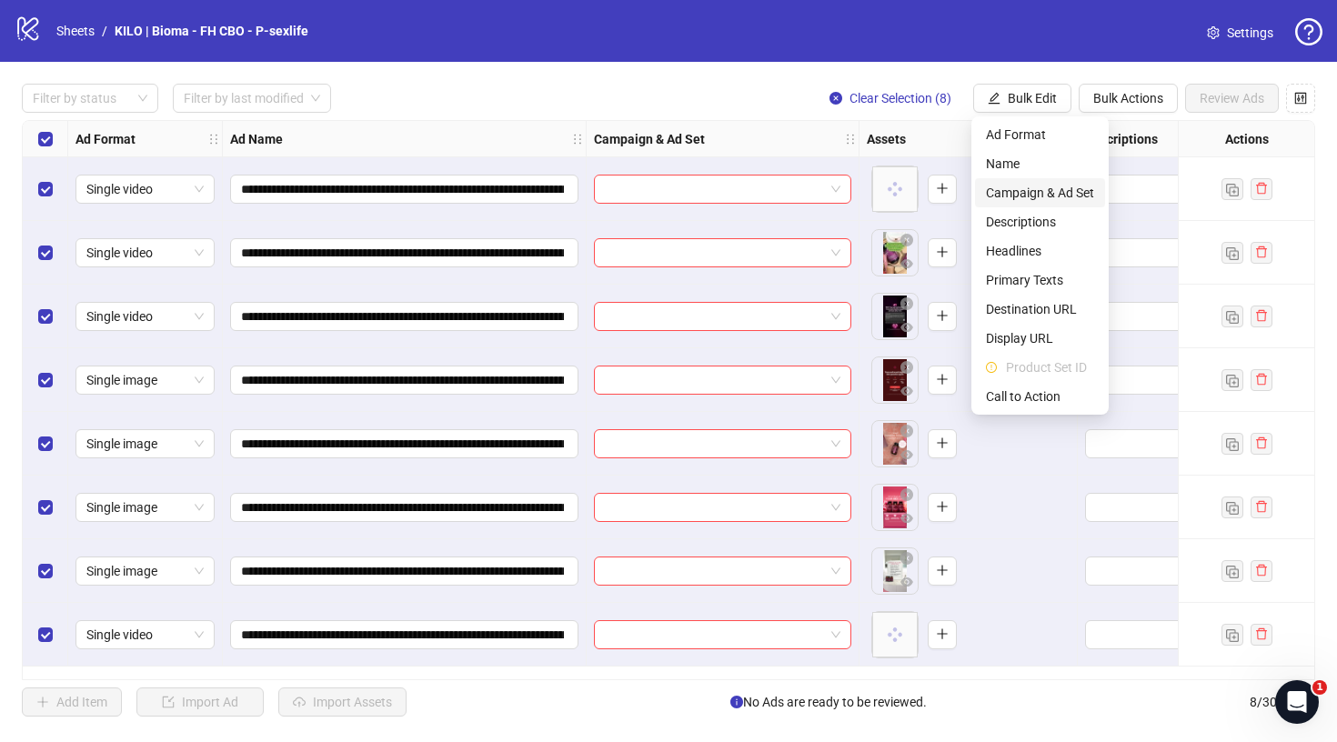
click at [1018, 189] on span "Campaign & Ad Set" at bounding box center [1040, 193] width 108 height 20
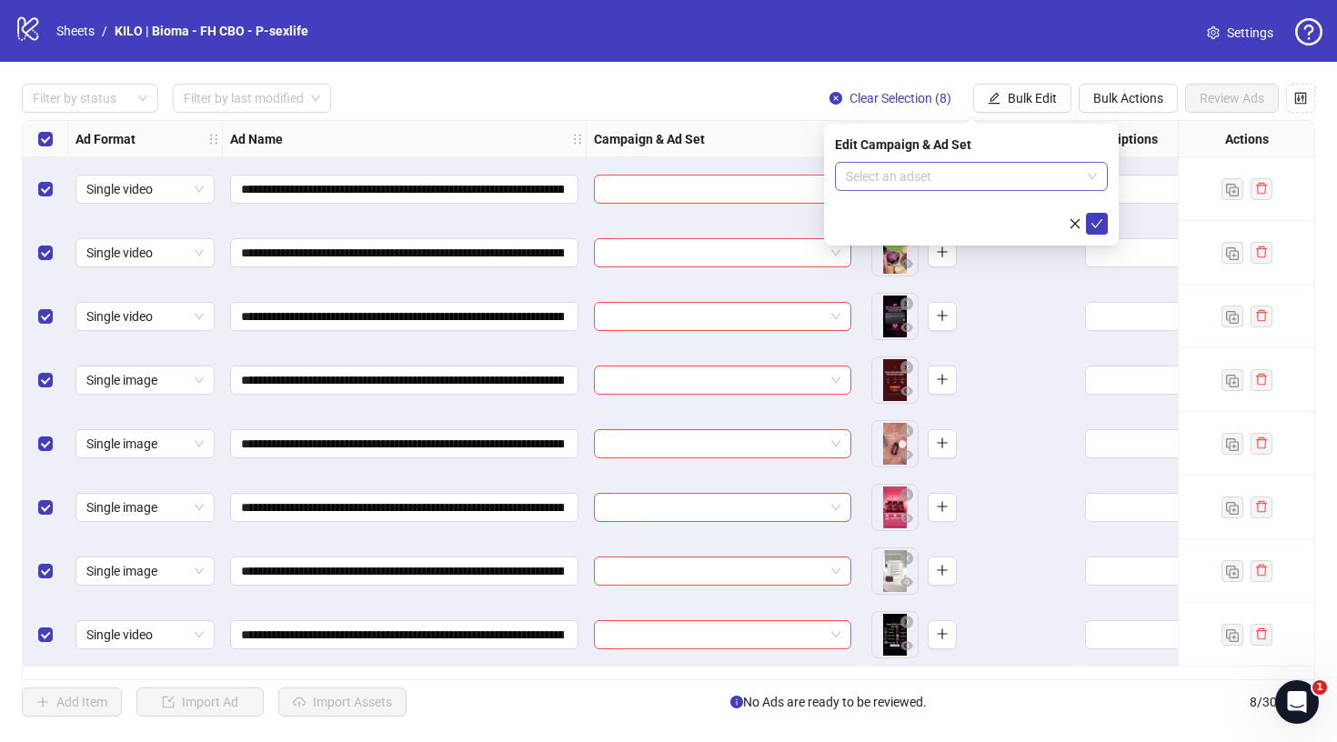
click at [937, 168] on input "search" at bounding box center [963, 176] width 235 height 27
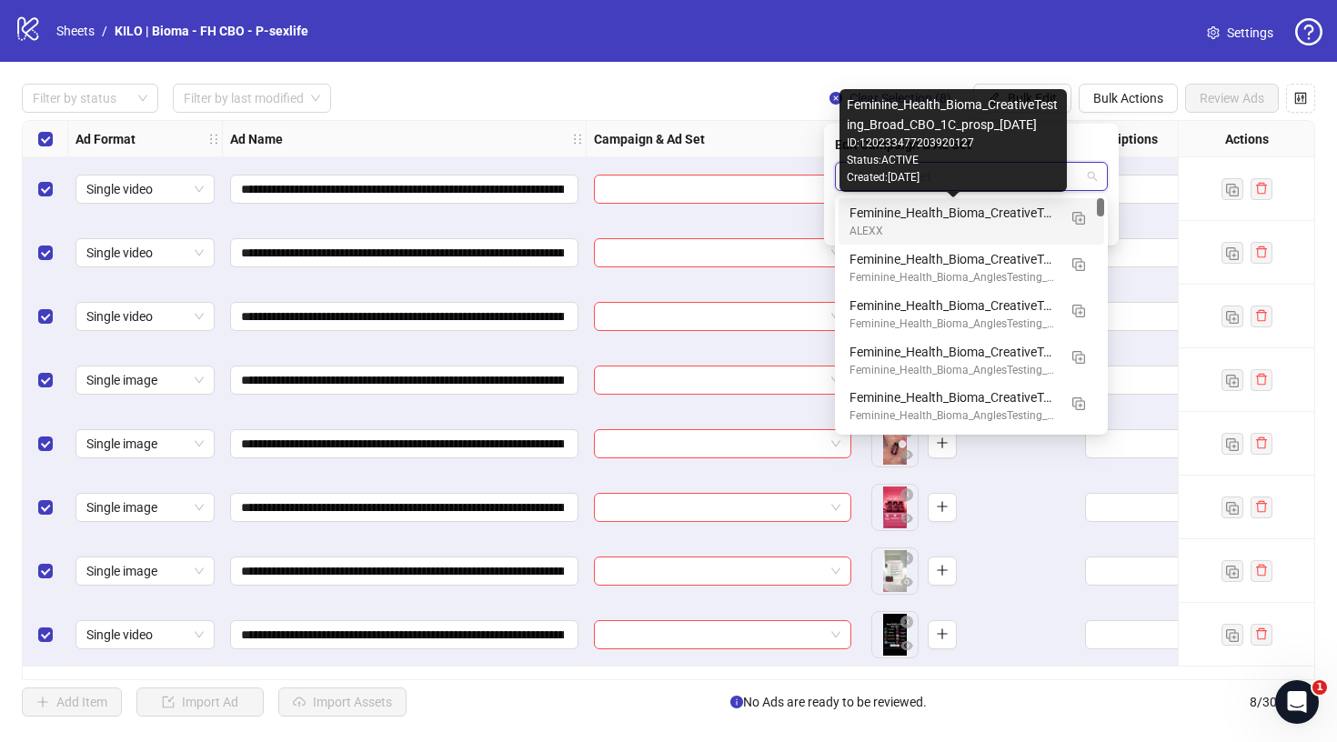
click at [930, 214] on div "Feminine_Health_Bioma_CreativeTesting_Broad_CBO_1C_prosp_[DATE]" at bounding box center [952, 213] width 207 height 20
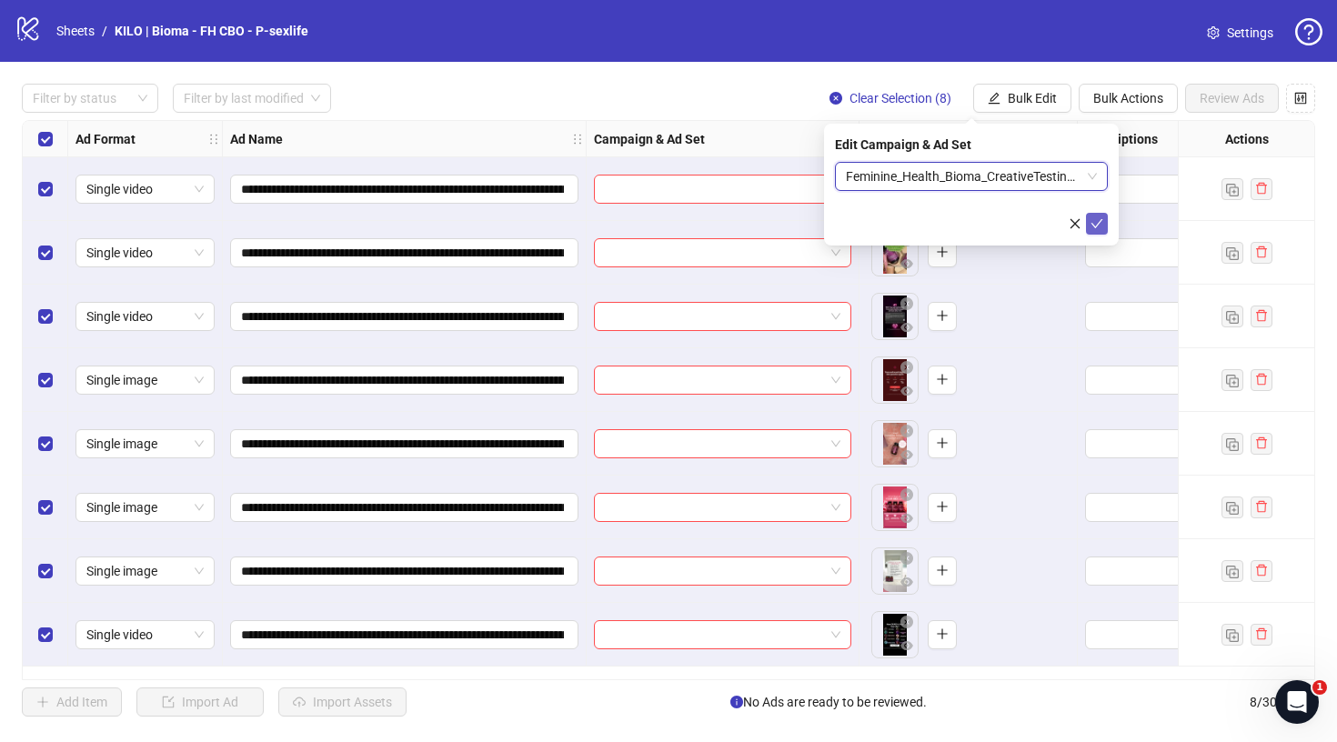
click at [1103, 226] on button "submit" at bounding box center [1097, 224] width 22 height 22
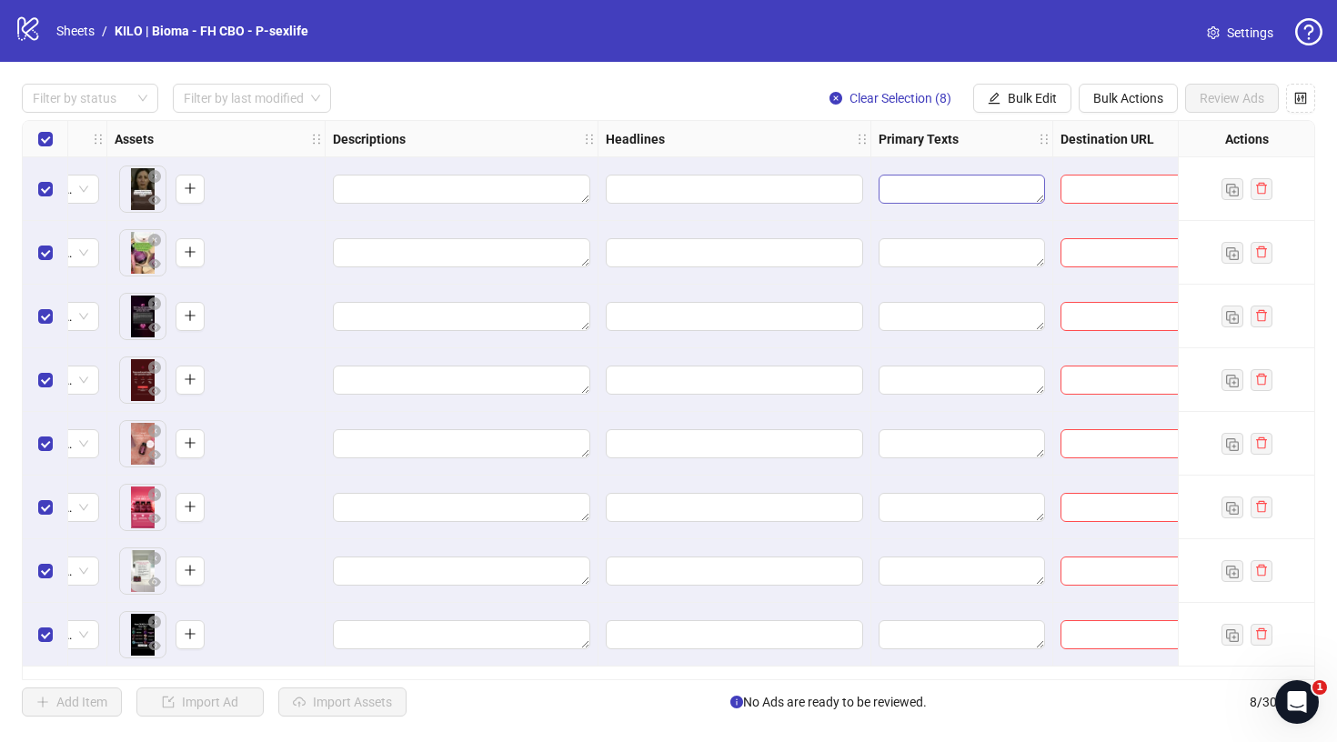
scroll to position [0, 833]
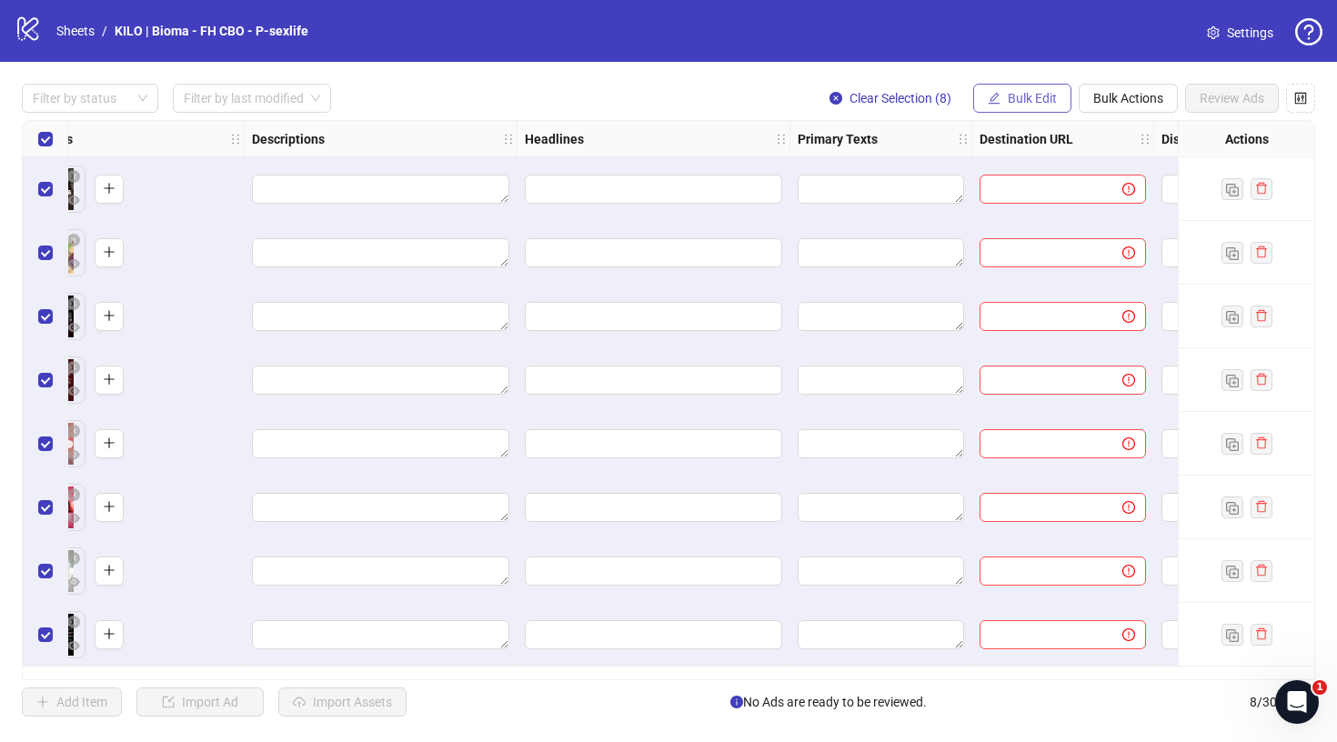
click at [1037, 105] on button "Bulk Edit" at bounding box center [1022, 98] width 98 height 29
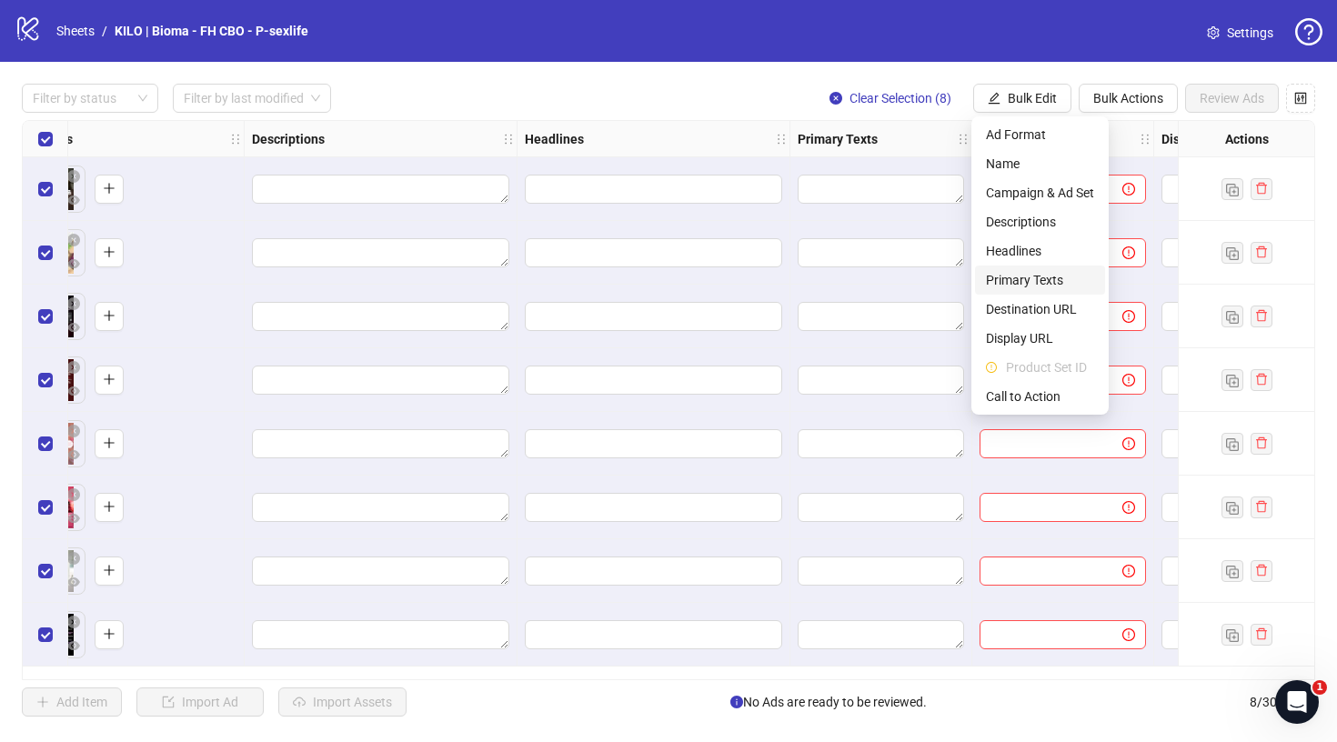
click at [1021, 277] on span "Primary Texts" at bounding box center [1040, 280] width 108 height 20
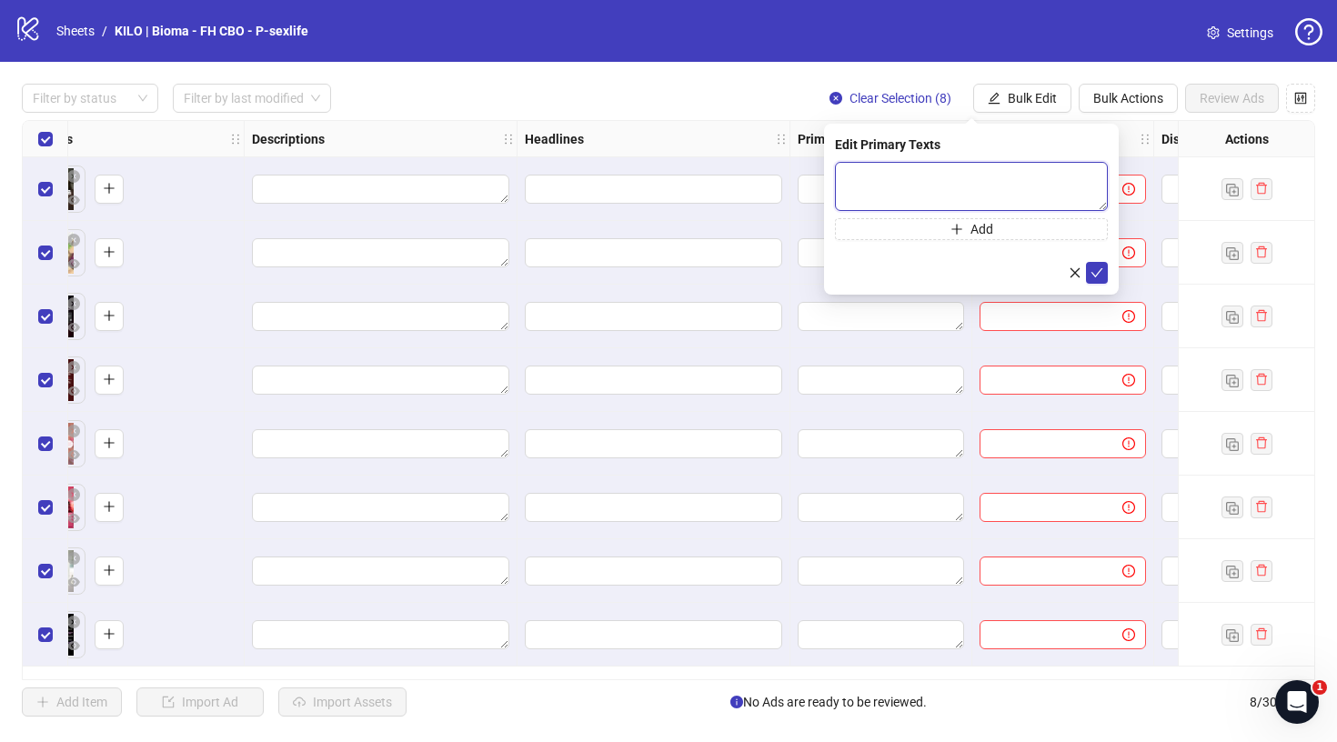
click at [1001, 186] on textarea at bounding box center [971, 186] width 273 height 49
paste textarea "**********"
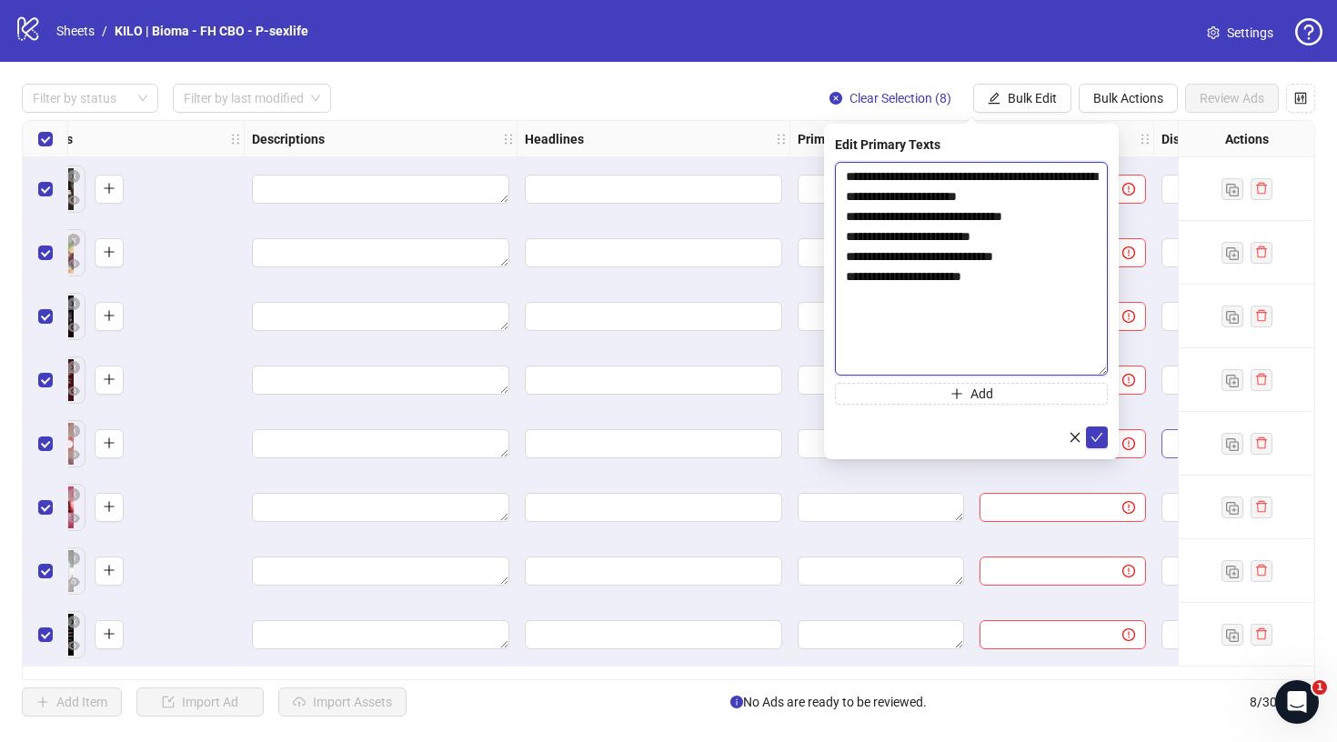
click at [1169, 456] on body "**********" at bounding box center [668, 371] width 1337 height 742
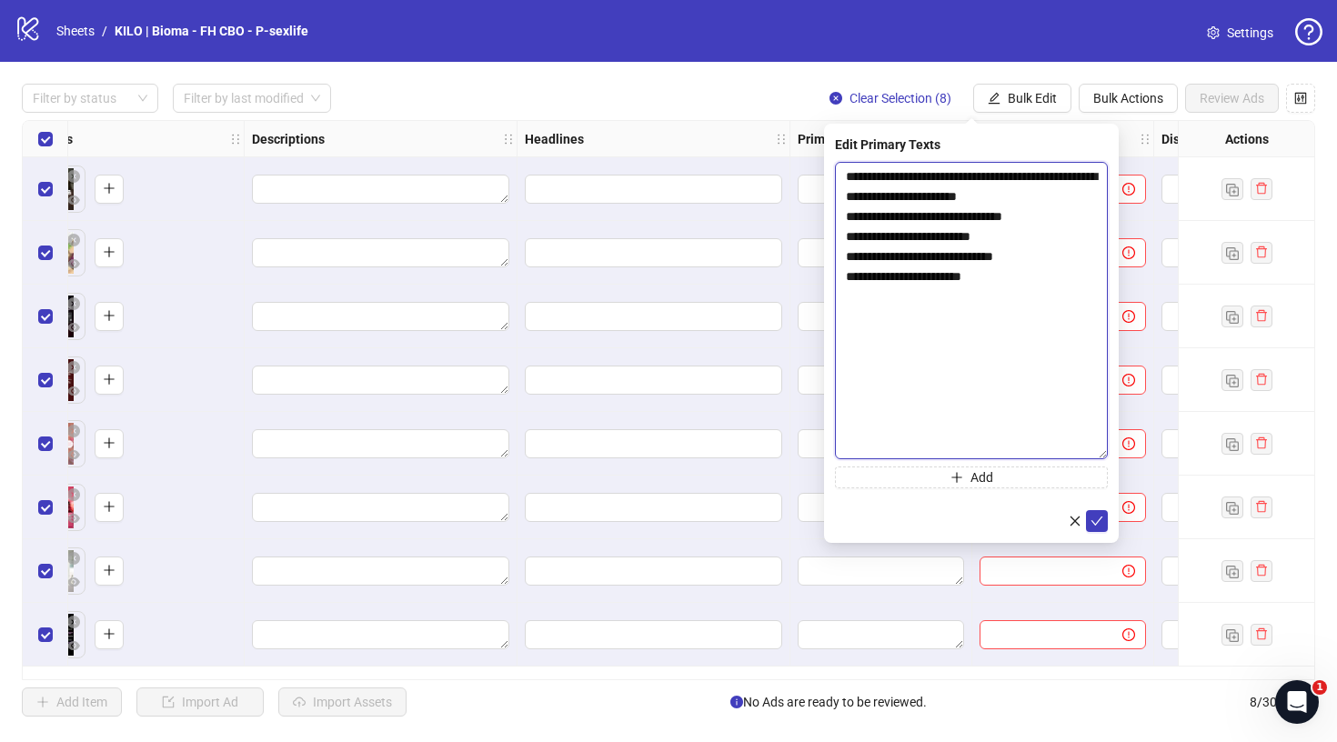
click at [1080, 195] on textarea "**********" at bounding box center [971, 310] width 273 height 297
click at [930, 346] on textarea "**********" at bounding box center [971, 310] width 273 height 297
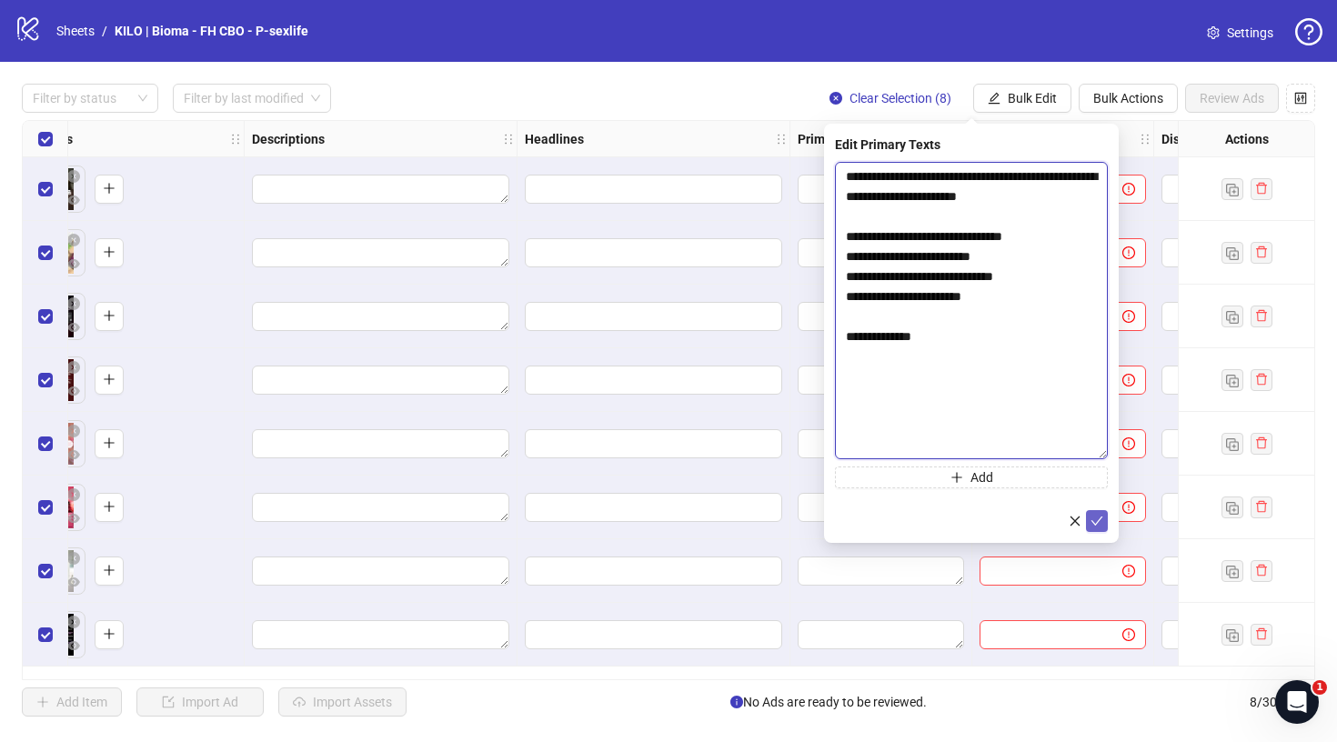
type textarea "**********"
click at [1093, 519] on icon "check" at bounding box center [1096, 521] width 13 height 13
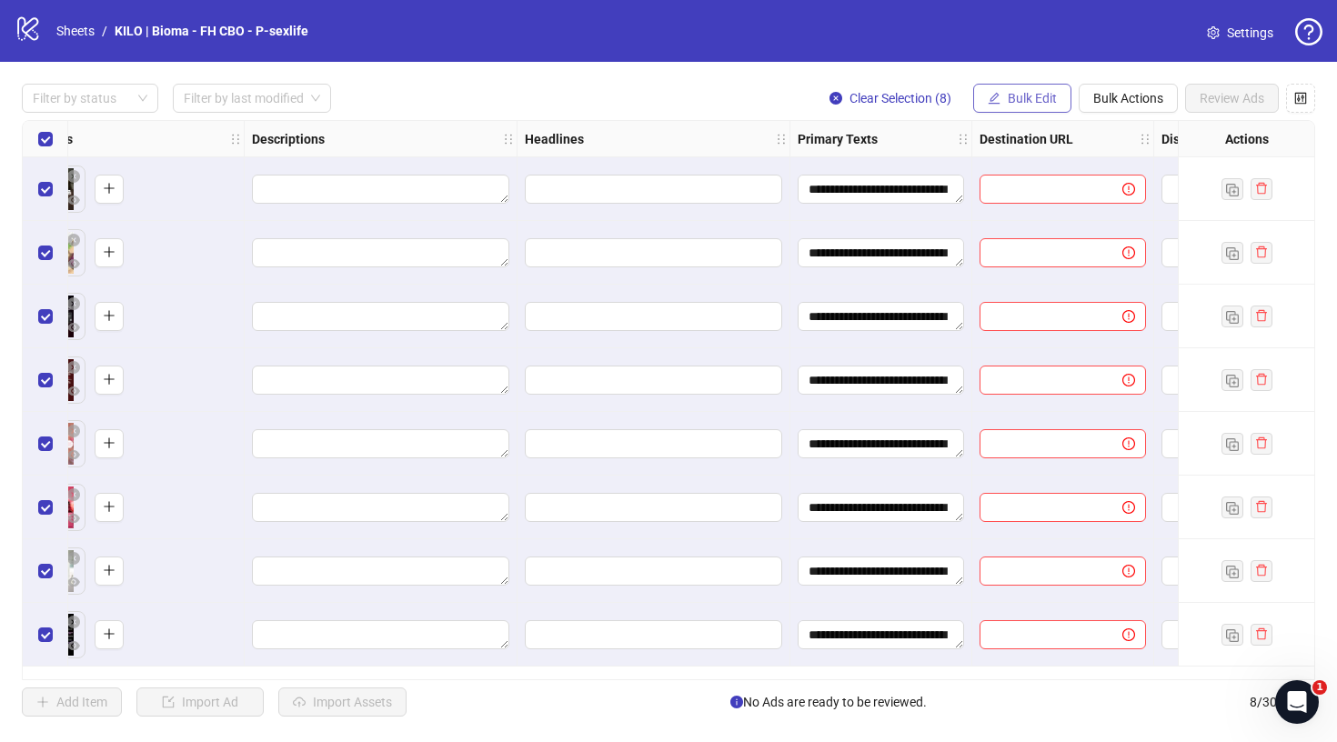
click at [1018, 96] on span "Bulk Edit" at bounding box center [1032, 98] width 49 height 15
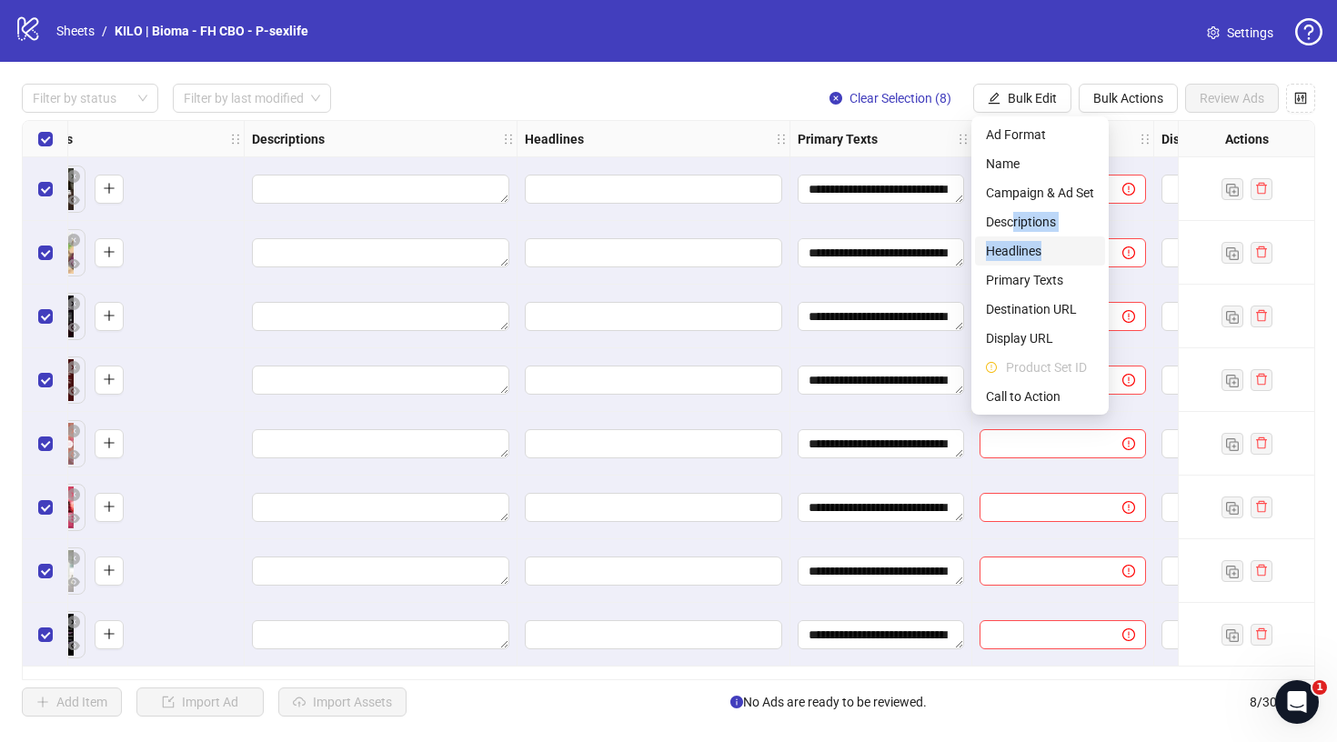
drag, startPoint x: 1015, startPoint y: 224, endPoint x: 1003, endPoint y: 260, distance: 38.2
click at [1003, 257] on span "Headlines" at bounding box center [1040, 251] width 108 height 20
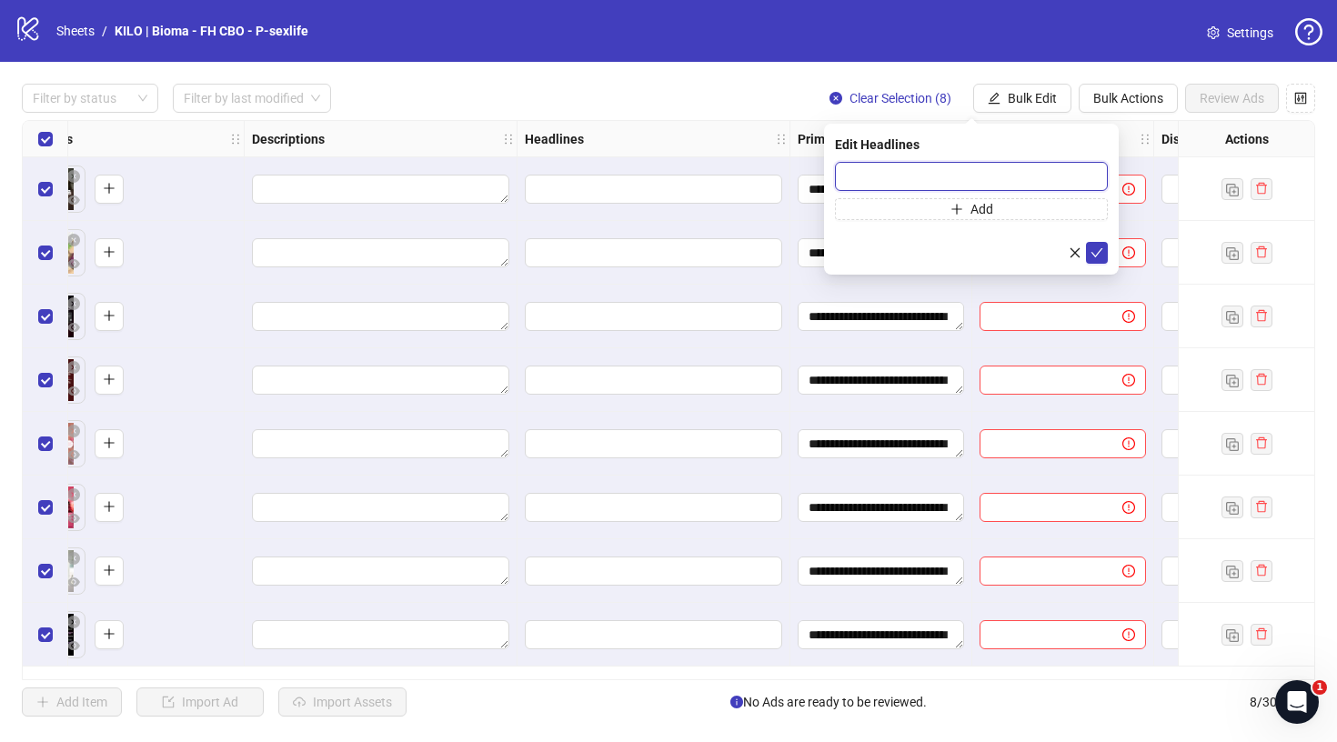
click at [958, 168] on input "text" at bounding box center [971, 176] width 273 height 29
paste input "**********"
type input "**********"
click at [1101, 254] on icon "check" at bounding box center [1096, 252] width 13 height 13
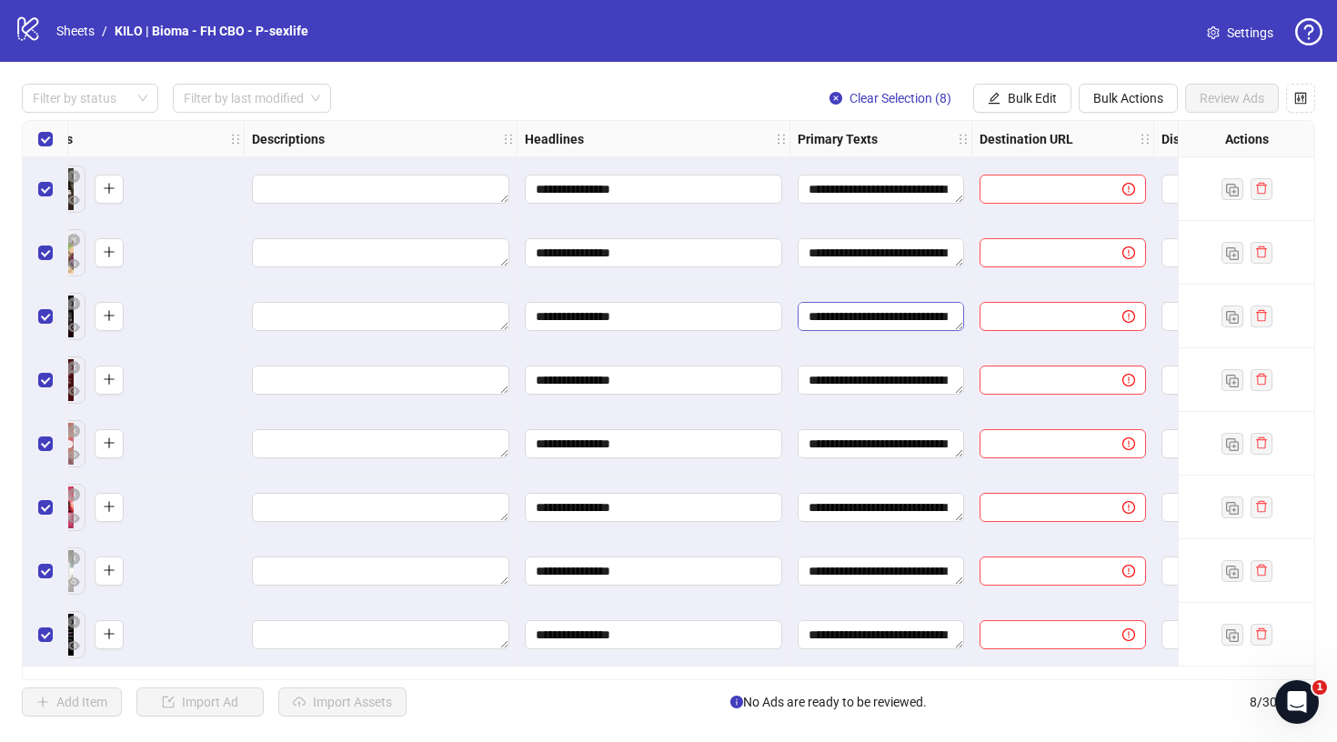
scroll to position [0, 984]
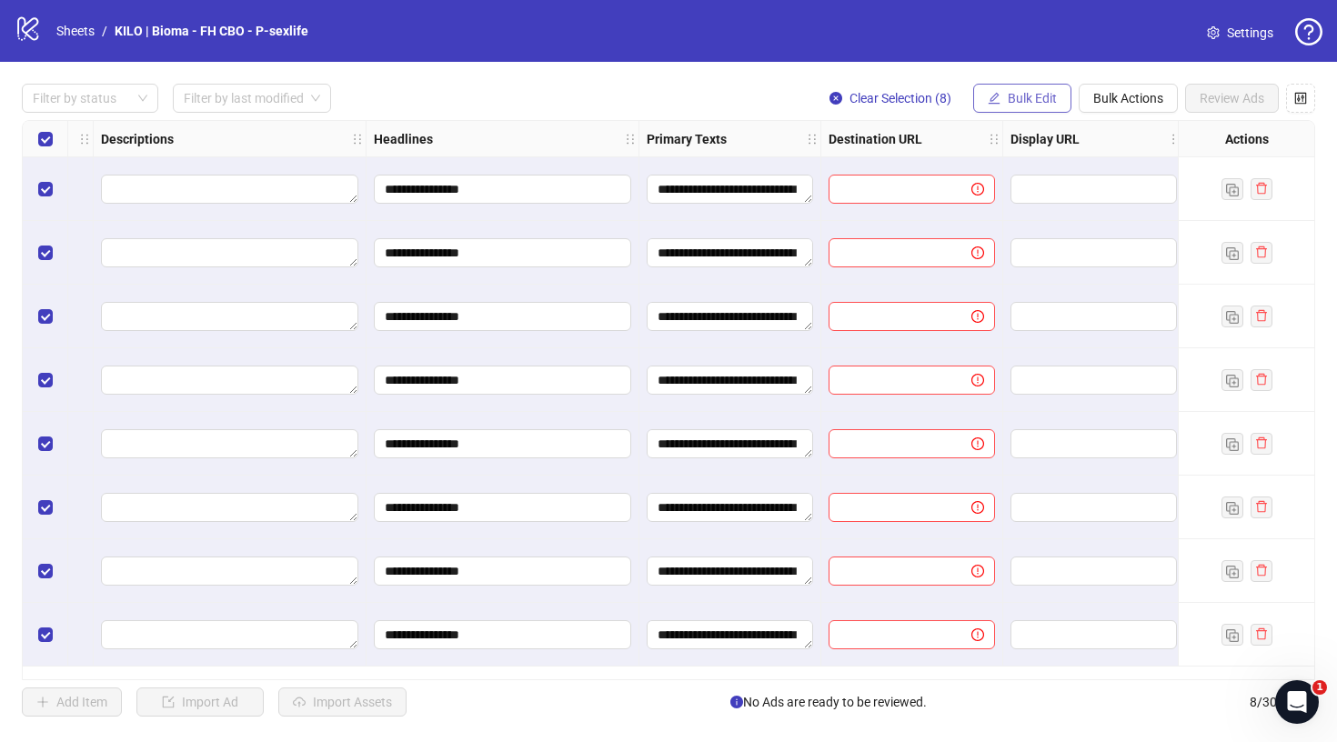
click at [1029, 95] on span "Bulk Edit" at bounding box center [1032, 98] width 49 height 15
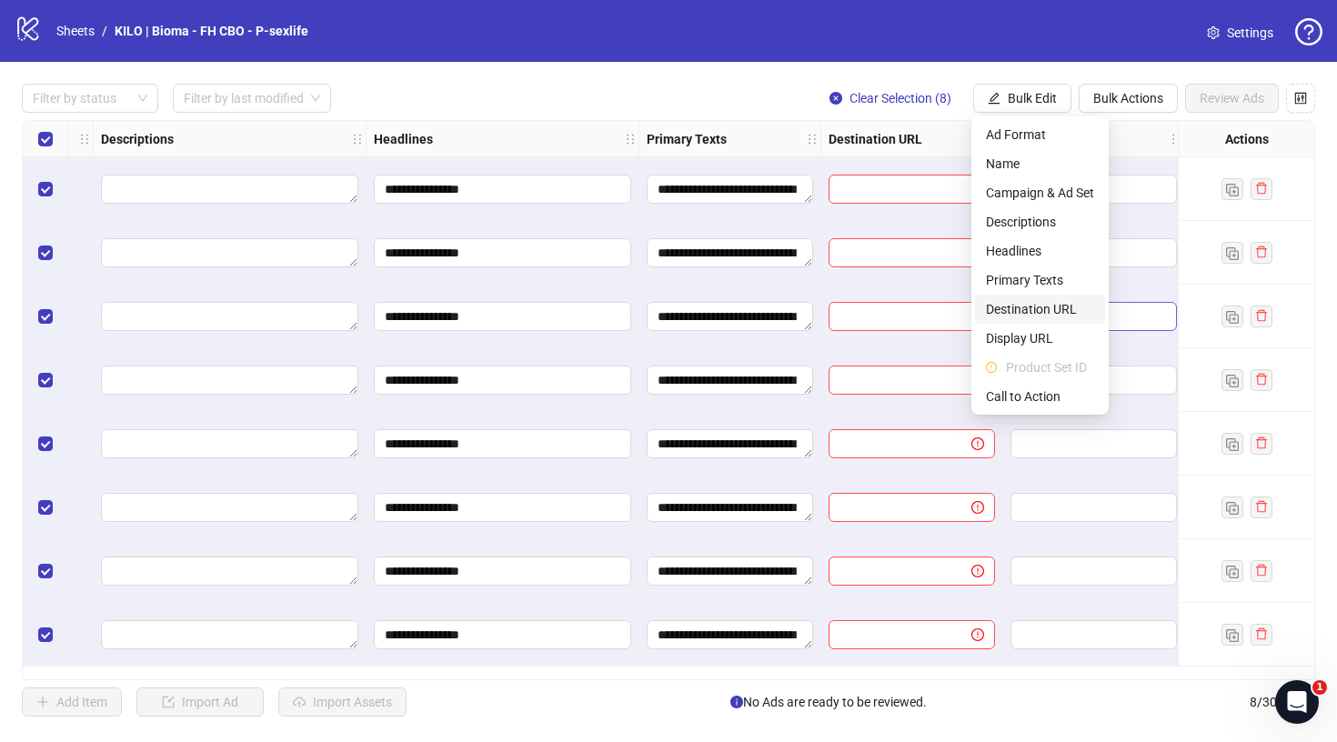
click at [1011, 309] on span "Destination URL" at bounding box center [1040, 309] width 108 height 20
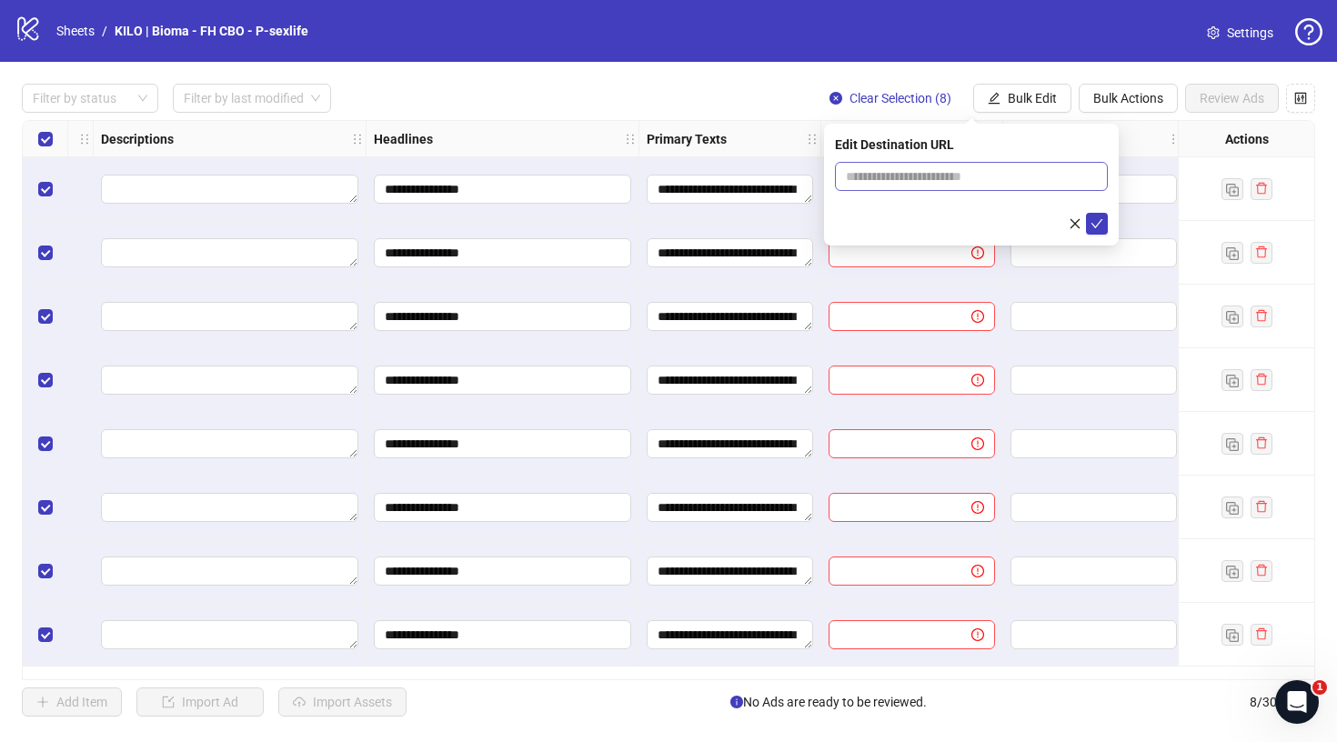
click at [958, 165] on span at bounding box center [971, 176] width 273 height 29
click at [958, 167] on input "text" at bounding box center [964, 176] width 236 height 20
paste input "**********"
type input "**********"
click at [1090, 220] on icon "check" at bounding box center [1096, 223] width 13 height 13
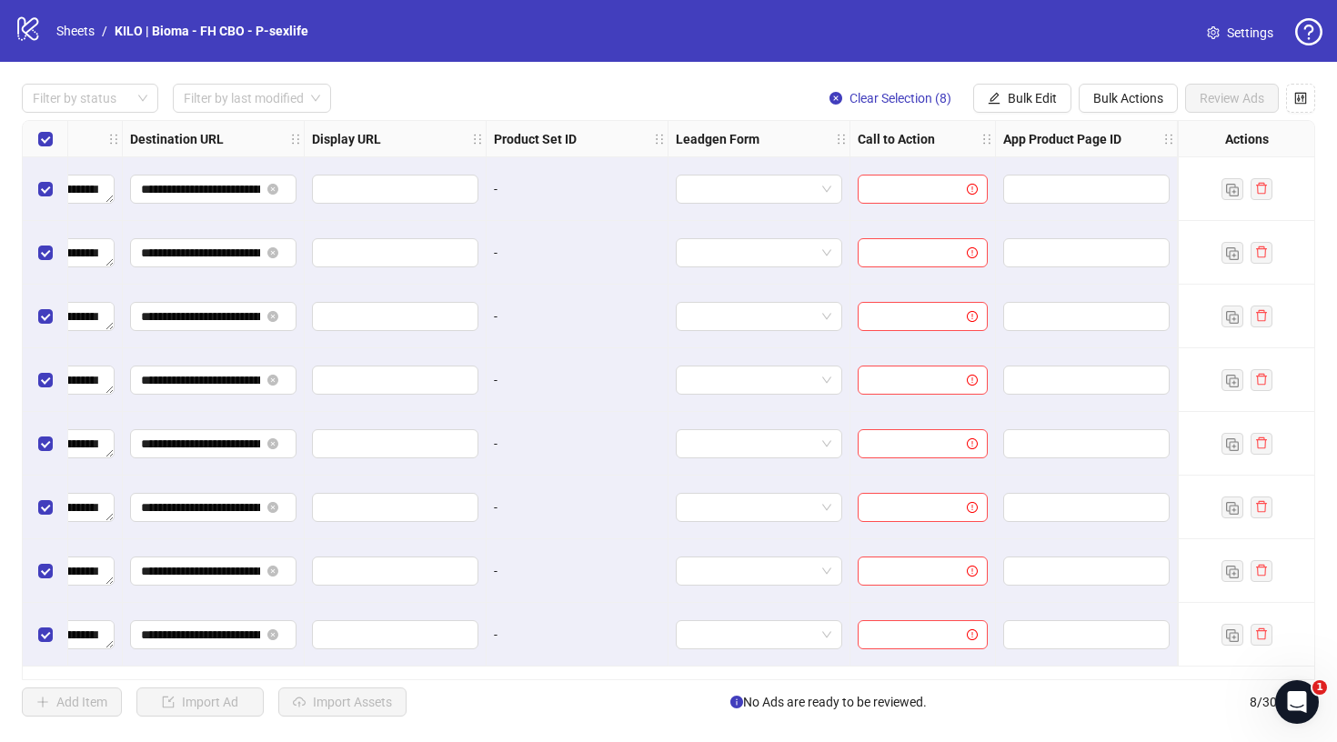
scroll to position [0, 1682]
click at [1048, 105] on button "Bulk Edit" at bounding box center [1022, 98] width 98 height 29
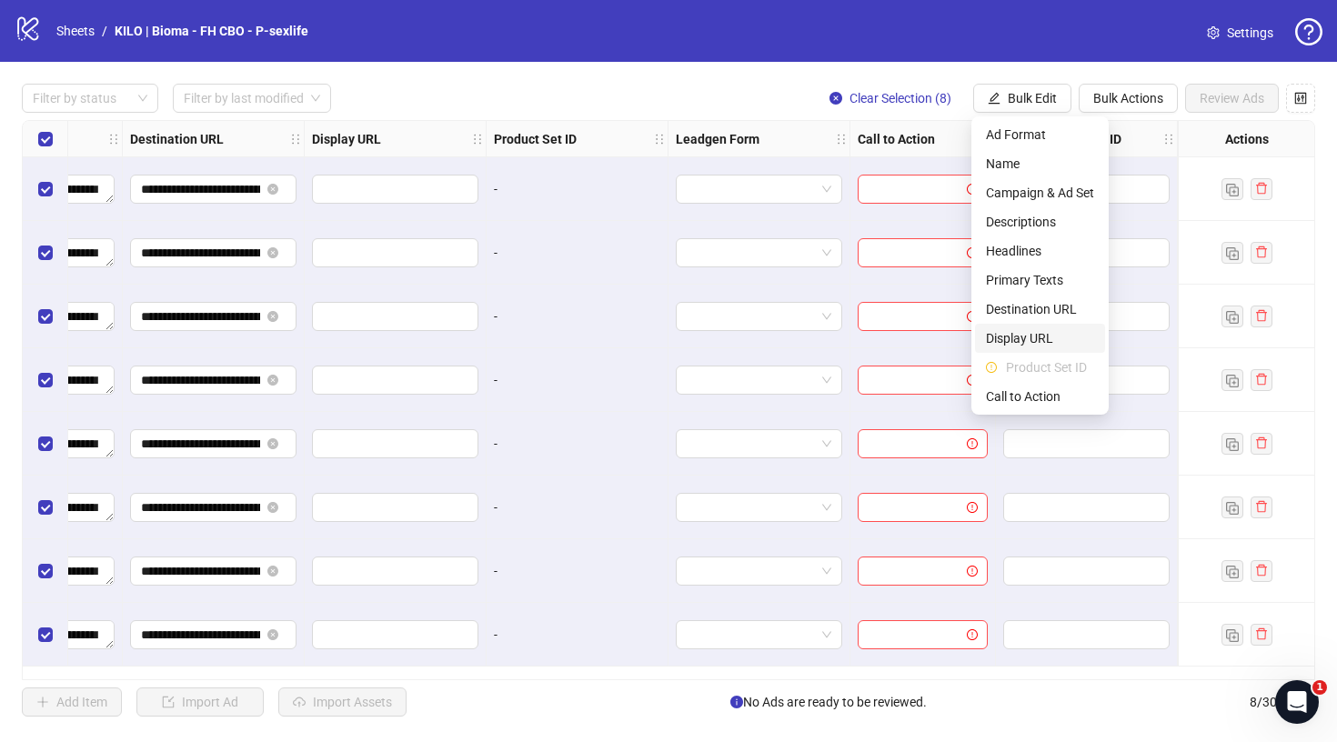
scroll to position [0, 0]
click at [1014, 396] on span "Call to Action" at bounding box center [1040, 396] width 108 height 20
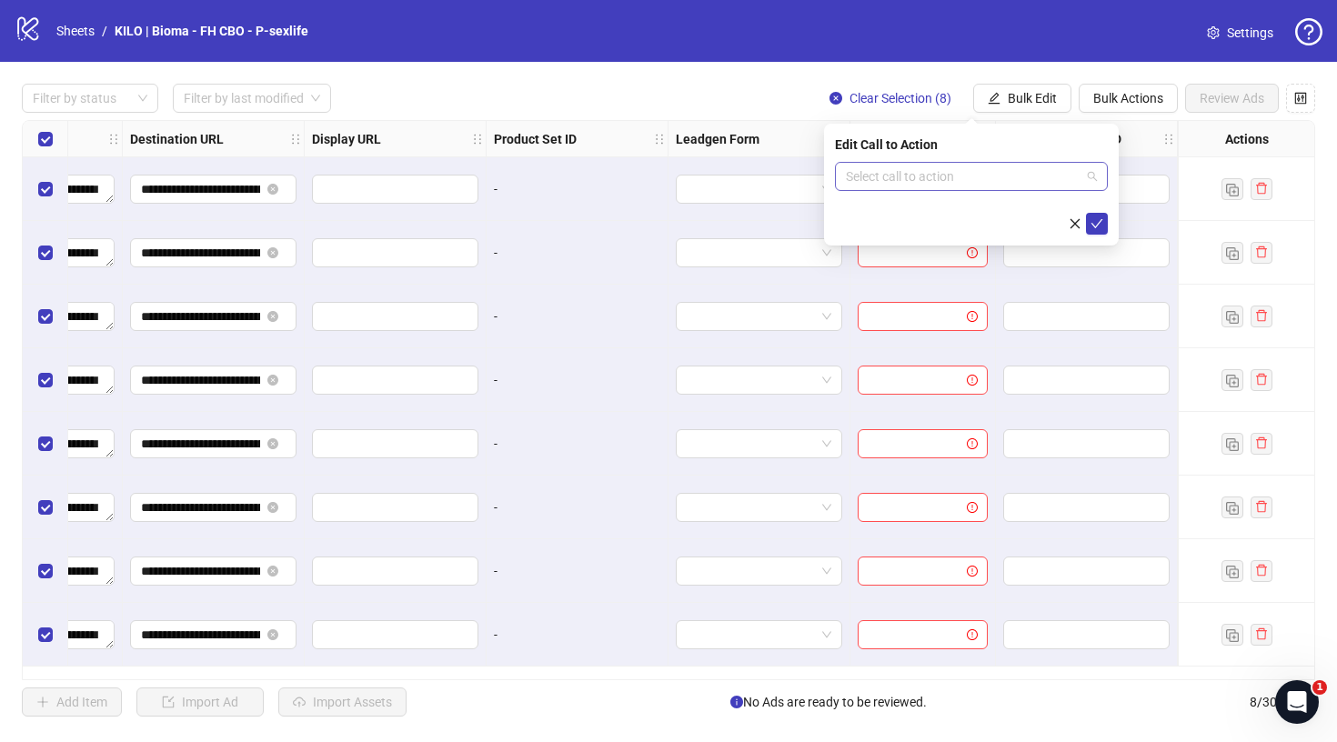
click at [985, 185] on input "search" at bounding box center [963, 176] width 235 height 27
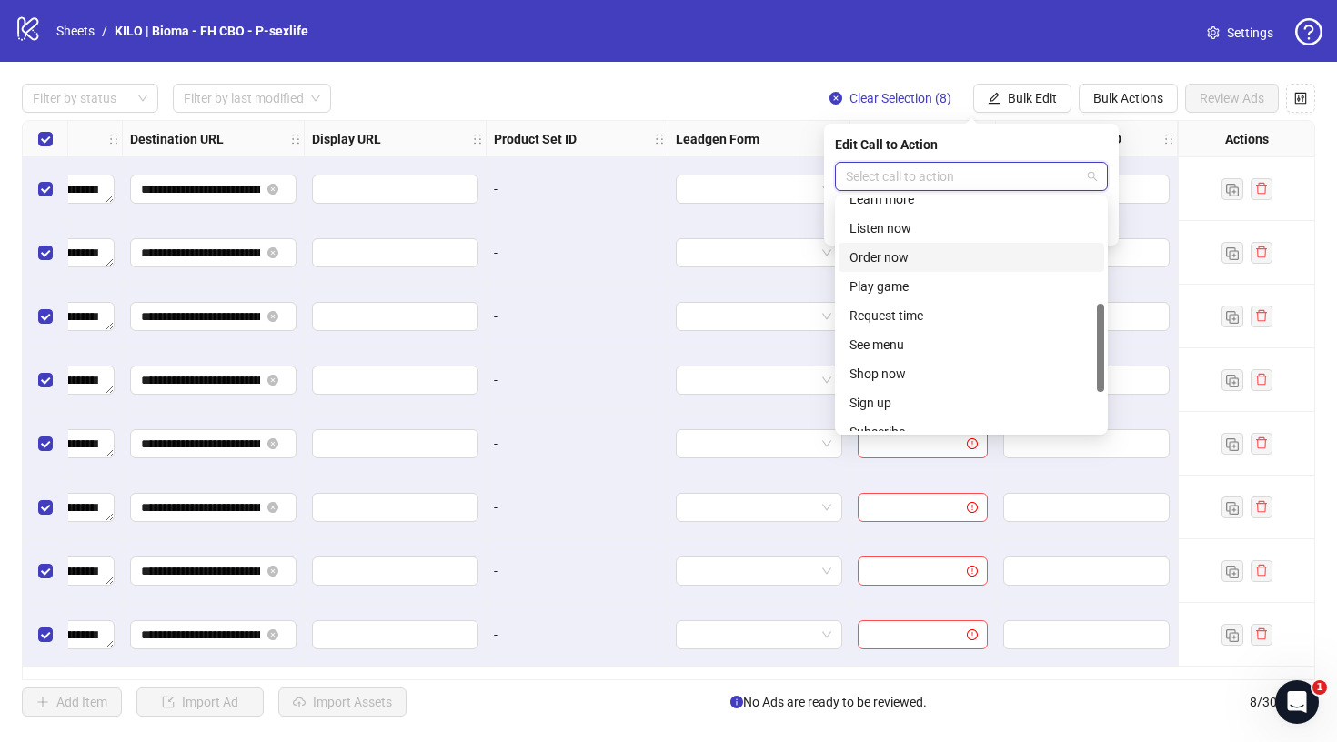
scroll to position [276, 0]
click at [897, 366] on div "Shop now" at bounding box center [971, 374] width 244 height 20
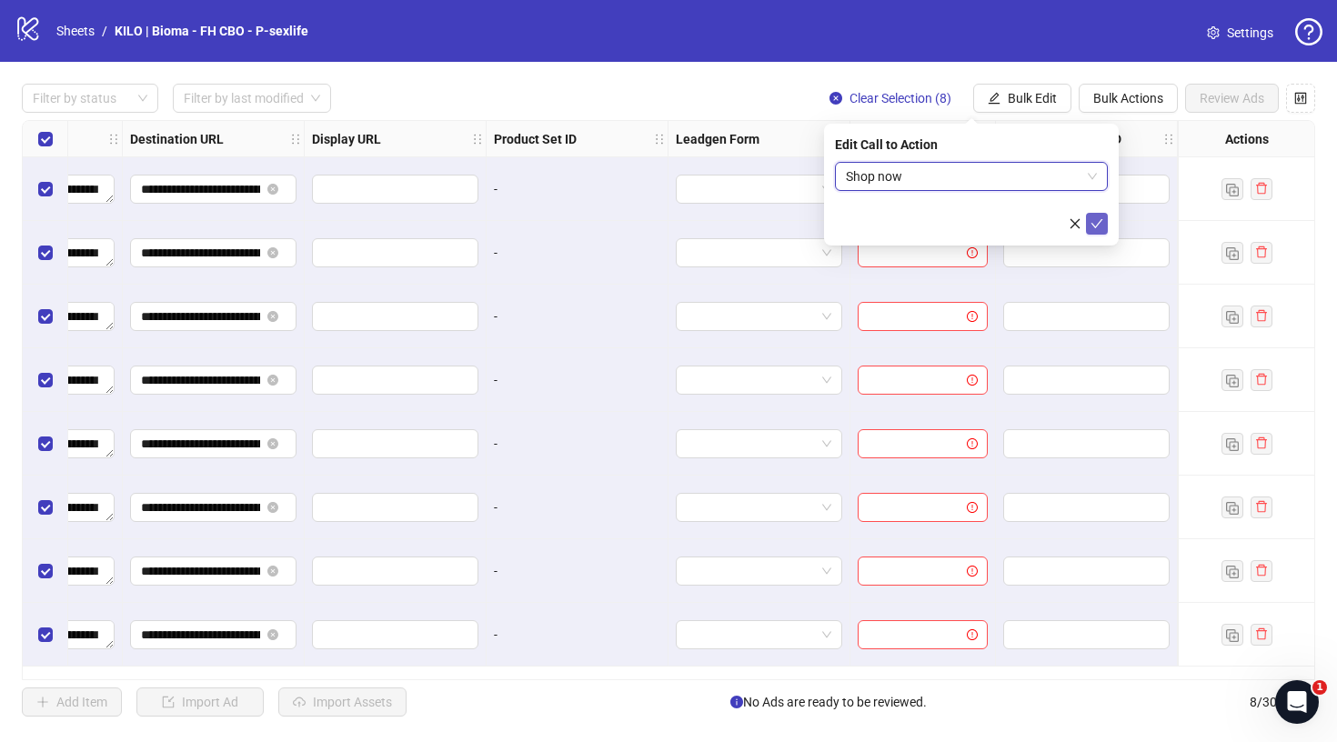
click at [1100, 230] on span "submit" at bounding box center [1096, 223] width 13 height 15
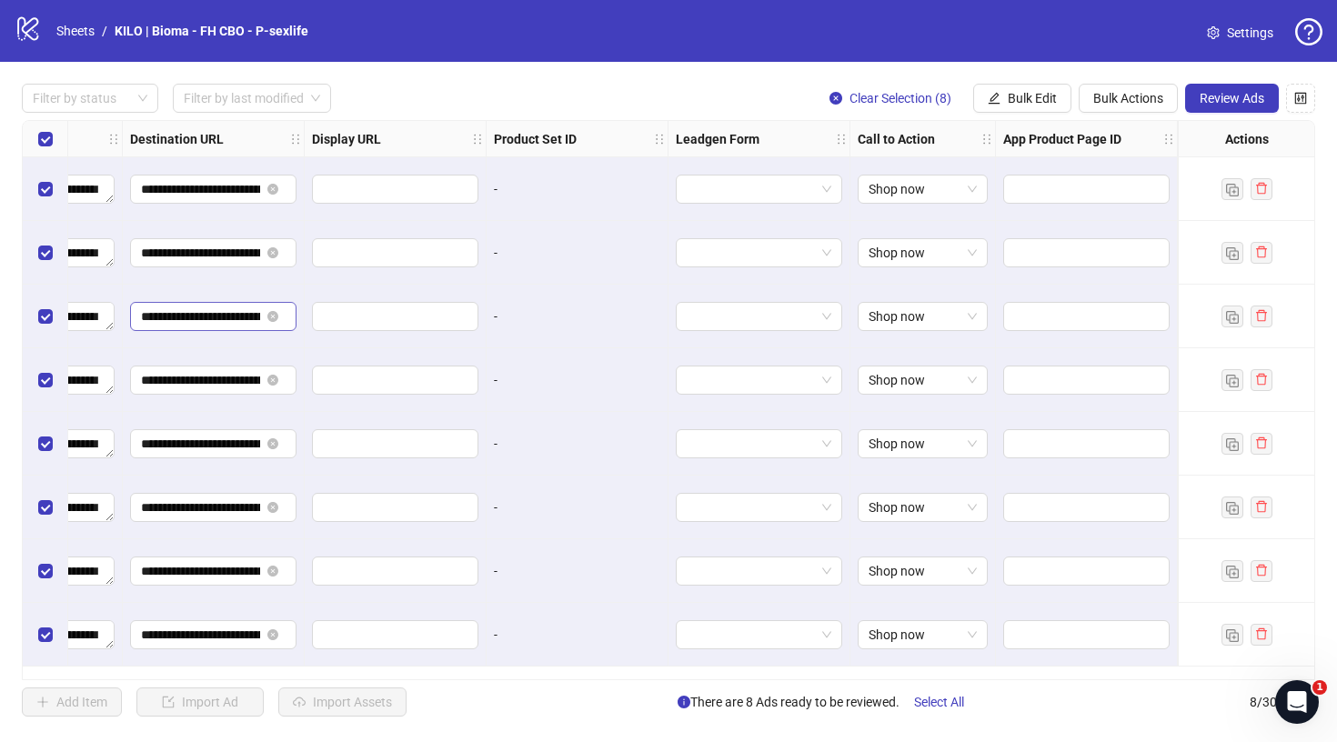
scroll to position [0, 1682]
click at [1240, 94] on span "Review Ads" at bounding box center [1231, 98] width 65 height 15
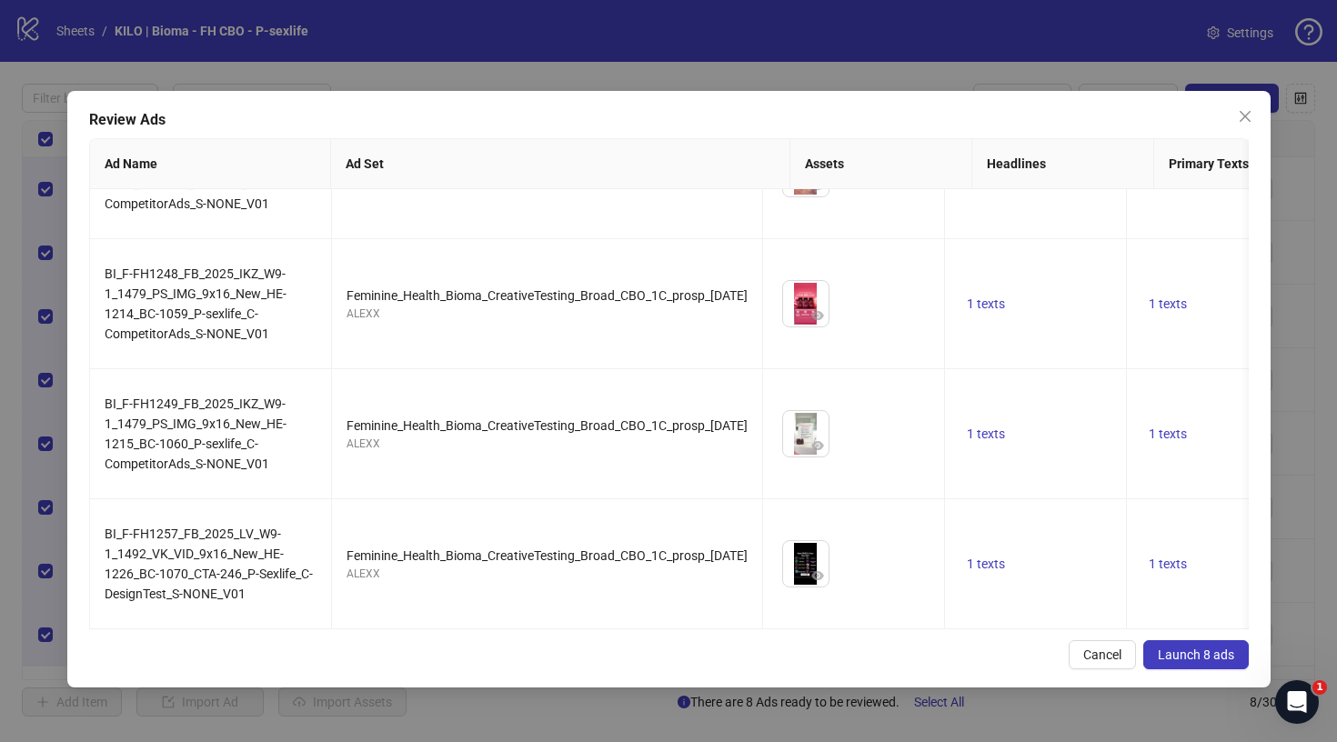
scroll to position [600, 0]
click at [1180, 658] on span "Launch 8 ads" at bounding box center [1196, 654] width 76 height 15
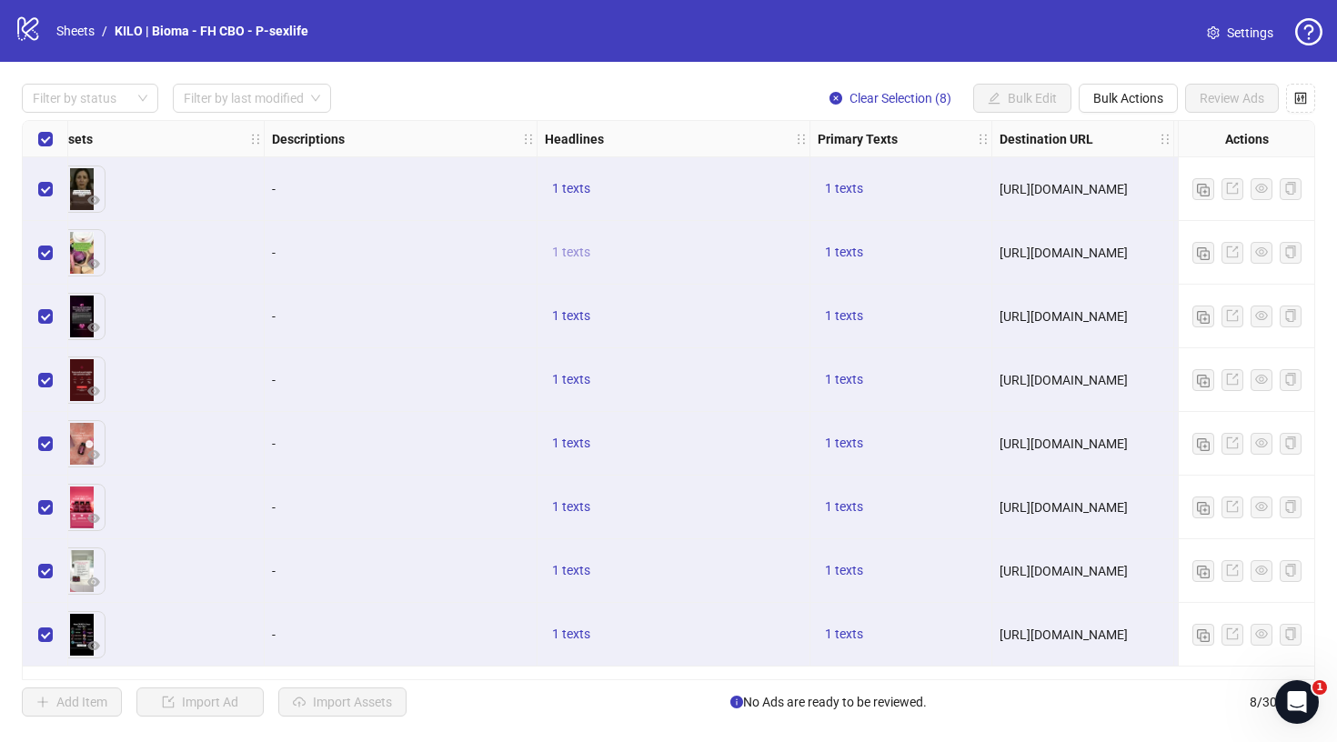
scroll to position [0, 0]
